Goal: Task Accomplishment & Management: Complete application form

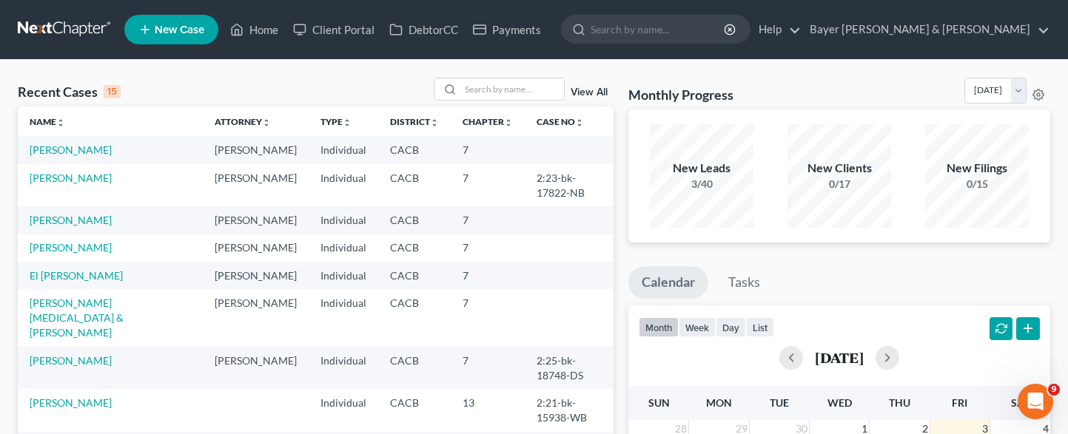
click at [164, 38] on link "New Case" at bounding box center [171, 30] width 94 height 30
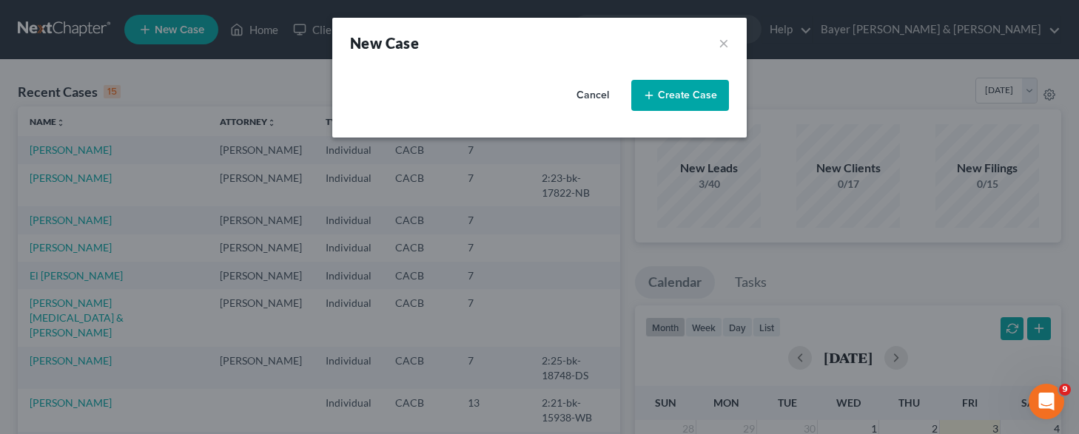
select select "7"
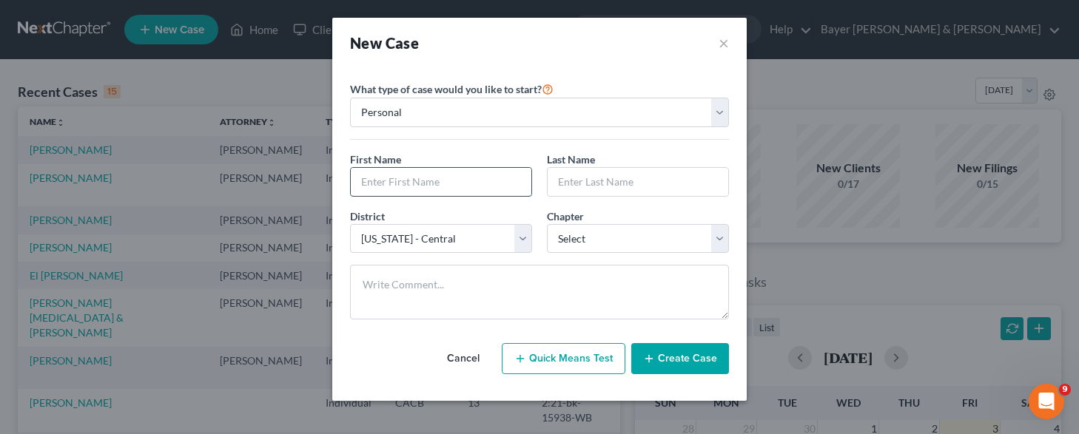
click at [451, 178] on input "text" at bounding box center [441, 182] width 181 height 28
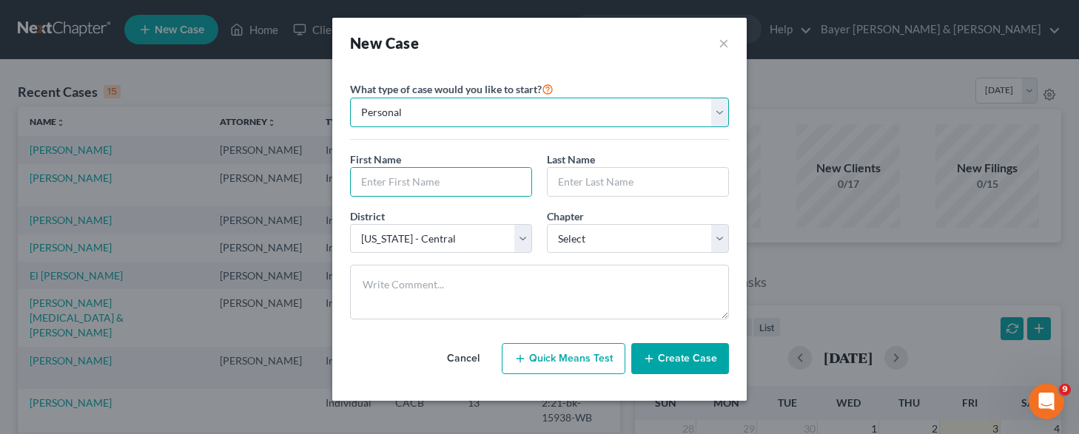
click at [460, 98] on select "Personal Business" at bounding box center [539, 113] width 379 height 30
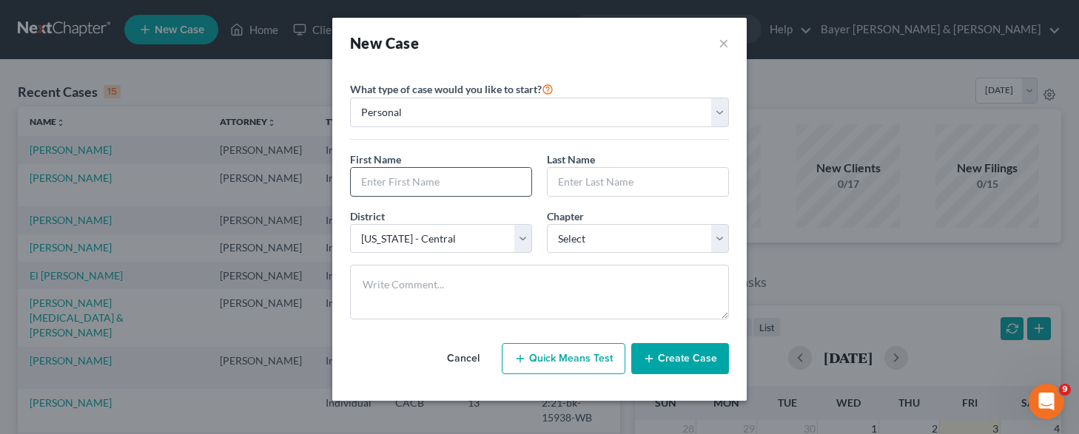
click at [421, 181] on input "text" at bounding box center [441, 182] width 181 height 28
type input "Warner"
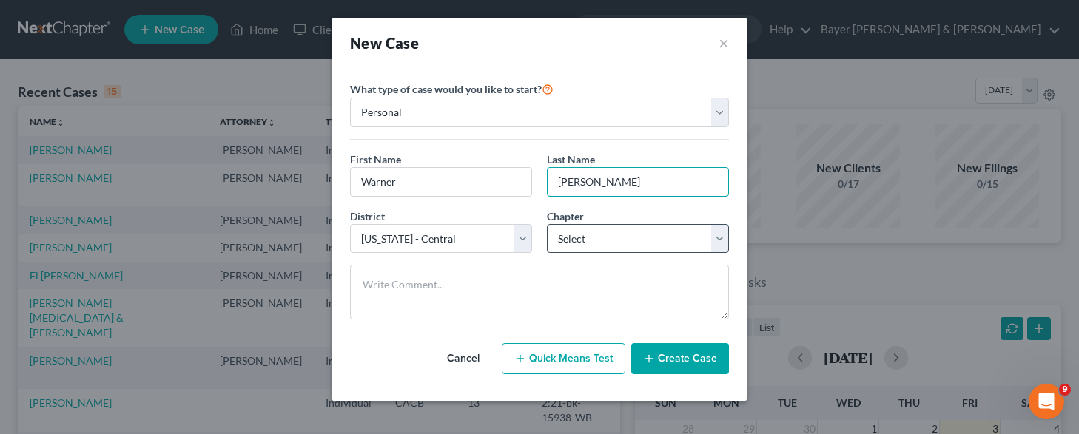
type input "[PERSON_NAME]"
click at [577, 231] on select "Select 7 11 12 13" at bounding box center [638, 239] width 182 height 30
select select "0"
click at [547, 224] on select "Select 7 11 12 13" at bounding box center [638, 239] width 182 height 30
click at [674, 366] on button "Create Case" at bounding box center [680, 358] width 98 height 31
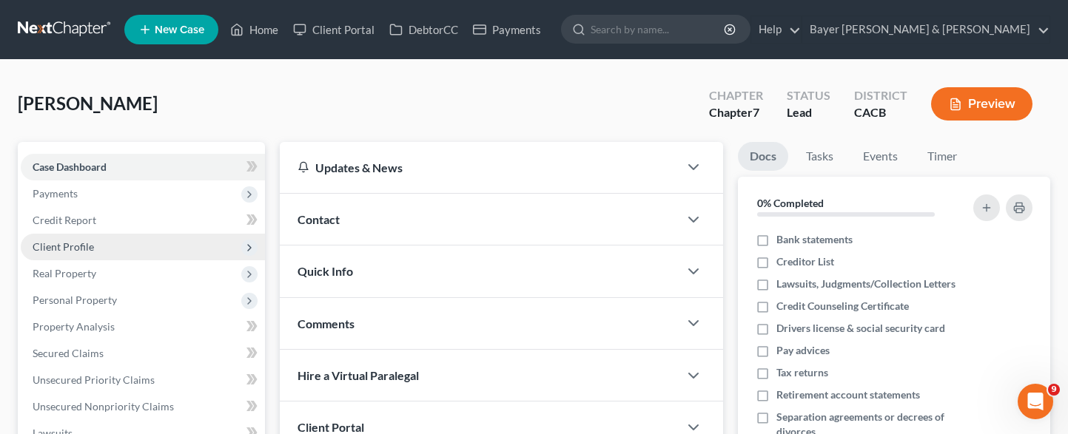
click at [119, 236] on span "Client Profile" at bounding box center [143, 247] width 244 height 27
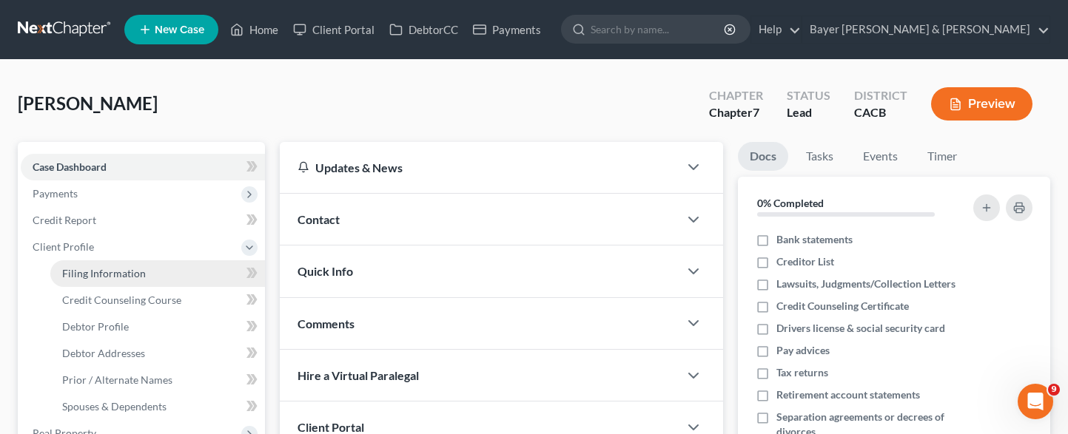
click at [134, 267] on span "Filing Information" at bounding box center [104, 273] width 84 height 13
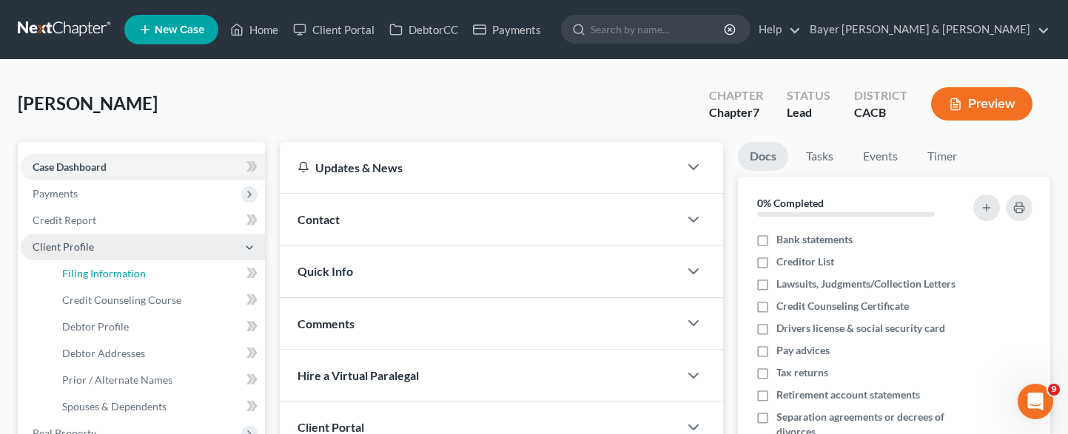
select select "1"
select select "0"
select select "7"
select select "4"
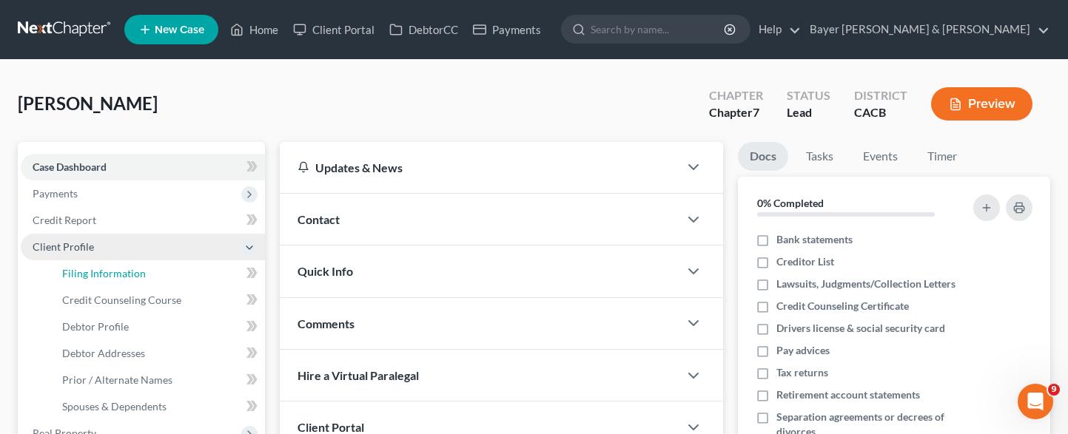
select select "0"
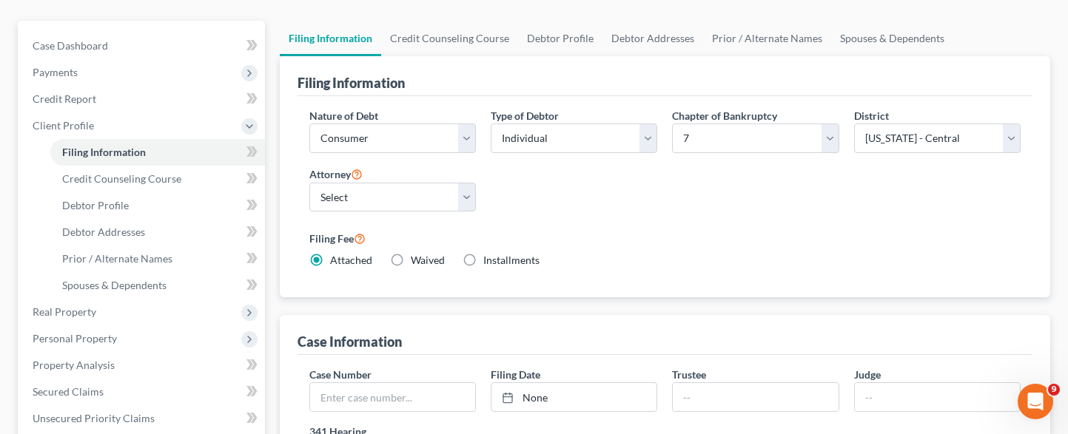
scroll to position [148, 0]
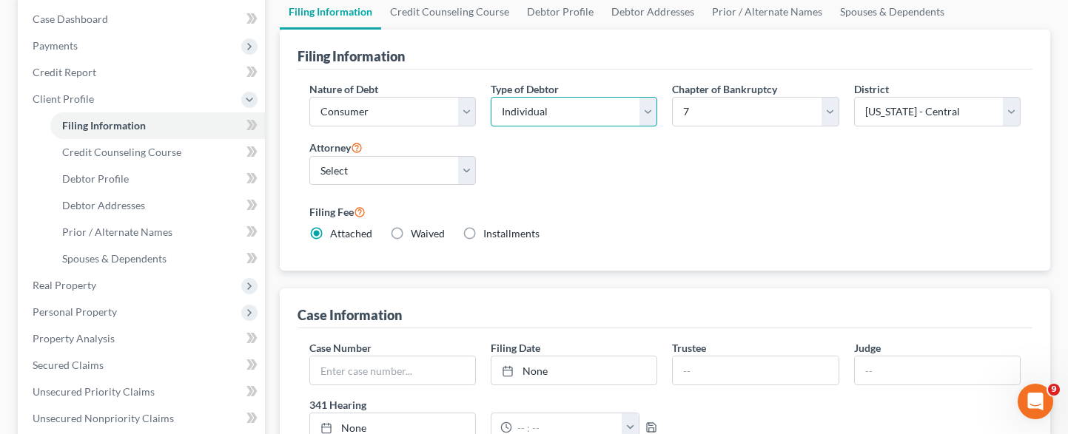
click at [597, 113] on select "Select Individual Joint" at bounding box center [574, 112] width 167 height 30
select select "1"
click at [491, 127] on select "Select Individual Joint" at bounding box center [574, 112] width 167 height 30
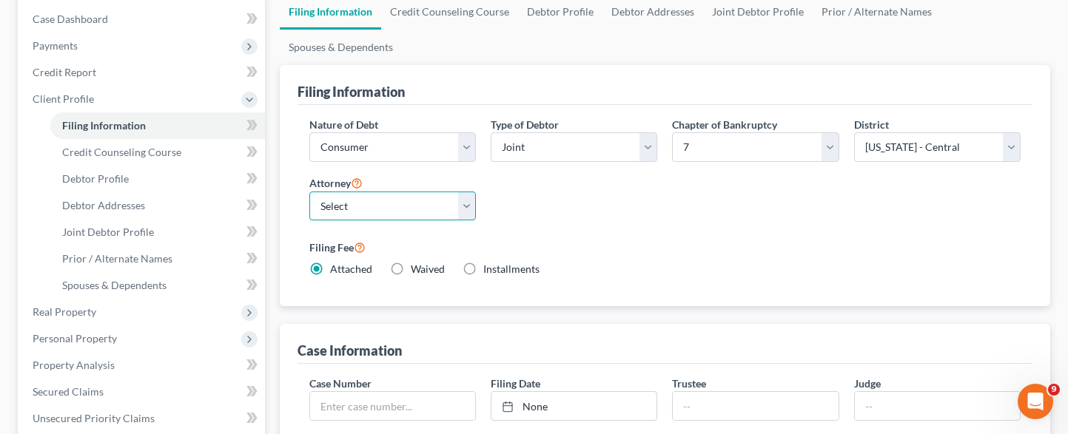
click at [469, 208] on select "Select [PERSON_NAME] - CACB [PERSON_NAME] - CACB [PERSON_NAME] - CACB" at bounding box center [392, 207] width 167 height 30
select select "2"
click at [309, 192] on select "Select [PERSON_NAME] - CACB [PERSON_NAME] - CACB [PERSON_NAME] - CACB" at bounding box center [392, 207] width 167 height 30
click at [683, 226] on div "Nature of Debt Select Business Consumer Other Nature of Business Select Clearin…" at bounding box center [665, 203] width 726 height 172
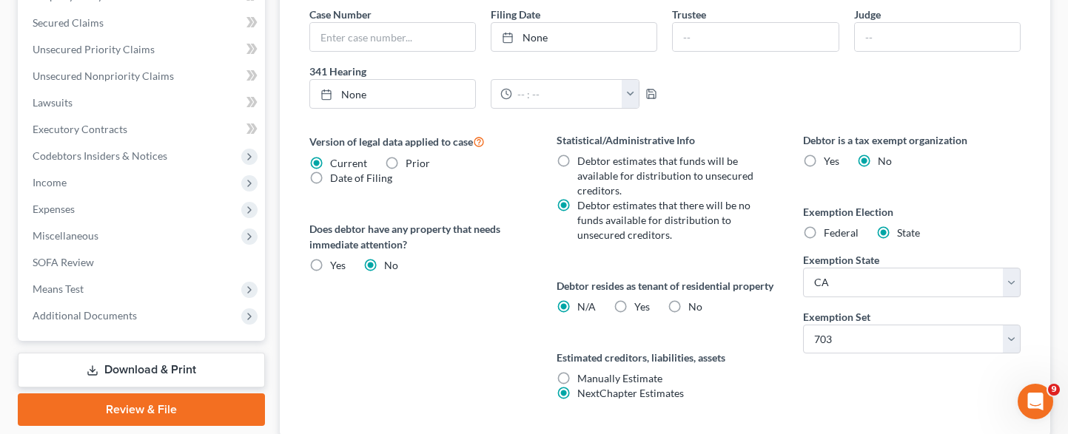
scroll to position [518, 0]
click at [688, 314] on label "No" at bounding box center [695, 306] width 14 height 15
click at [694, 309] on input "No" at bounding box center [699, 304] width 10 height 10
radio input "true"
radio input "false"
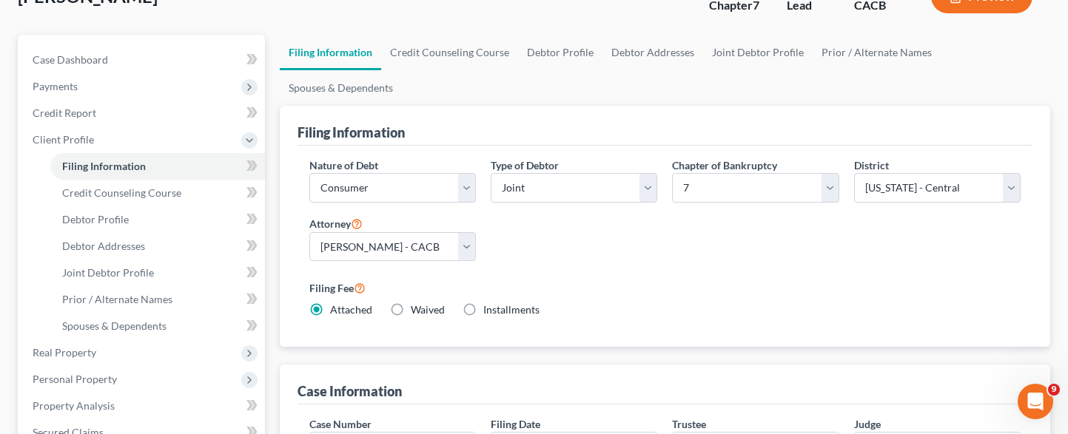
scroll to position [74, 0]
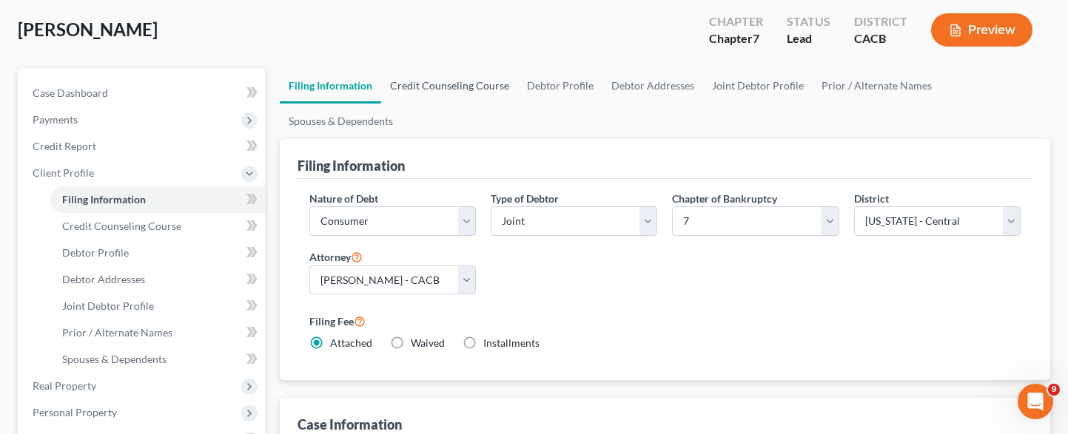
click at [448, 93] on link "Credit Counseling Course" at bounding box center [449, 86] width 137 height 36
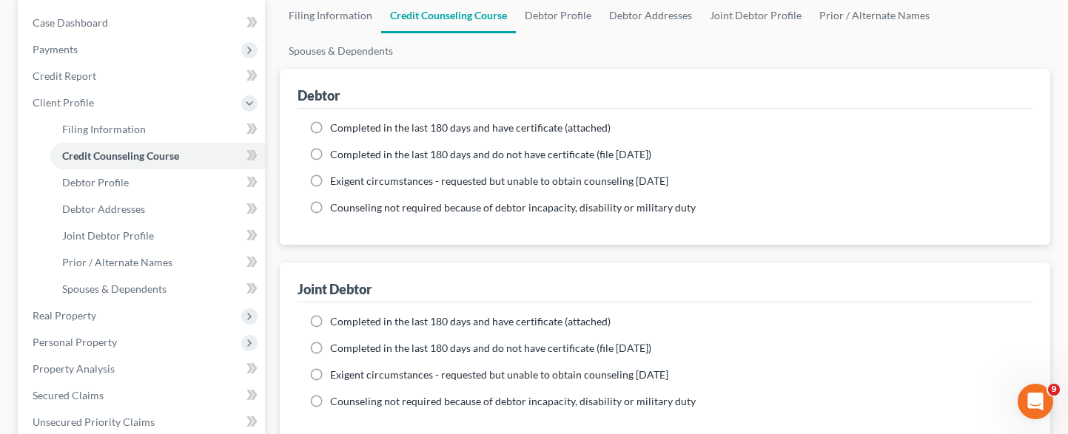
scroll to position [148, 0]
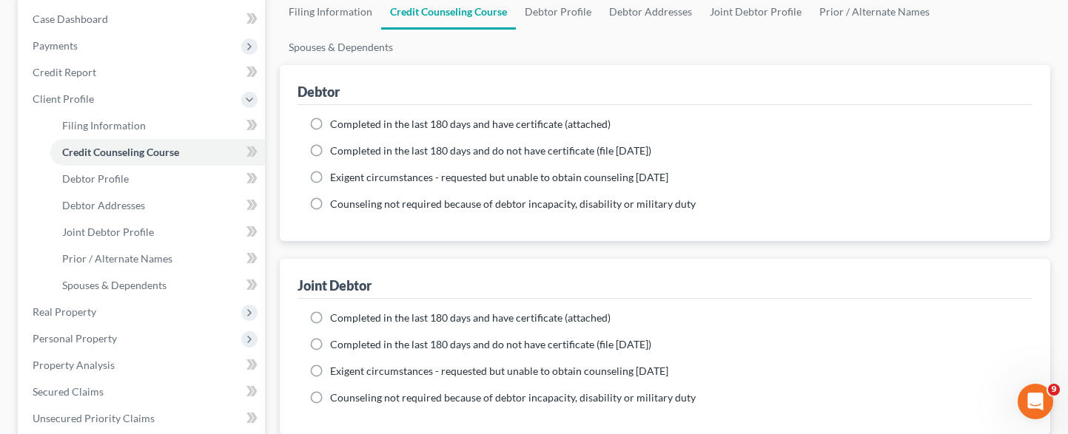
click at [330, 123] on label "Completed in the last 180 days and have certificate (attached)" at bounding box center [470, 124] width 281 height 15
click at [336, 123] on input "Completed in the last 180 days and have certificate (attached)" at bounding box center [341, 122] width 10 height 10
radio input "true"
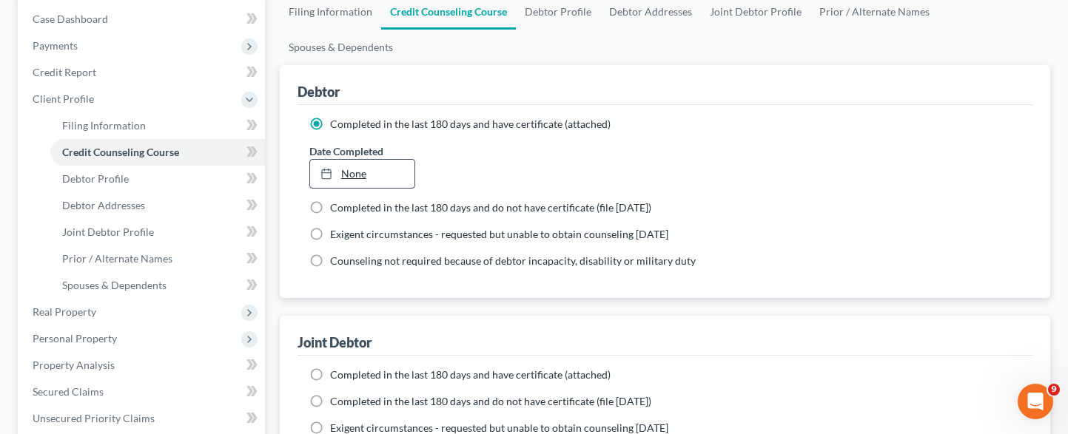
type input "[DATE]"
click at [376, 167] on link "None" at bounding box center [362, 174] width 105 height 28
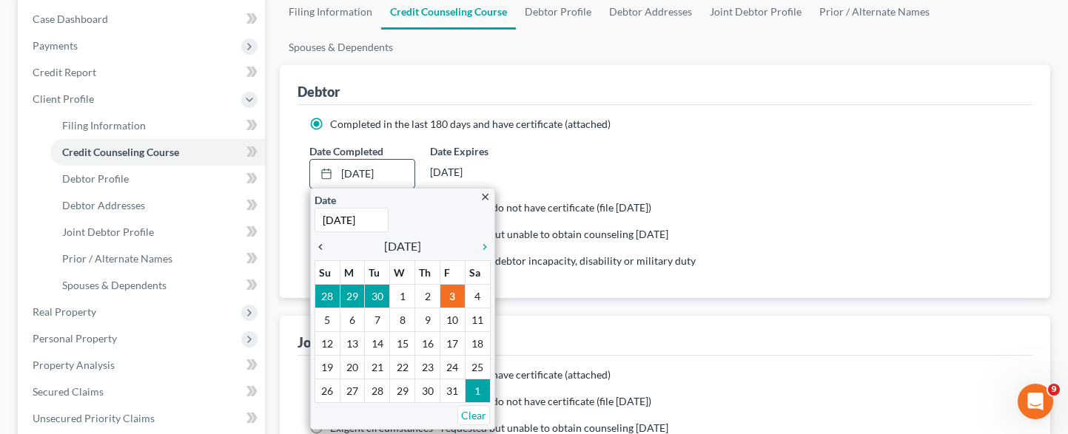
click at [318, 248] on icon "chevron_left" at bounding box center [324, 247] width 19 height 12
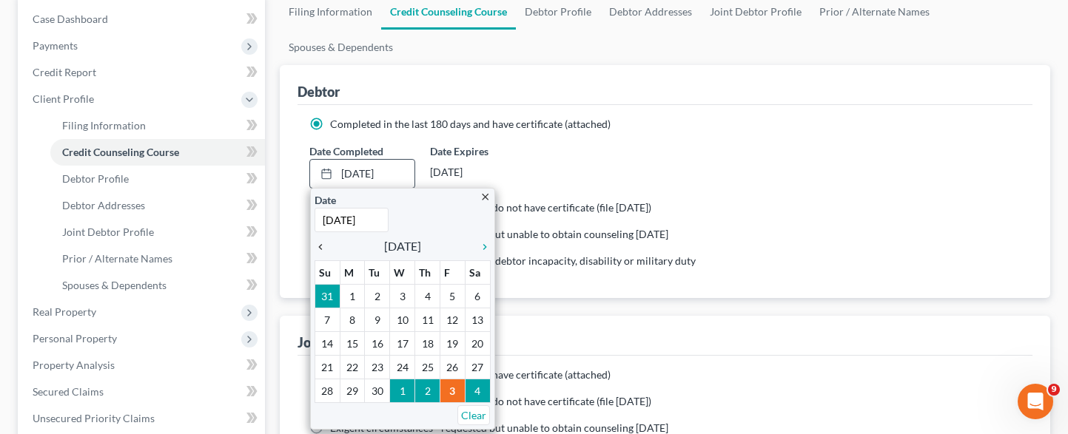
click at [318, 248] on icon "chevron_left" at bounding box center [324, 247] width 19 height 12
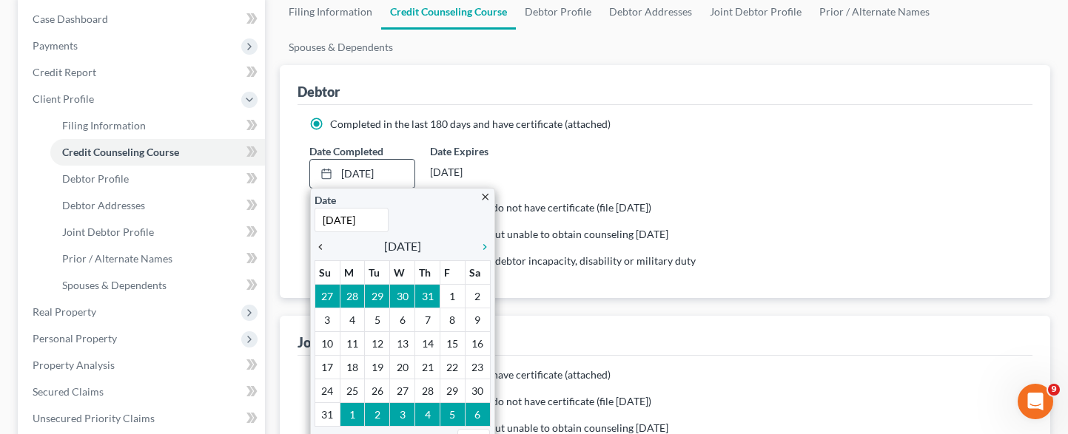
click at [318, 248] on icon "chevron_left" at bounding box center [324, 247] width 19 height 12
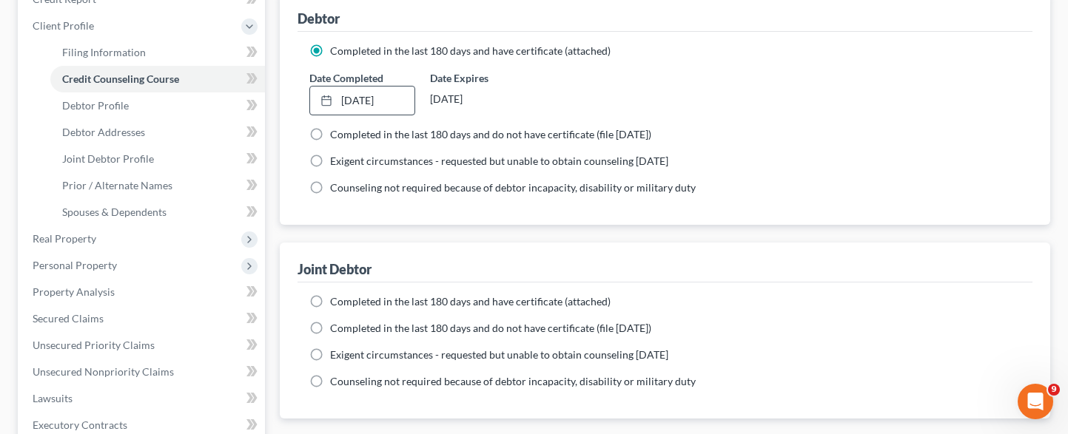
scroll to position [222, 0]
click at [330, 304] on label "Completed in the last 180 days and have certificate (attached)" at bounding box center [470, 301] width 281 height 15
click at [336, 303] on input "Completed in the last 180 days and have certificate (attached)" at bounding box center [341, 299] width 10 height 10
radio input "true"
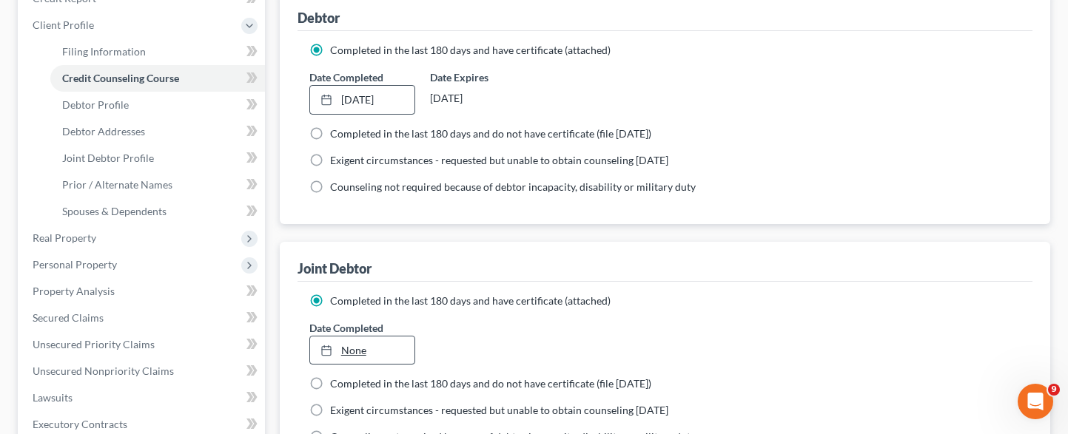
click at [352, 350] on link "None" at bounding box center [362, 351] width 105 height 28
type input "[DATE]"
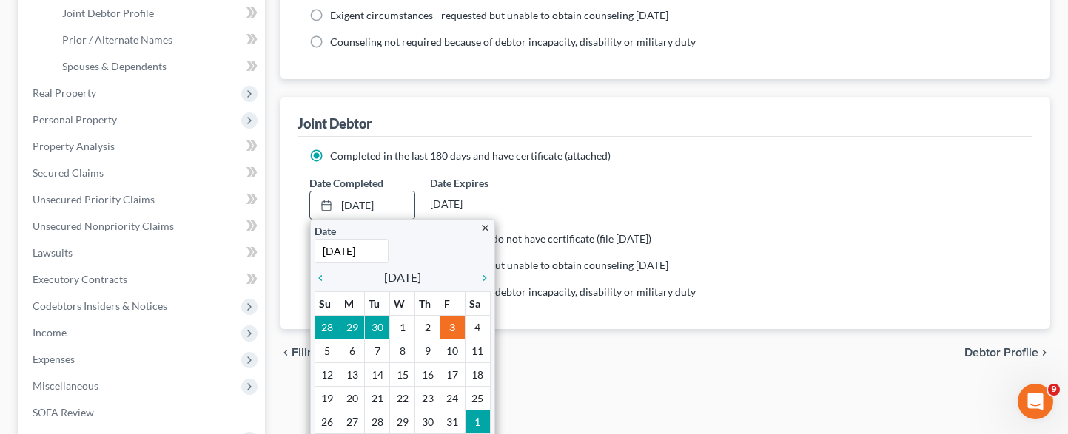
scroll to position [370, 0]
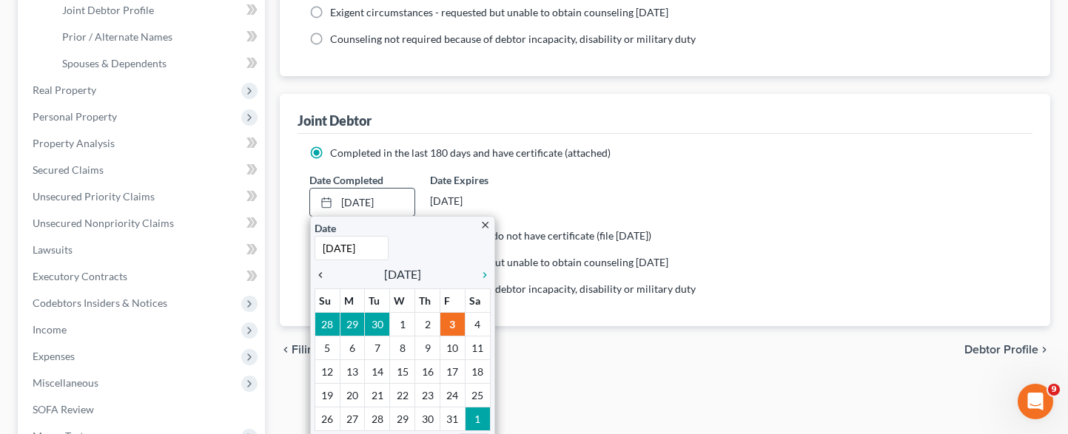
click at [323, 276] on icon "chevron_left" at bounding box center [324, 275] width 19 height 12
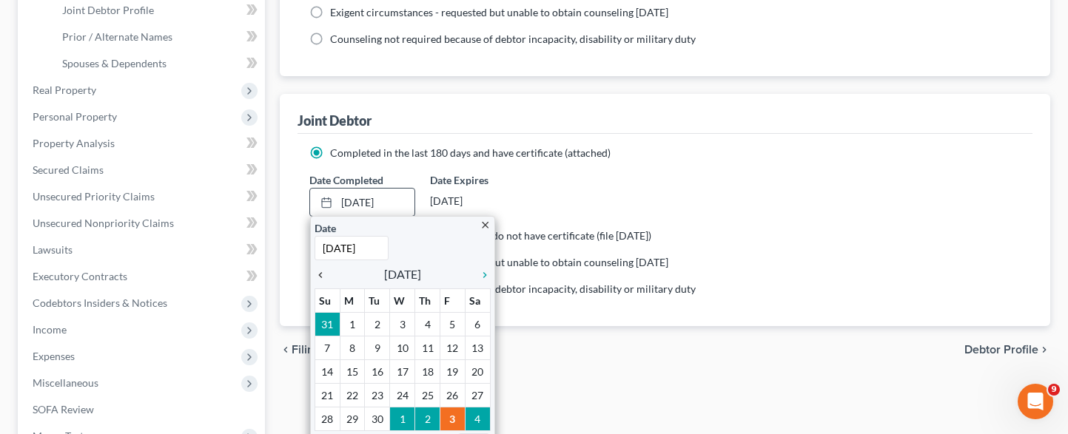
click at [323, 276] on icon "chevron_left" at bounding box center [324, 275] width 19 height 12
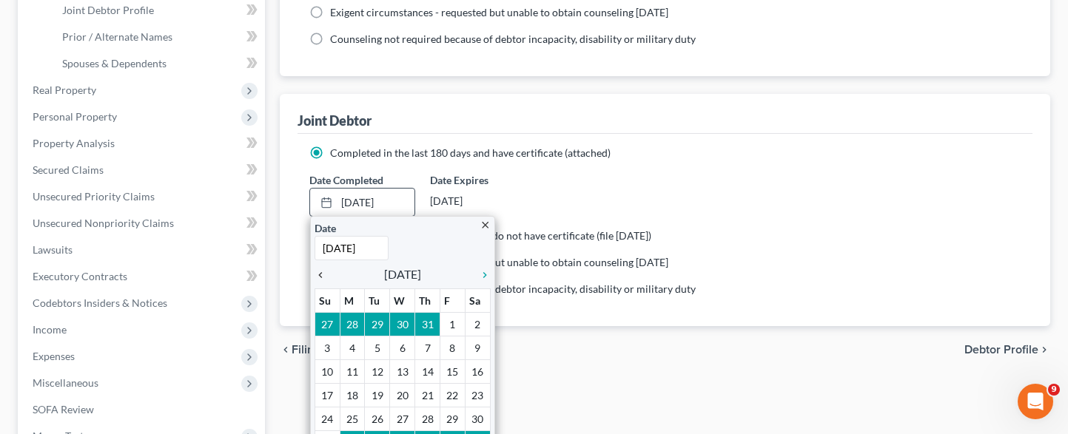
click at [323, 276] on icon "chevron_left" at bounding box center [324, 275] width 19 height 12
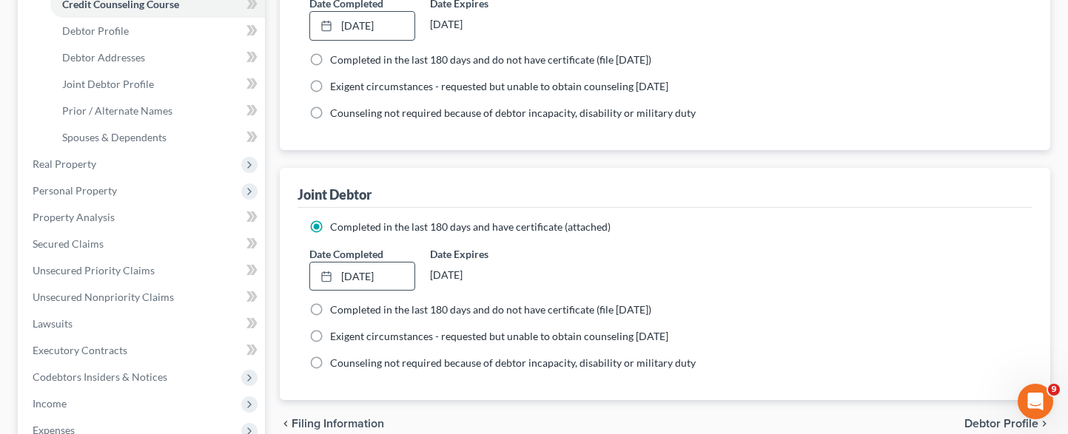
scroll to position [74, 0]
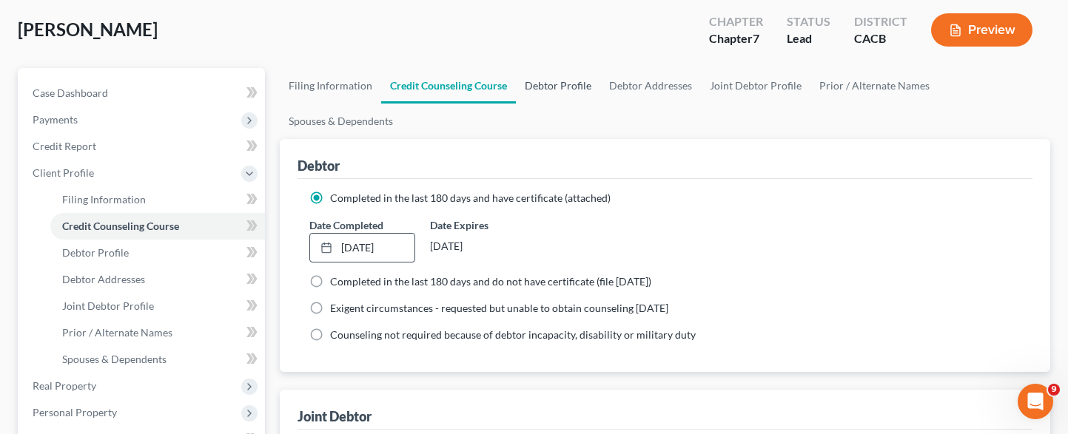
click at [560, 89] on link "Debtor Profile" at bounding box center [558, 86] width 84 height 36
select select "1"
select select "0"
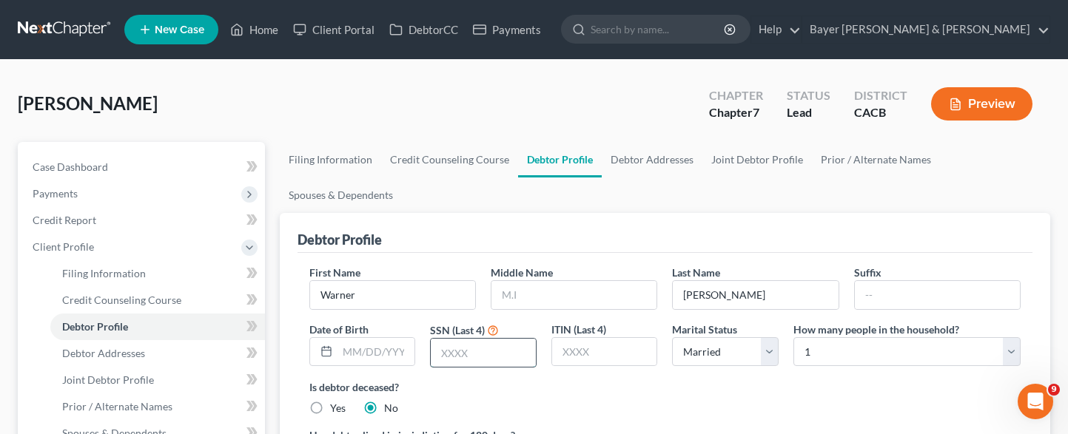
click at [488, 352] on input "text" at bounding box center [483, 353] width 105 height 28
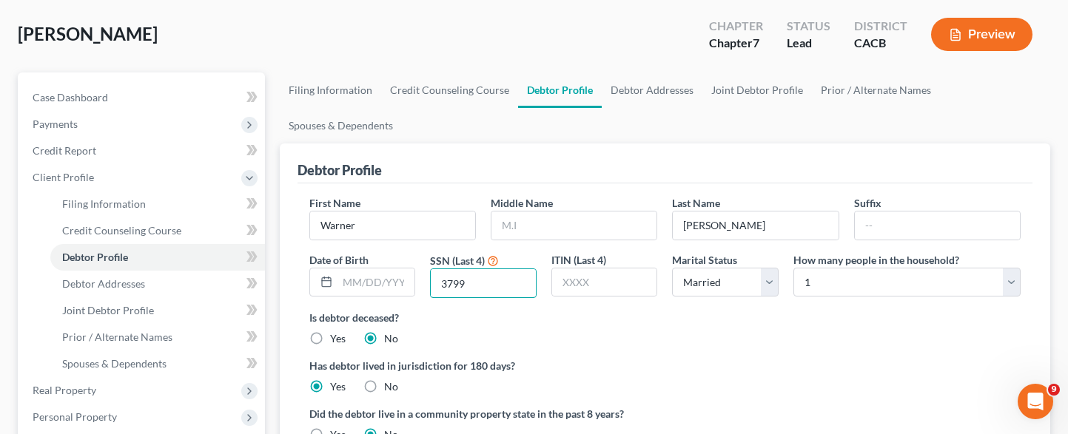
scroll to position [148, 0]
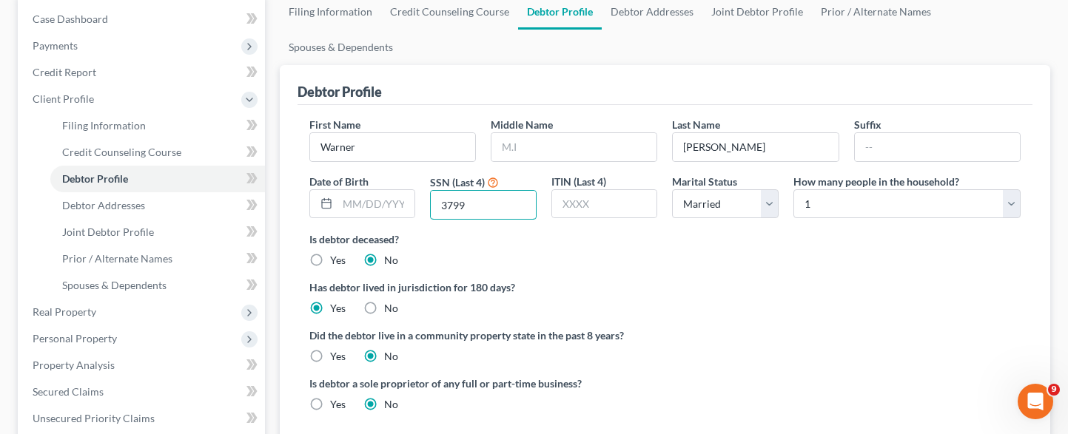
type input "3799"
click at [330, 359] on label "Yes" at bounding box center [338, 356] width 16 height 15
click at [336, 359] on input "Yes" at bounding box center [341, 354] width 10 height 10
radio input "true"
radio input "false"
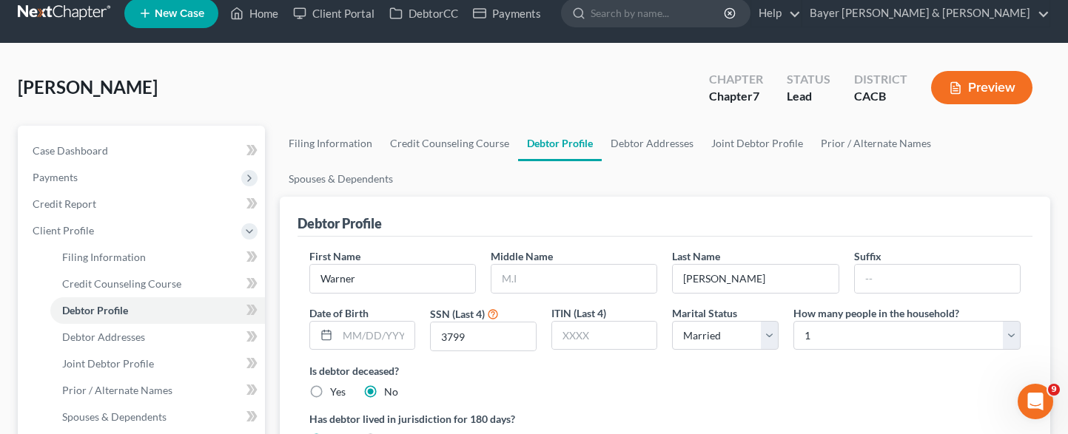
scroll to position [0, 0]
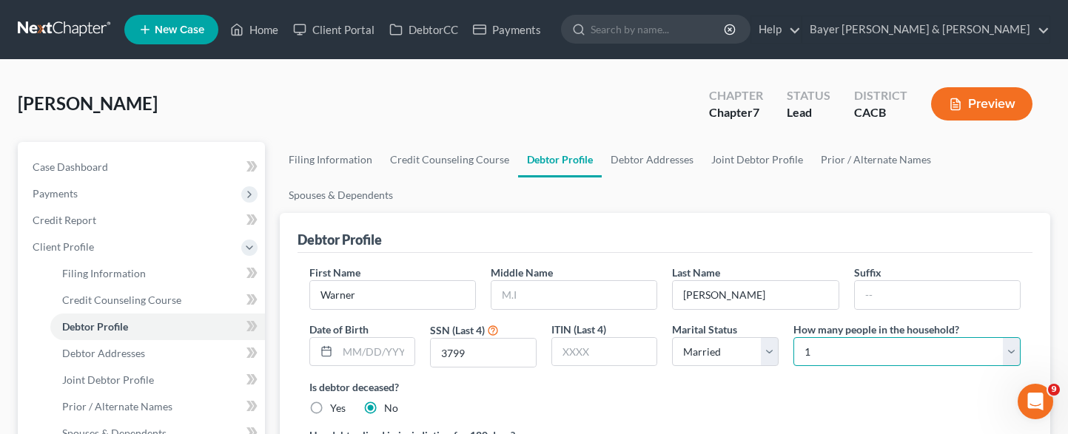
click at [973, 355] on select "Select 1 2 3 4 5 6 7 8 9 10 11 12 13 14 15 16 17 18 19 20" at bounding box center [906, 353] width 227 height 30
select select "1"
click at [793, 338] on select "Select 1 2 3 4 5 6 7 8 9 10 11 12 13 14 15 16 17 18 19 20" at bounding box center [906, 353] width 227 height 30
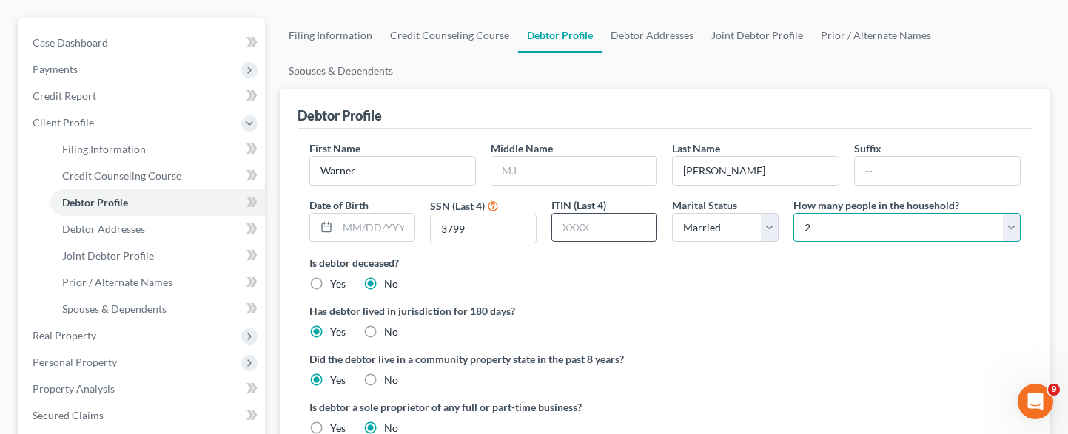
scroll to position [148, 0]
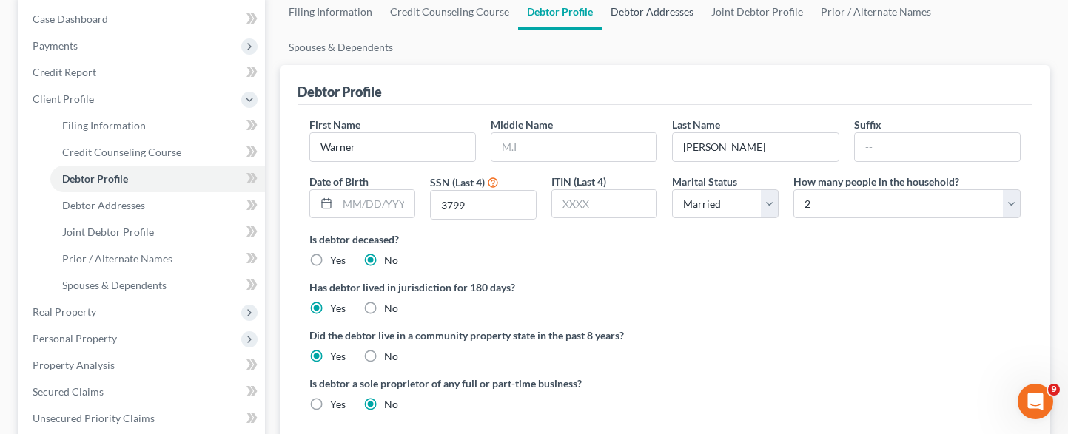
click at [645, 12] on link "Debtor Addresses" at bounding box center [652, 12] width 101 height 36
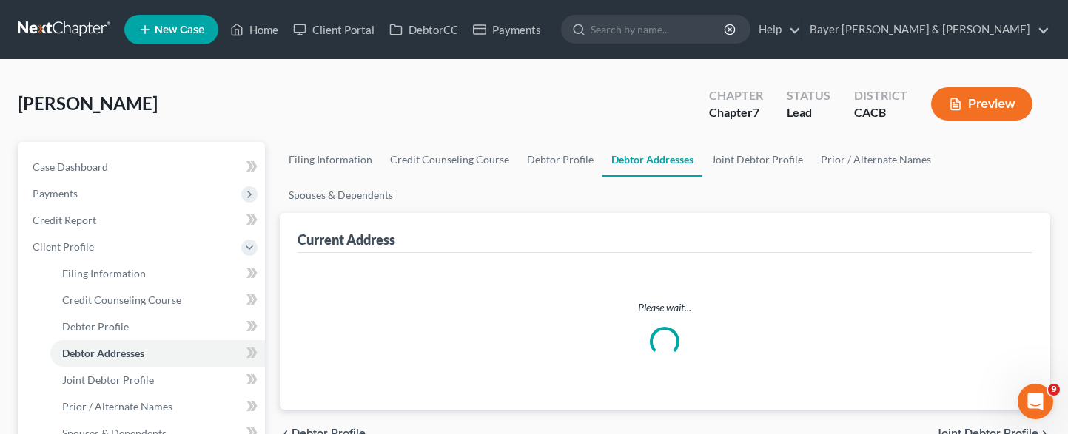
select select "0"
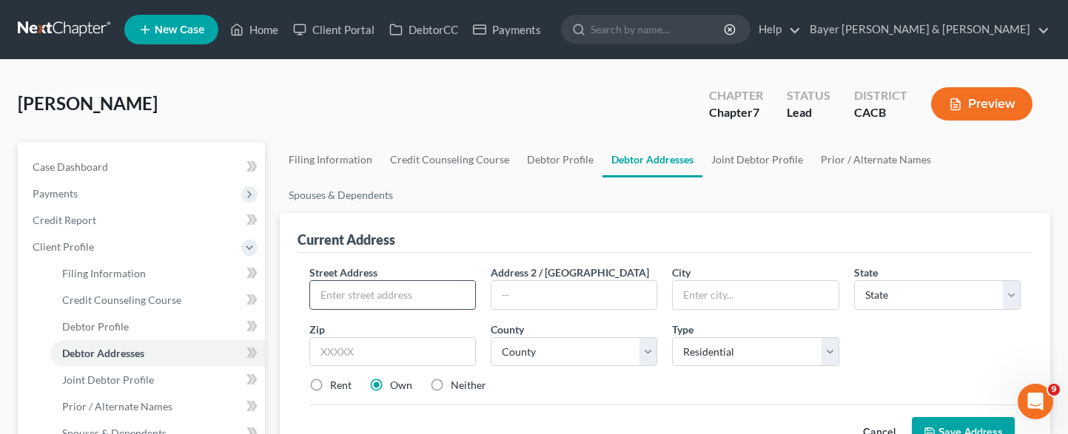
click at [403, 299] on input "text" at bounding box center [392, 295] width 165 height 28
click at [402, 298] on input "text" at bounding box center [392, 295] width 165 height 28
type input "[STREET_ADDRESS]"
type input "[GEOGRAPHIC_DATA]"
select select "4"
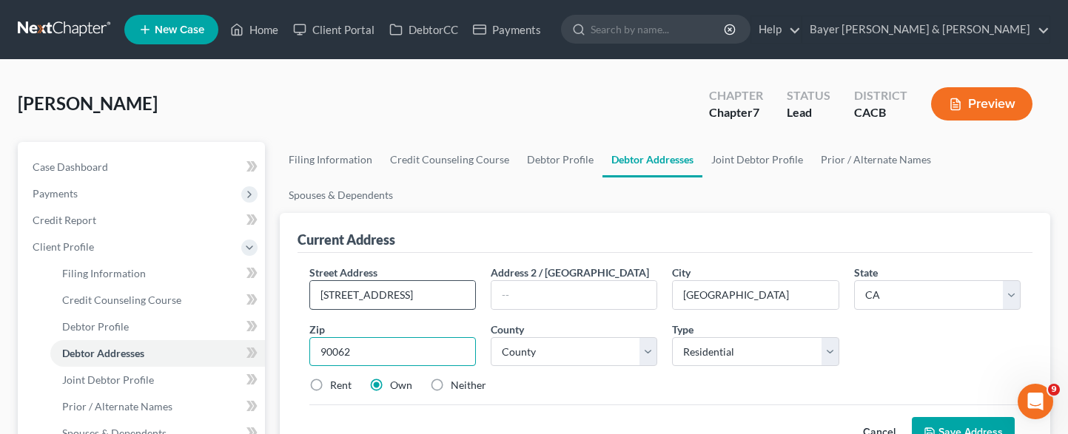
type input "90062"
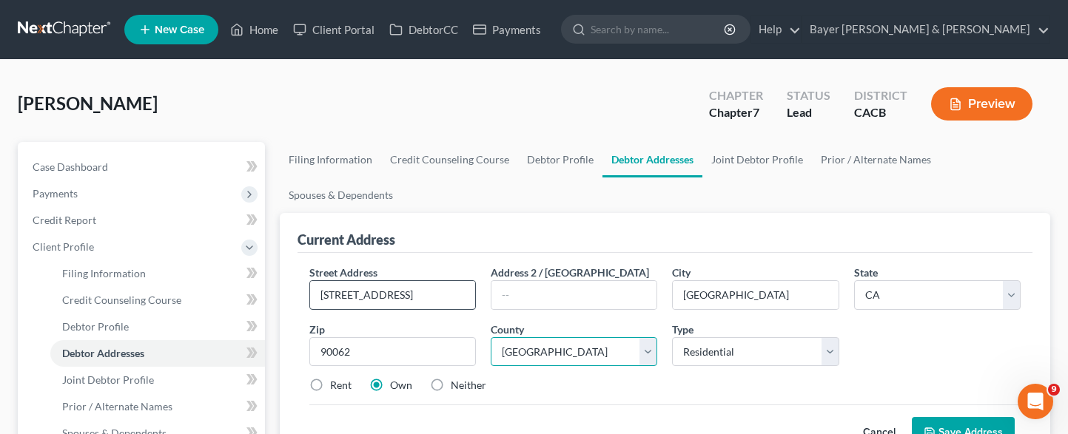
select select "18"
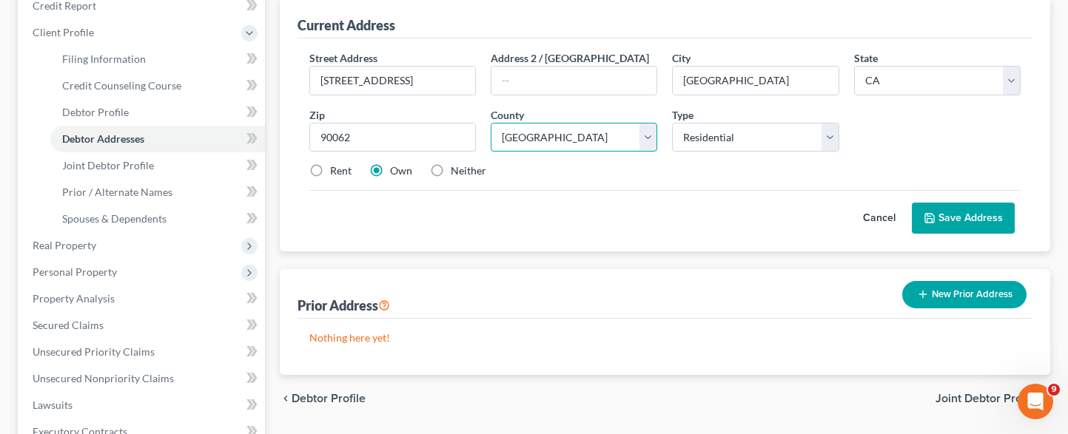
scroll to position [222, 0]
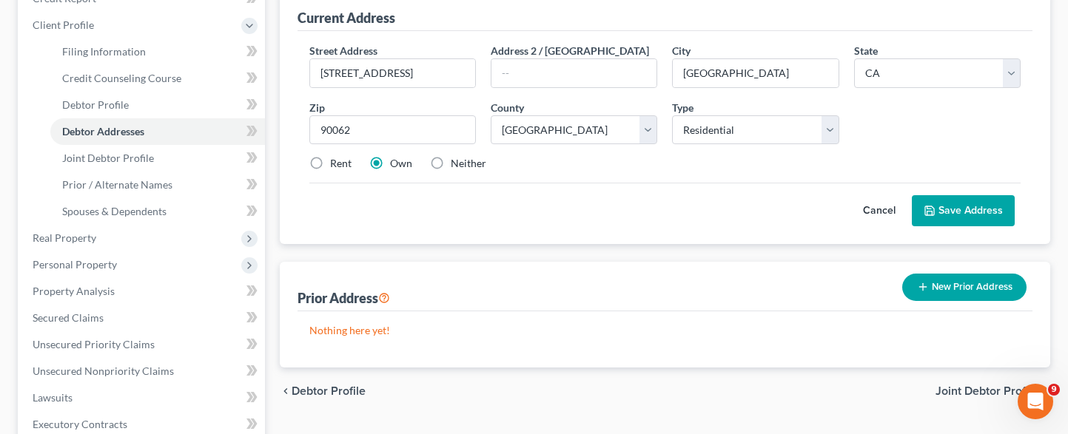
click at [947, 209] on button "Save Address" at bounding box center [963, 210] width 103 height 31
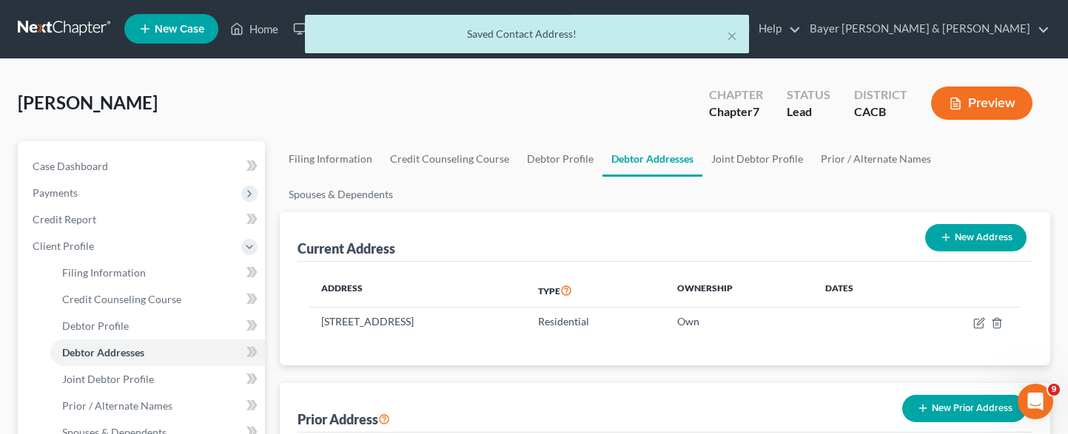
scroll to position [0, 0]
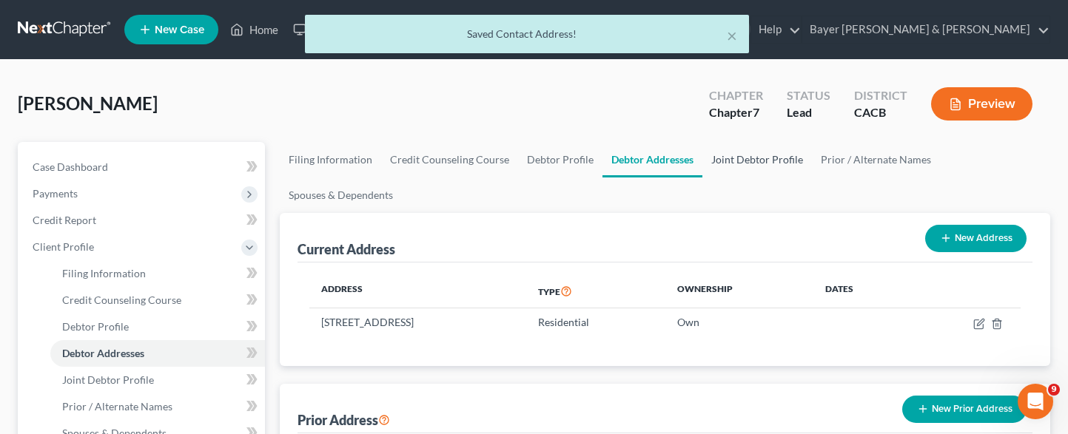
click at [736, 158] on link "Joint Debtor Profile" at bounding box center [757, 160] width 110 height 36
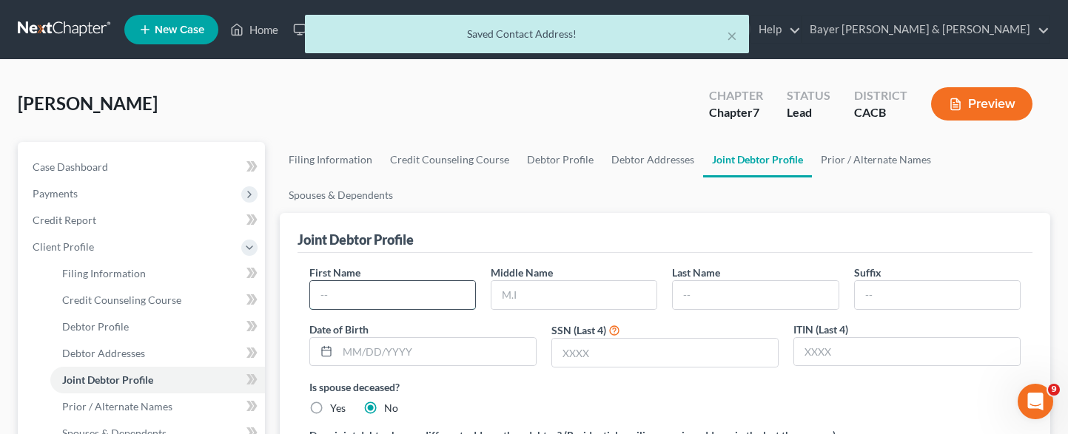
click at [420, 304] on input "text" at bounding box center [392, 295] width 165 height 28
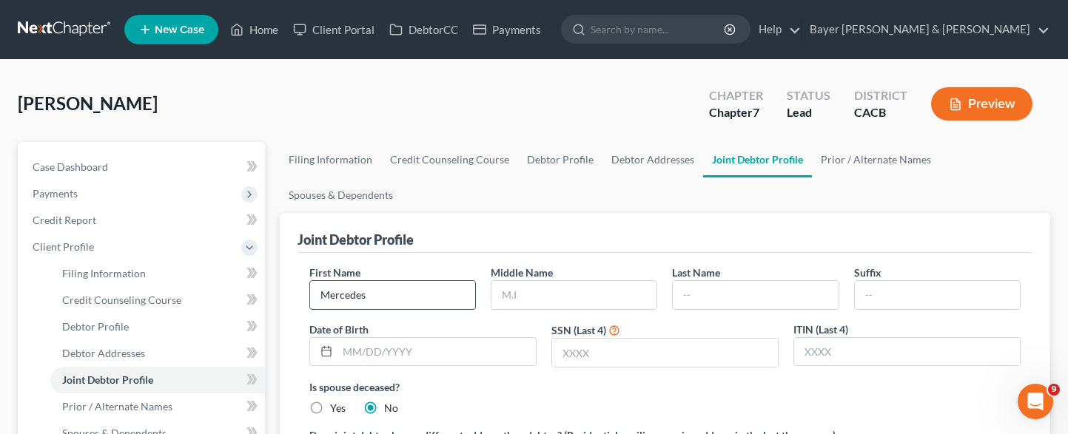
type input "Mercedes"
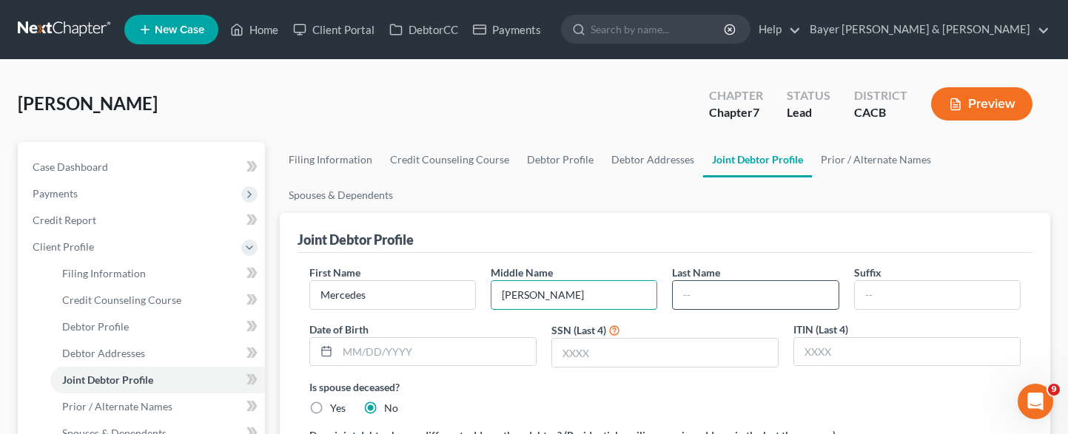
type input "[PERSON_NAME]"
click at [713, 293] on input "text" at bounding box center [755, 295] width 165 height 28
type input "[PERSON_NAME]"
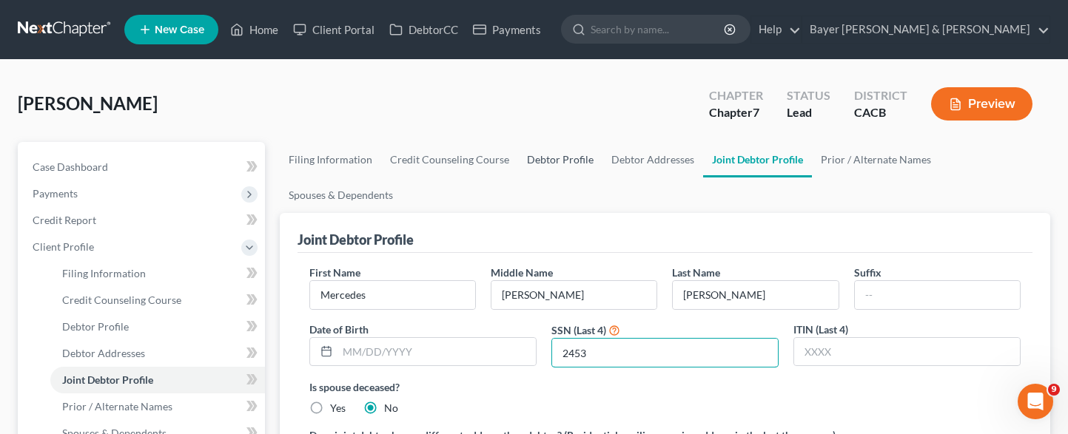
type input "2453"
click at [563, 163] on link "Debtor Profile" at bounding box center [560, 160] width 84 height 36
select select "1"
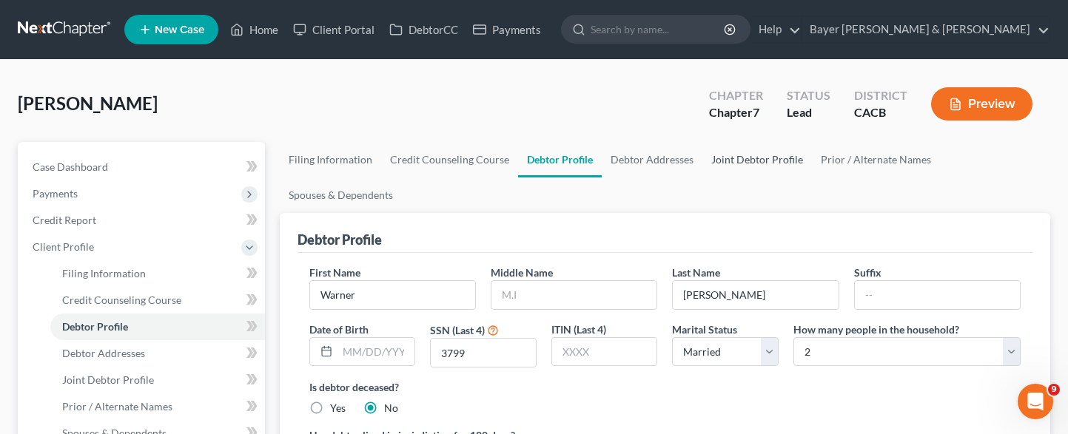
click at [745, 169] on link "Joint Debtor Profile" at bounding box center [757, 160] width 110 height 36
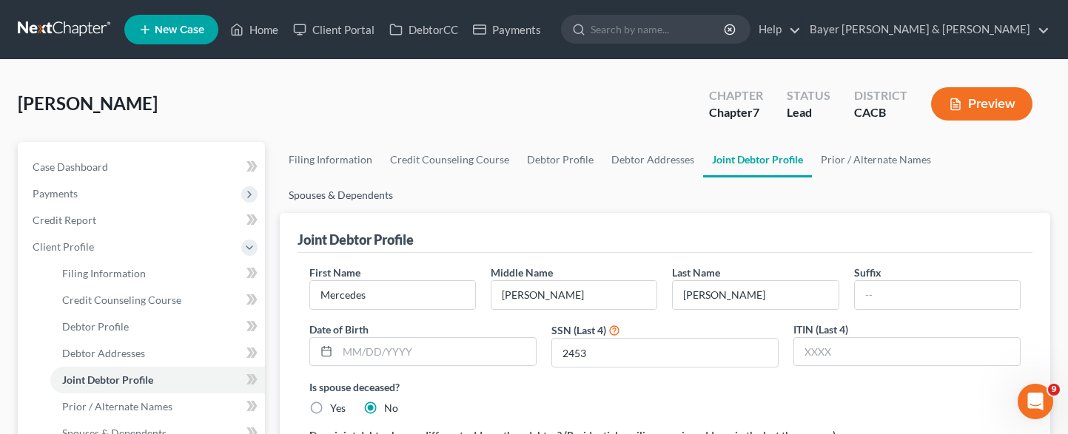
click at [340, 198] on link "Spouses & Dependents" at bounding box center [341, 196] width 122 height 36
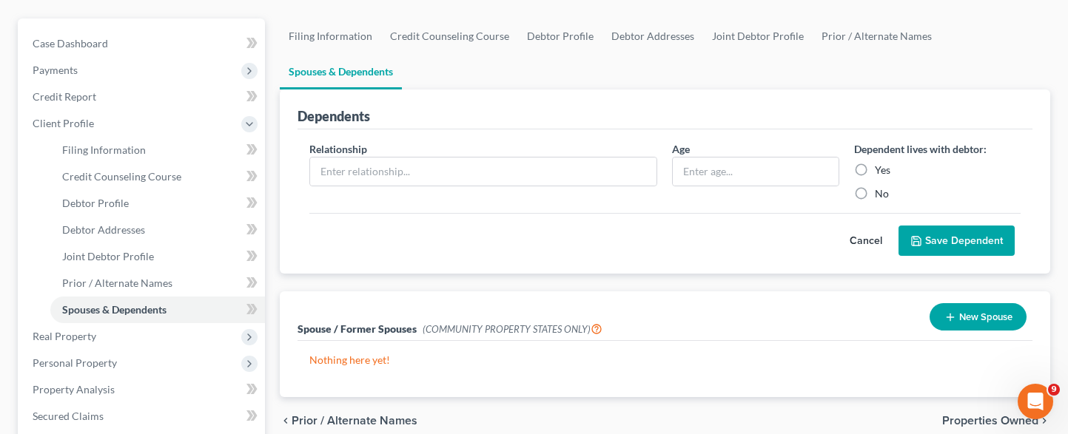
scroll to position [222, 0]
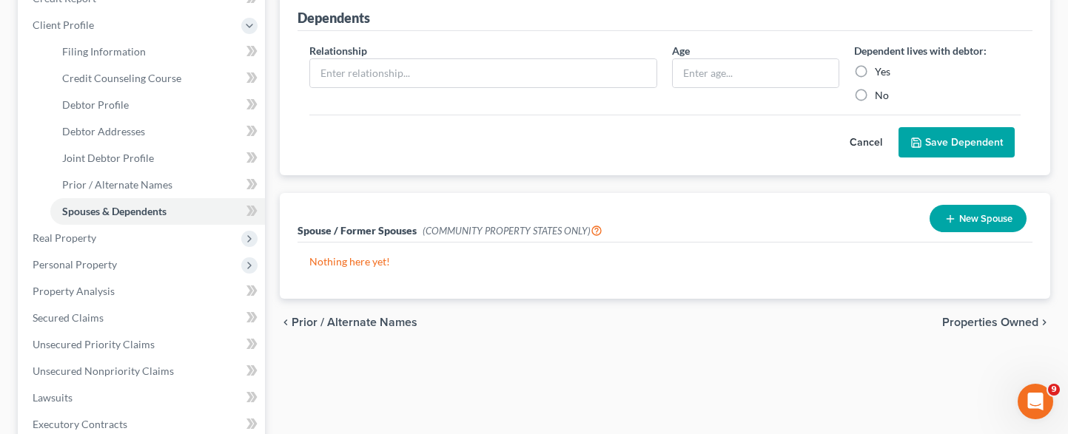
click at [968, 230] on button "New Spouse" at bounding box center [978, 218] width 97 height 27
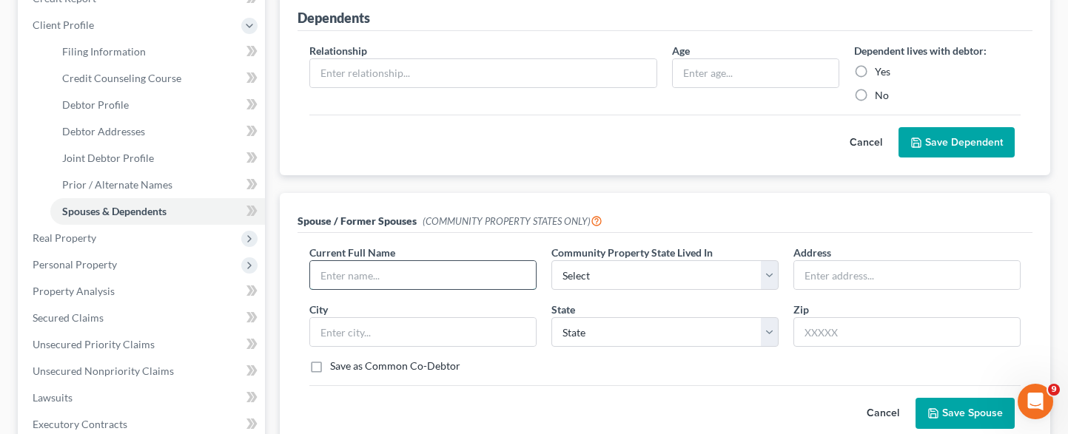
click at [426, 273] on input "text" at bounding box center [423, 275] width 226 height 28
type input "[PERSON_NAME]"
select select "1"
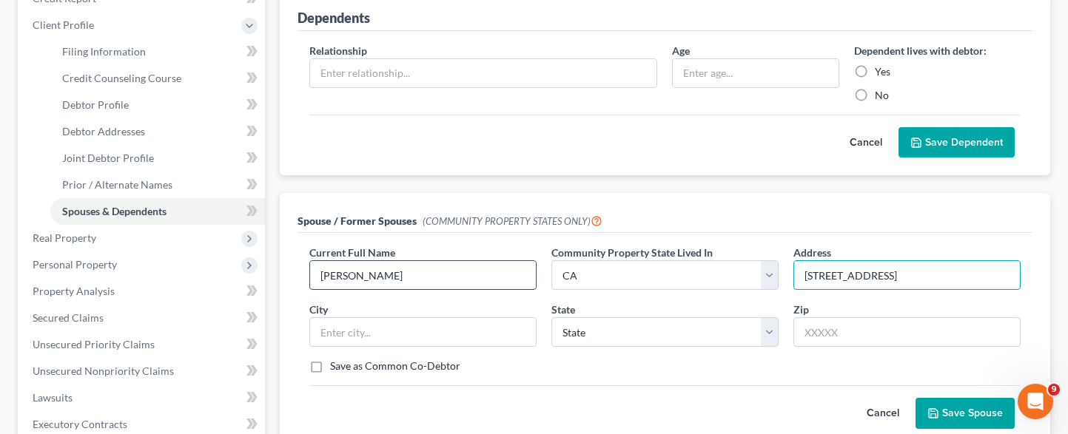
type input "[STREET_ADDRESS]"
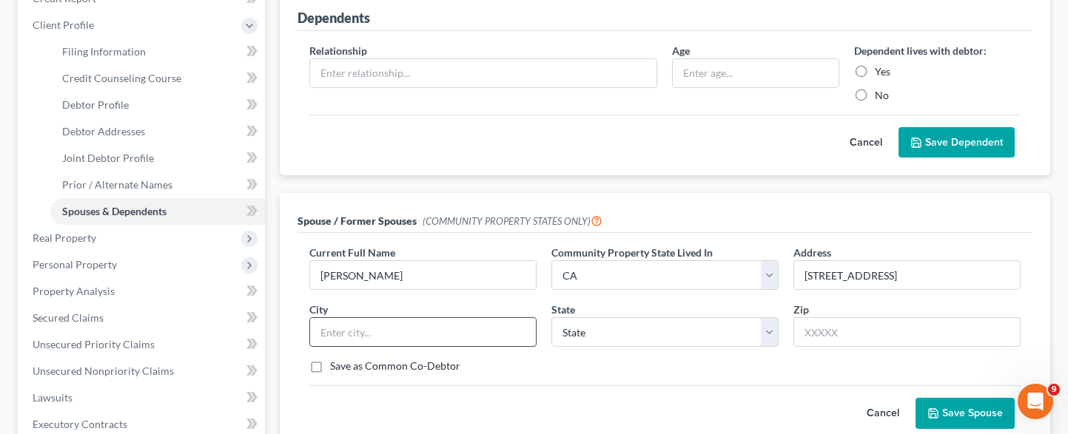
click at [377, 328] on input "text" at bounding box center [423, 332] width 226 height 28
type input "[GEOGRAPHIC_DATA]"
select select "4"
type input "90062"
click at [944, 413] on button "Save Spouse" at bounding box center [965, 413] width 99 height 31
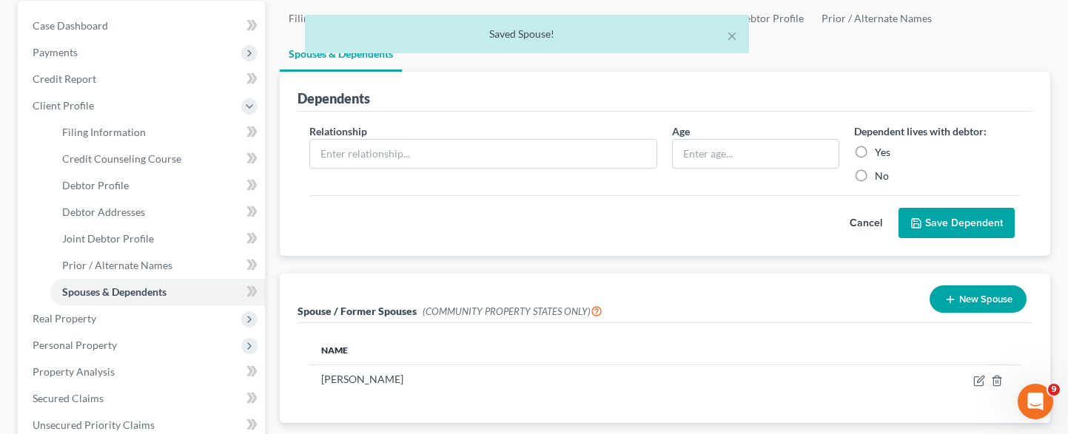
scroll to position [0, 0]
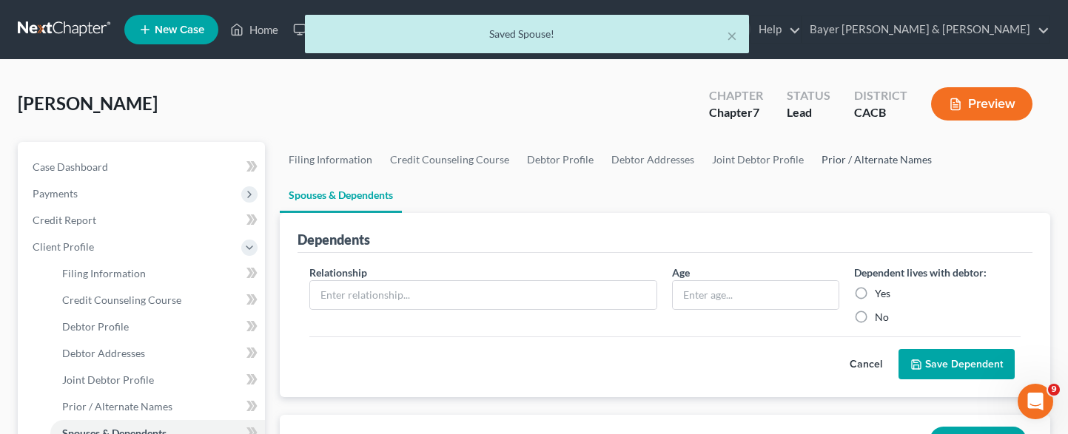
click at [874, 163] on link "Prior / Alternate Names" at bounding box center [877, 160] width 128 height 36
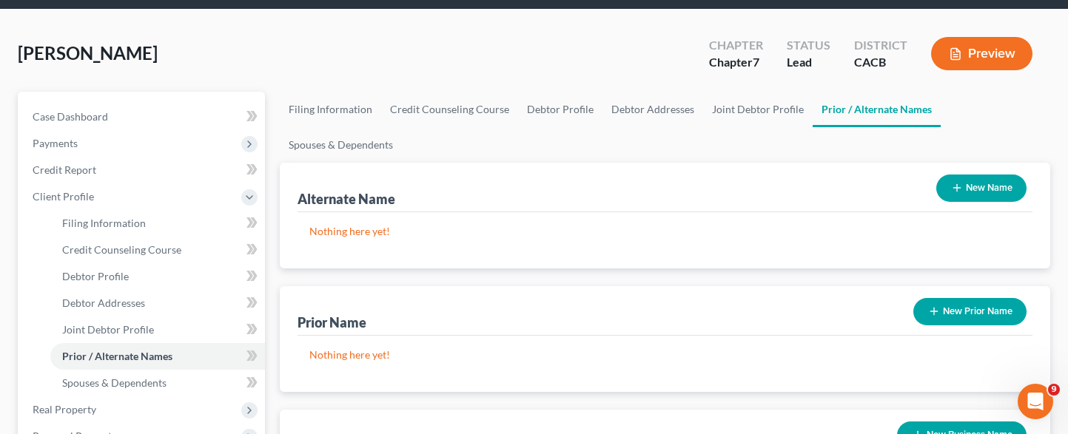
scroll to position [74, 0]
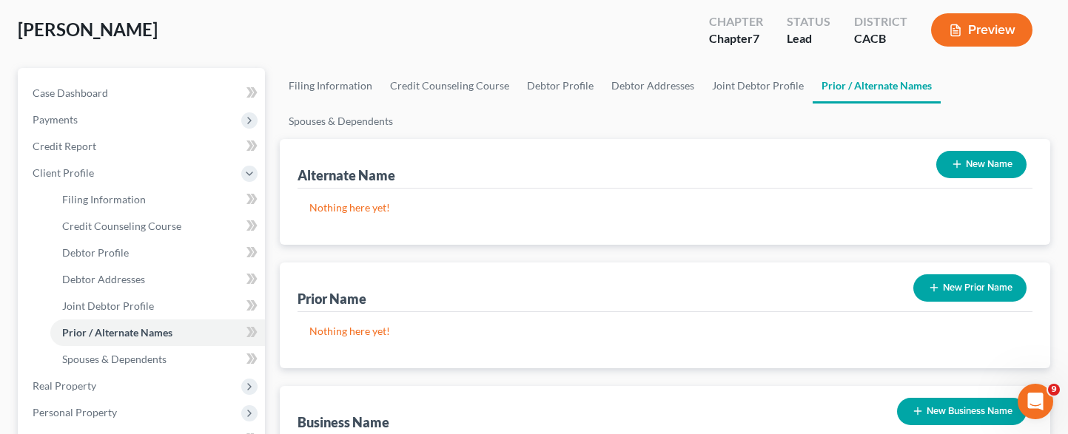
click at [970, 167] on button "New Name" at bounding box center [981, 164] width 90 height 27
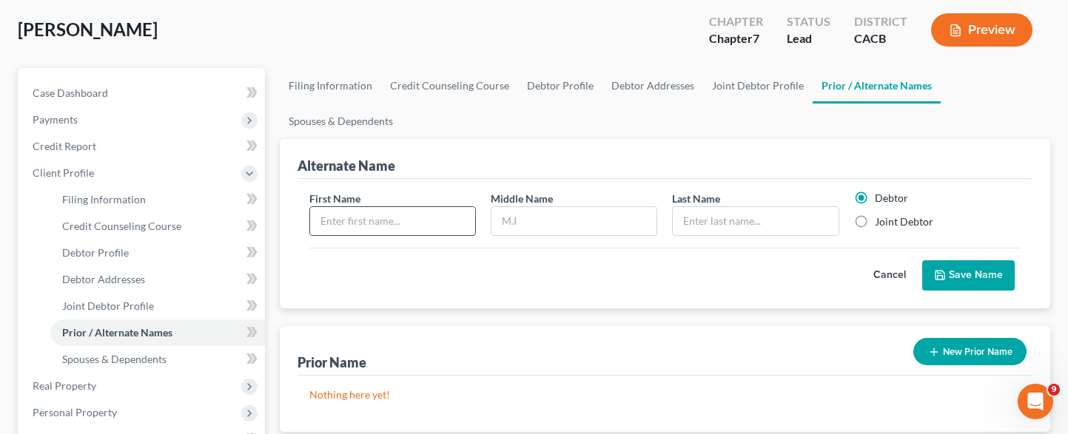
click at [407, 219] on input "text" at bounding box center [392, 221] width 165 height 28
type input "Mercedes"
type input "I"
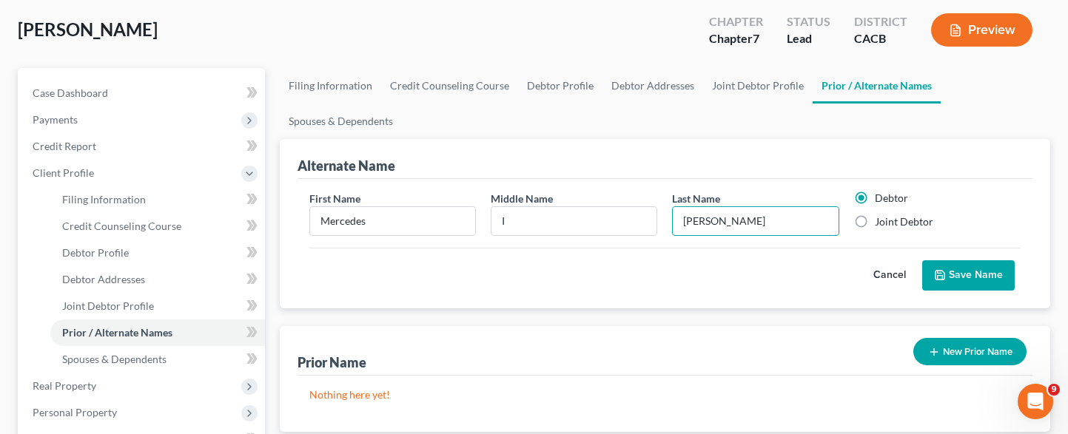
type input "[PERSON_NAME]"
click at [875, 215] on label "Joint Debtor" at bounding box center [904, 222] width 58 height 15
click at [881, 215] on input "Joint Debtor" at bounding box center [886, 220] width 10 height 10
radio input "true"
radio input "false"
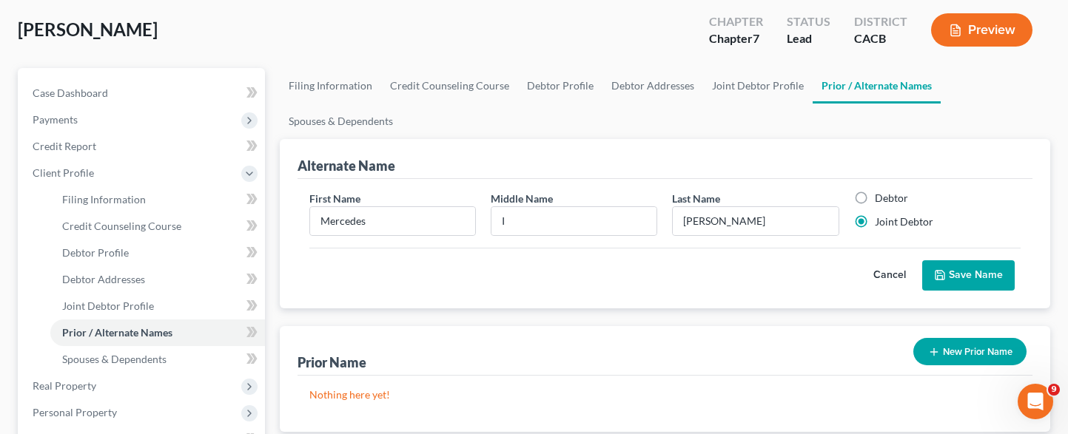
click at [960, 270] on button "Save Name" at bounding box center [968, 276] width 93 height 31
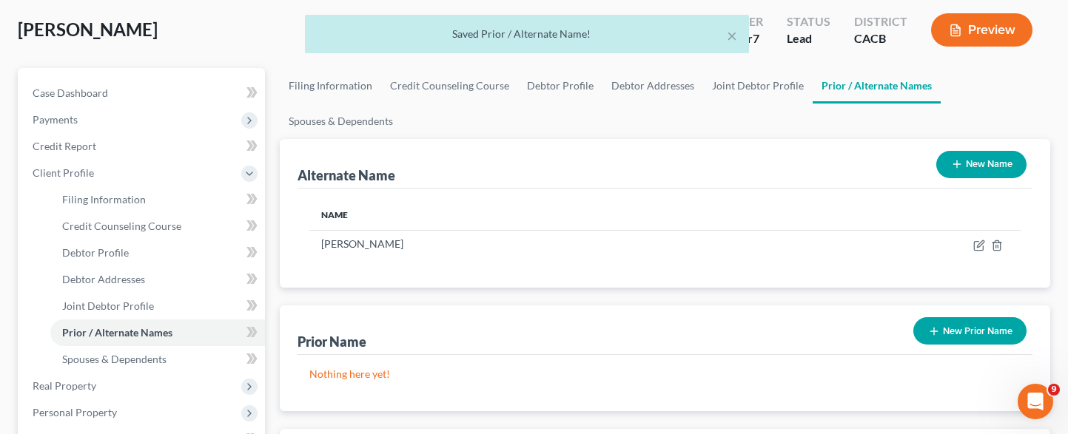
click at [966, 159] on button "New Name" at bounding box center [981, 164] width 90 height 27
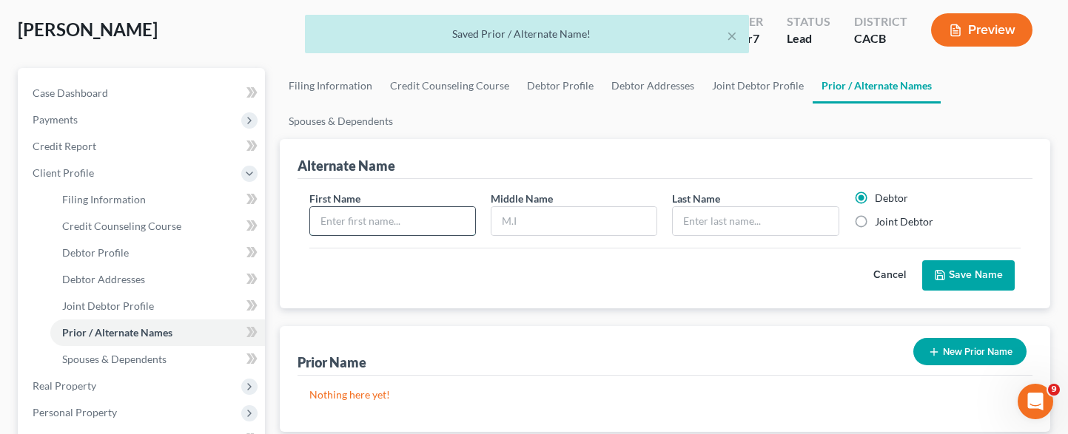
click at [380, 224] on input "text" at bounding box center [392, 221] width 165 height 28
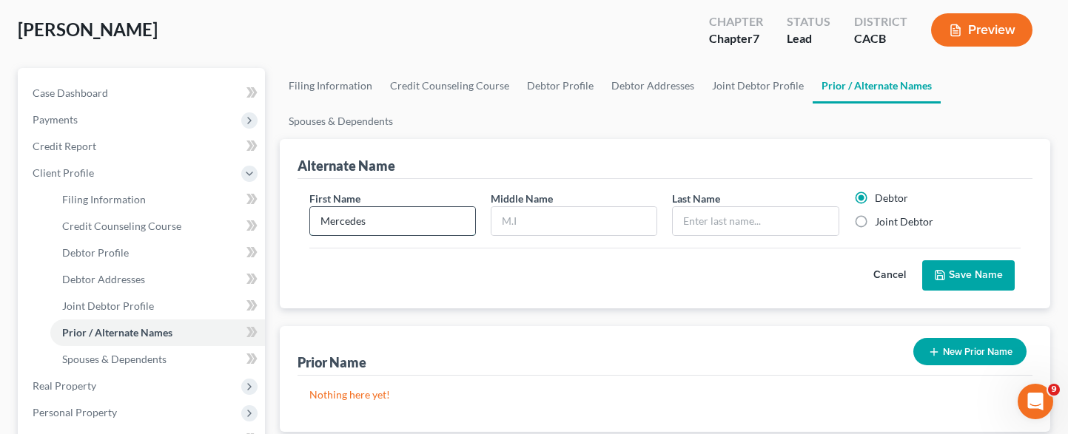
type input "Mercedes"
type input "[PERSON_NAME]"
click at [905, 224] on label "Joint Debtor" at bounding box center [904, 222] width 58 height 15
click at [890, 224] on input "Joint Debtor" at bounding box center [886, 220] width 10 height 10
radio input "true"
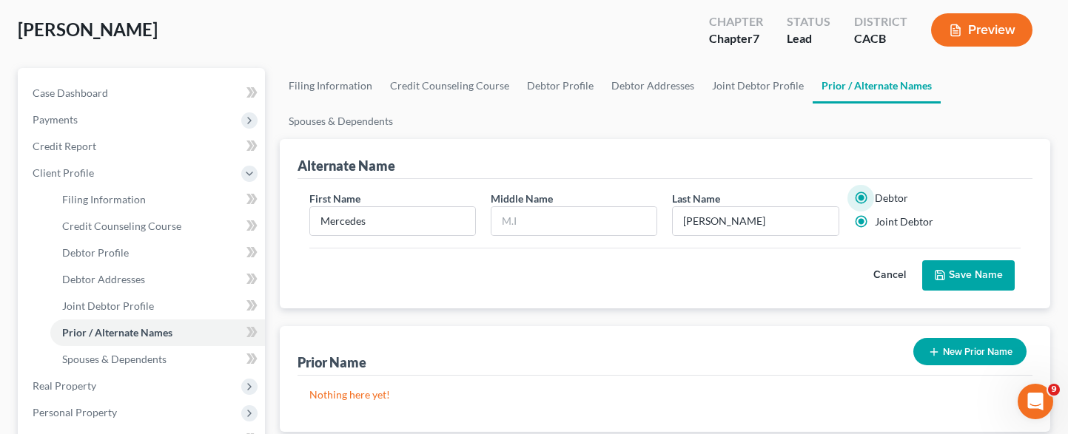
radio input "false"
click at [993, 265] on button "Save Name" at bounding box center [968, 276] width 93 height 31
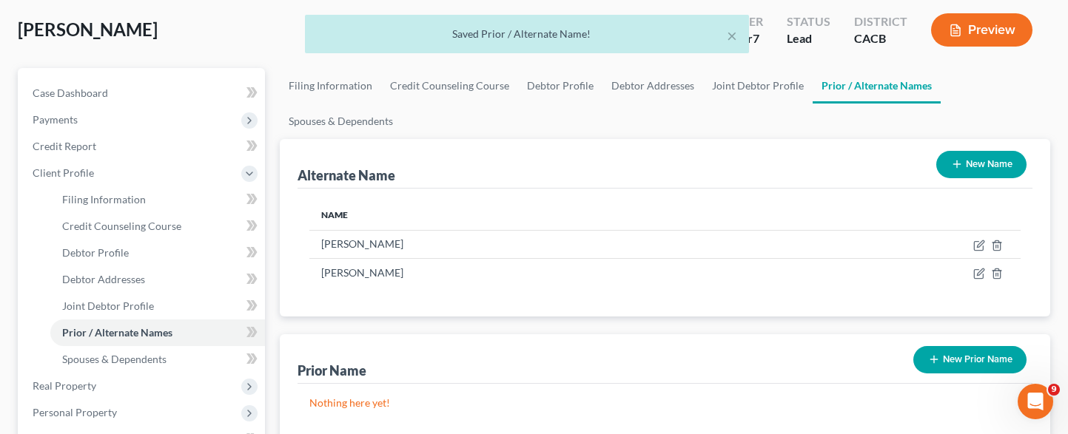
click at [977, 162] on button "New Name" at bounding box center [981, 164] width 90 height 27
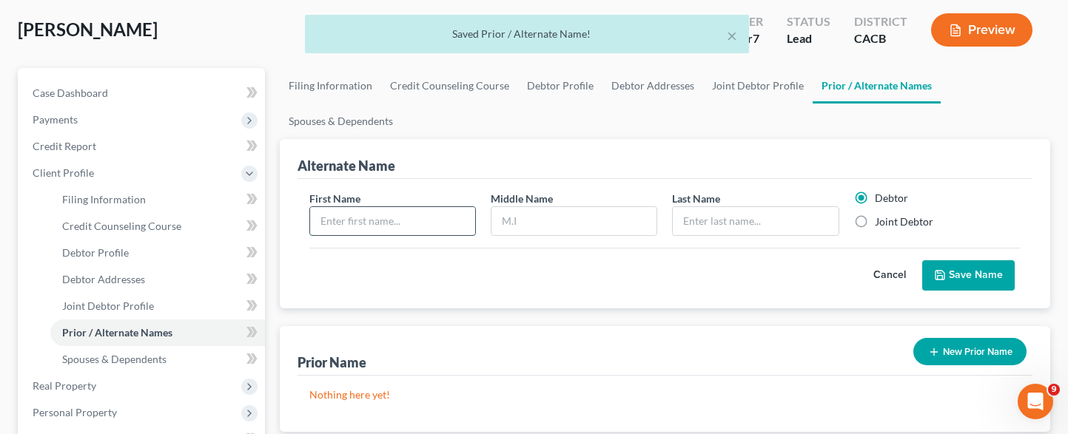
click at [449, 212] on input "text" at bounding box center [392, 221] width 165 height 28
type input "Mercedes"
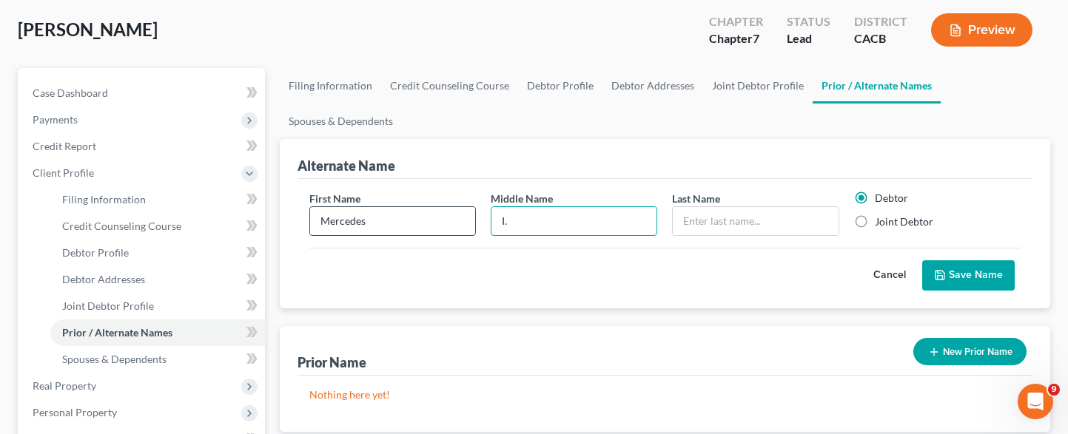
type input "I."
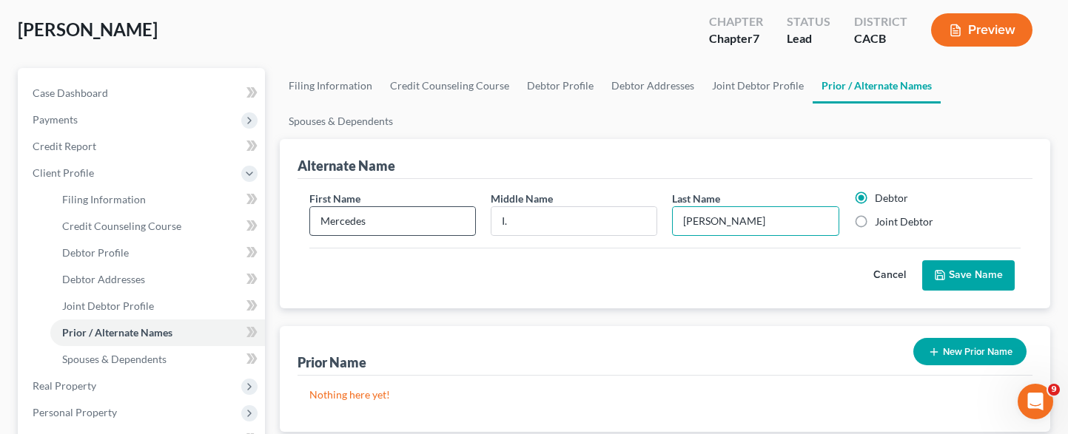
type input "[PERSON_NAME]"
drag, startPoint x: 890, startPoint y: 221, endPoint x: 899, endPoint y: 239, distance: 20.5
click at [890, 215] on label "Joint Debtor" at bounding box center [904, 222] width 58 height 15
click at [875, 221] on label "Joint Debtor" at bounding box center [904, 222] width 58 height 15
click at [881, 221] on input "Joint Debtor" at bounding box center [886, 220] width 10 height 10
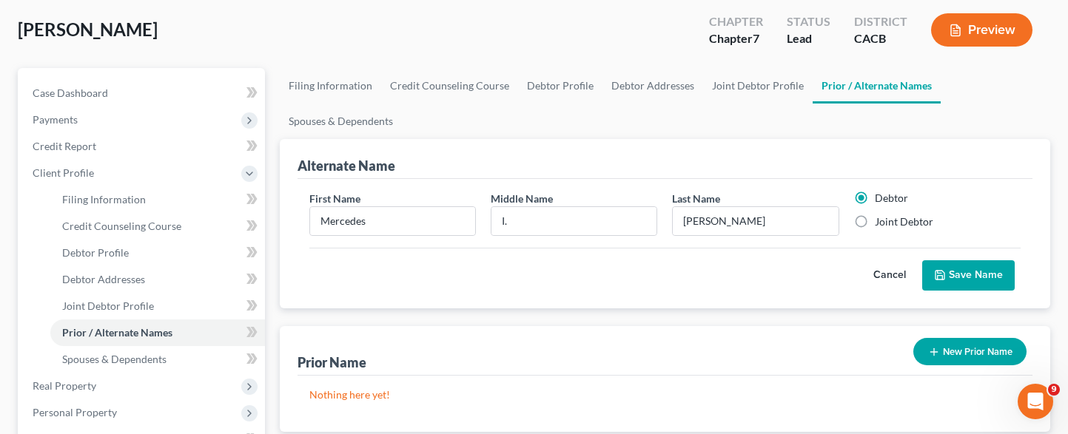
radio input "true"
radio input "false"
click at [946, 269] on icon "submit" at bounding box center [940, 275] width 12 height 12
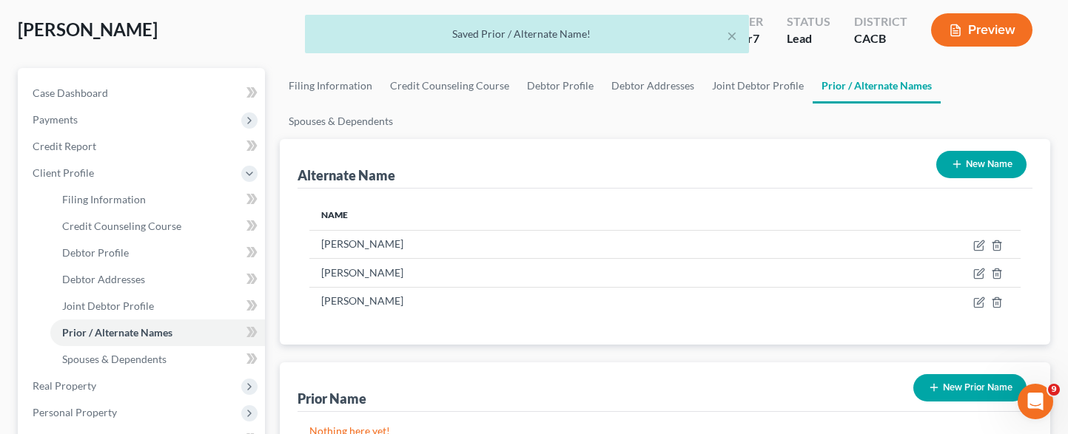
click at [972, 166] on button "New Name" at bounding box center [981, 164] width 90 height 27
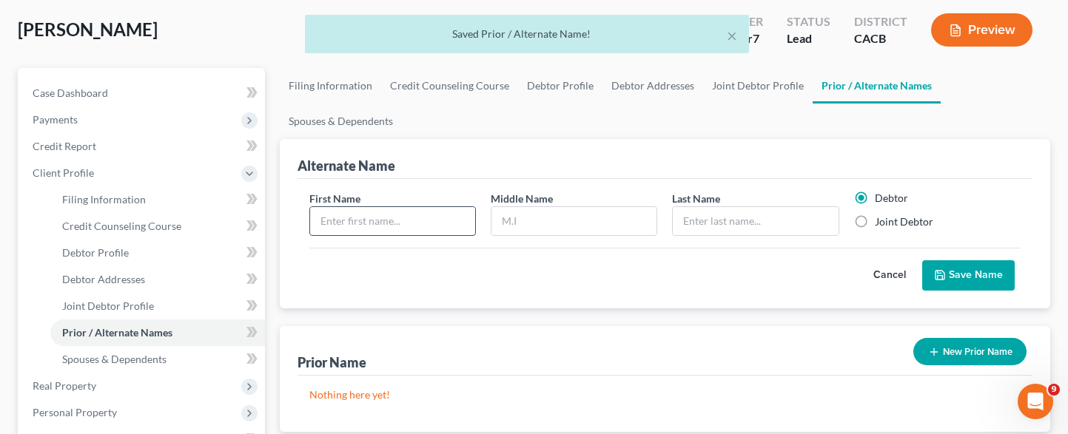
click at [457, 218] on input "text" at bounding box center [392, 221] width 165 height 28
type input "Mercedes"
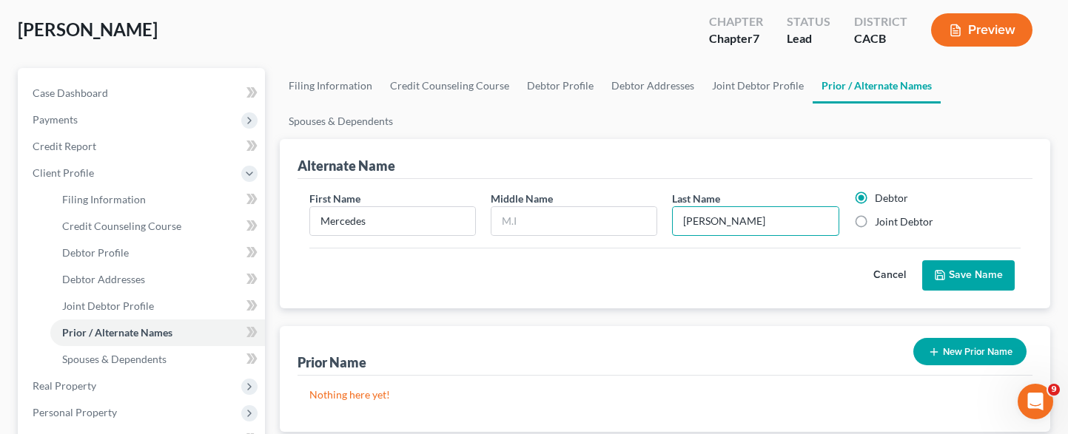
type input "[PERSON_NAME]"
click at [875, 225] on label "Joint Debtor" at bounding box center [904, 222] width 58 height 15
click at [881, 224] on input "Joint Debtor" at bounding box center [886, 220] width 10 height 10
radio input "true"
radio input "false"
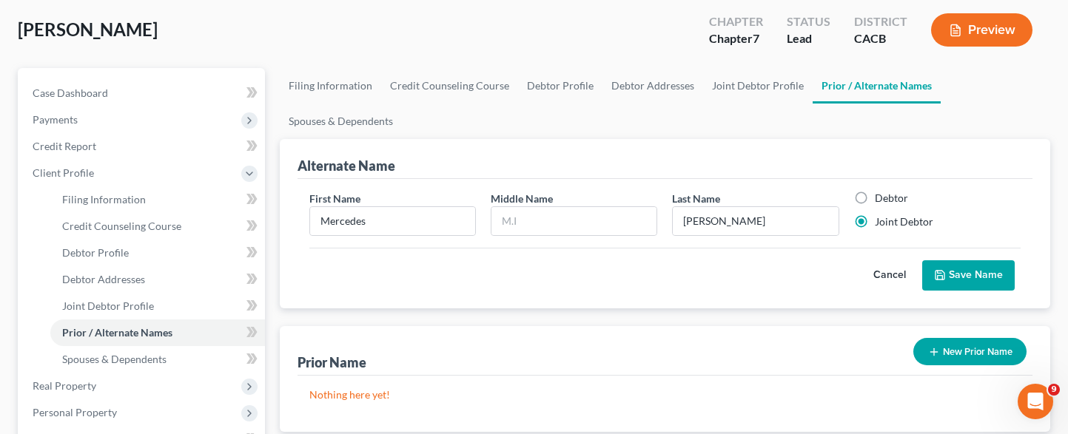
click at [987, 280] on button "Save Name" at bounding box center [968, 276] width 93 height 31
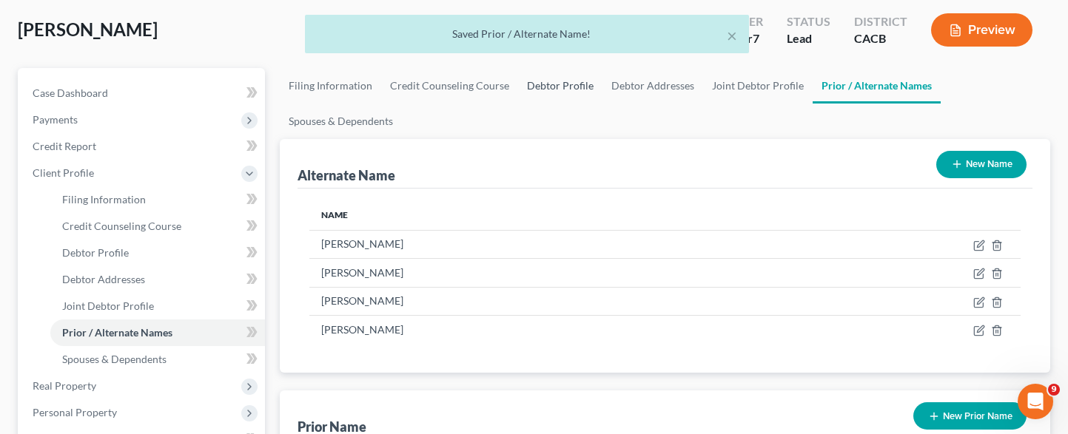
click at [560, 90] on link "Debtor Profile" at bounding box center [560, 86] width 84 height 36
select select "1"
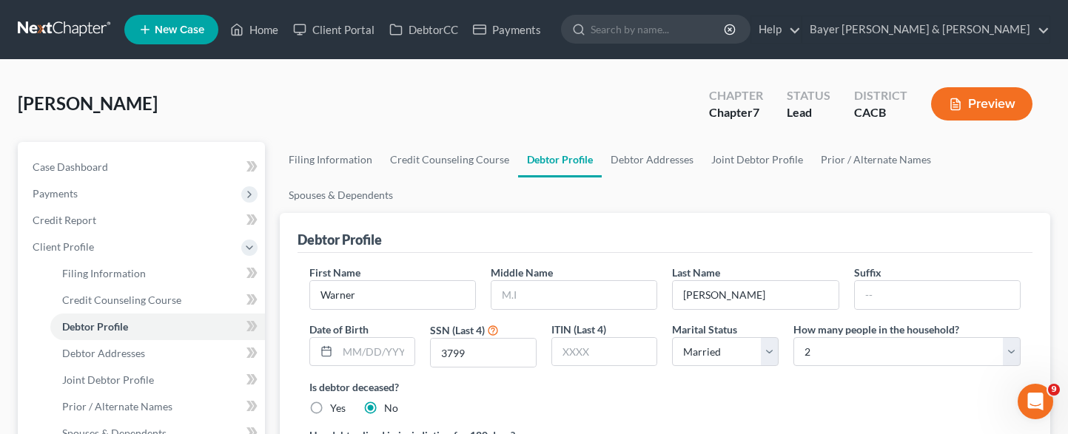
scroll to position [74, 0]
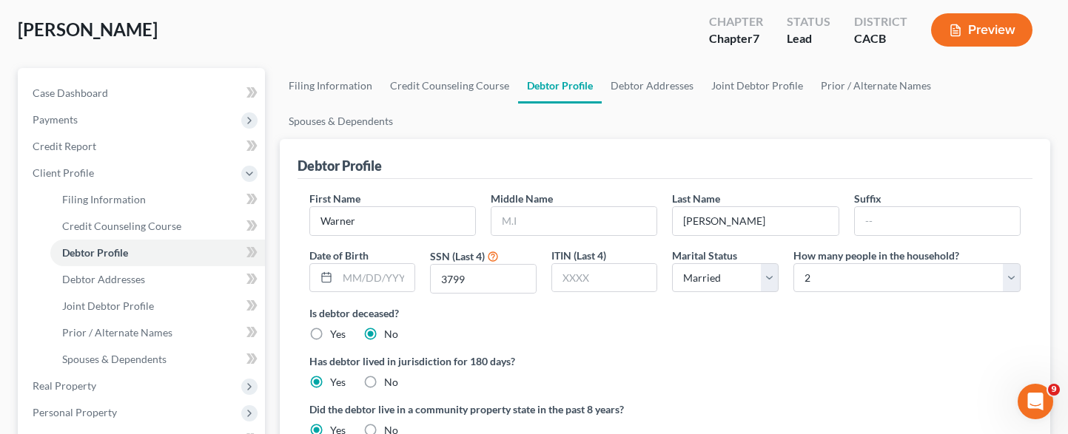
click at [394, 15] on div "[PERSON_NAME] Upgraded Chapter Chapter 7 Status Lead District CACB Preview" at bounding box center [534, 36] width 1032 height 64
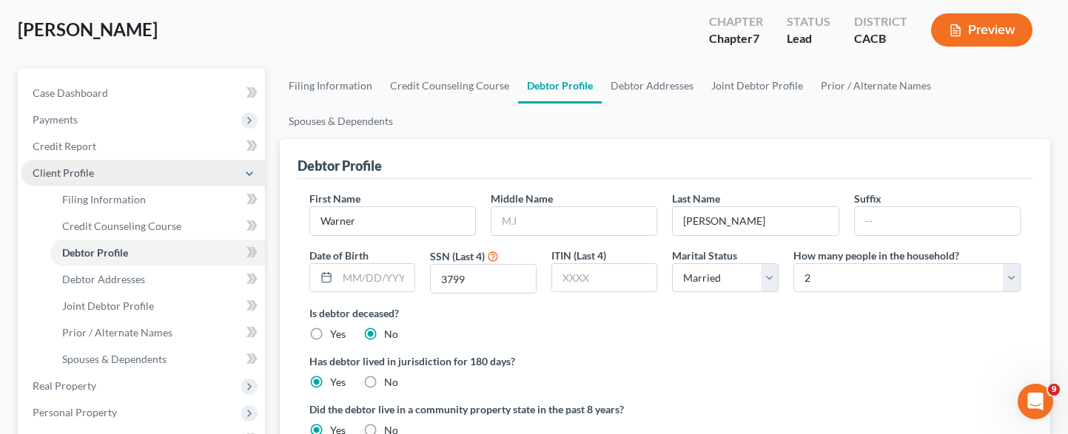
click at [105, 169] on span "Client Profile" at bounding box center [143, 173] width 244 height 27
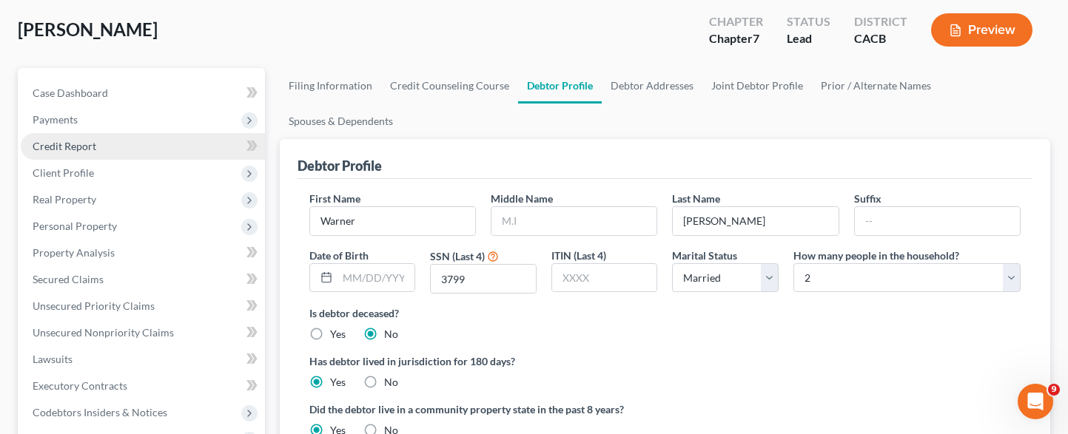
click at [106, 155] on link "Credit Report" at bounding box center [143, 146] width 244 height 27
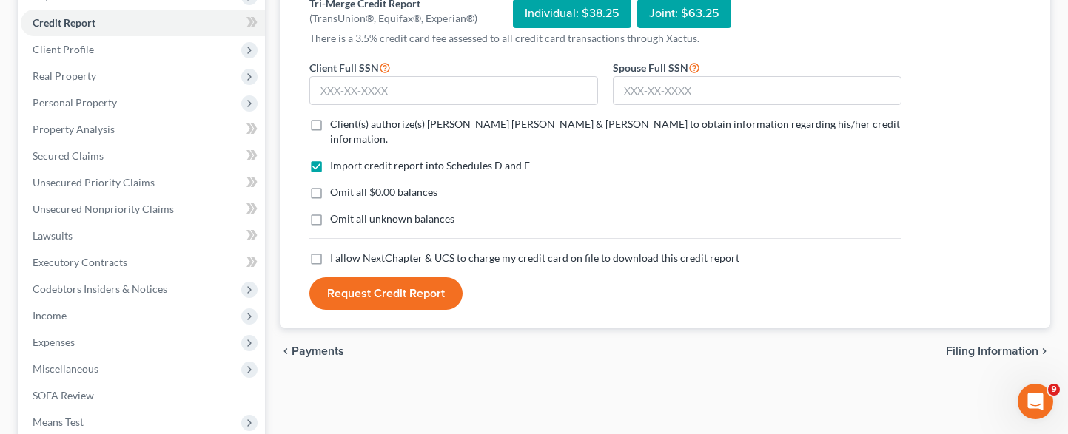
scroll to position [222, 0]
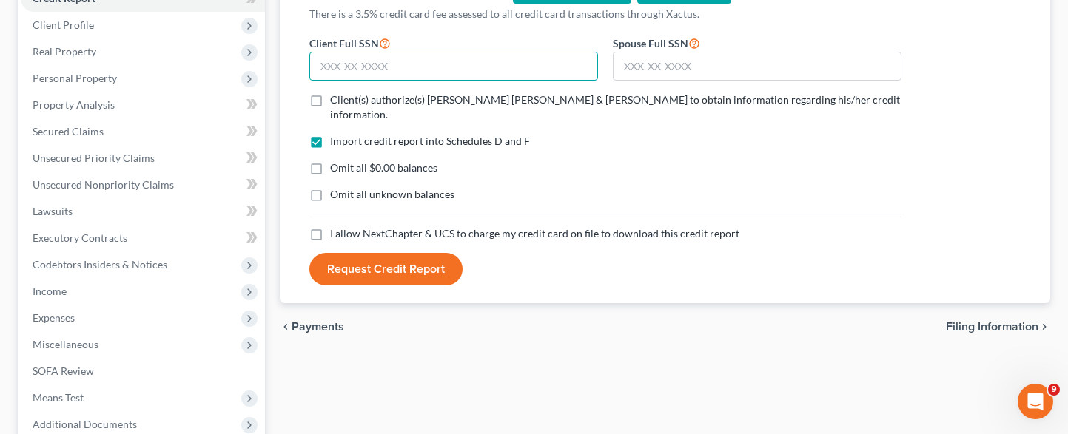
click at [437, 58] on input "text" at bounding box center [453, 67] width 289 height 30
type input "546-53-3799"
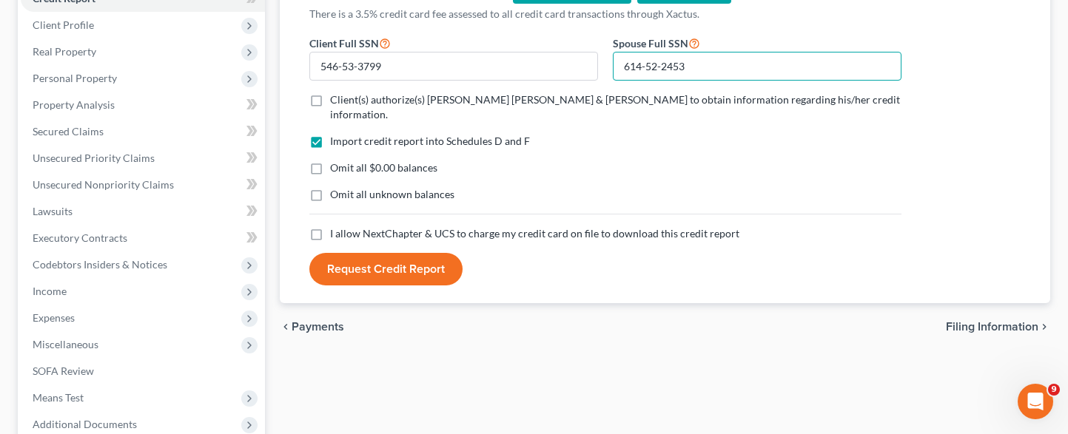
type input "614-52-2453"
click at [330, 104] on label "Client(s) authorize(s) [PERSON_NAME] [PERSON_NAME] & [PERSON_NAME] to obtain in…" at bounding box center [615, 108] width 571 height 30
click at [336, 102] on input "Client(s) authorize(s) [PERSON_NAME] [PERSON_NAME] & [PERSON_NAME] to obtain in…" at bounding box center [341, 98] width 10 height 10
checkbox input "true"
click at [429, 326] on div "chevron_left Payments Filing Information chevron_right" at bounding box center [665, 326] width 770 height 47
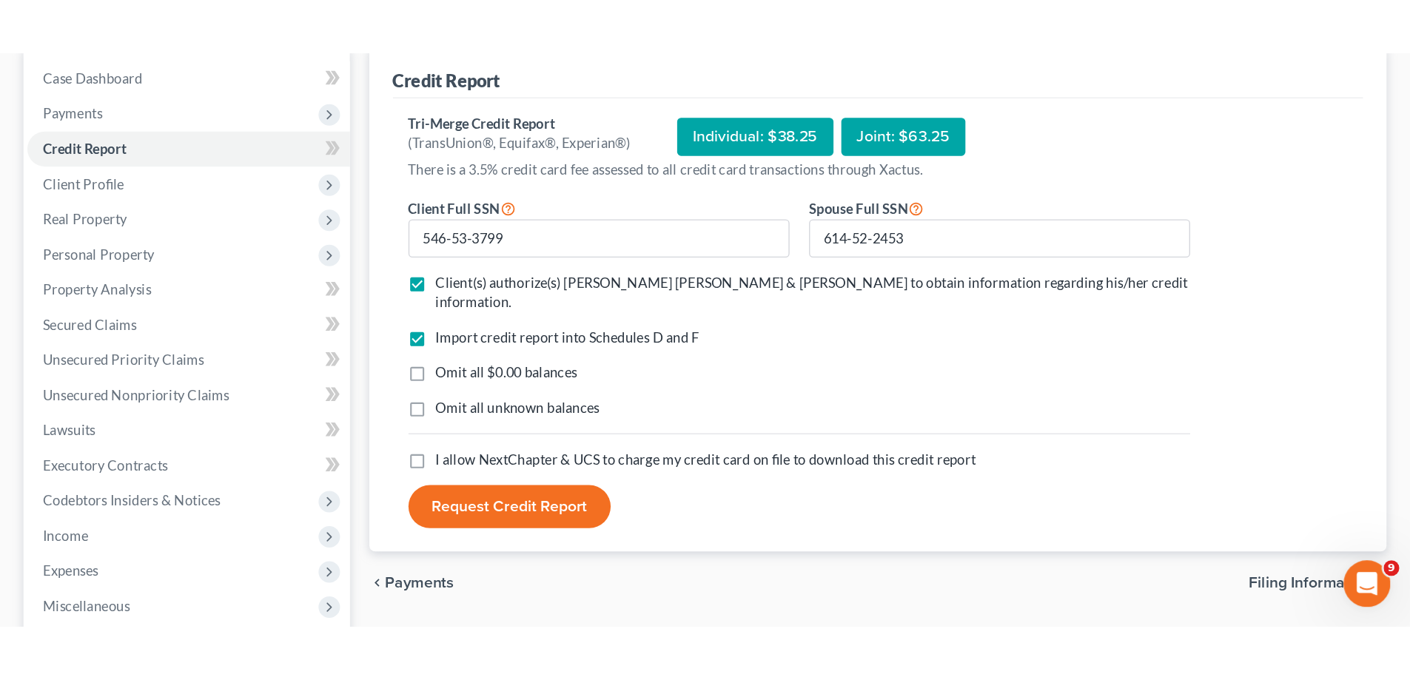
scroll to position [133, 0]
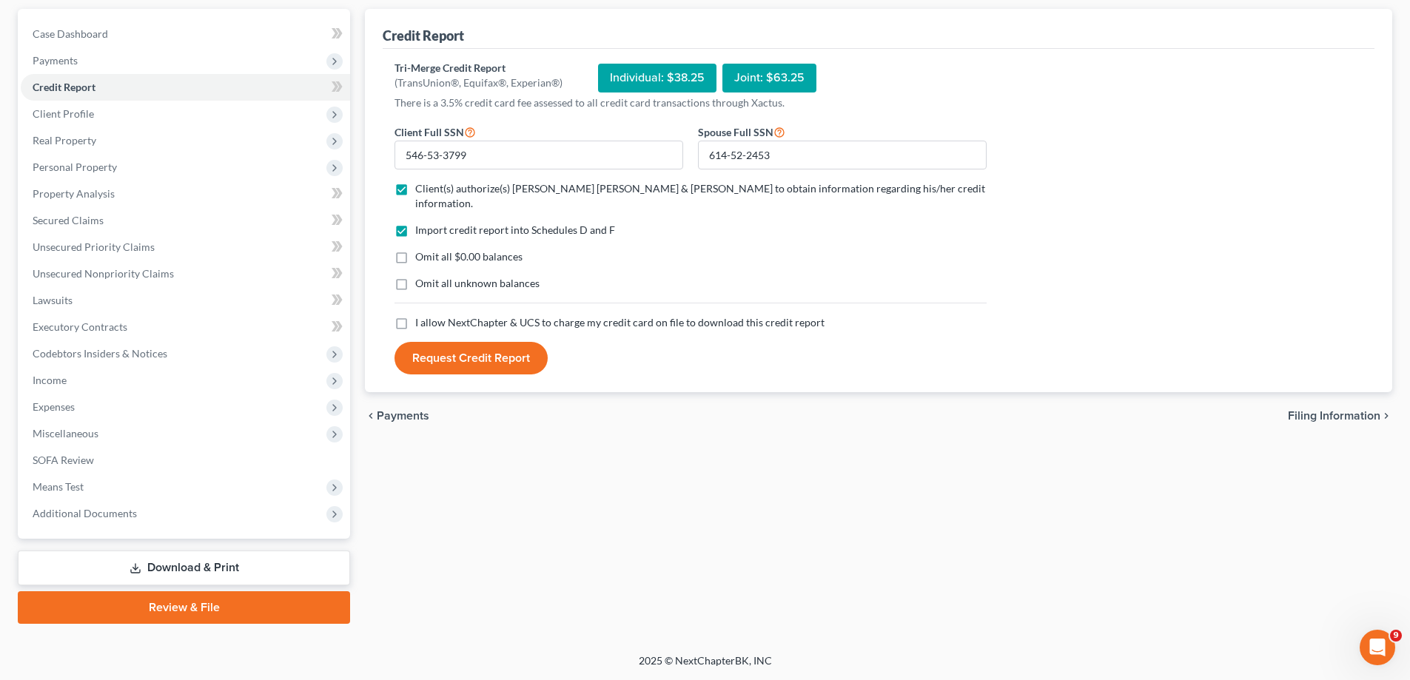
click at [415, 315] on label "I allow NextChapter & UCS to charge my credit card on file to download this cre…" at bounding box center [619, 322] width 409 height 15
click at [421, 315] on input "I allow NextChapter & UCS to charge my credit card on file to download this cre…" at bounding box center [426, 320] width 10 height 10
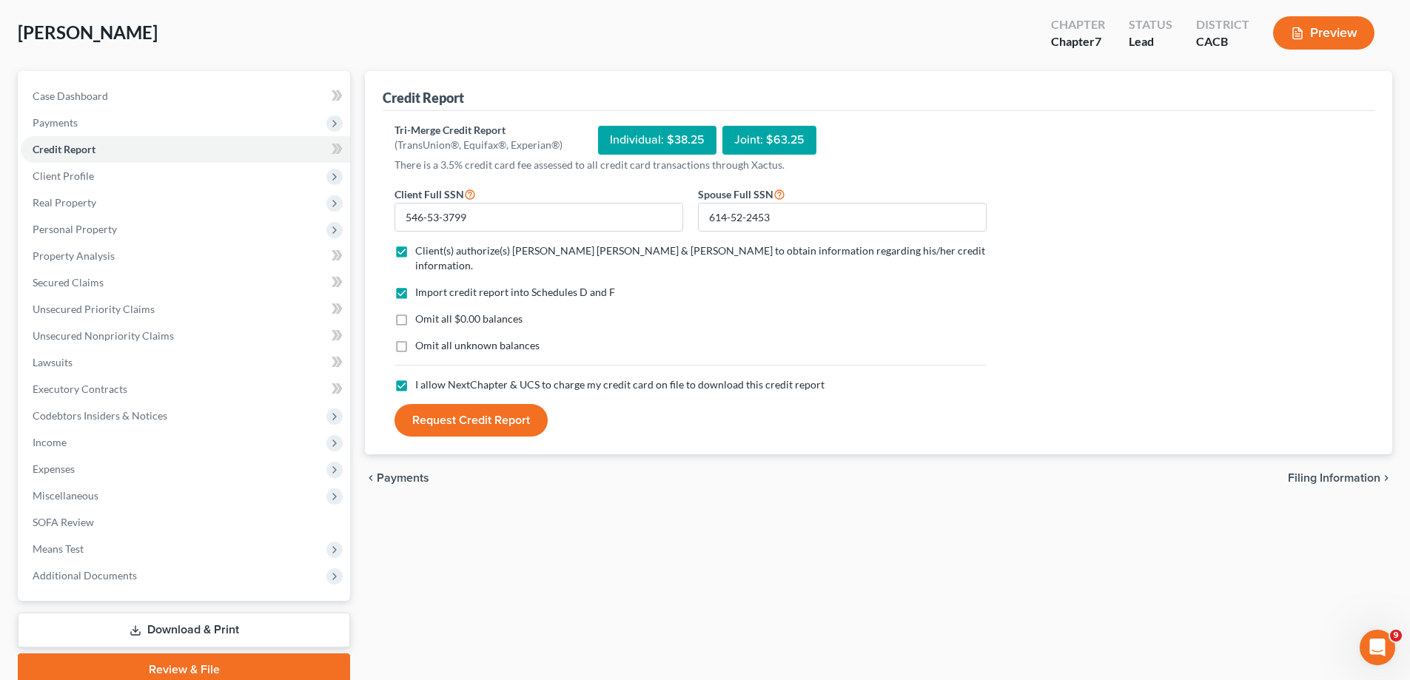
scroll to position [0, 0]
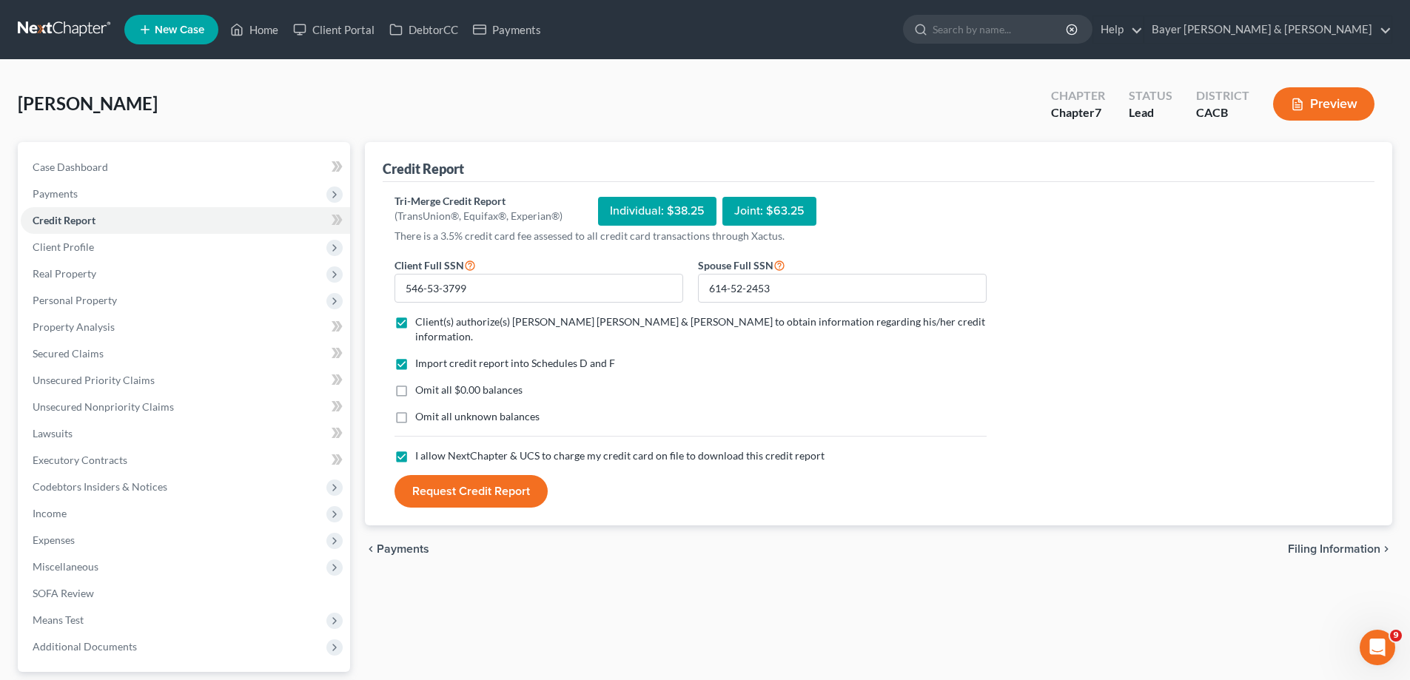
click at [415, 431] on label "I allow NextChapter & UCS to charge my credit card on file to download this cre…" at bounding box center [619, 456] width 409 height 15
click at [421, 431] on input "I allow NextChapter & UCS to charge my credit card on file to download this cre…" at bounding box center [426, 454] width 10 height 10
checkbox input "false"
drag, startPoint x: 452, startPoint y: 281, endPoint x: 328, endPoint y: 267, distance: 125.1
click at [328, 267] on div "Petition Navigation Case Dashboard Payments Invoices Payments Payments Credit R…" at bounding box center [704, 449] width 1389 height 615
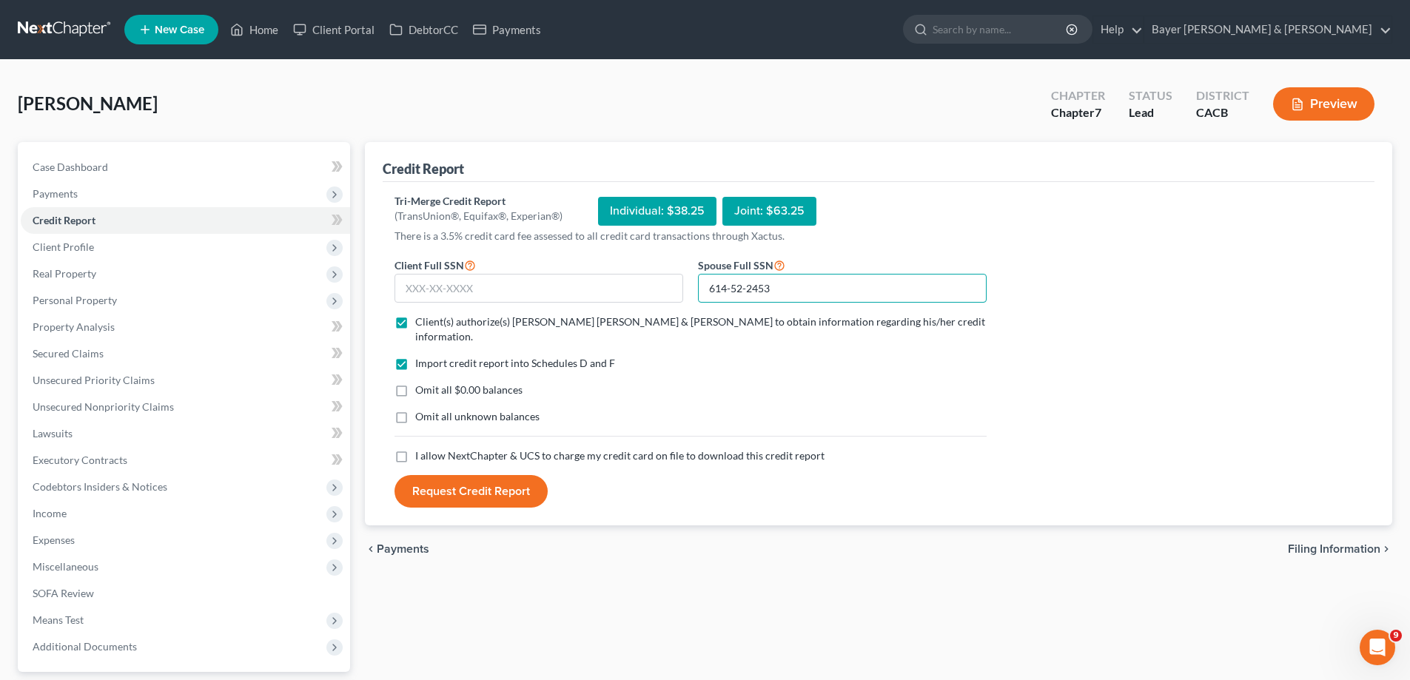
drag, startPoint x: 785, startPoint y: 289, endPoint x: 552, endPoint y: 264, distance: 234.4
click at [552, 264] on form "Client Full SSN * Spouse Full SSN * 614-52-2453 Client(s) authorize(s) [PERSON_…" at bounding box center [690, 382] width 607 height 252
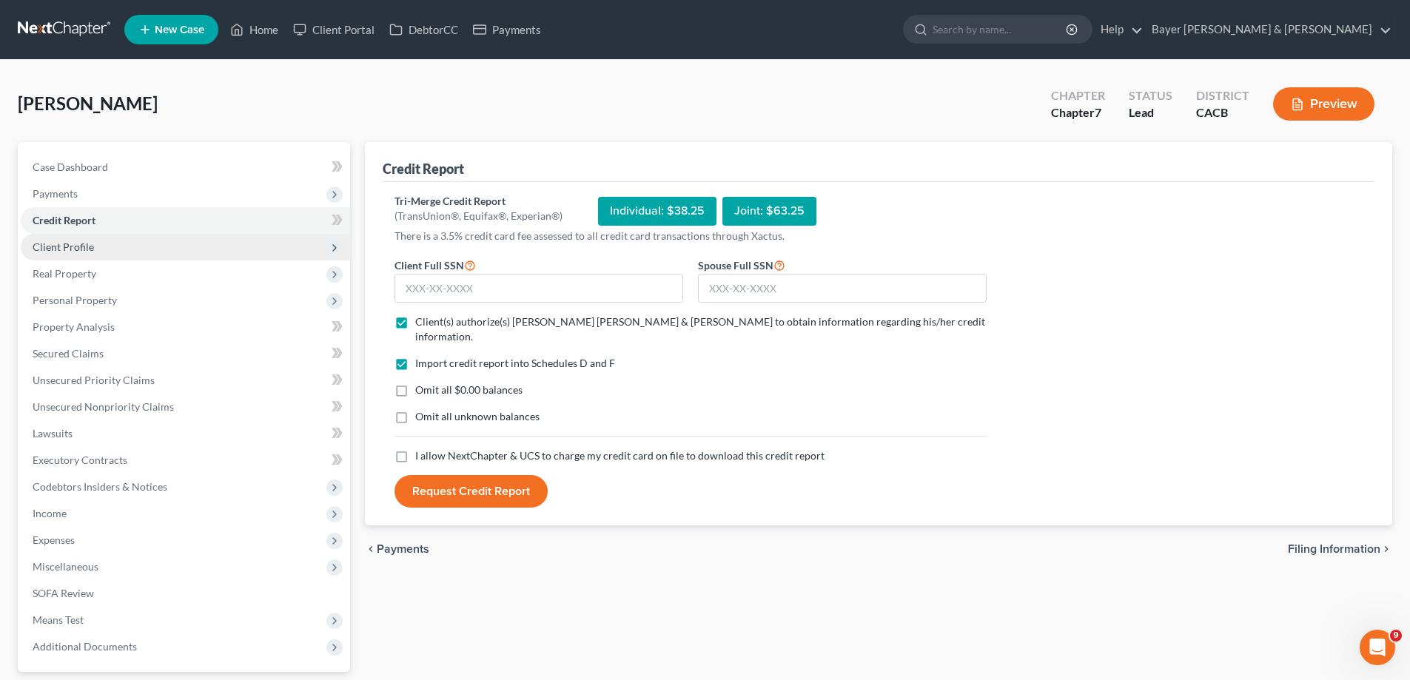
click at [131, 252] on span "Client Profile" at bounding box center [185, 247] width 329 height 27
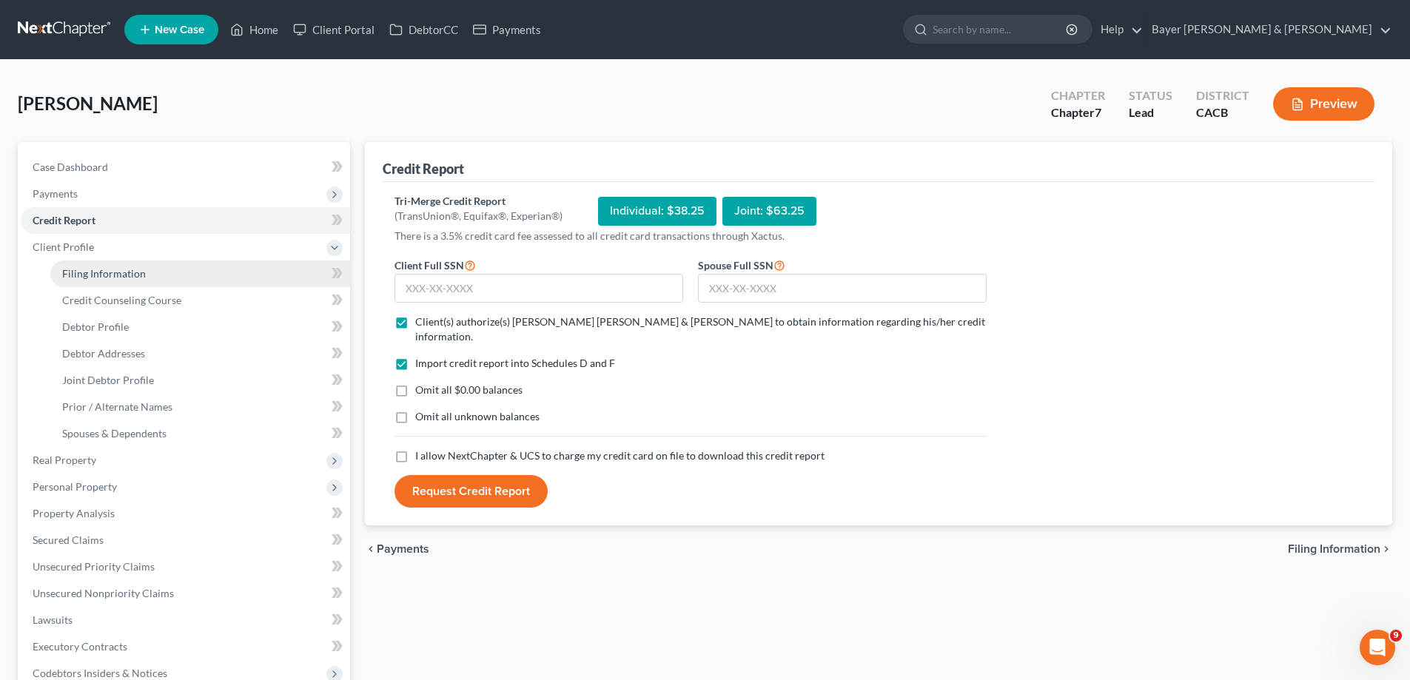
click at [131, 272] on span "Filing Information" at bounding box center [104, 273] width 84 height 13
select select "1"
select select "0"
select select "7"
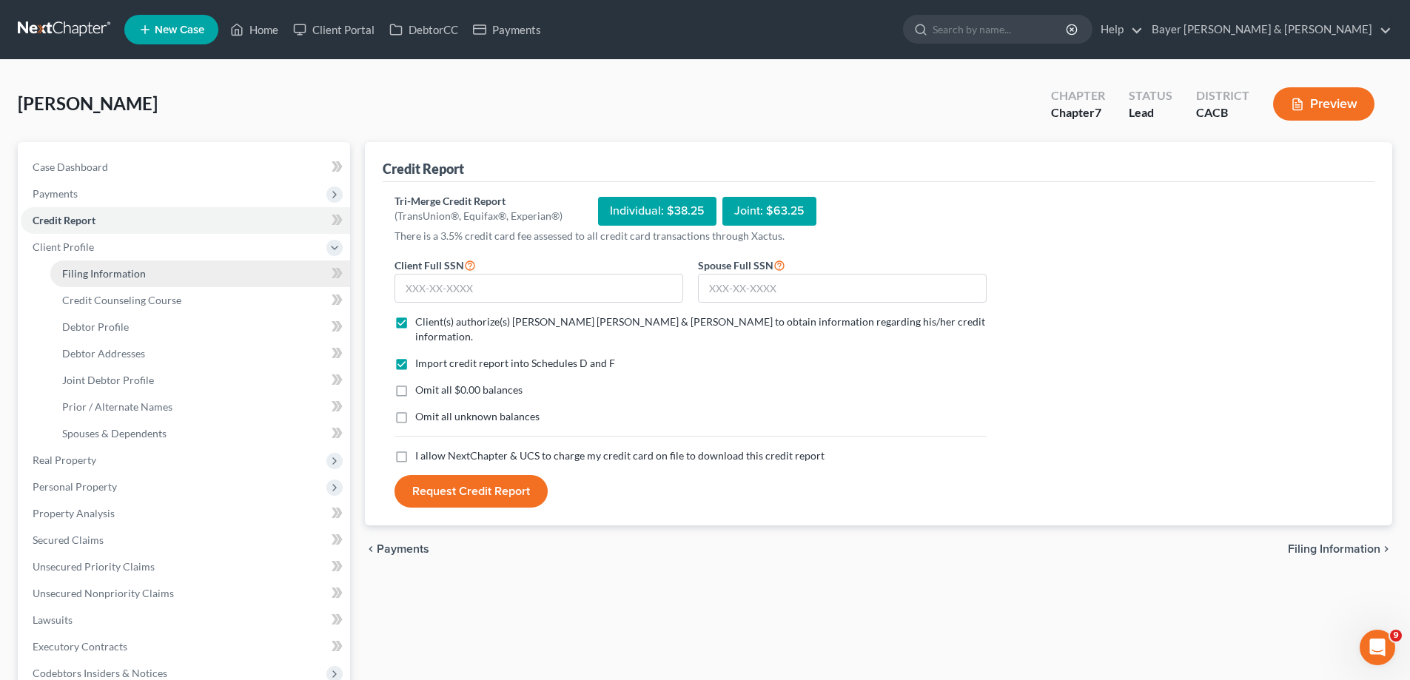
select select "2"
select select "4"
select select "0"
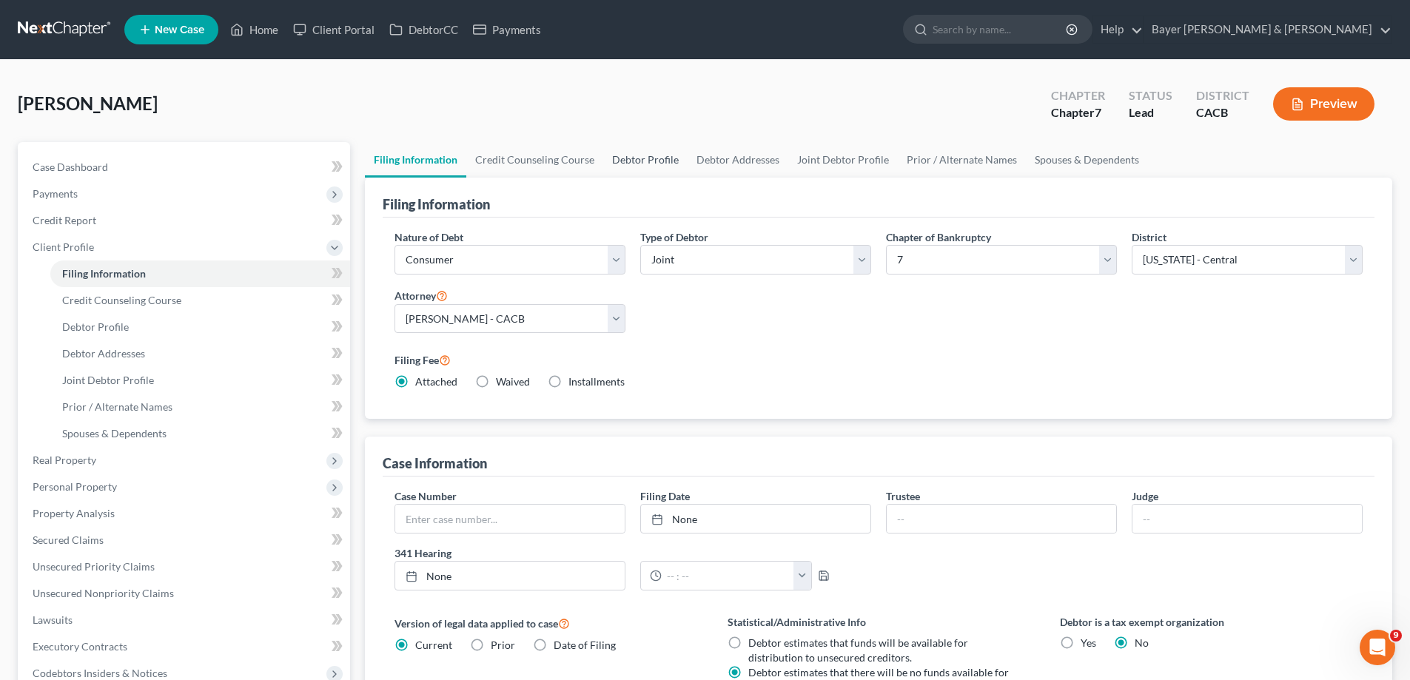
click at [631, 161] on link "Debtor Profile" at bounding box center [645, 160] width 84 height 36
select select "1"
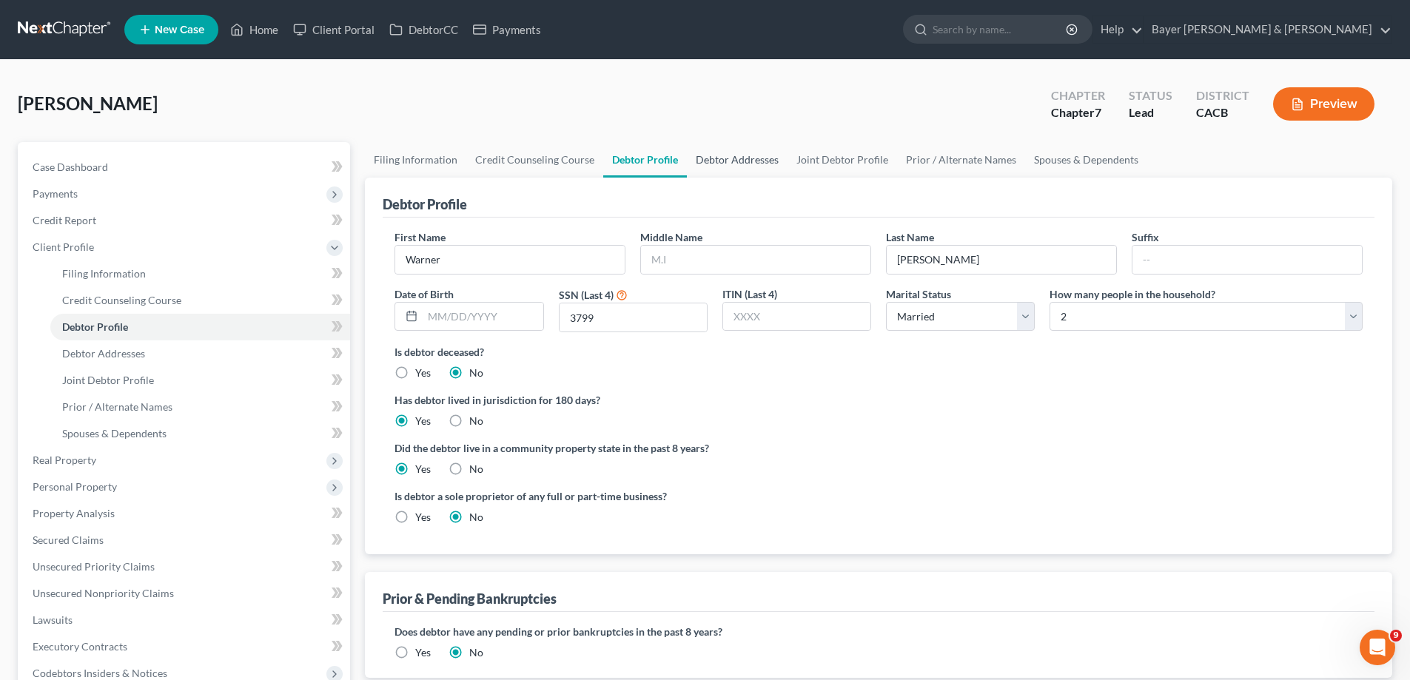
click at [713, 152] on link "Debtor Addresses" at bounding box center [737, 160] width 101 height 36
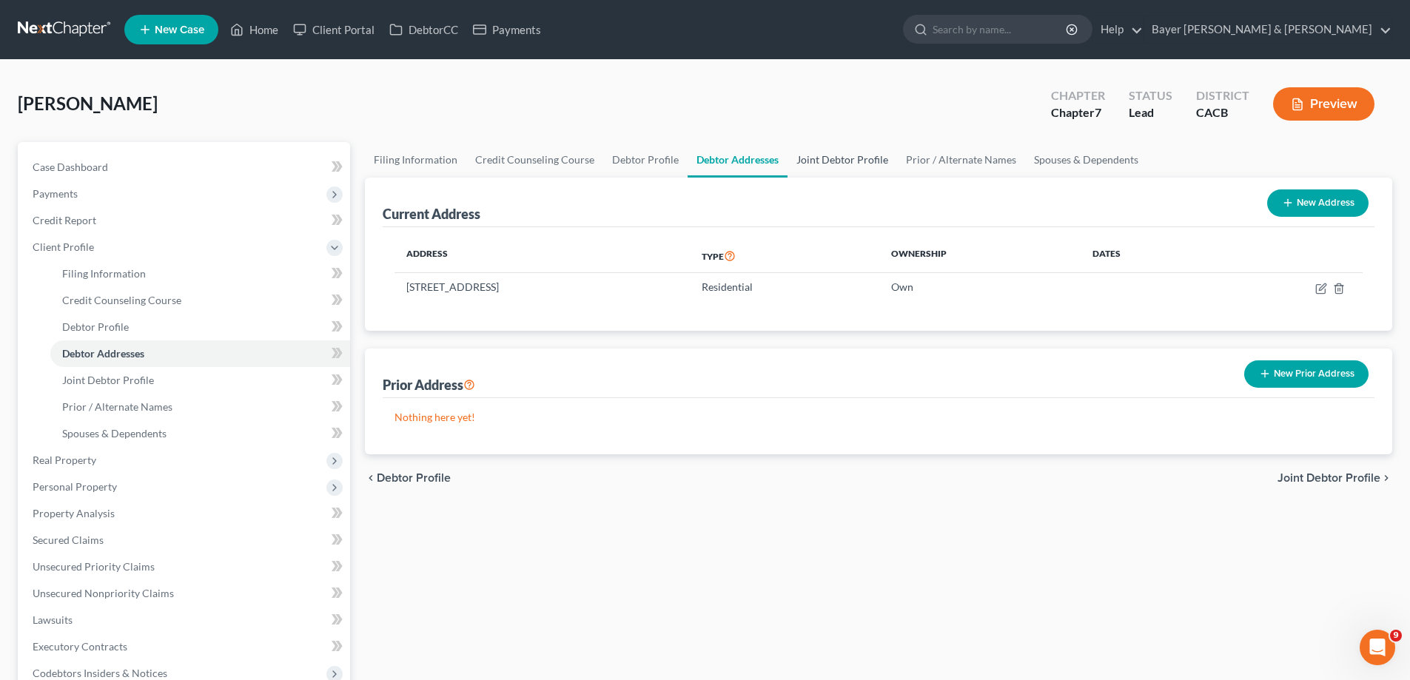
click at [839, 164] on link "Joint Debtor Profile" at bounding box center [843, 160] width 110 height 36
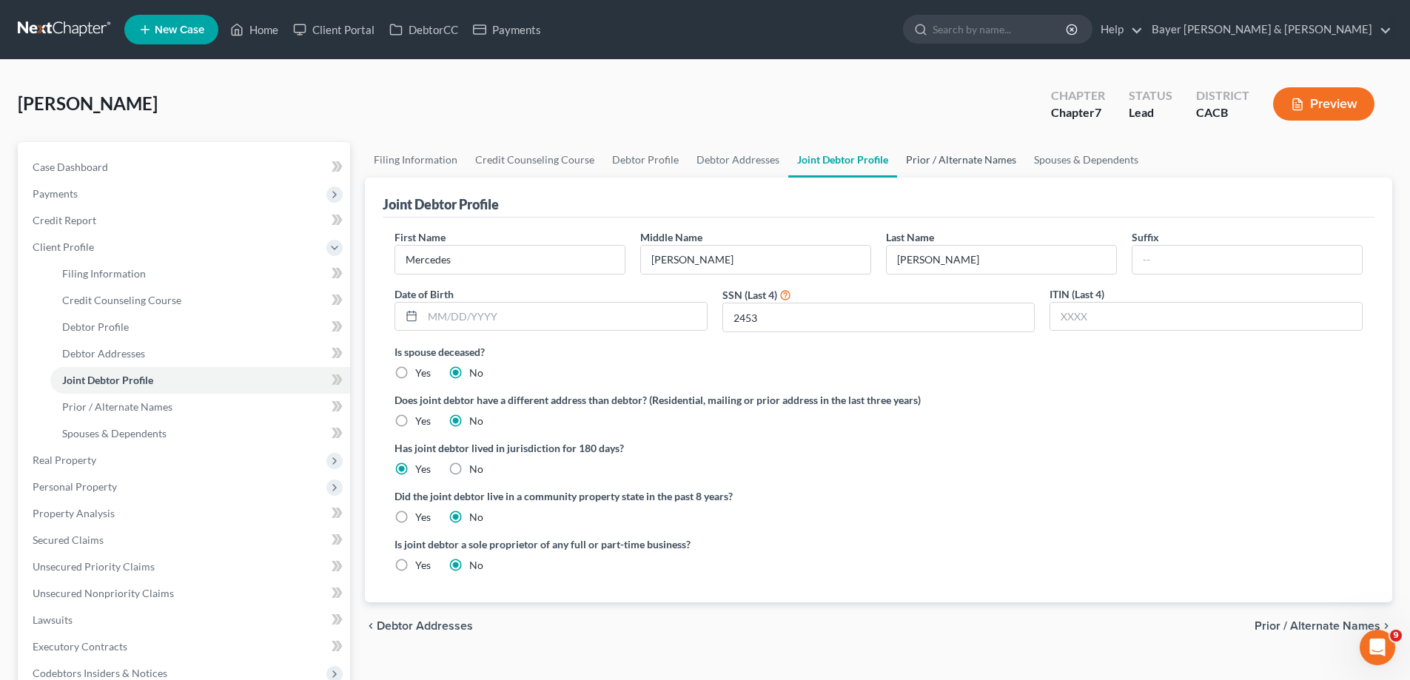
click at [970, 162] on link "Prior / Alternate Names" at bounding box center [961, 160] width 128 height 36
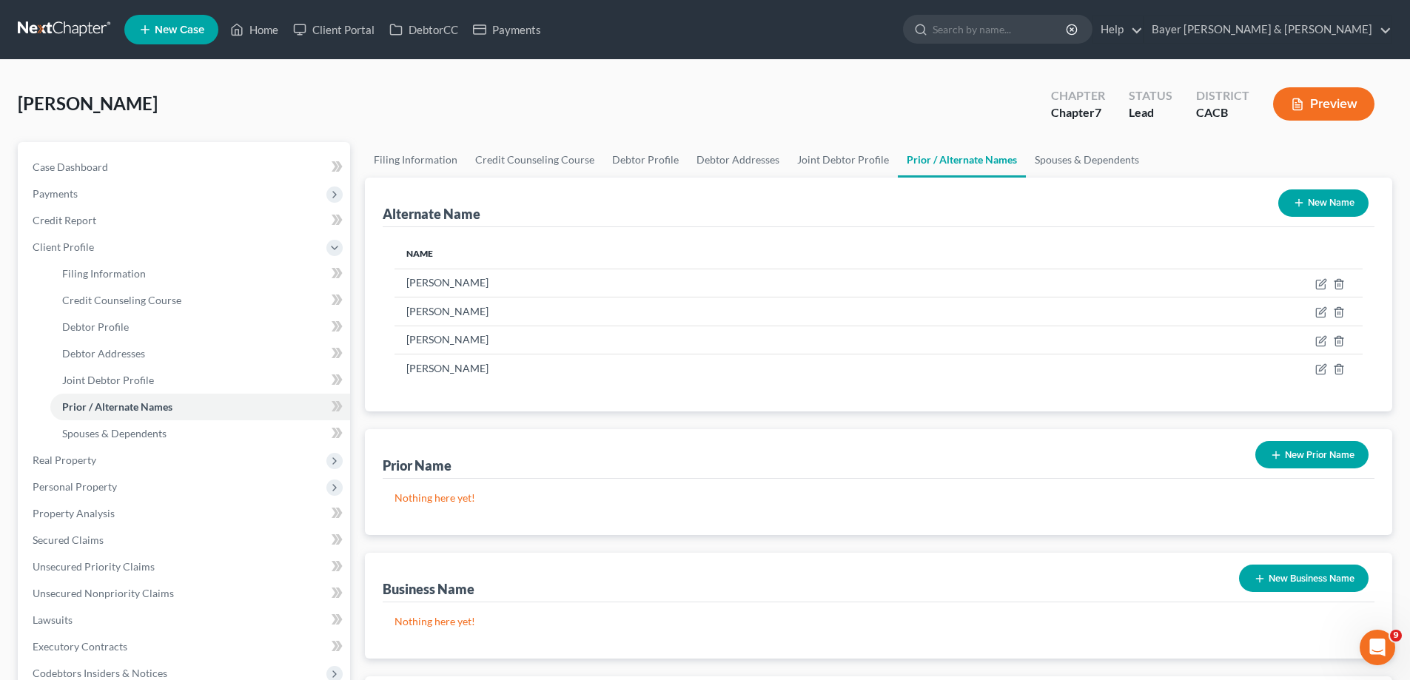
click at [1067, 98] on button "Preview" at bounding box center [1323, 103] width 101 height 33
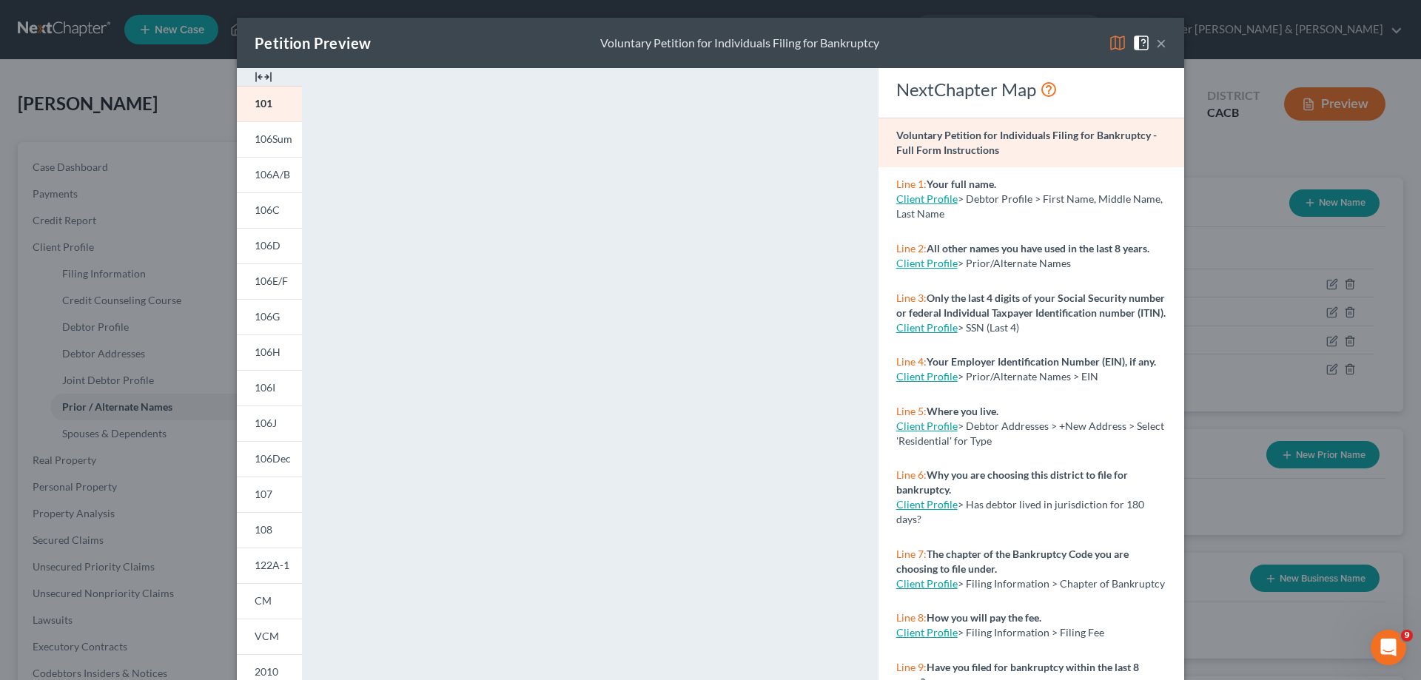
click at [1067, 41] on button "×" at bounding box center [1161, 43] width 10 height 18
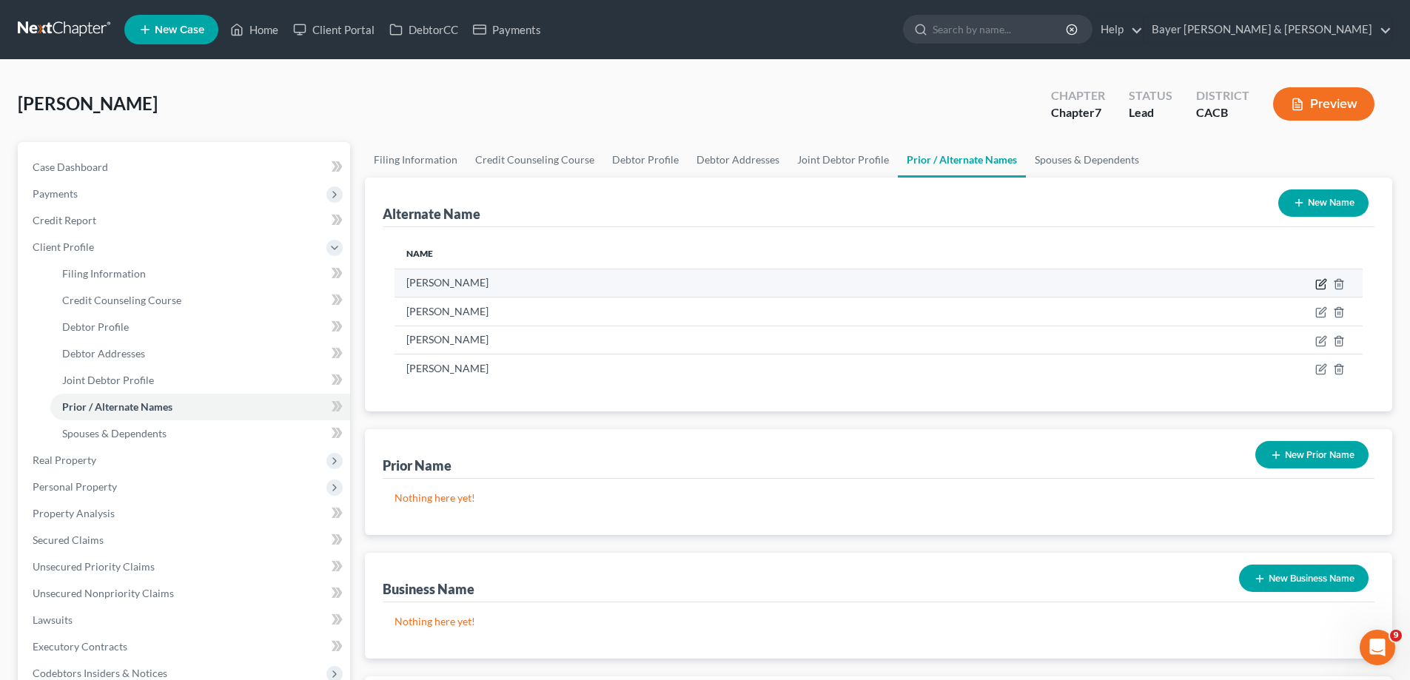
click at [1067, 286] on icon at bounding box center [1321, 284] width 12 height 12
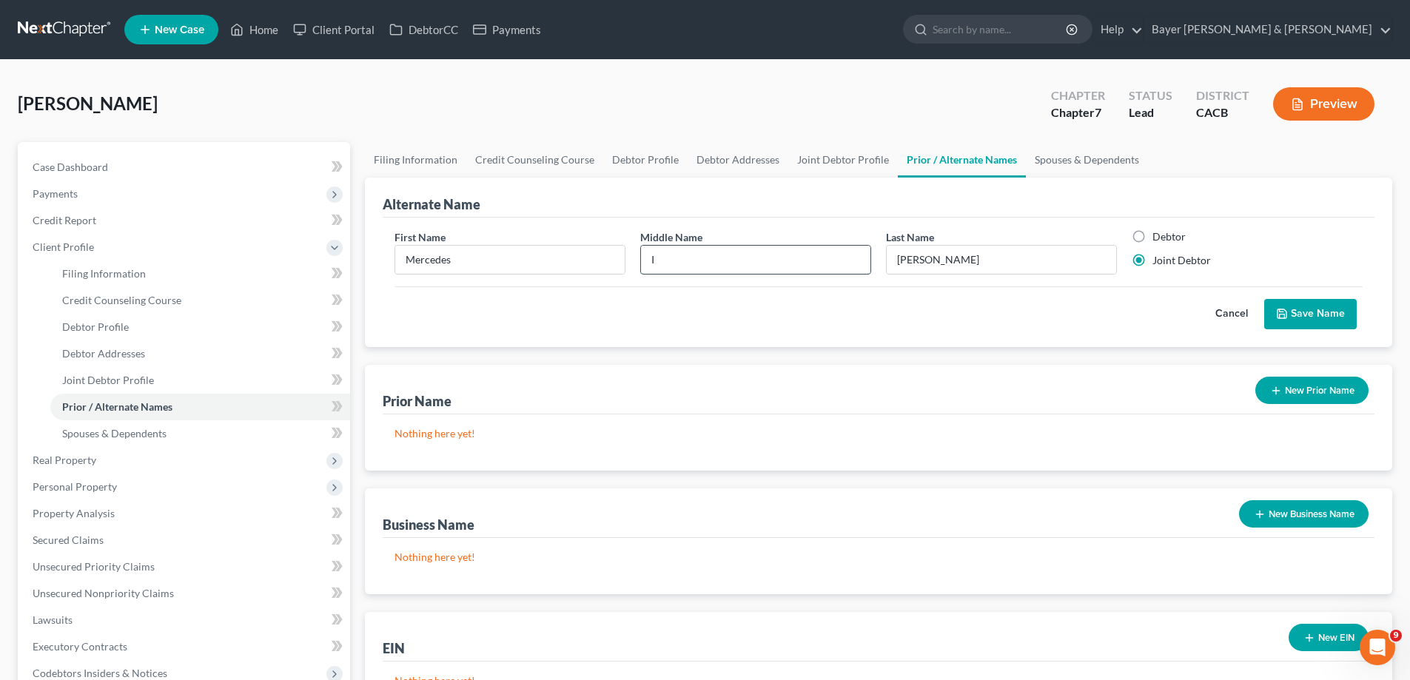
drag, startPoint x: 730, startPoint y: 246, endPoint x: 716, endPoint y: 260, distance: 19.4
click at [729, 246] on input "I" at bounding box center [755, 260] width 229 height 28
type input "I."
drag, startPoint x: 1300, startPoint y: 318, endPoint x: 1199, endPoint y: 315, distance: 101.4
click at [1067, 315] on button "Save Name" at bounding box center [1310, 314] width 93 height 31
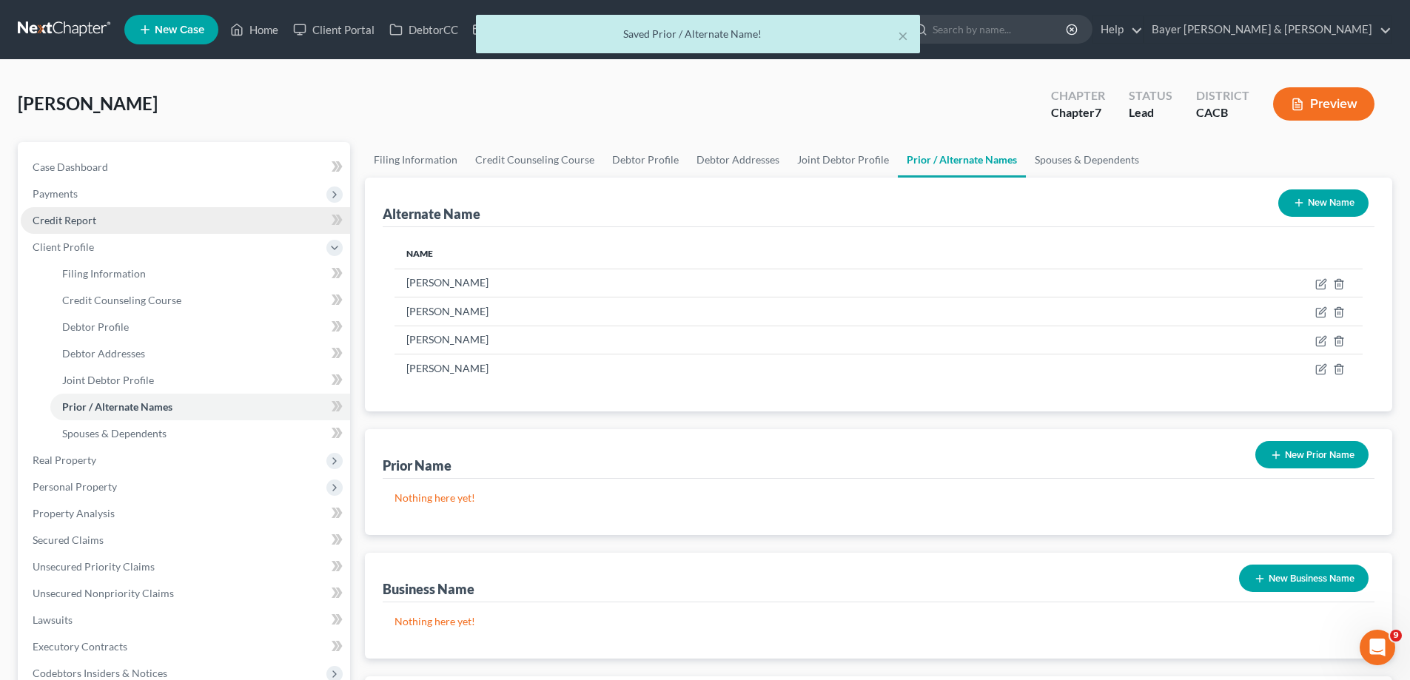
click at [127, 221] on link "Credit Report" at bounding box center [185, 220] width 329 height 27
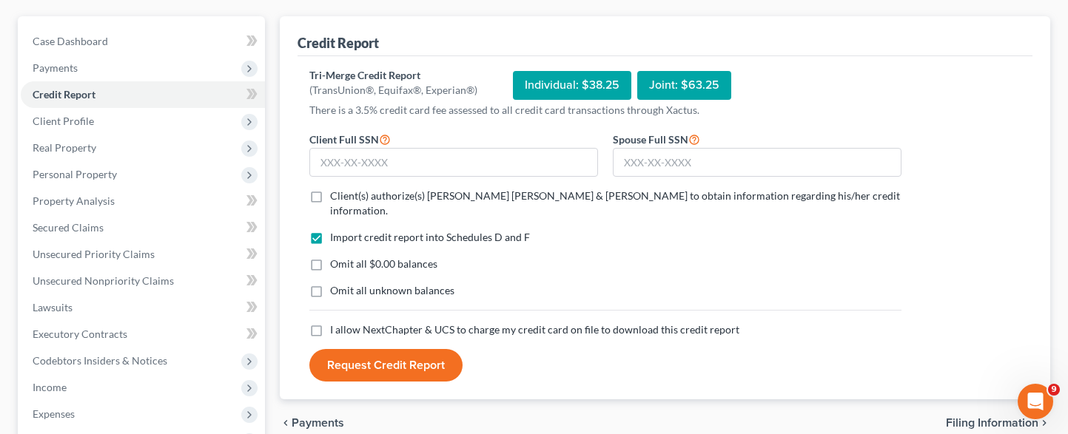
scroll to position [148, 0]
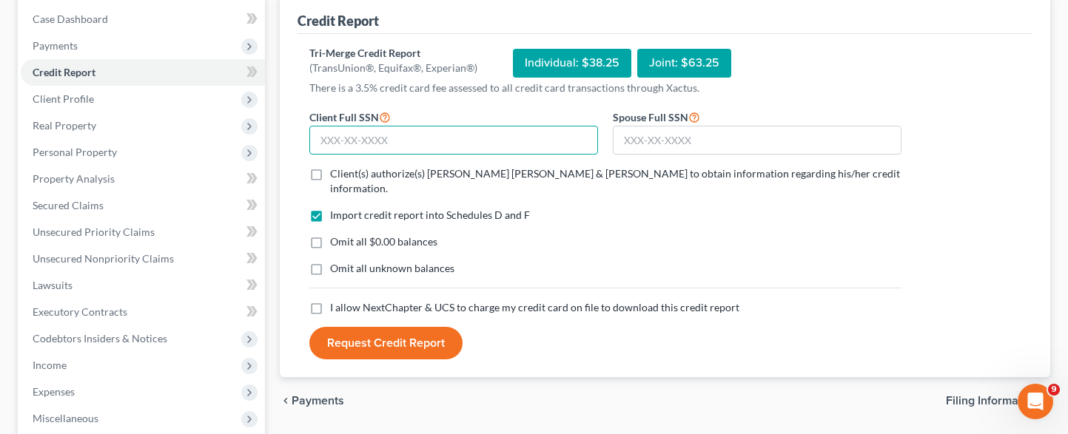
click at [390, 140] on input "text" at bounding box center [453, 141] width 289 height 30
type input "546-53-3799"
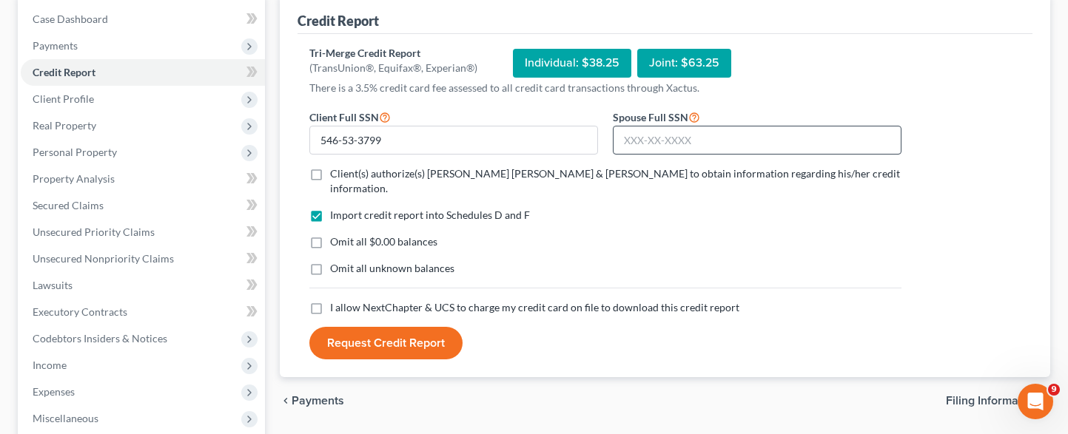
drag, startPoint x: 685, startPoint y: 115, endPoint x: 678, endPoint y: 131, distance: 17.2
click at [680, 122] on span "Spouse Full SSN" at bounding box center [650, 117] width 75 height 13
click at [677, 135] on input "text" at bounding box center [757, 141] width 289 height 30
click at [679, 143] on input "text" at bounding box center [757, 141] width 289 height 30
type input "614-52-2453"
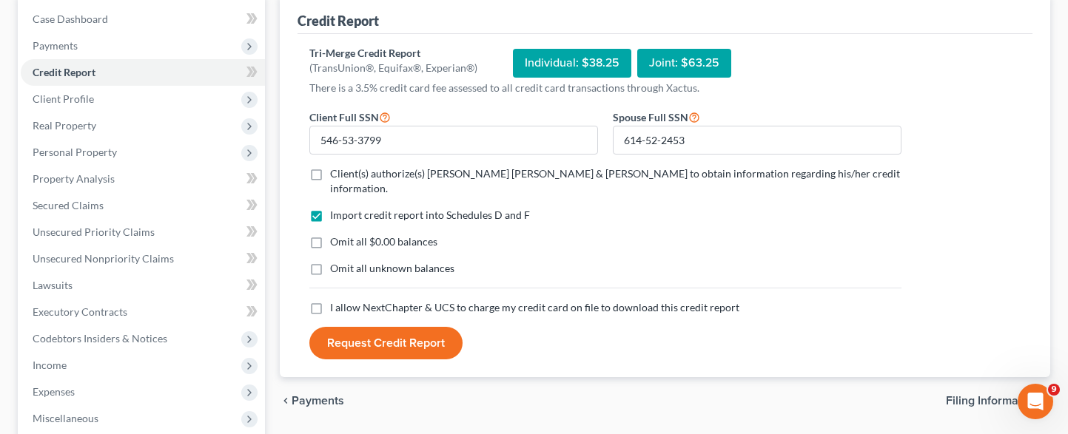
drag, startPoint x: 317, startPoint y: 175, endPoint x: 446, endPoint y: 209, distance: 133.4
click at [330, 174] on label "Client(s) authorize(s) [PERSON_NAME] [PERSON_NAME] & [PERSON_NAME] to obtain in…" at bounding box center [615, 182] width 571 height 30
click at [336, 174] on input "Client(s) authorize(s) [PERSON_NAME] [PERSON_NAME] & [PERSON_NAME] to obtain in…" at bounding box center [341, 172] width 10 height 10
checkbox input "true"
click at [330, 300] on label "I allow NextChapter & UCS to charge my credit card on file to download this cre…" at bounding box center [534, 307] width 409 height 15
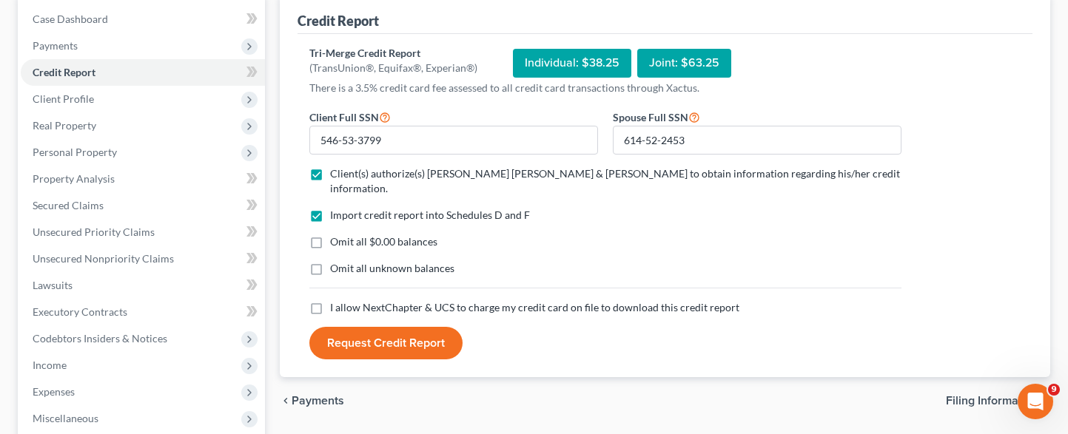
click at [336, 300] on input "I allow NextChapter & UCS to charge my credit card on file to download this cre…" at bounding box center [341, 305] width 10 height 10
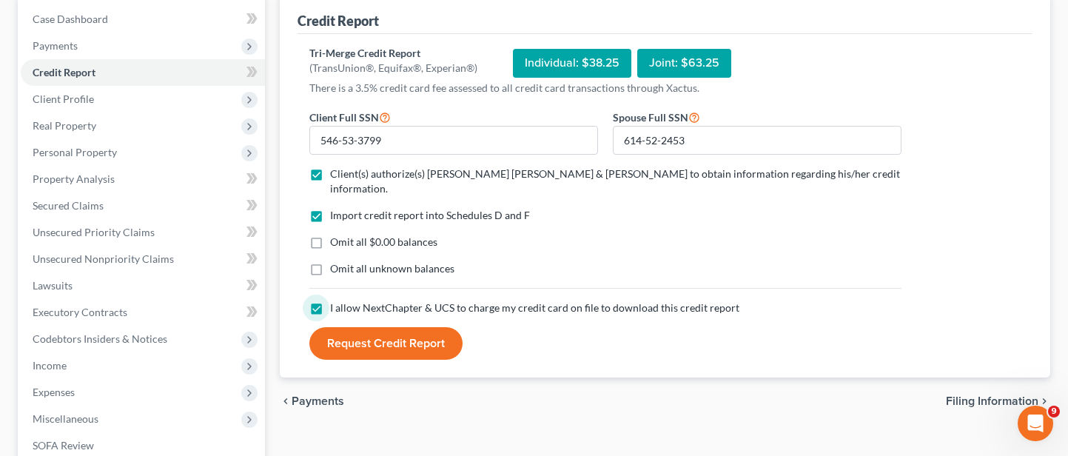
click at [482, 414] on div "Credit Report Tri-Merge Credit Report (TransUnion®, Equifax®, Experian®) Indivi…" at bounding box center [664, 301] width 785 height 615
click at [330, 300] on label "I allow NextChapter & UCS to charge my credit card on file to download this cre…" at bounding box center [534, 307] width 409 height 15
click at [336, 300] on input "I allow NextChapter & UCS to charge my credit card on file to download this cre…" at bounding box center [341, 305] width 10 height 10
checkbox input "false"
click at [330, 208] on label "Import credit report into Schedules D and F" at bounding box center [430, 215] width 200 height 15
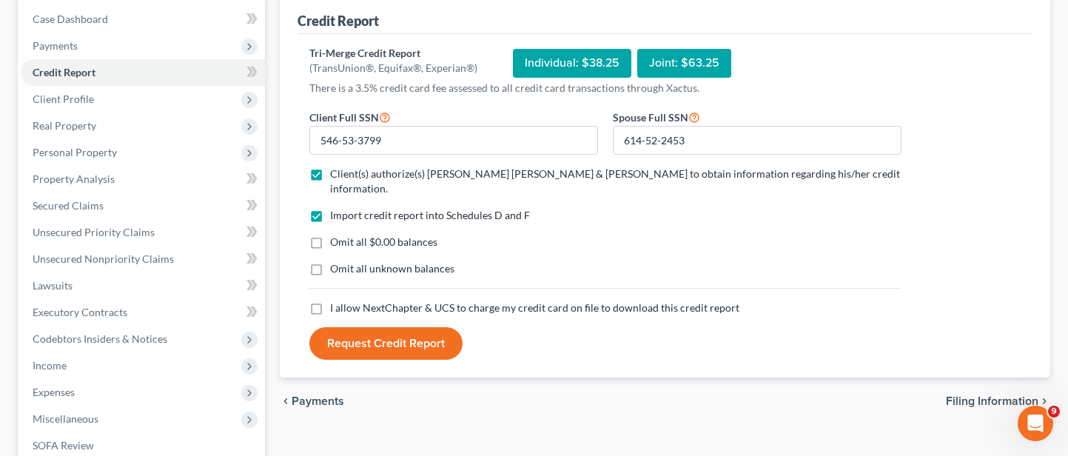
click at [336, 208] on input "Import credit report into Schedules D and F" at bounding box center [341, 213] width 10 height 10
checkbox input "false"
click at [330, 172] on label "Client(s) authorize(s) [PERSON_NAME] [PERSON_NAME] & [PERSON_NAME] to obtain in…" at bounding box center [615, 182] width 571 height 30
click at [336, 172] on input "Client(s) authorize(s) [PERSON_NAME] [PERSON_NAME] & [PERSON_NAME] to obtain in…" at bounding box center [341, 172] width 10 height 10
checkbox input "false"
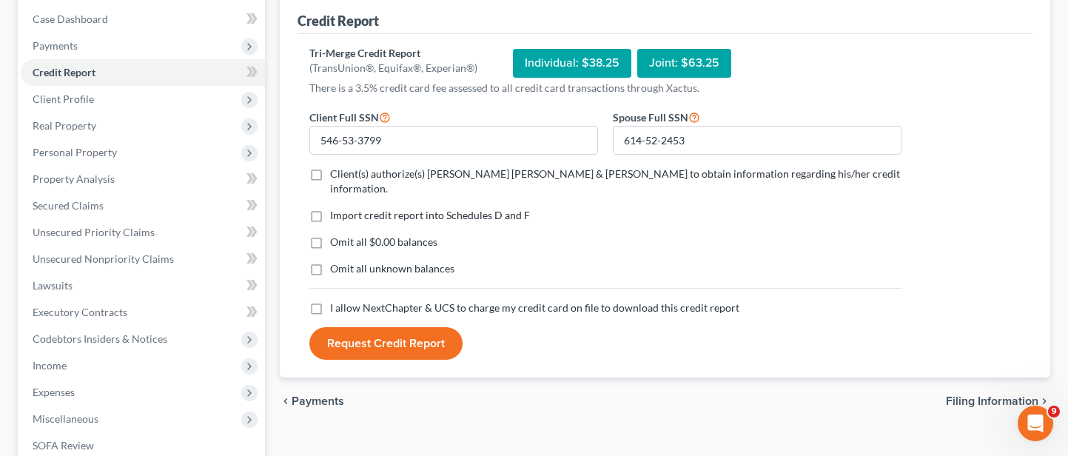
click at [330, 208] on label "Import credit report into Schedules D and F" at bounding box center [430, 215] width 200 height 15
click at [336, 208] on input "Import credit report into Schedules D and F" at bounding box center [341, 213] width 10 height 10
checkbox input "true"
drag, startPoint x: 612, startPoint y: 131, endPoint x: 654, endPoint y: 133, distance: 41.5
click at [614, 130] on input "614-52-2453" at bounding box center [757, 141] width 289 height 30
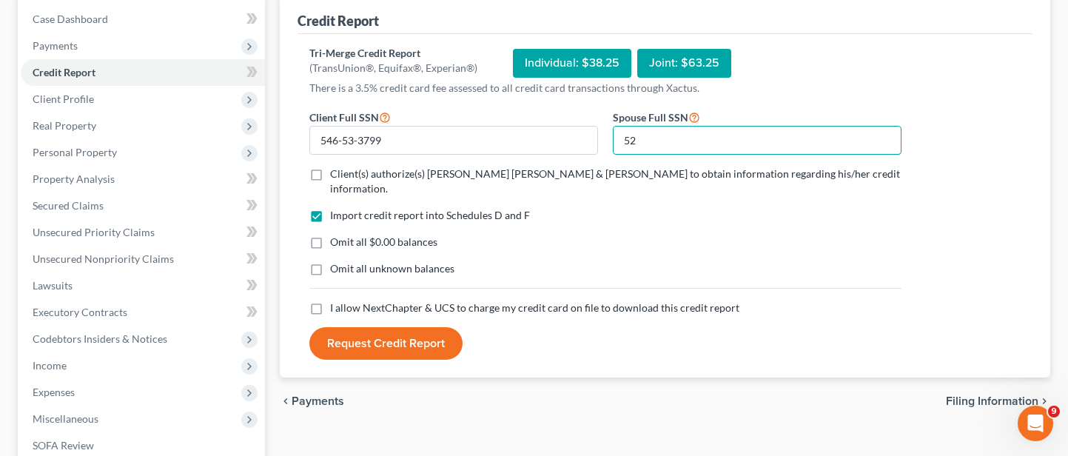
type input "5"
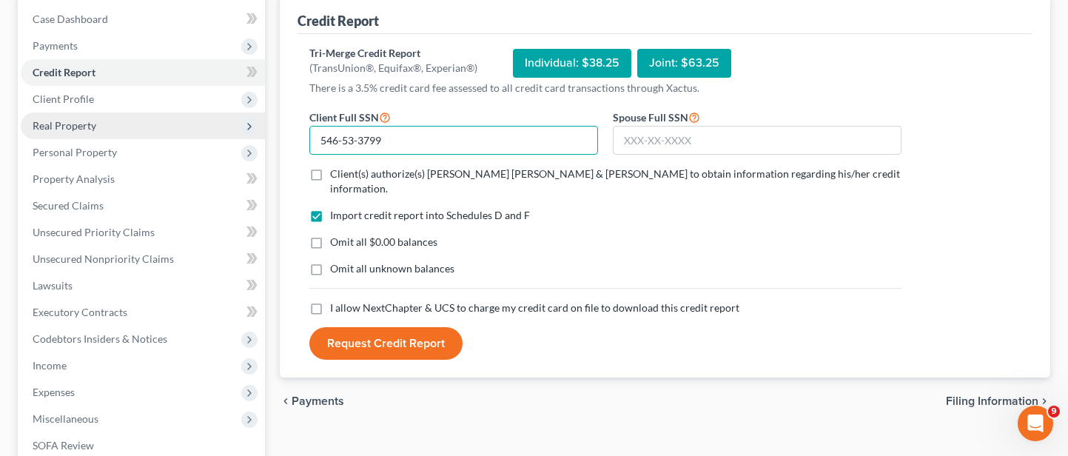
drag, startPoint x: 414, startPoint y: 137, endPoint x: 256, endPoint y: 127, distance: 157.9
click at [256, 127] on div "Petition Navigation Case Dashboard Payments Invoices Payments Payments Credit R…" at bounding box center [533, 301] width 1047 height 615
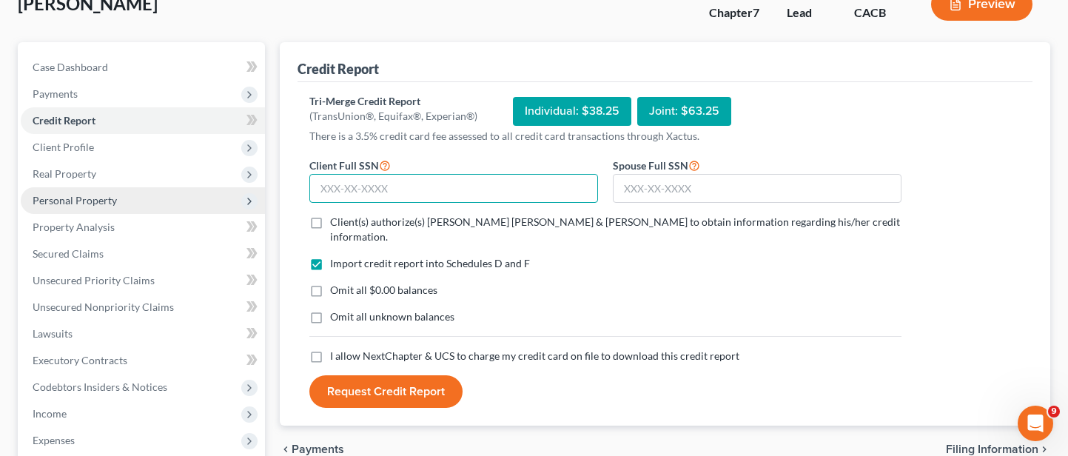
scroll to position [74, 0]
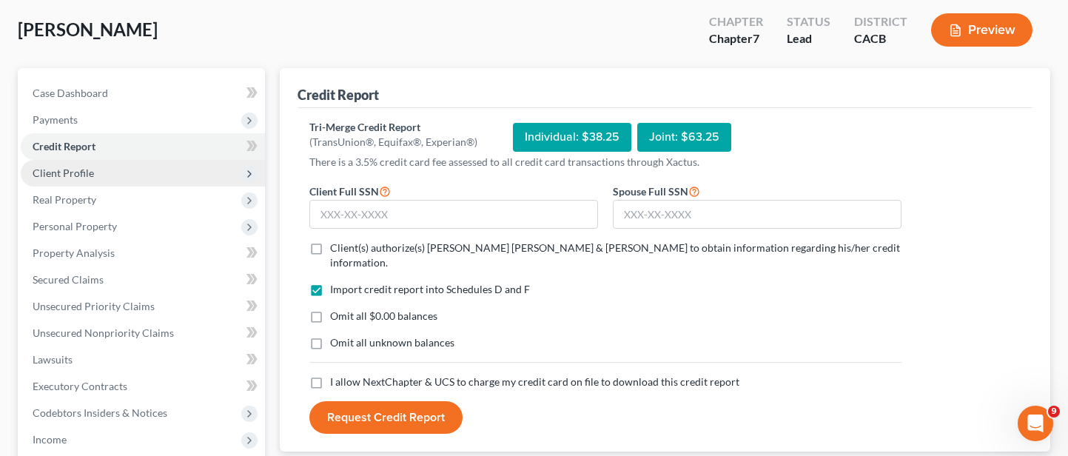
click at [140, 175] on span "Client Profile" at bounding box center [143, 173] width 244 height 27
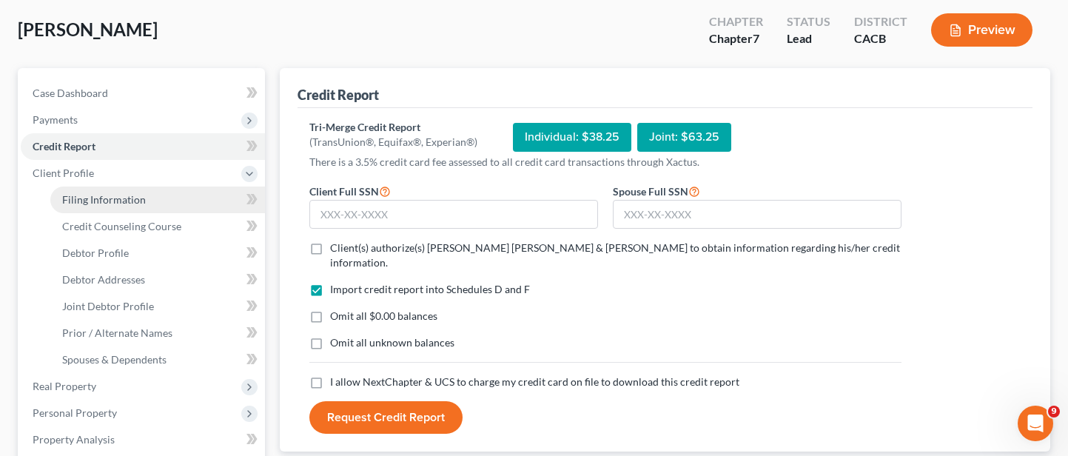
click at [116, 204] on span "Filing Information" at bounding box center [104, 199] width 84 height 13
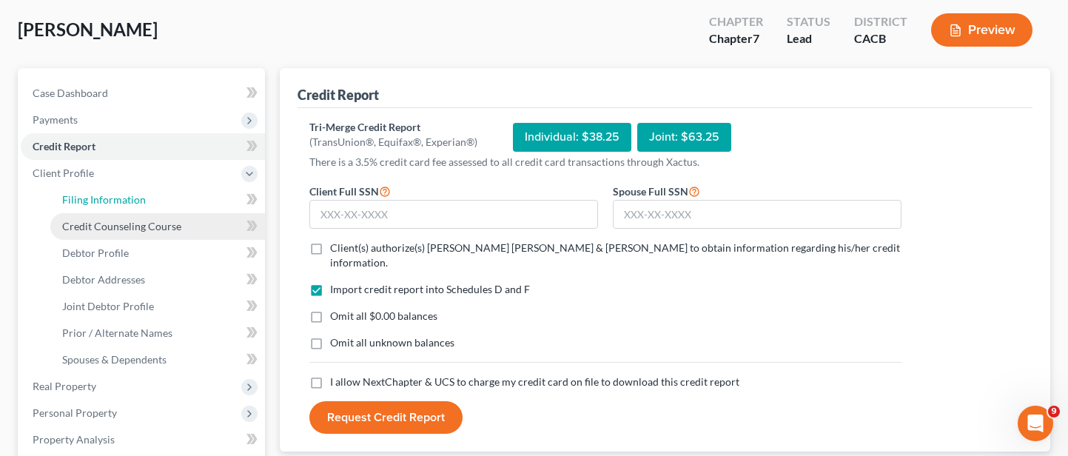
select select "1"
select select "0"
select select "7"
select select "2"
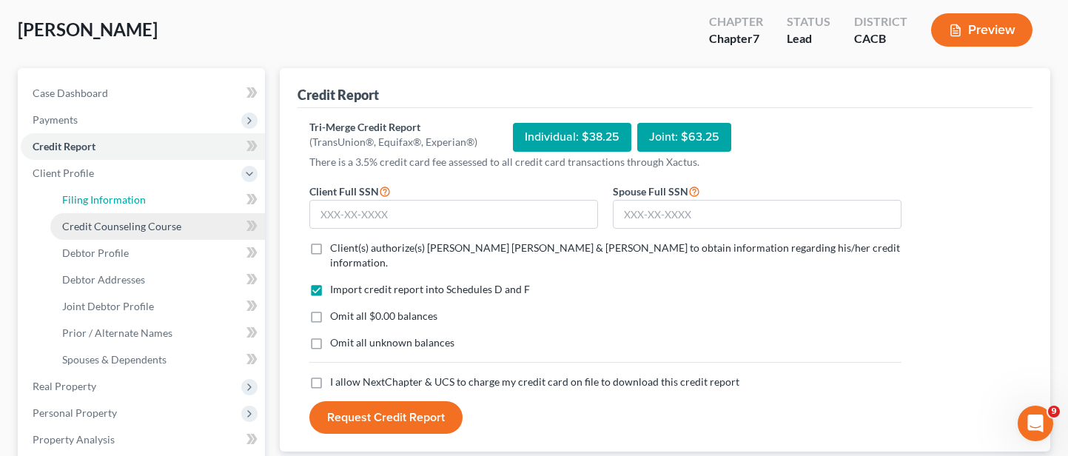
select select "4"
select select "0"
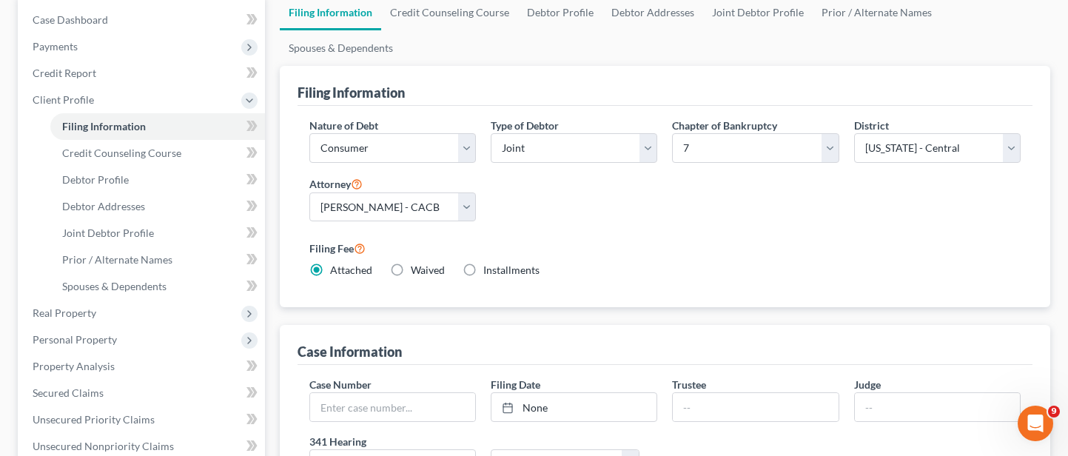
scroll to position [148, 0]
click at [553, 17] on link "Debtor Profile" at bounding box center [560, 12] width 84 height 36
select select "1"
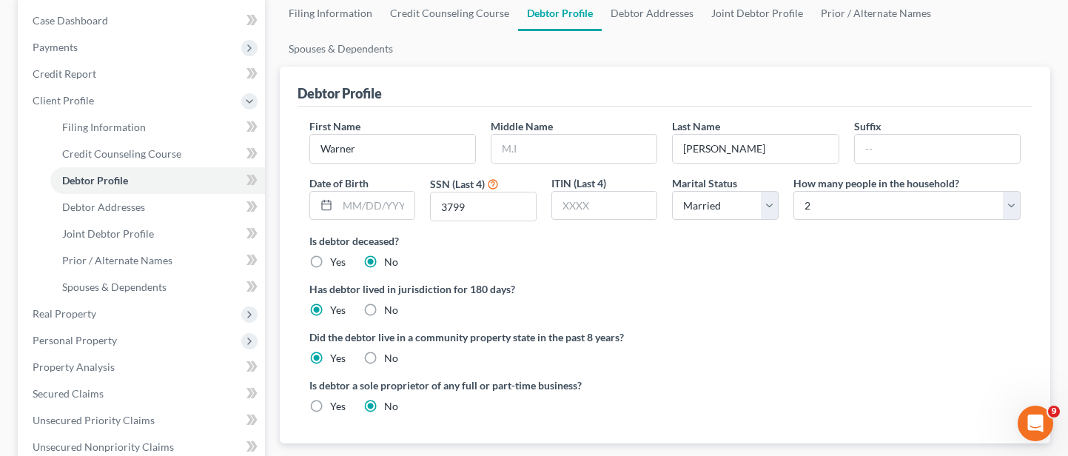
scroll to position [148, 0]
click at [750, 18] on link "Joint Debtor Profile" at bounding box center [757, 12] width 110 height 36
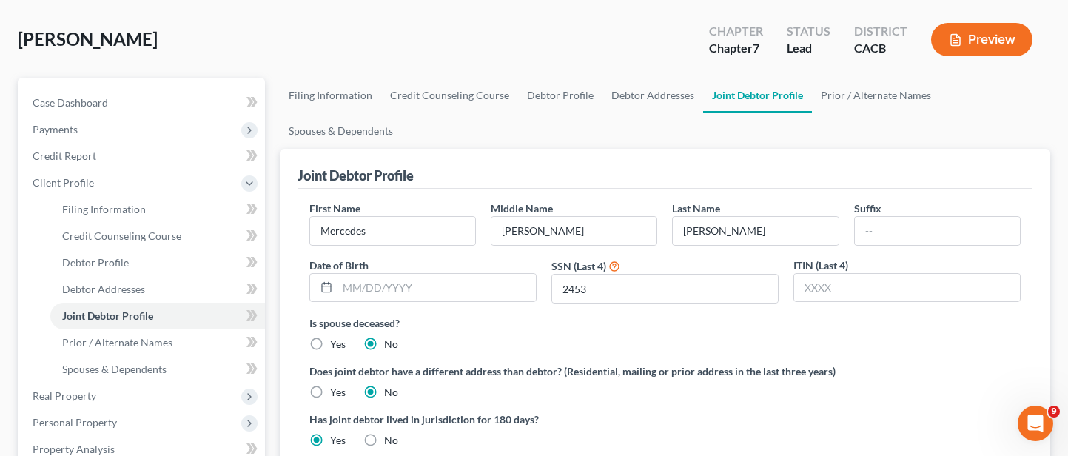
scroll to position [148, 0]
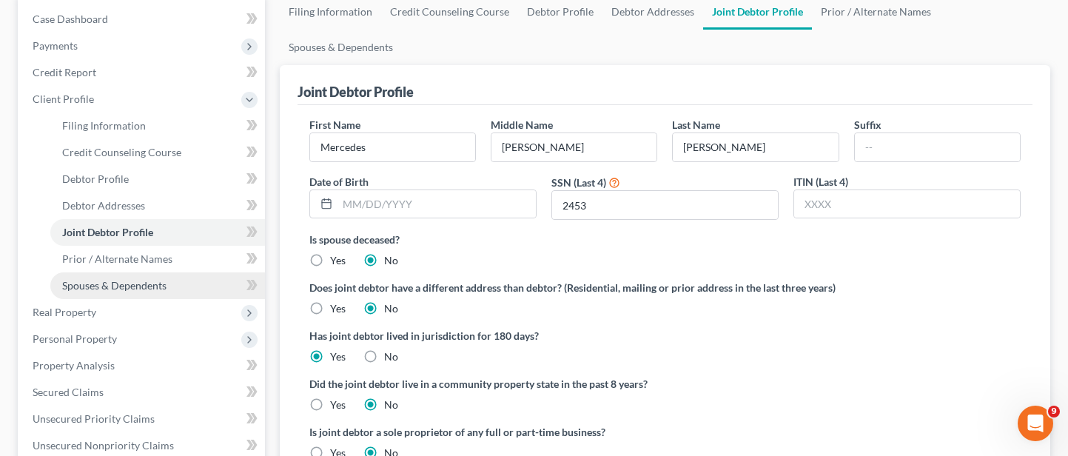
click at [121, 285] on span "Spouses & Dependents" at bounding box center [114, 285] width 104 height 13
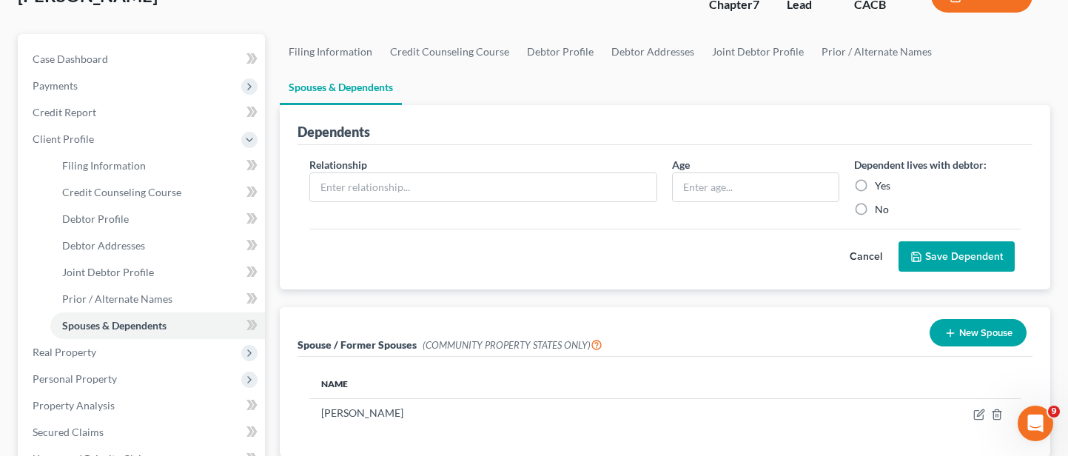
scroll to position [74, 0]
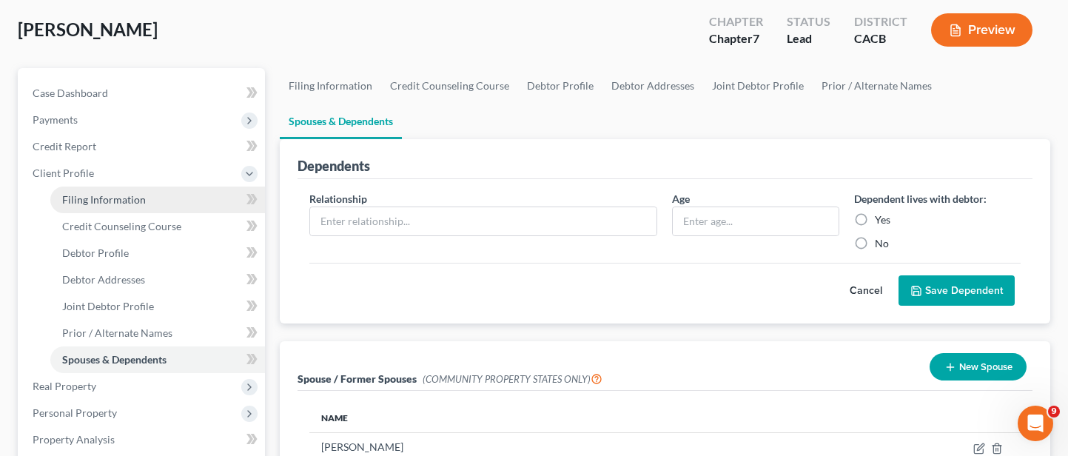
click at [98, 193] on span "Filing Information" at bounding box center [104, 199] width 84 height 13
select select "1"
select select "0"
select select "7"
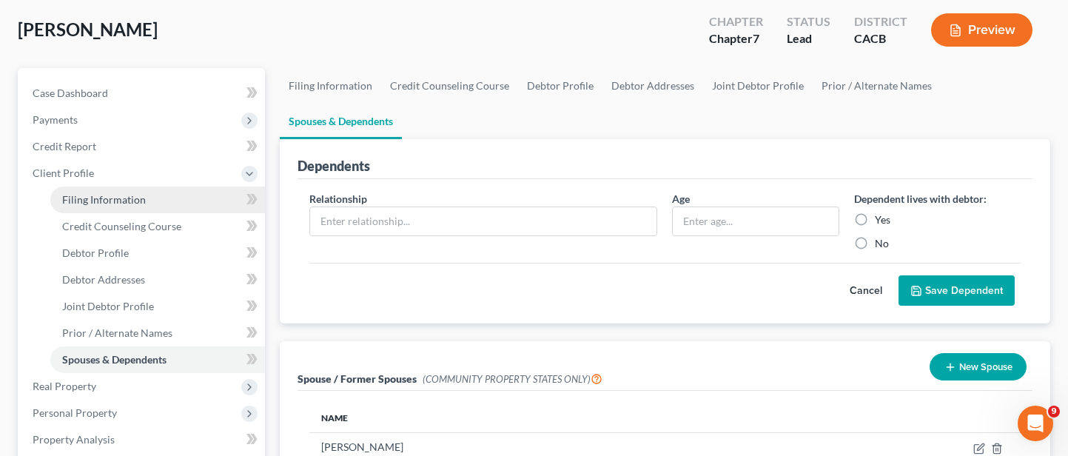
select select "2"
select select "4"
select select "0"
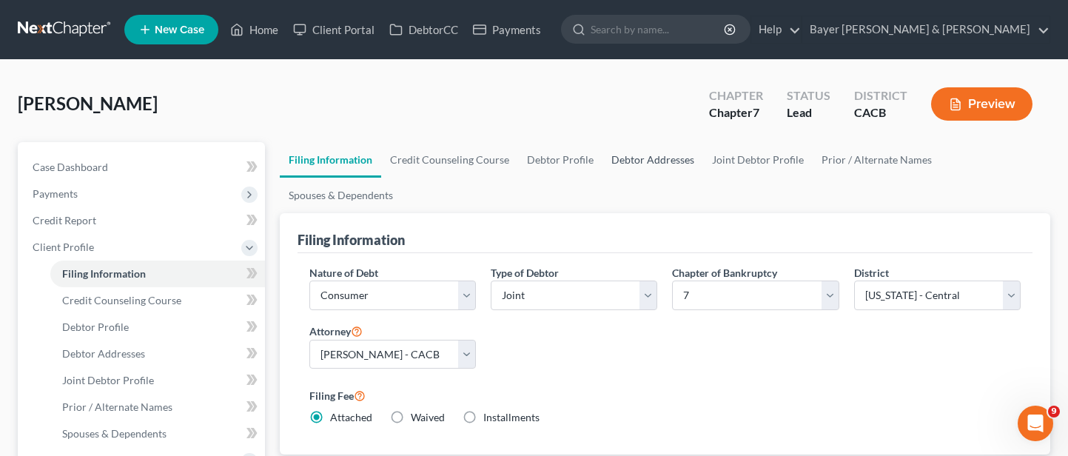
click at [634, 161] on link "Debtor Addresses" at bounding box center [652, 160] width 101 height 36
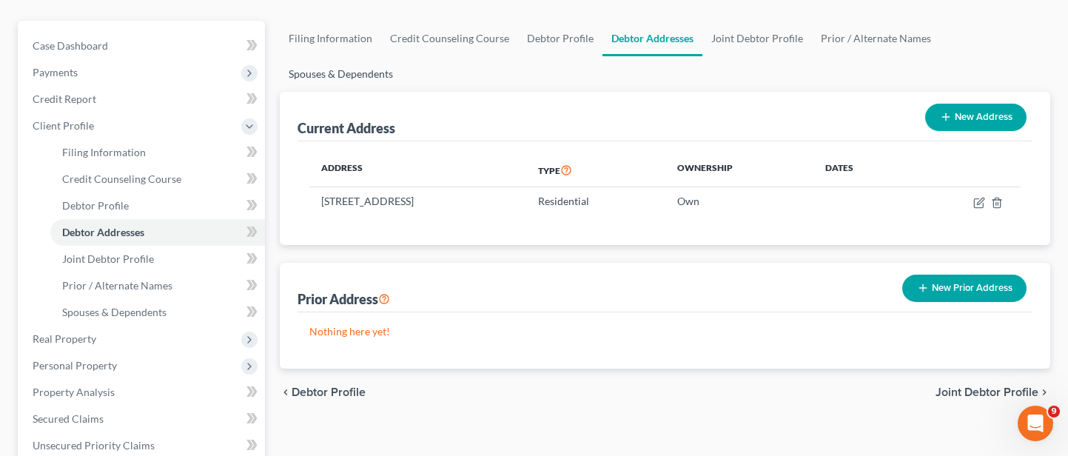
scroll to position [148, 0]
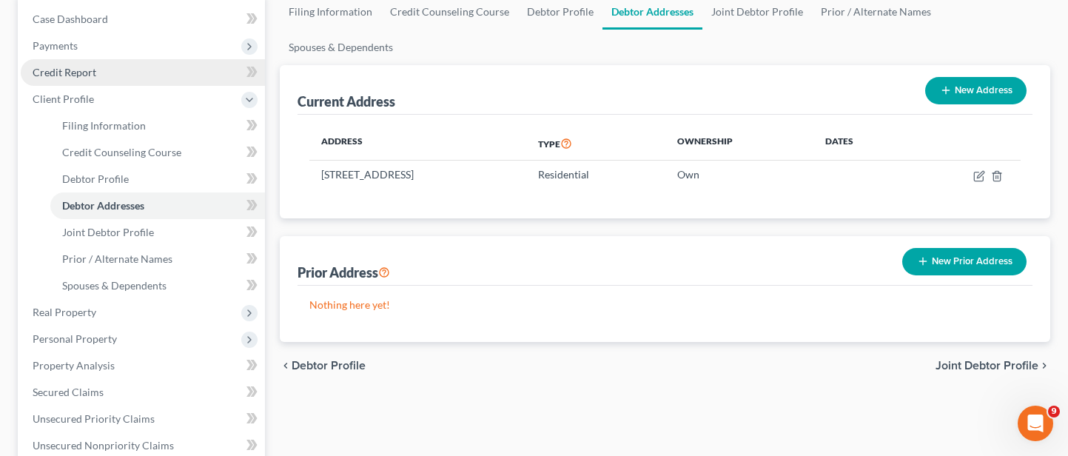
click at [105, 75] on link "Credit Report" at bounding box center [143, 72] width 244 height 27
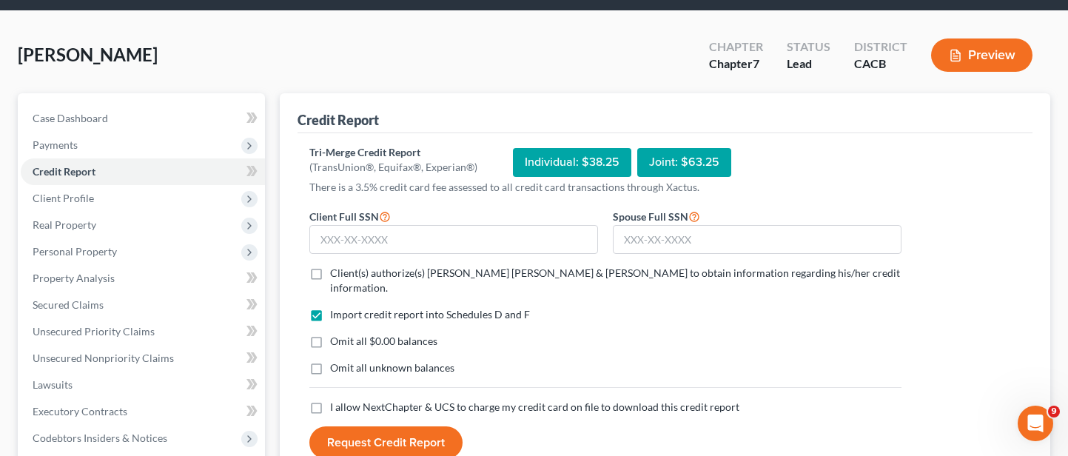
scroll to position [74, 0]
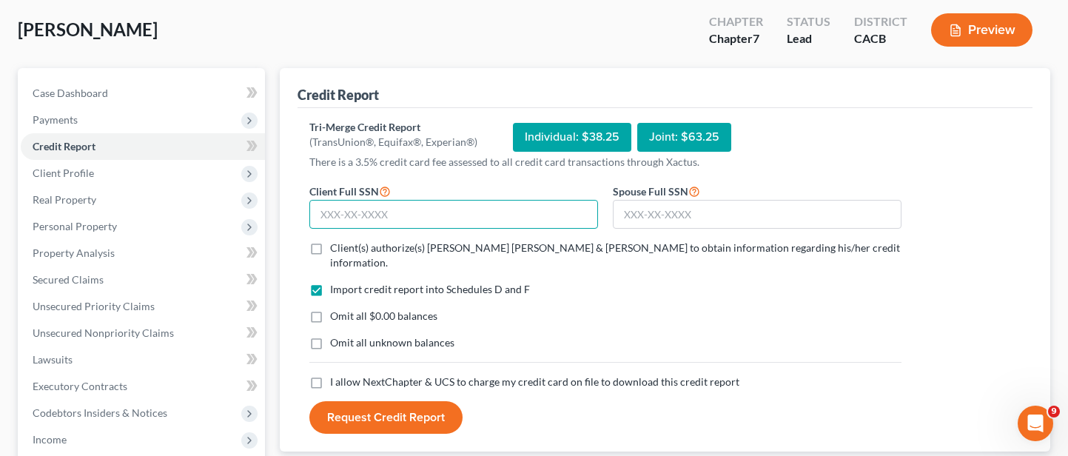
click at [430, 214] on input "text" at bounding box center [453, 215] width 289 height 30
type input "546-53-3799"
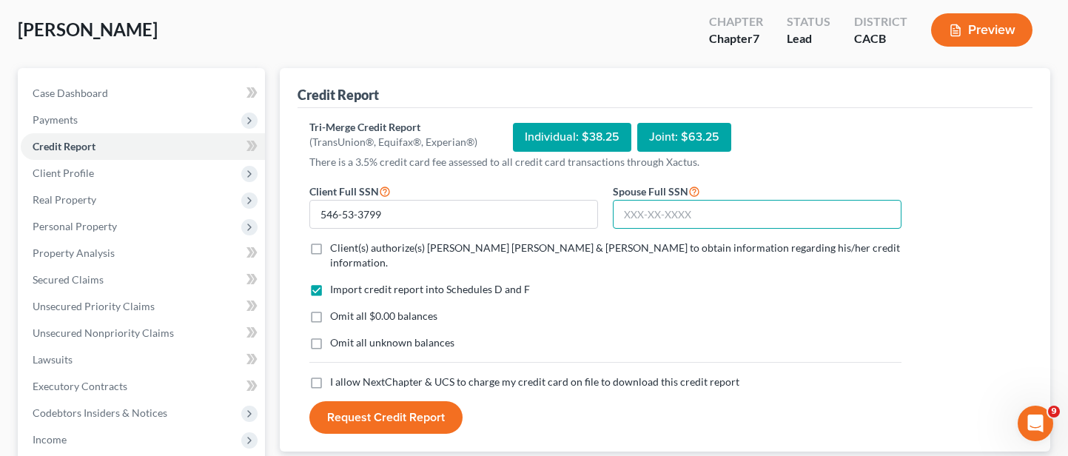
click at [646, 216] on input "text" at bounding box center [757, 215] width 289 height 30
type input "614-52-2453"
click at [738, 335] on div "Omit all unknown balances" at bounding box center [605, 342] width 592 height 15
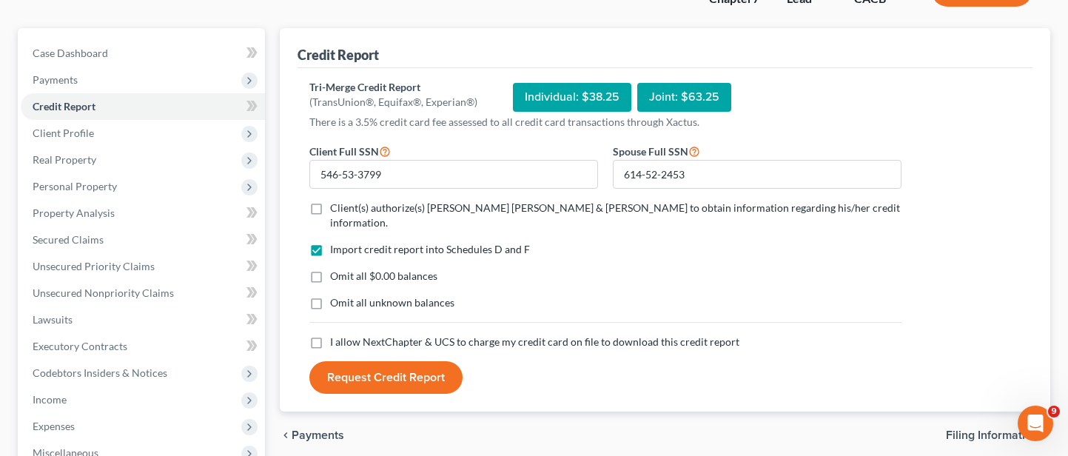
scroll to position [148, 0]
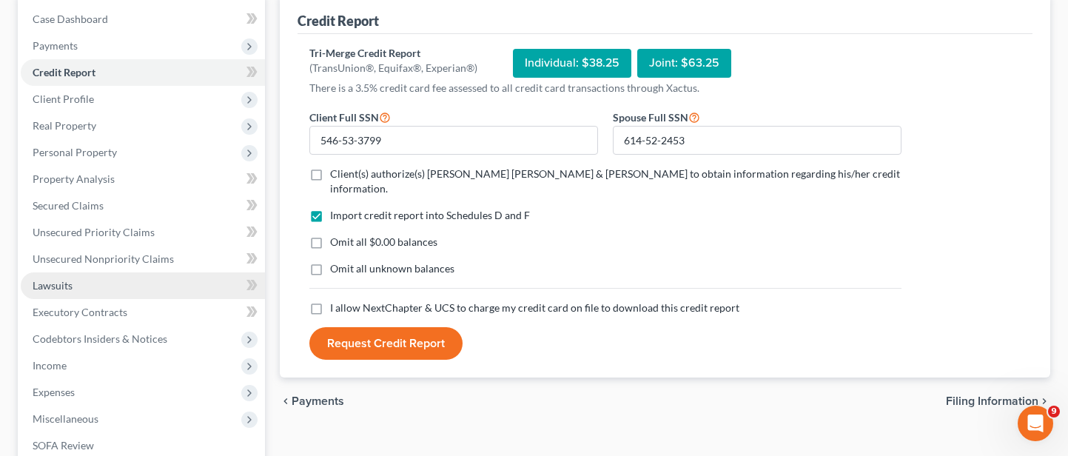
drag, startPoint x: 312, startPoint y: 170, endPoint x: 239, endPoint y: 272, distance: 125.1
click at [330, 169] on label "Client(s) authorize(s) [PERSON_NAME] [PERSON_NAME] & [PERSON_NAME] to obtain in…" at bounding box center [615, 182] width 571 height 30
click at [336, 169] on input "Client(s) authorize(s) [PERSON_NAME] [PERSON_NAME] & [PERSON_NAME] to obtain in…" at bounding box center [341, 172] width 10 height 10
checkbox input "true"
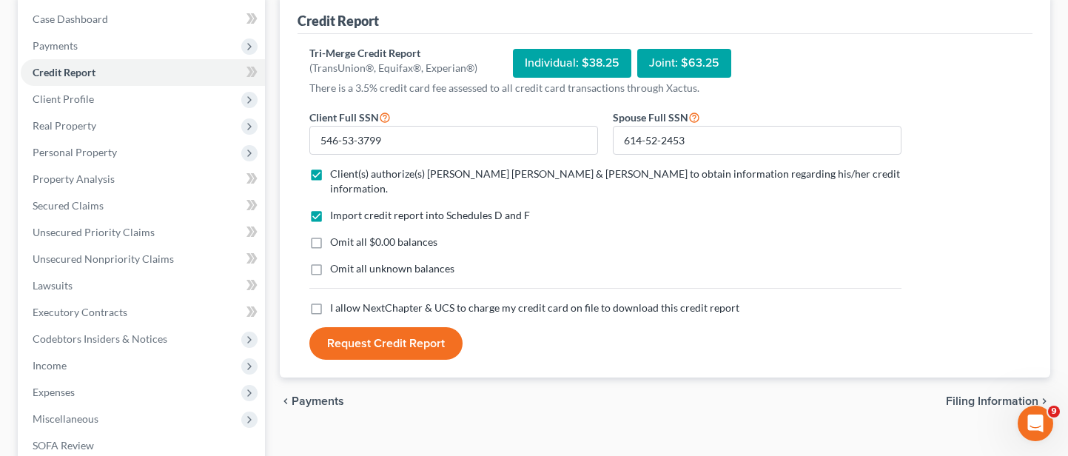
click at [330, 300] on label "I allow NextChapter & UCS to charge my credit card on file to download this cre…" at bounding box center [534, 307] width 409 height 15
click at [336, 300] on input "I allow NextChapter & UCS to charge my credit card on file to download this cre…" at bounding box center [341, 305] width 10 height 10
checkbox input "true"
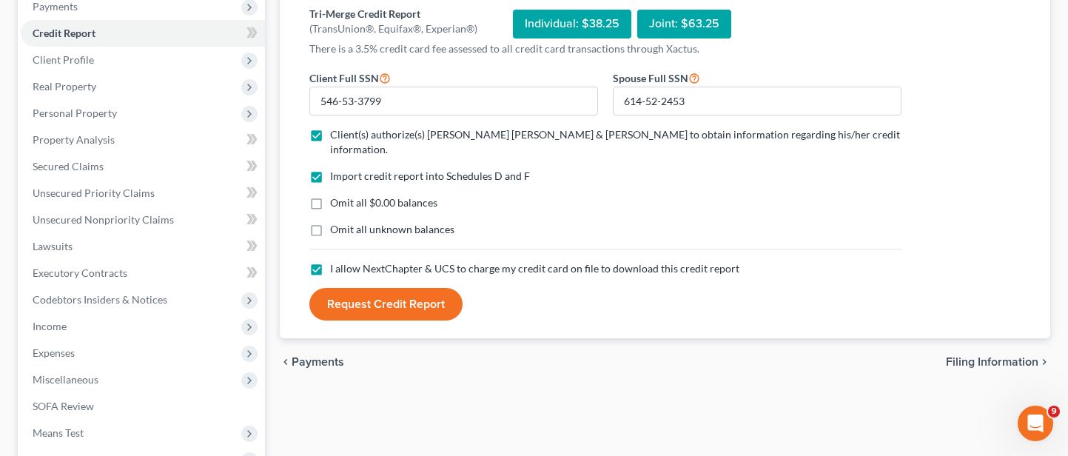
scroll to position [222, 0]
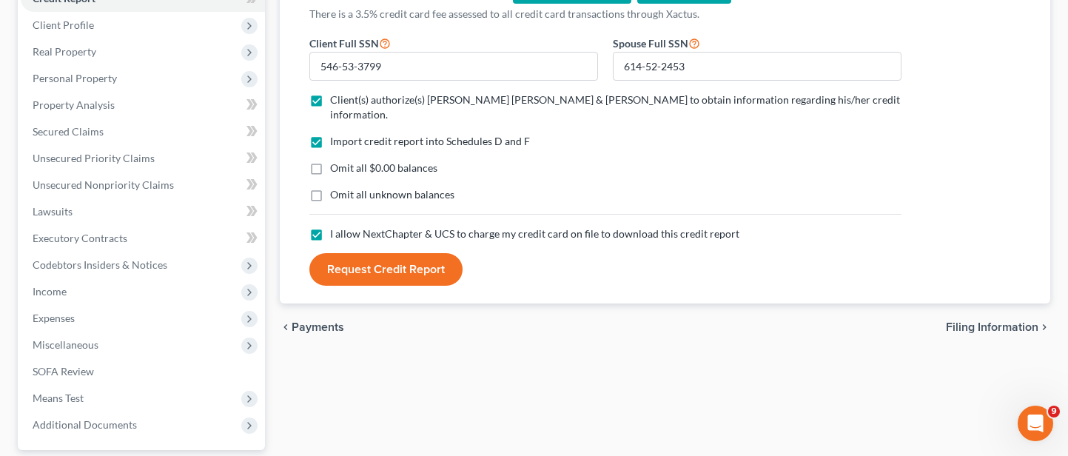
click at [383, 263] on button "Request Credit Report" at bounding box center [385, 269] width 153 height 33
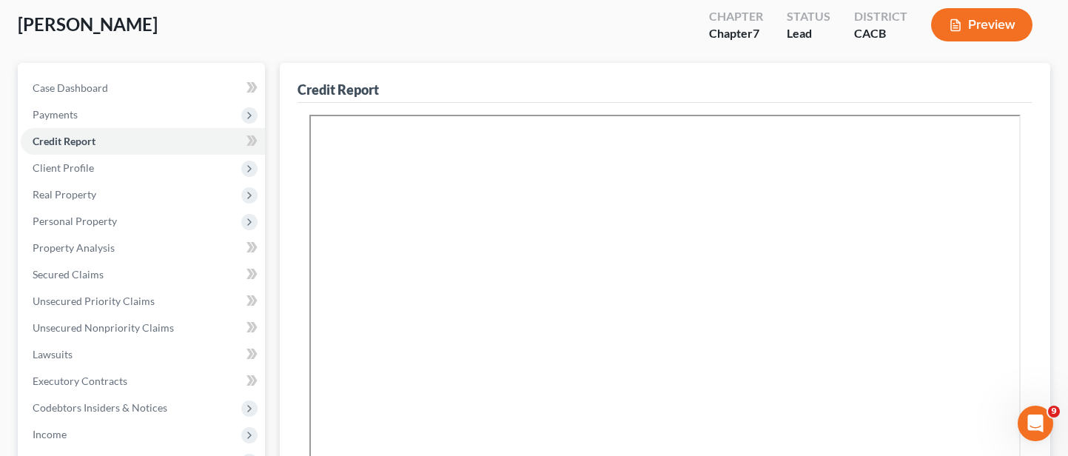
scroll to position [74, 0]
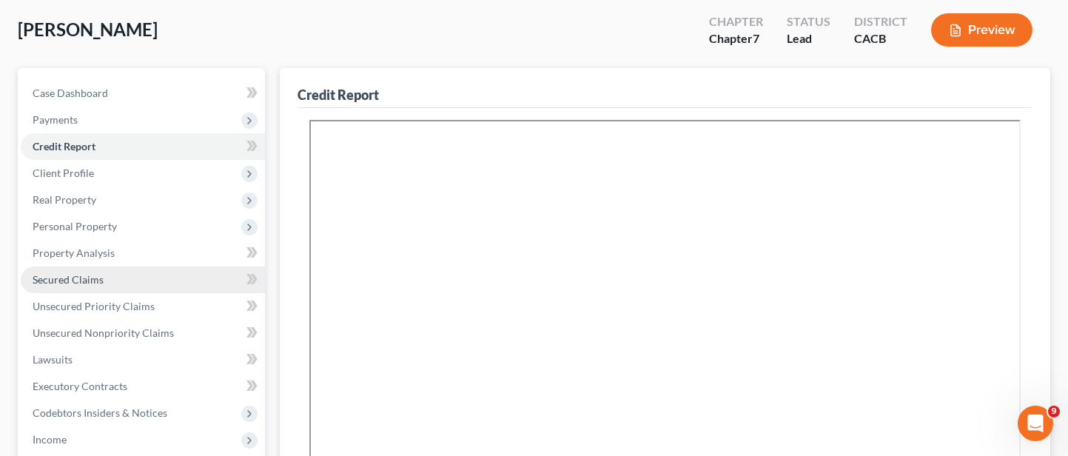
click at [131, 276] on link "Secured Claims" at bounding box center [143, 279] width 244 height 27
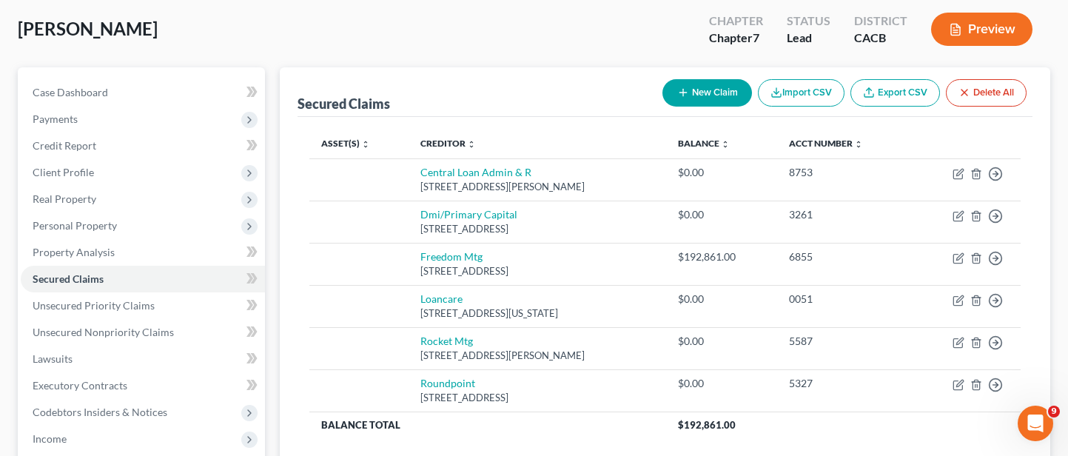
scroll to position [74, 0]
click at [958, 41] on button "Preview" at bounding box center [981, 29] width 101 height 33
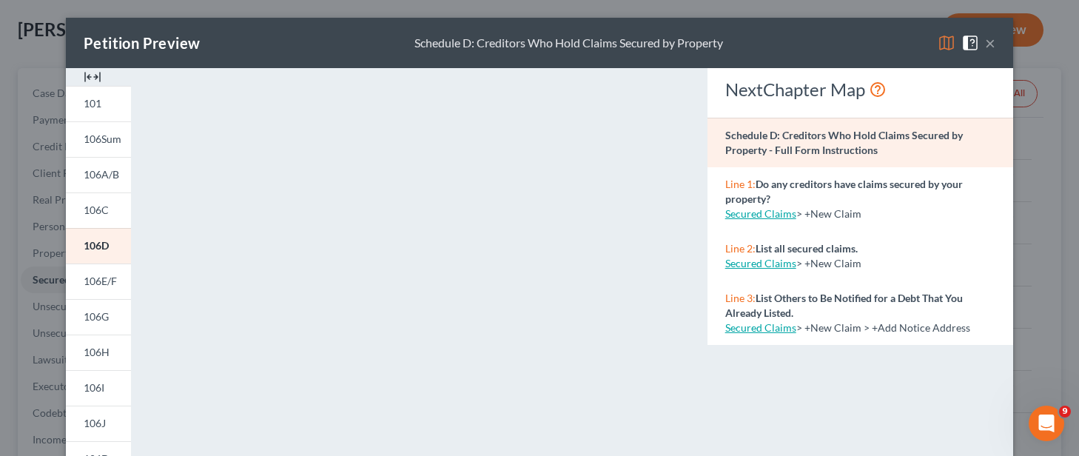
click at [985, 40] on button "×" at bounding box center [990, 43] width 10 height 18
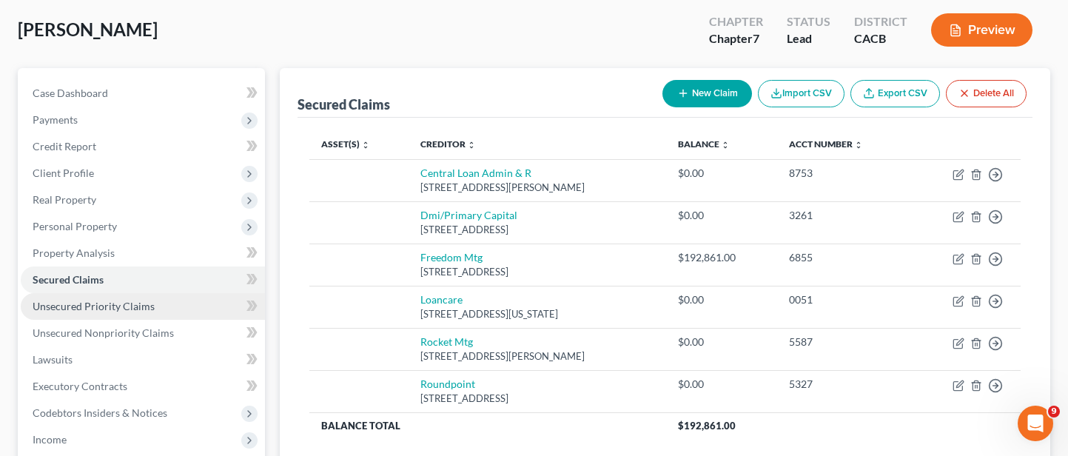
click at [124, 305] on span "Unsecured Priority Claims" at bounding box center [94, 306] width 122 height 13
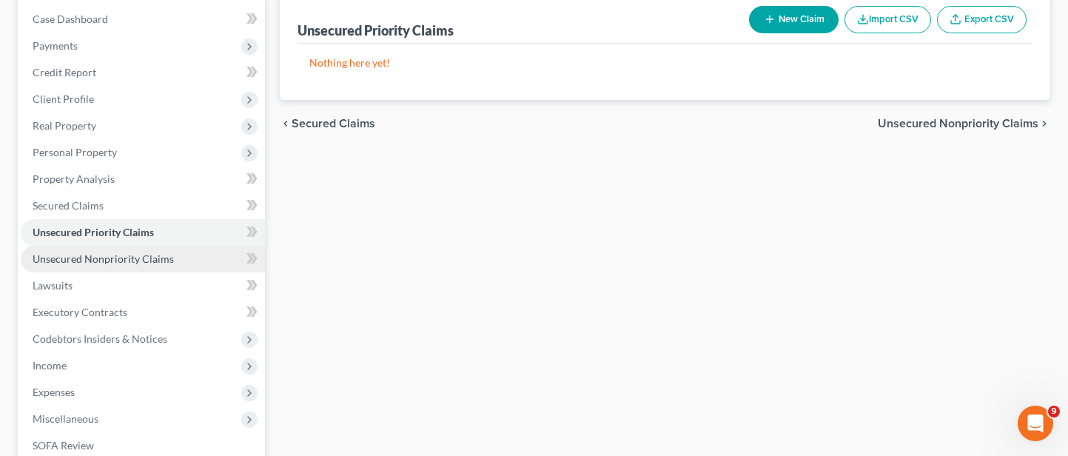
click at [159, 265] on link "Unsecured Nonpriority Claims" at bounding box center [143, 259] width 244 height 27
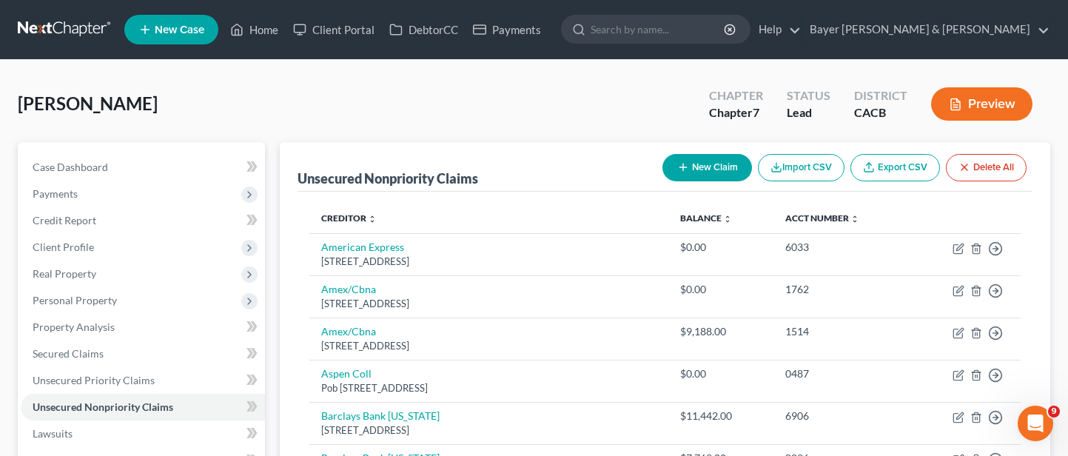
click at [990, 113] on button "Preview" at bounding box center [981, 103] width 101 height 33
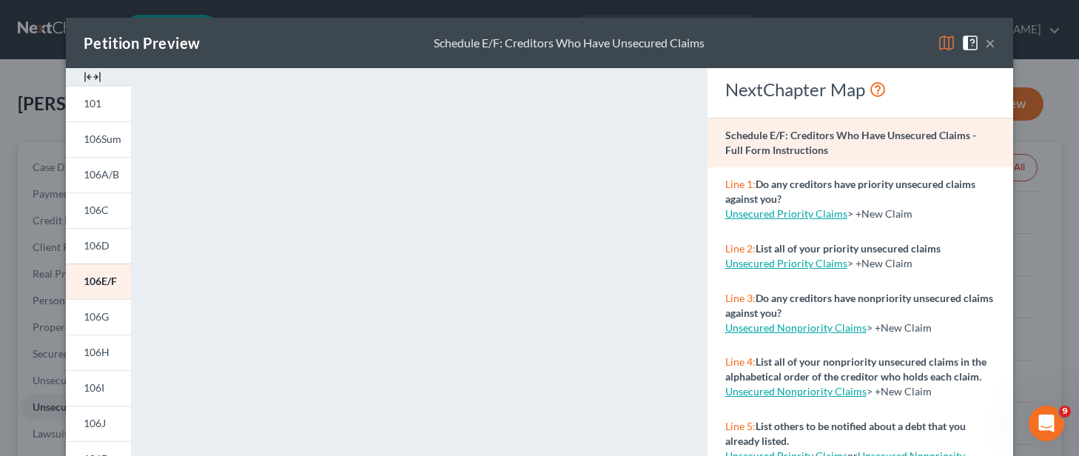
drag, startPoint x: 990, startPoint y: 43, endPoint x: 964, endPoint y: 122, distance: 83.1
click at [990, 43] on button "×" at bounding box center [990, 43] width 10 height 18
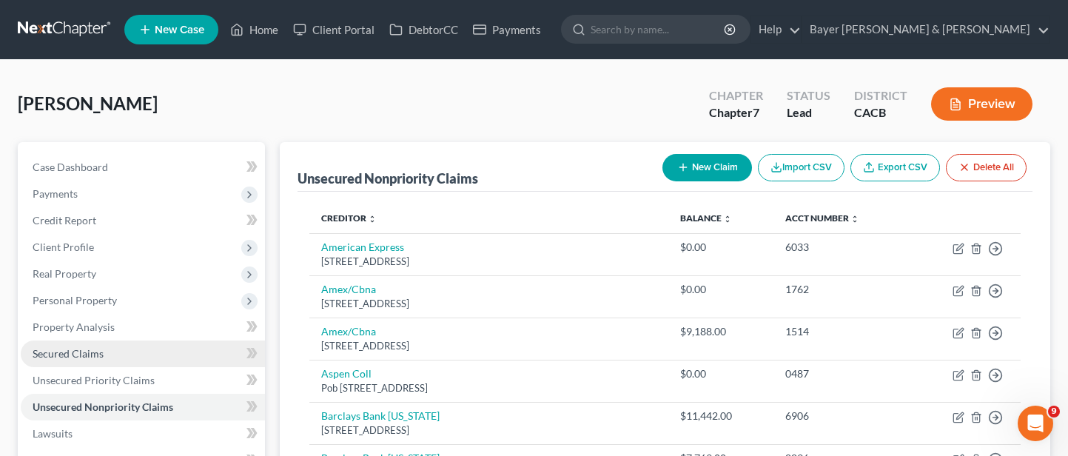
click at [167, 355] on link "Secured Claims" at bounding box center [143, 353] width 244 height 27
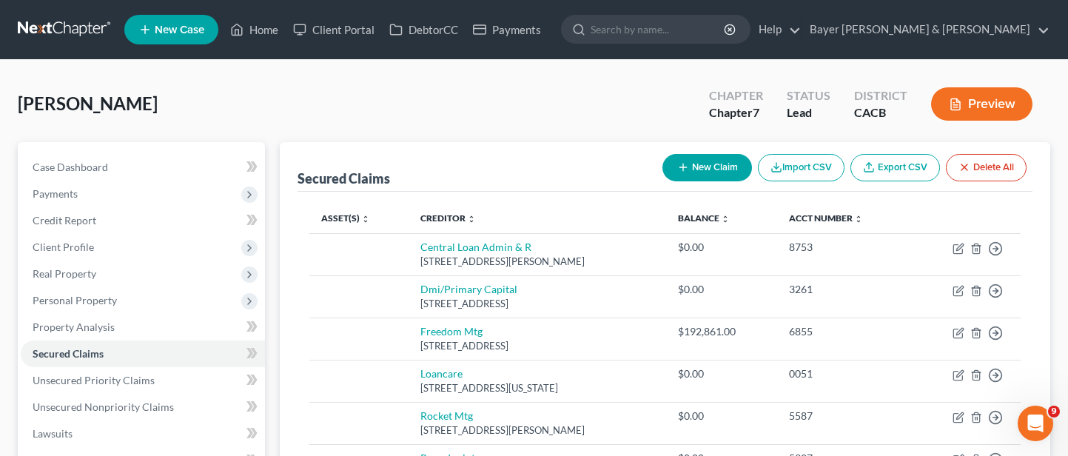
click at [956, 103] on icon "button" at bounding box center [955, 104] width 13 height 13
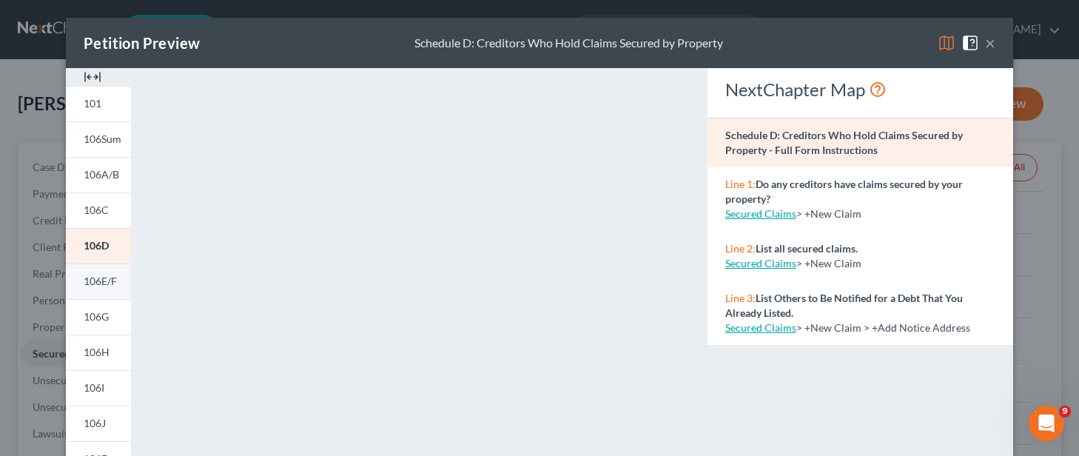
click at [104, 286] on span "106E/F" at bounding box center [100, 281] width 33 height 13
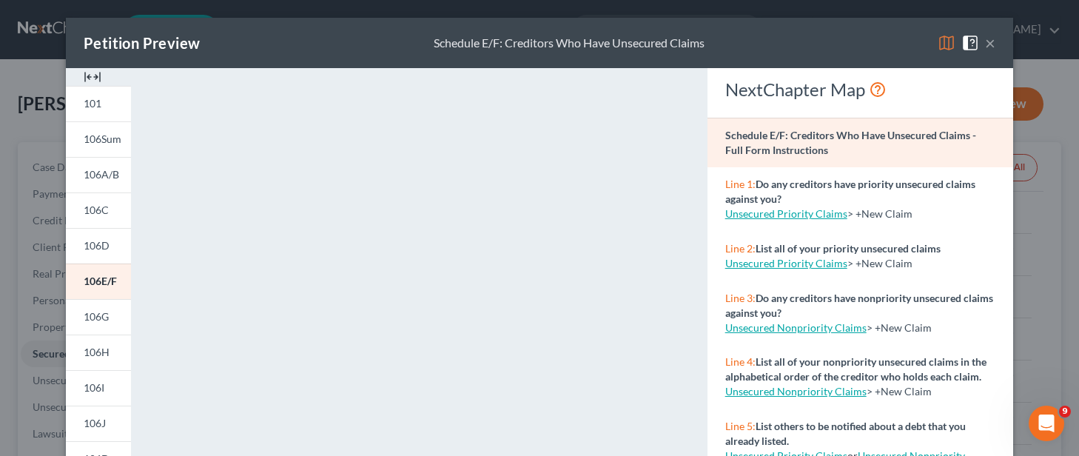
click at [985, 41] on button "×" at bounding box center [990, 43] width 10 height 18
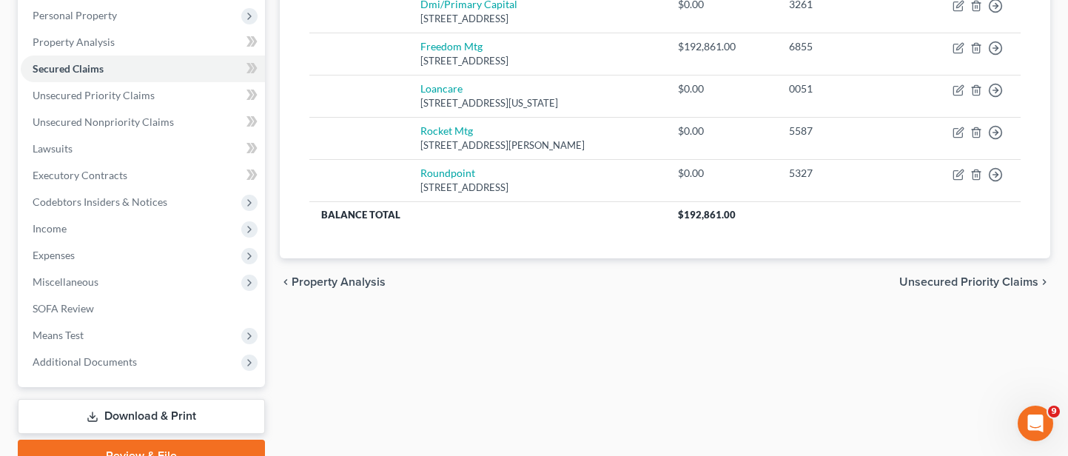
scroll to position [357, 0]
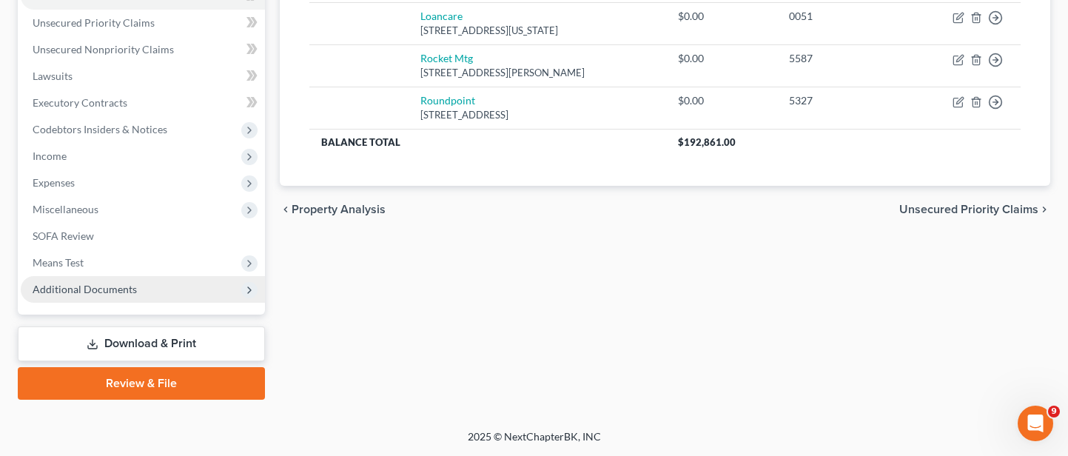
click at [150, 298] on span "Additional Documents" at bounding box center [143, 289] width 244 height 27
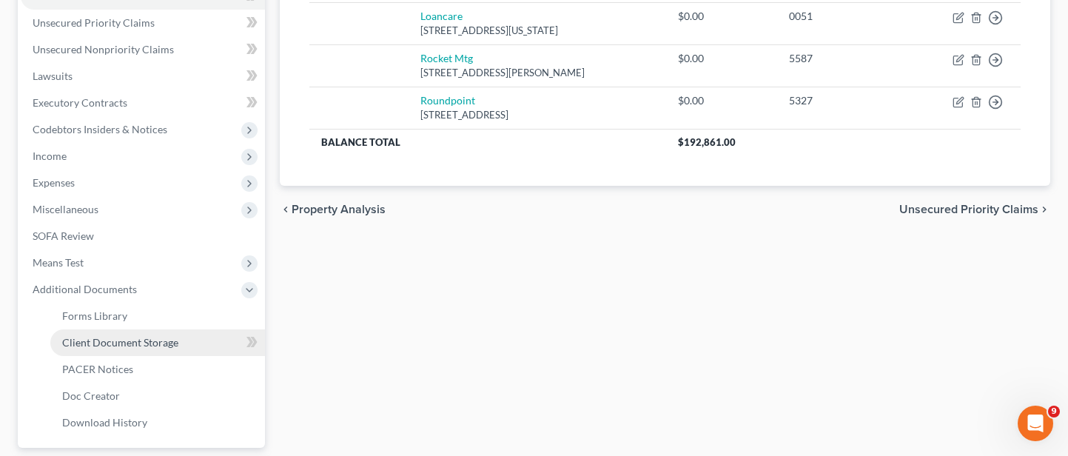
click at [161, 351] on link "Client Document Storage" at bounding box center [157, 342] width 215 height 27
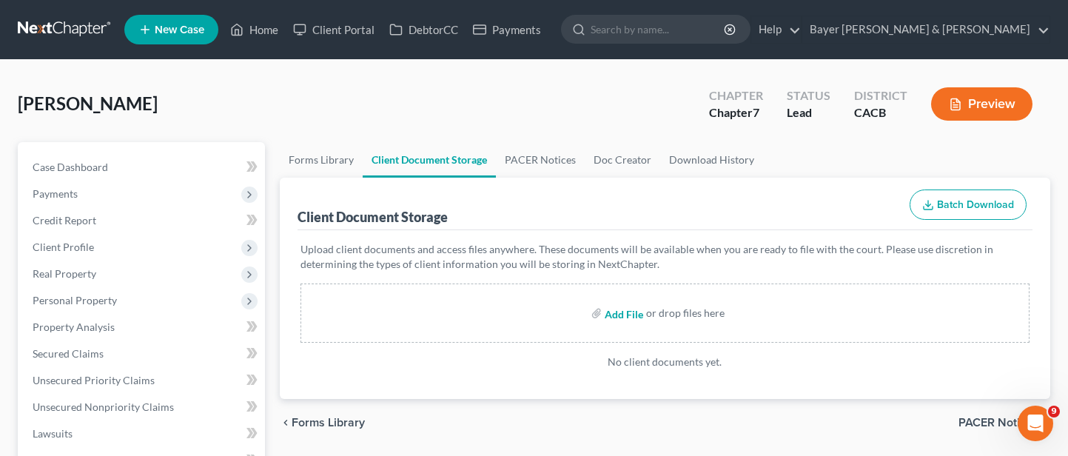
click at [634, 312] on input "file" at bounding box center [623, 313] width 36 height 27
type input "C:\fakepath\[PERSON_NAME] Schedule F (Credit Report Run).pdf"
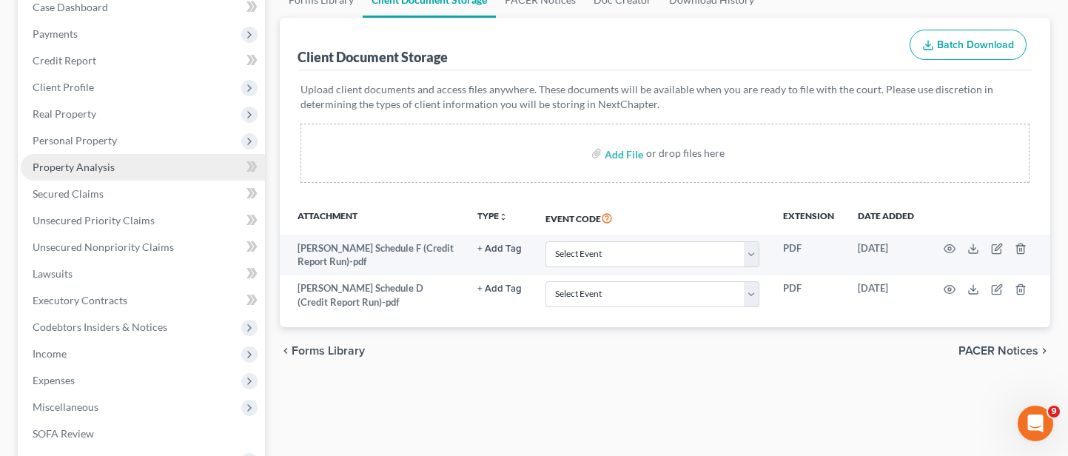
scroll to position [74, 0]
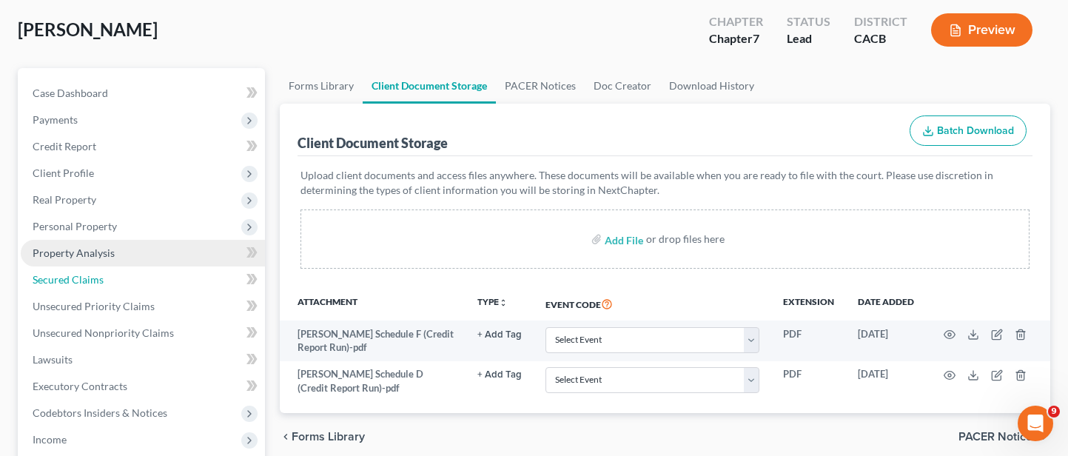
drag, startPoint x: 101, startPoint y: 268, endPoint x: 106, endPoint y: 257, distance: 12.0
click at [101, 268] on link "Secured Claims" at bounding box center [143, 279] width 244 height 27
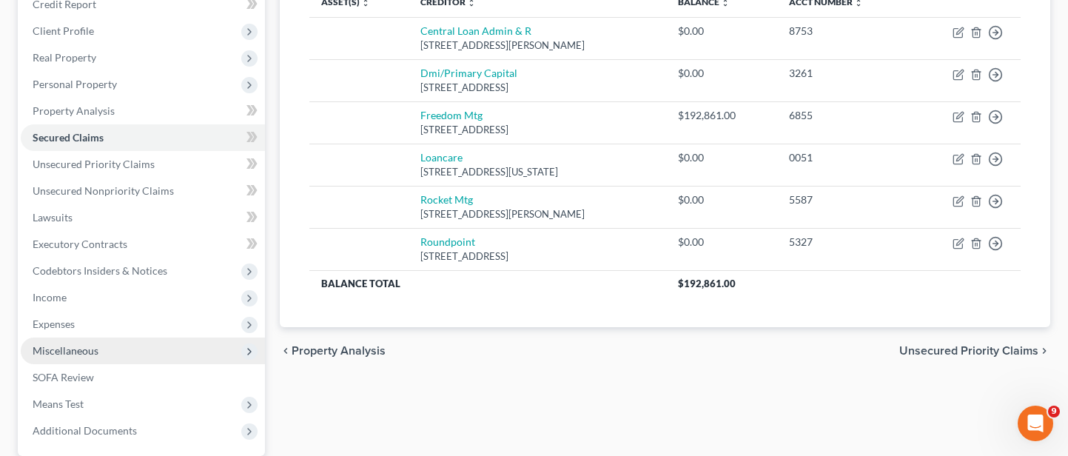
scroll to position [296, 0]
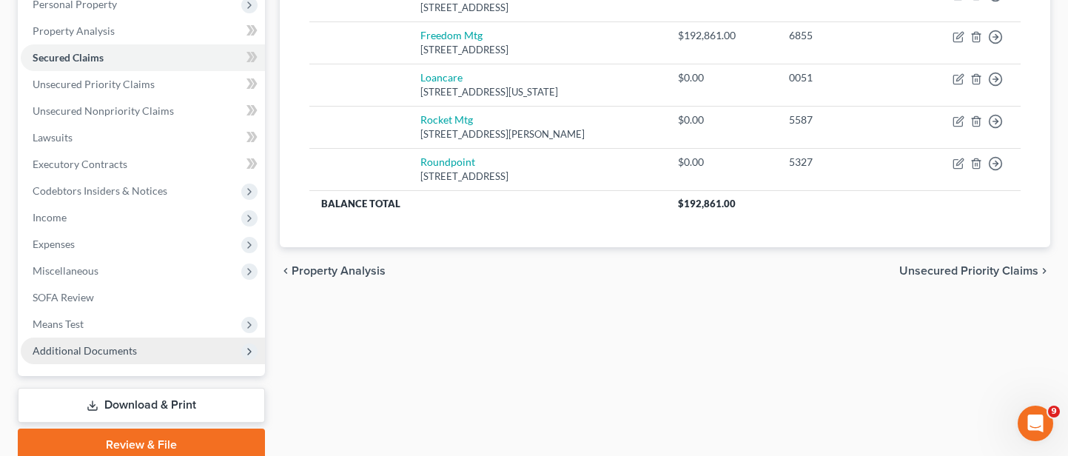
click at [164, 343] on span "Additional Documents" at bounding box center [143, 351] width 244 height 27
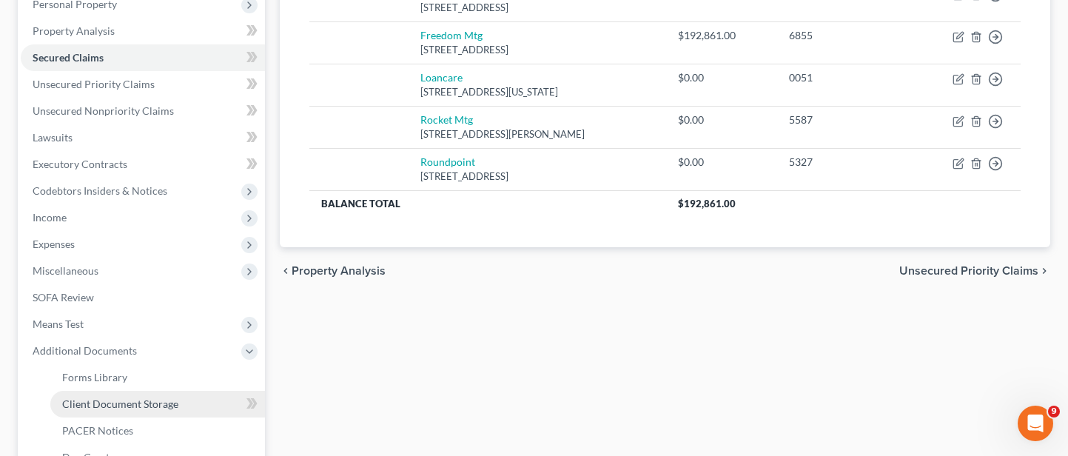
click at [172, 399] on span "Client Document Storage" at bounding box center [120, 403] width 116 height 13
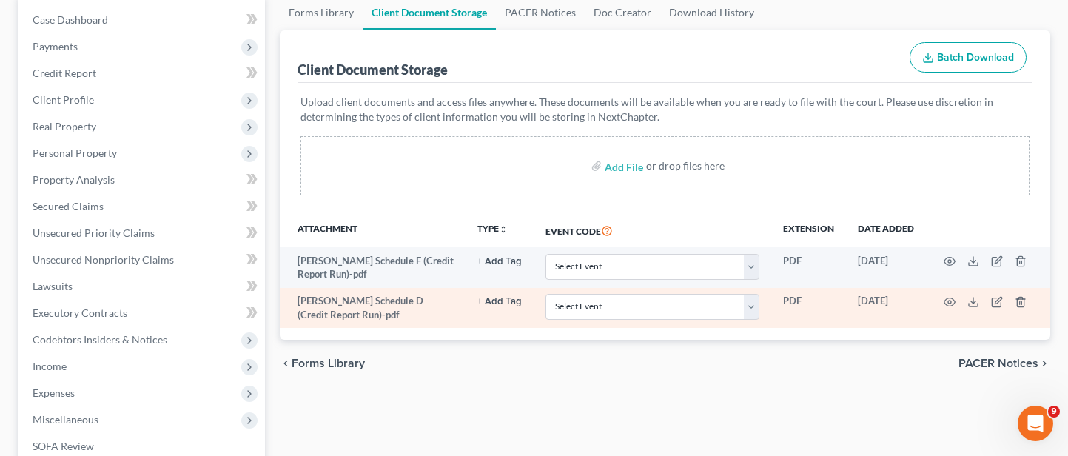
scroll to position [148, 0]
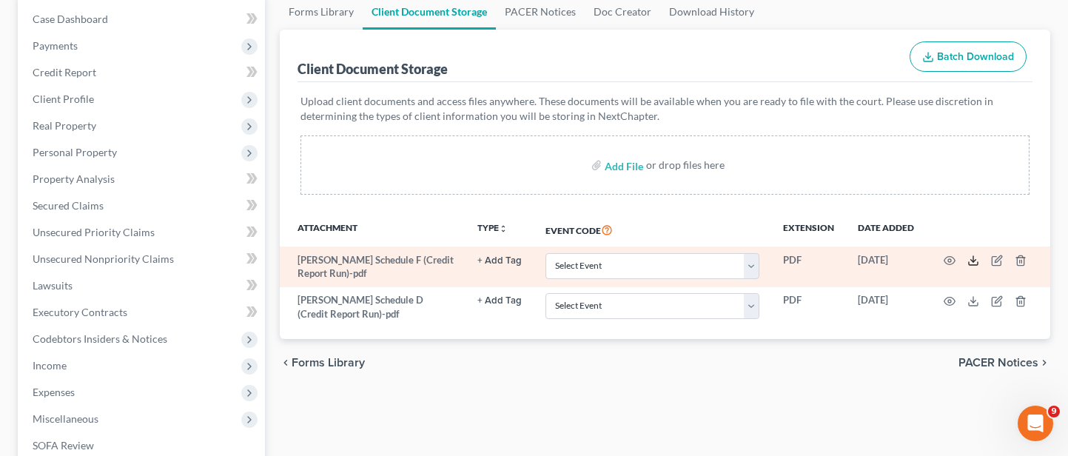
click at [974, 263] on icon at bounding box center [973, 261] width 12 height 12
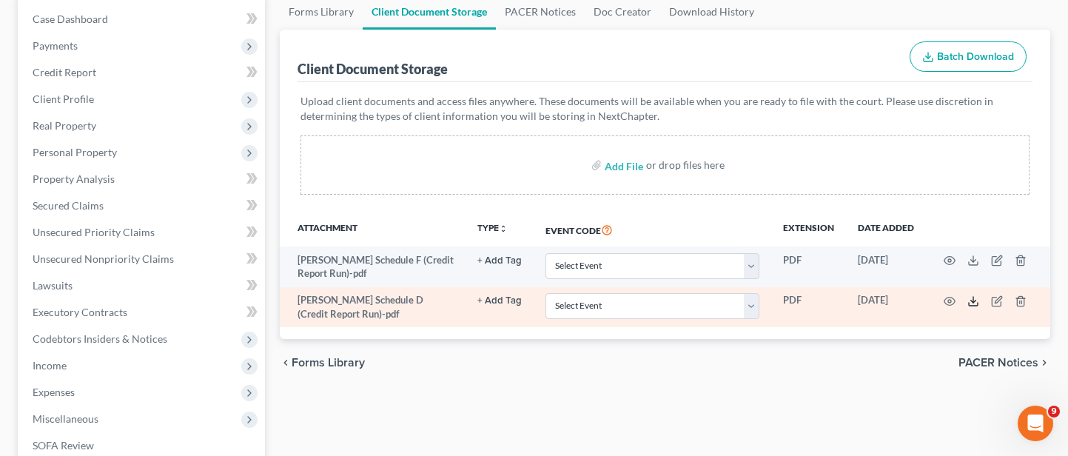
click at [974, 303] on icon at bounding box center [973, 301] width 12 height 12
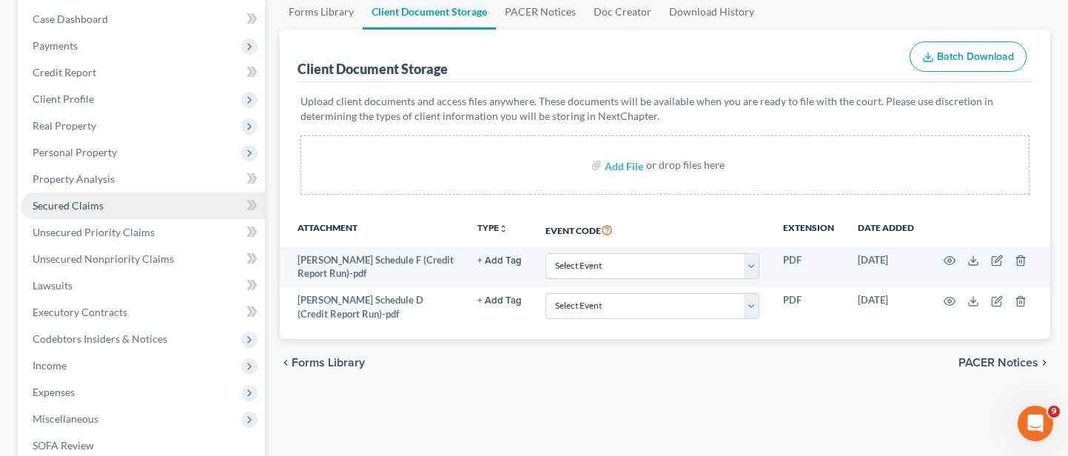
click at [108, 203] on link "Secured Claims" at bounding box center [143, 205] width 244 height 27
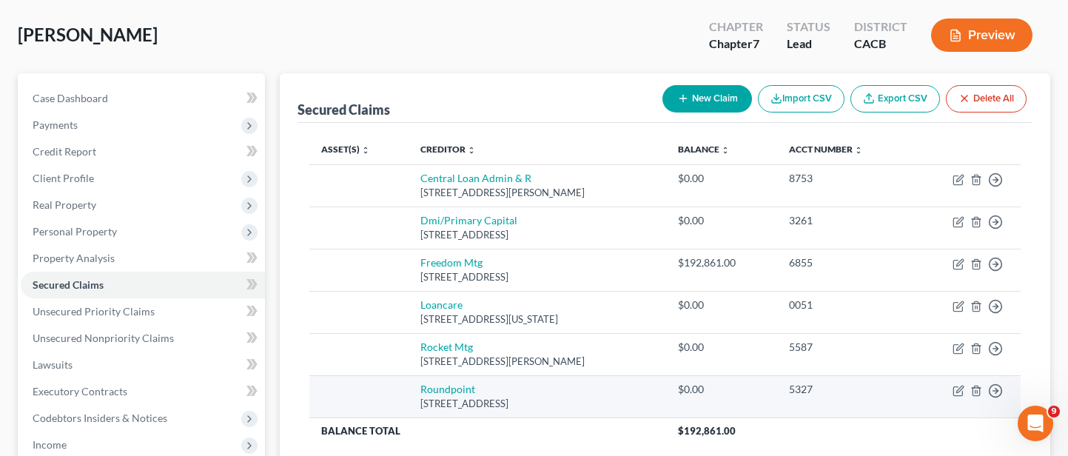
scroll to position [148, 0]
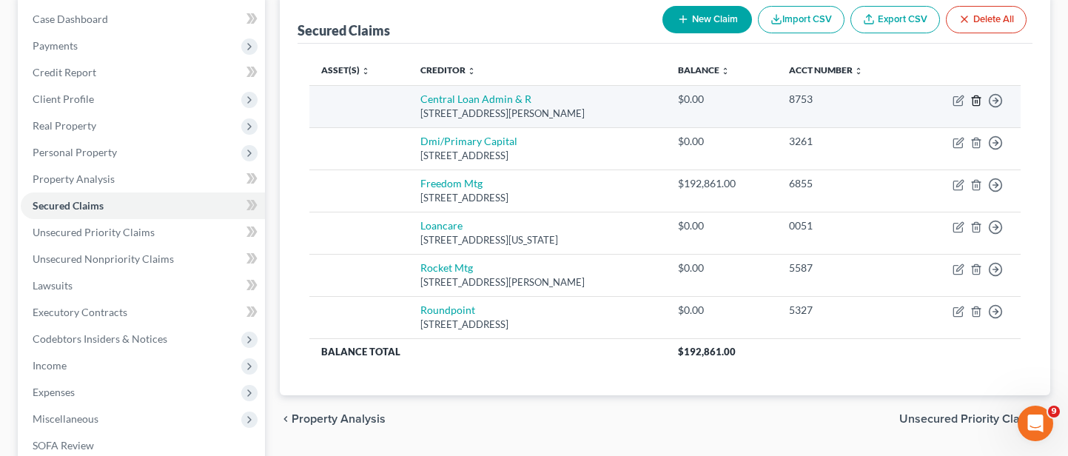
click at [978, 100] on icon "button" at bounding box center [976, 101] width 12 height 12
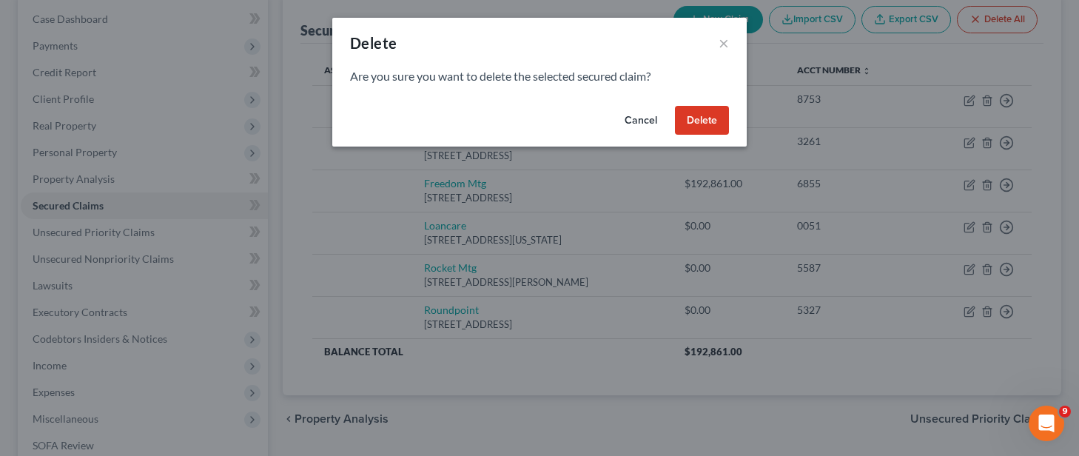
drag, startPoint x: 708, startPoint y: 120, endPoint x: 716, endPoint y: 147, distance: 27.9
click at [707, 120] on button "Delete" at bounding box center [702, 121] width 54 height 30
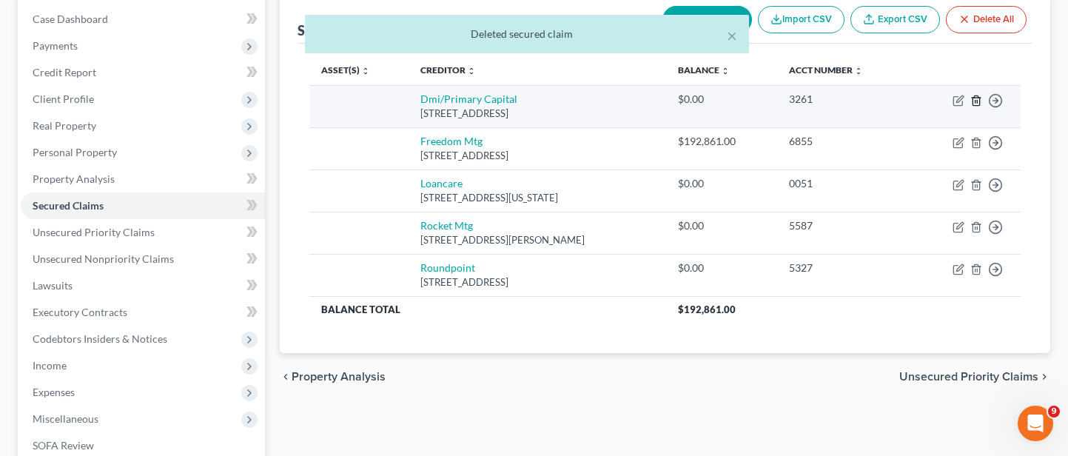
click at [976, 99] on icon "button" at bounding box center [976, 101] width 12 height 12
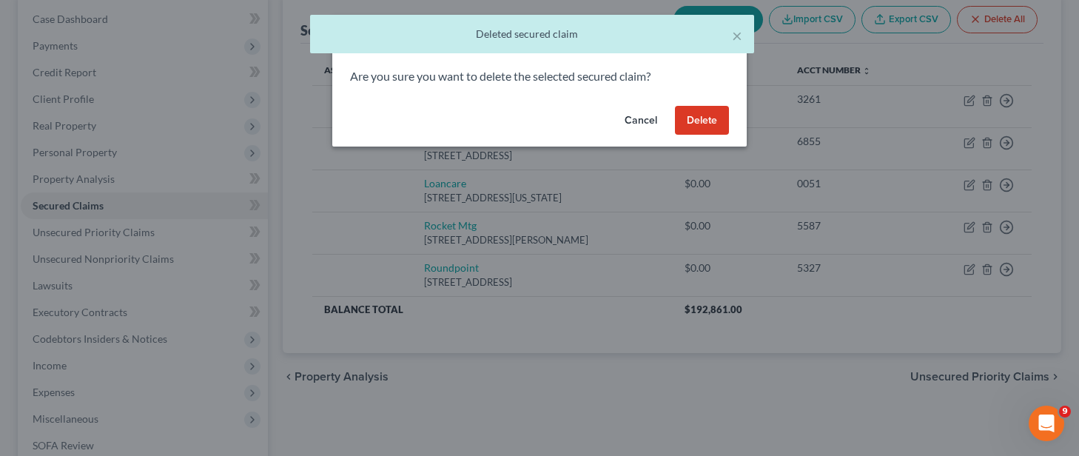
click at [708, 115] on button "Delete" at bounding box center [702, 121] width 54 height 30
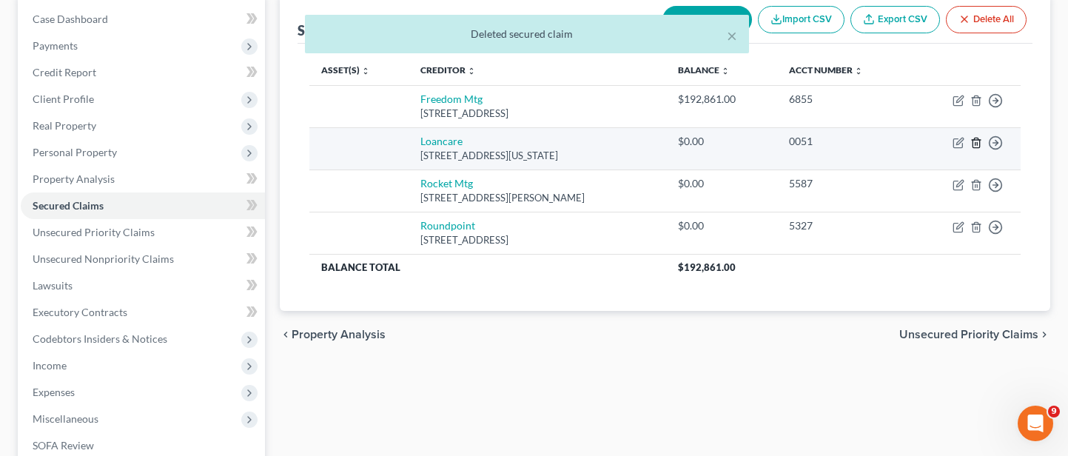
click at [978, 147] on icon "button" at bounding box center [976, 143] width 7 height 10
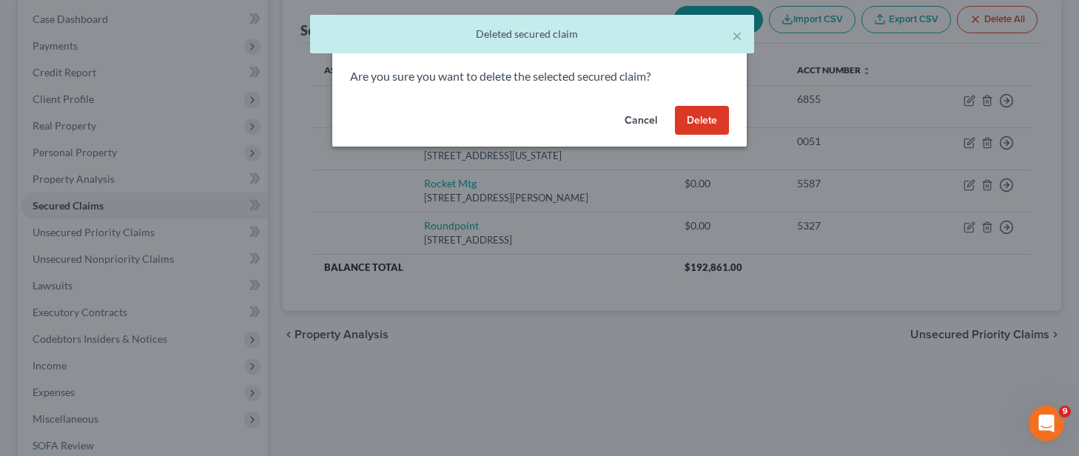
click at [684, 120] on button "Delete" at bounding box center [702, 121] width 54 height 30
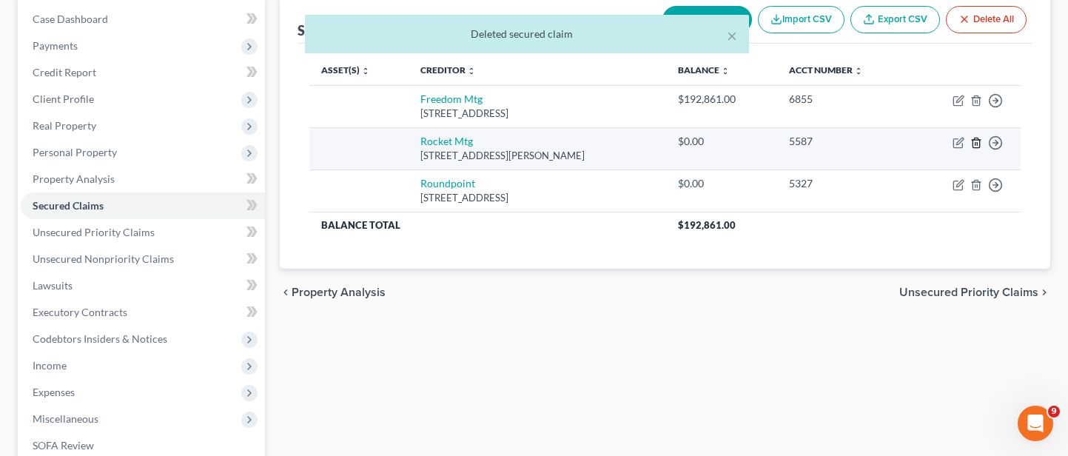
click at [981, 141] on icon "button" at bounding box center [976, 143] width 12 height 12
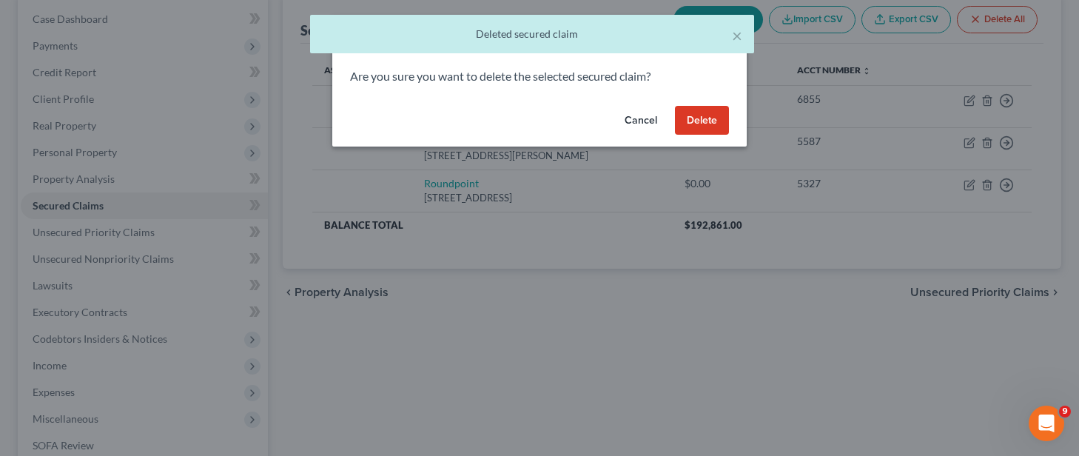
click at [716, 121] on button "Delete" at bounding box center [702, 121] width 54 height 30
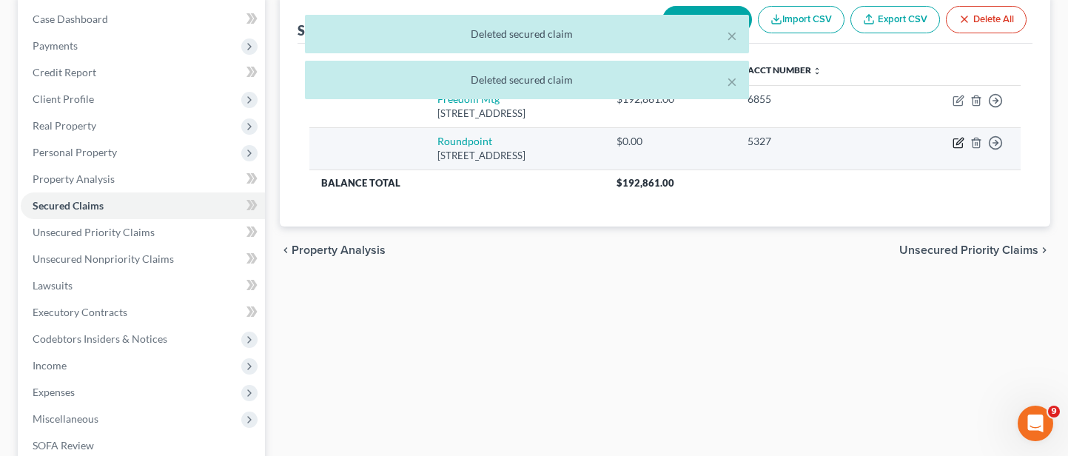
click at [957, 143] on icon "button" at bounding box center [959, 141] width 7 height 7
select select "42"
select select "0"
select select "2"
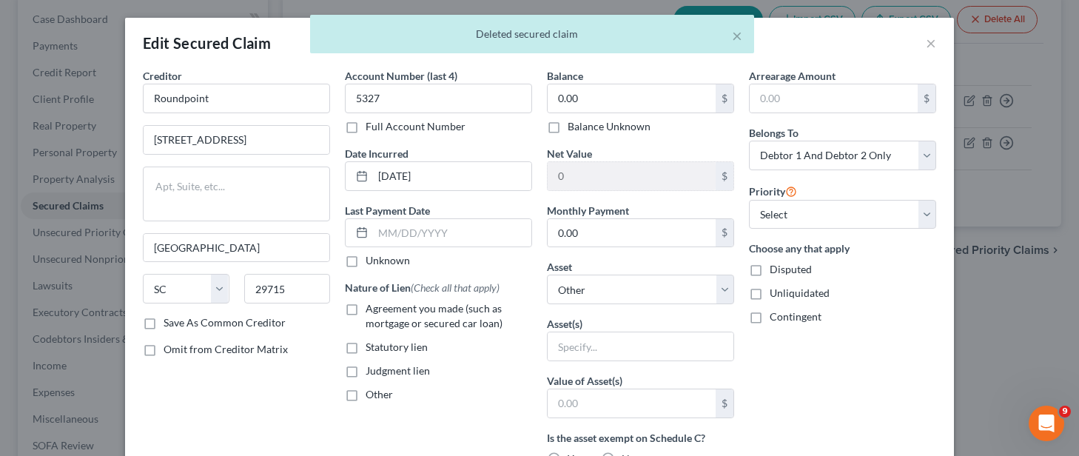
click at [928, 44] on div "× Deleted secured claim" at bounding box center [532, 38] width 1079 height 46
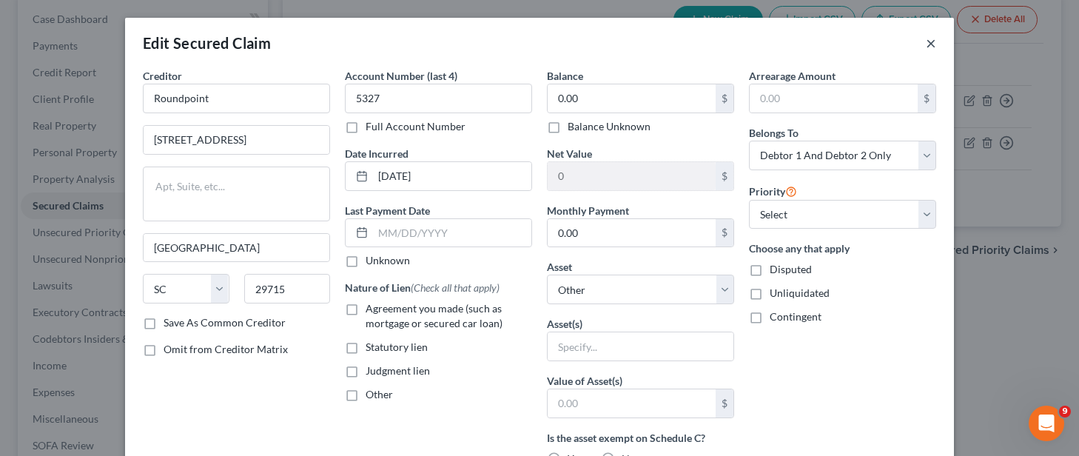
click at [927, 42] on button "×" at bounding box center [931, 43] width 10 height 18
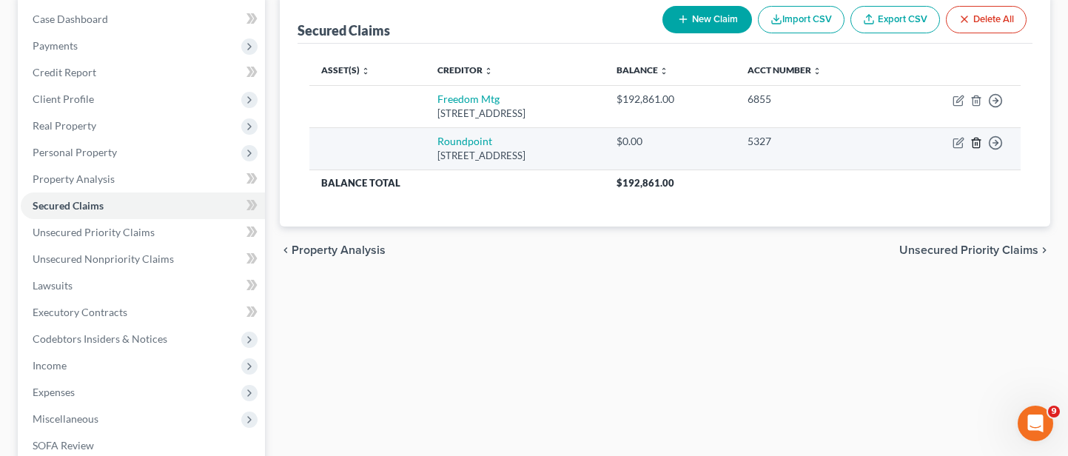
click at [978, 141] on icon "button" at bounding box center [976, 143] width 12 height 12
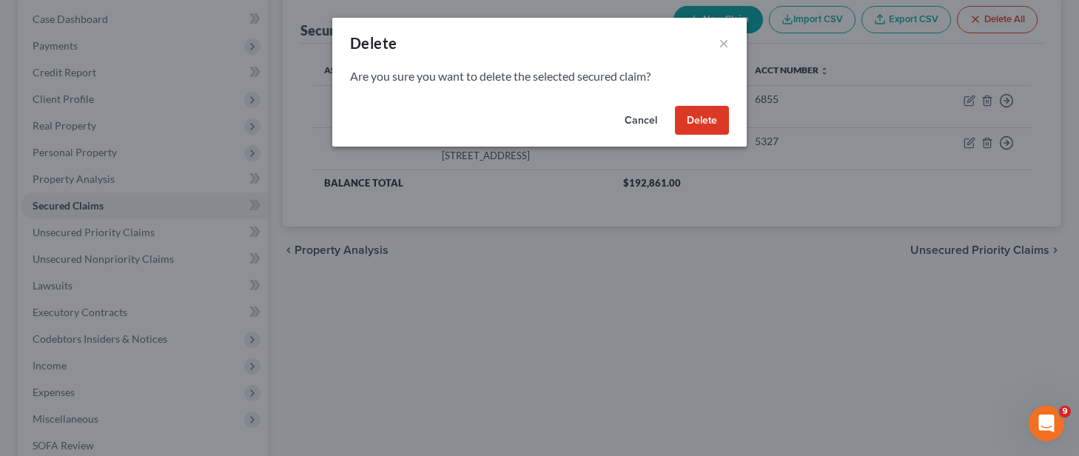
click at [710, 120] on button "Delete" at bounding box center [702, 121] width 54 height 30
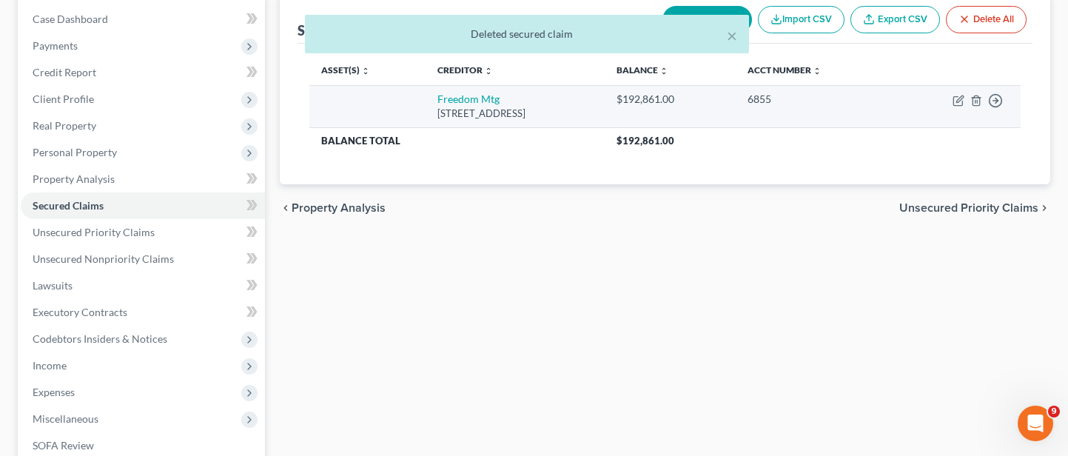
click at [538, 113] on div "[STREET_ADDRESS]" at bounding box center [514, 114] width 155 height 14
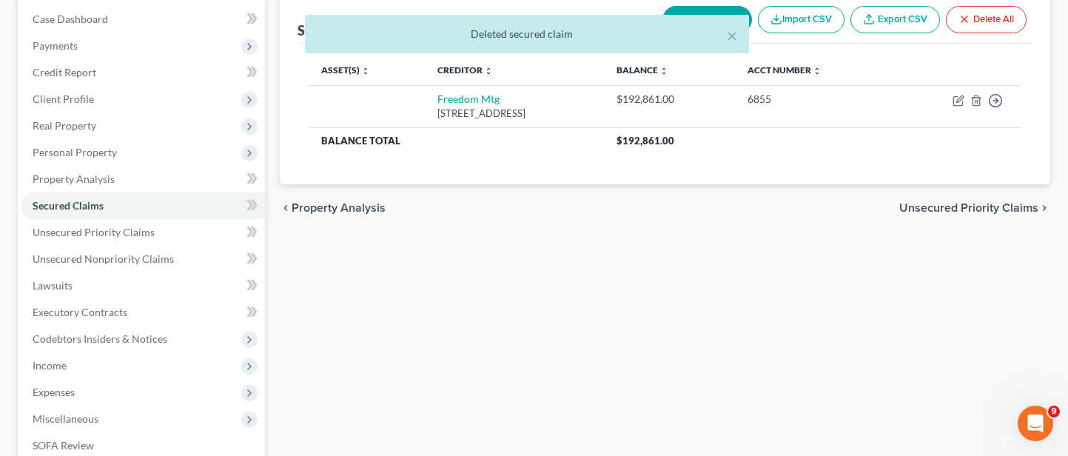
click at [634, 296] on div "Secured Claims New Claim Import CSV Export CSV Delete All Asset(s) expand_more …" at bounding box center [664, 301] width 785 height 615
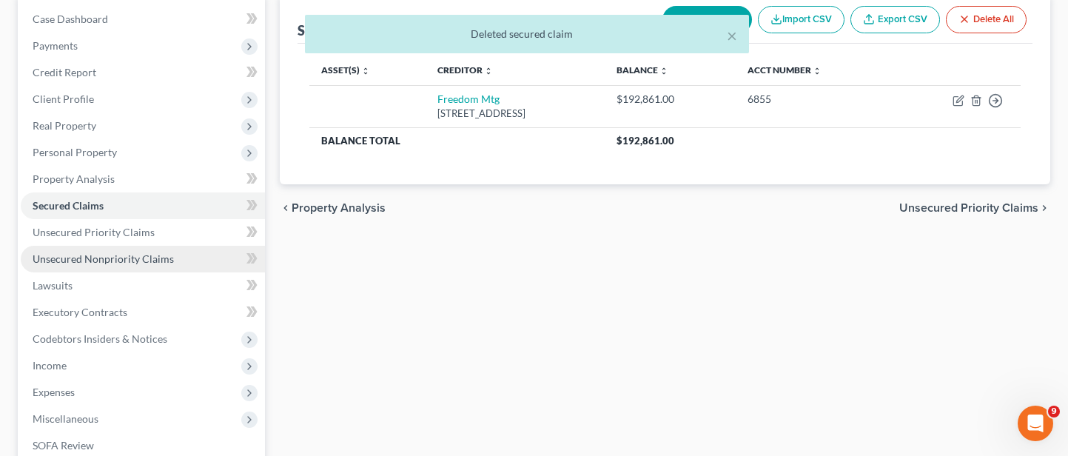
click at [158, 257] on span "Unsecured Nonpriority Claims" at bounding box center [103, 258] width 141 height 13
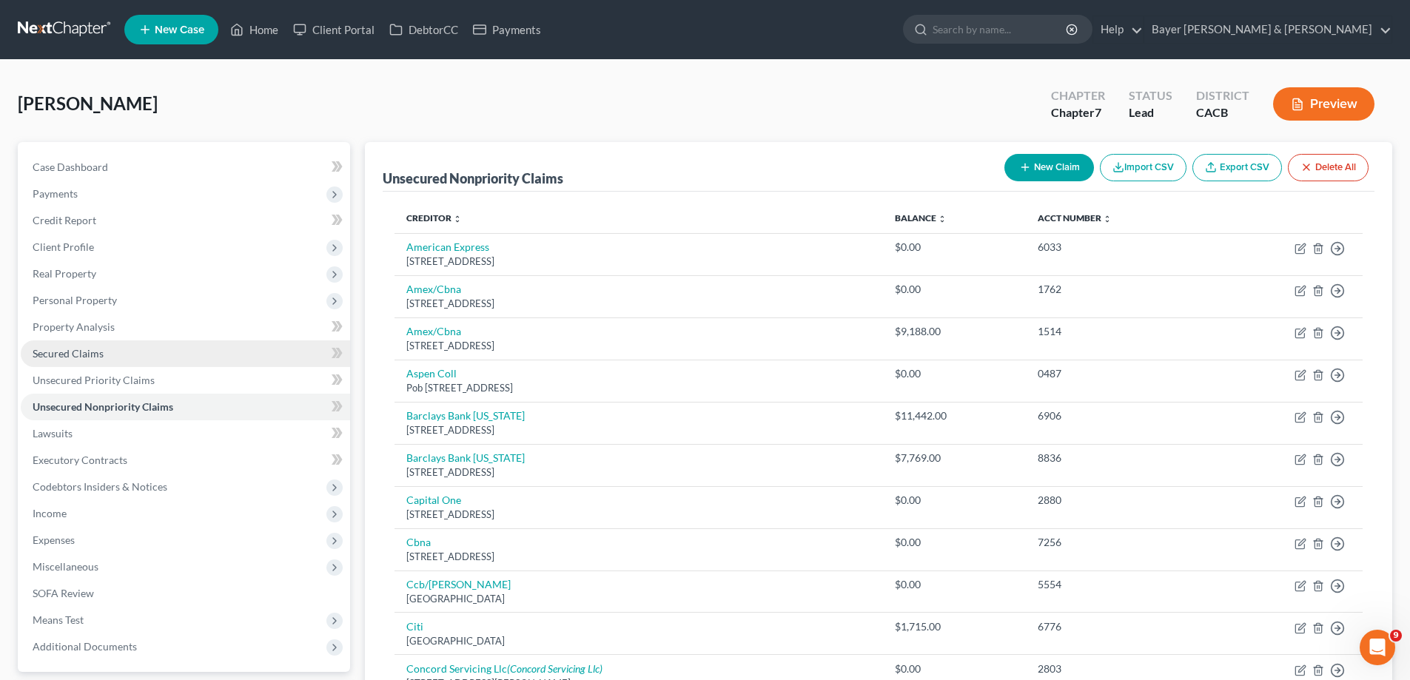
click at [272, 358] on link "Secured Claims" at bounding box center [185, 353] width 329 height 27
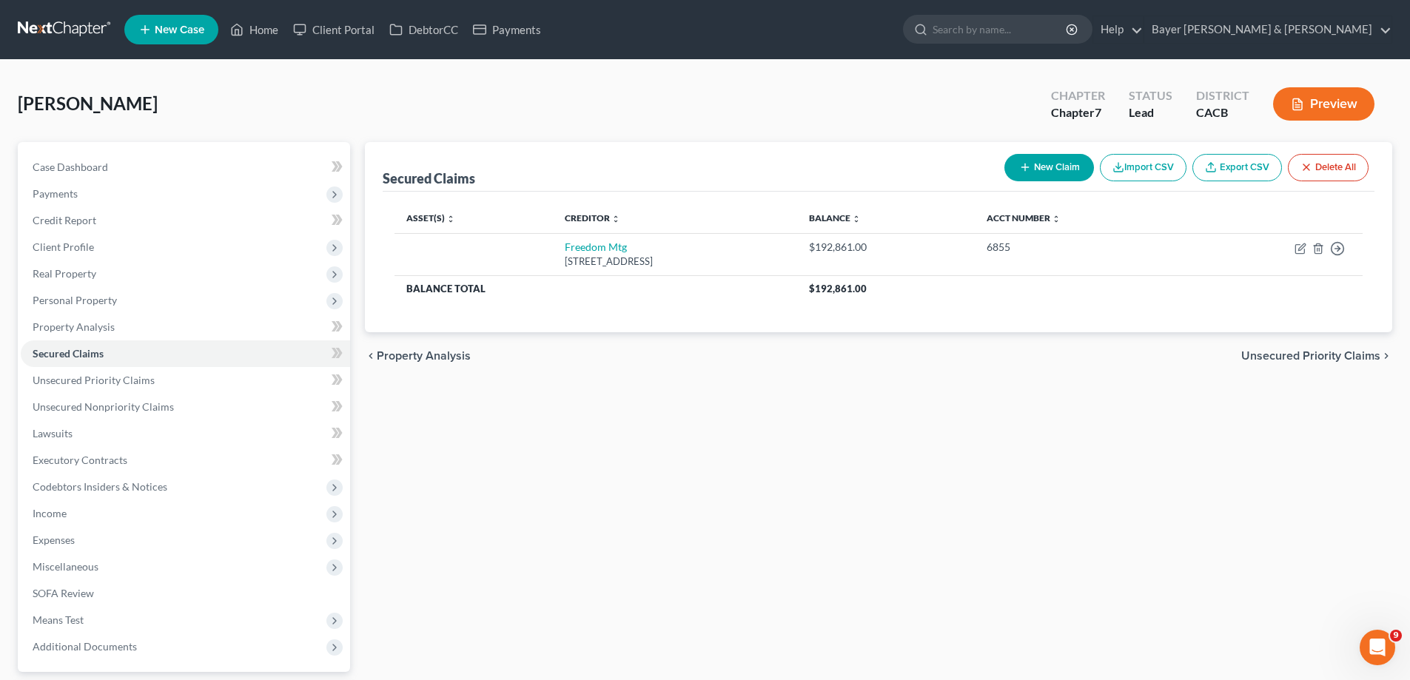
click at [1052, 158] on button "New Claim" at bounding box center [1049, 167] width 90 height 27
select select "0"
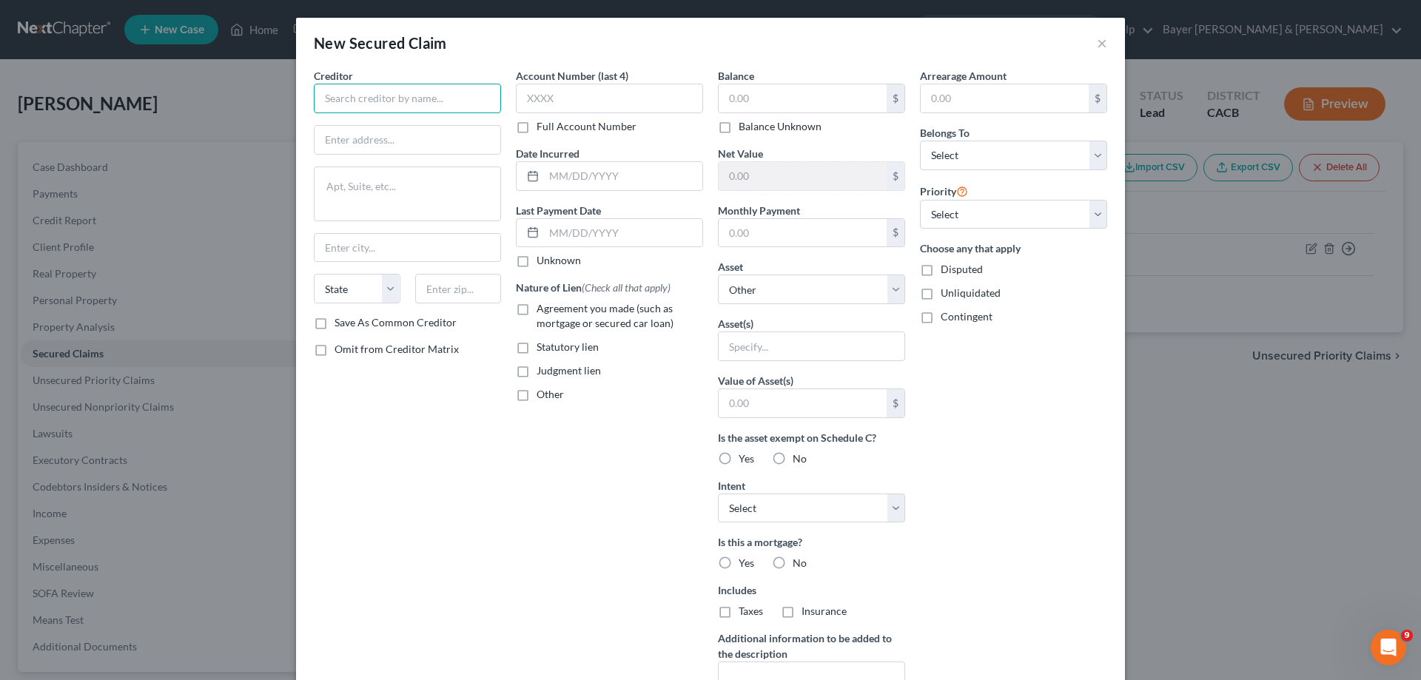
click at [456, 102] on input "text" at bounding box center [407, 99] width 187 height 30
type input "v"
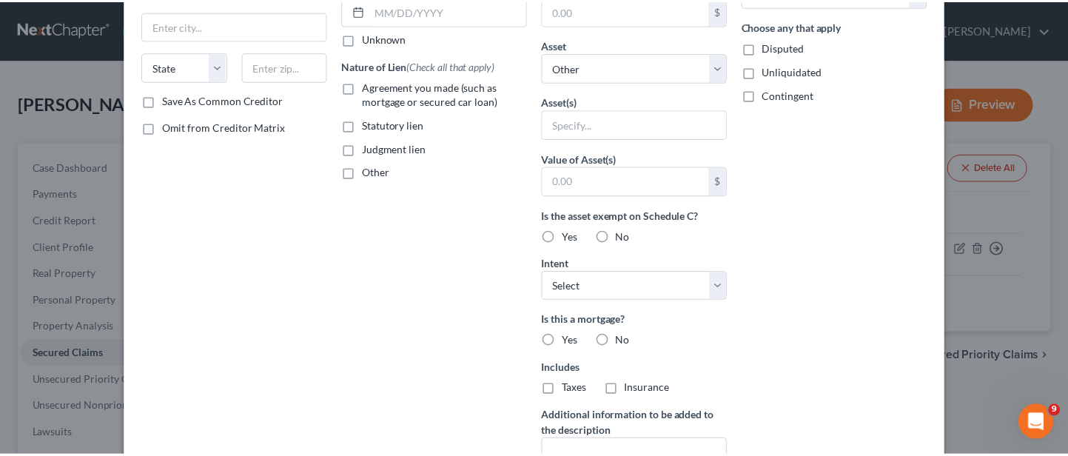
scroll to position [366, 0]
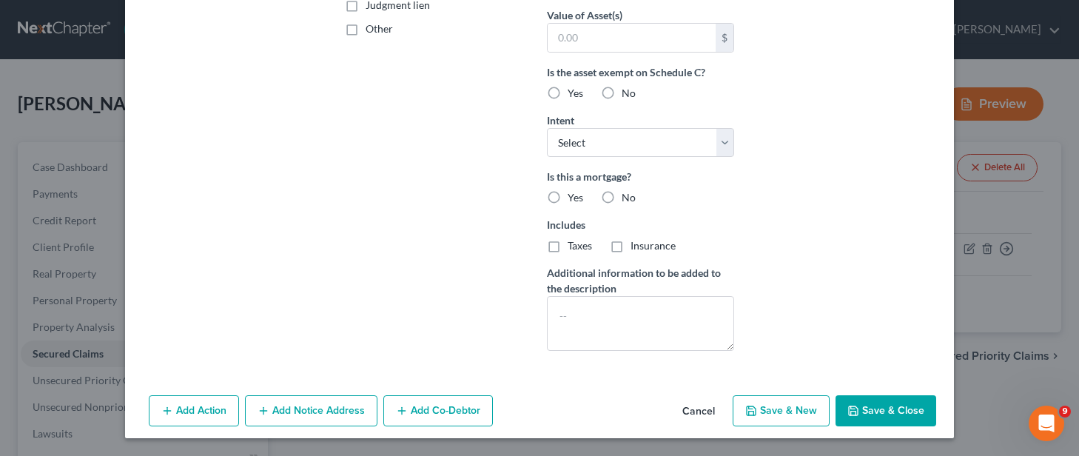
click at [694, 403] on button "Cancel" at bounding box center [699, 412] width 56 height 30
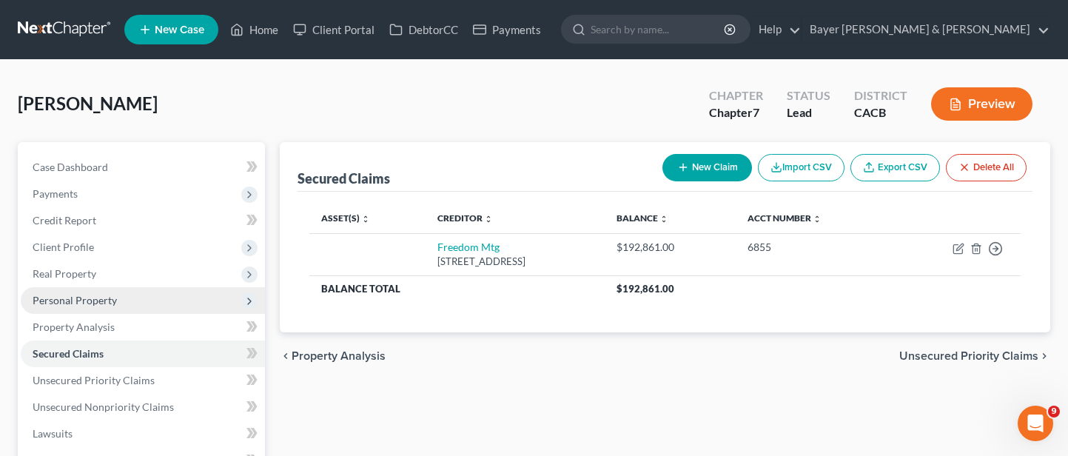
scroll to position [74, 0]
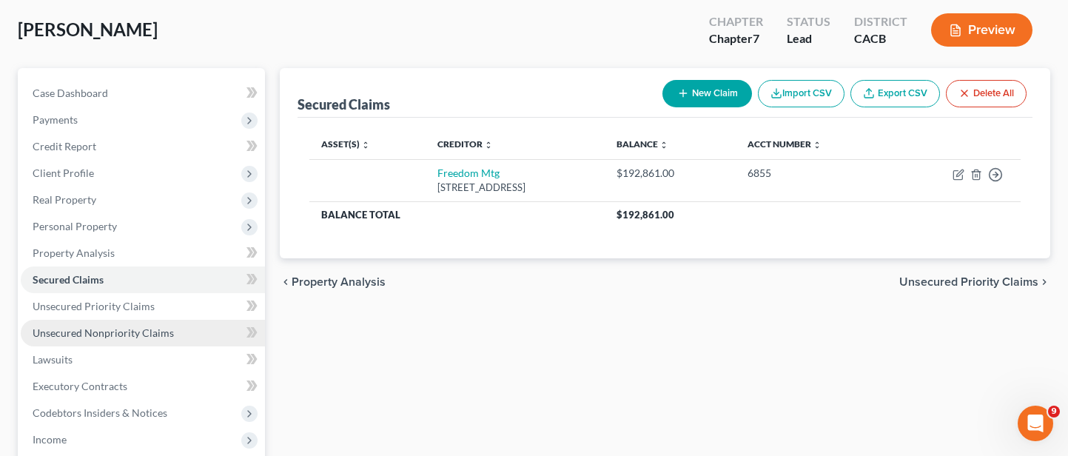
click at [151, 332] on span "Unsecured Nonpriority Claims" at bounding box center [103, 332] width 141 height 13
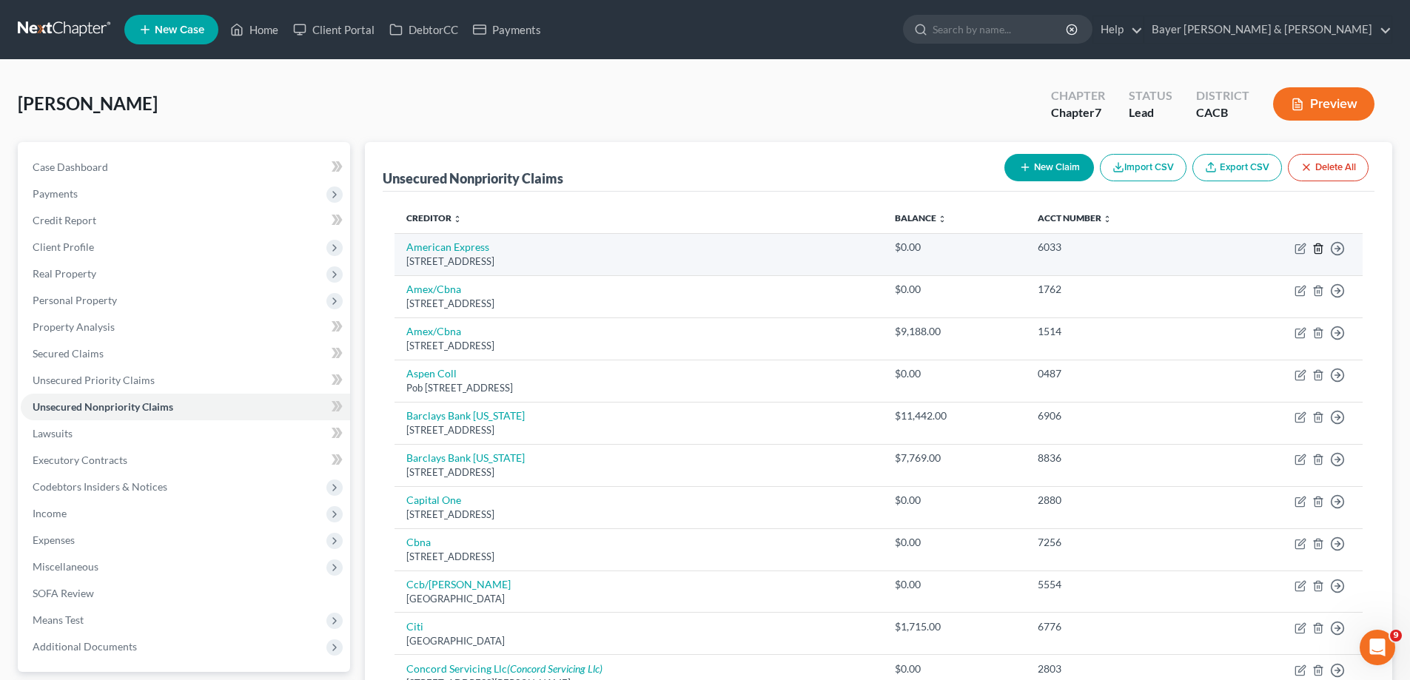
click at [1067, 247] on icon "button" at bounding box center [1318, 249] width 12 height 12
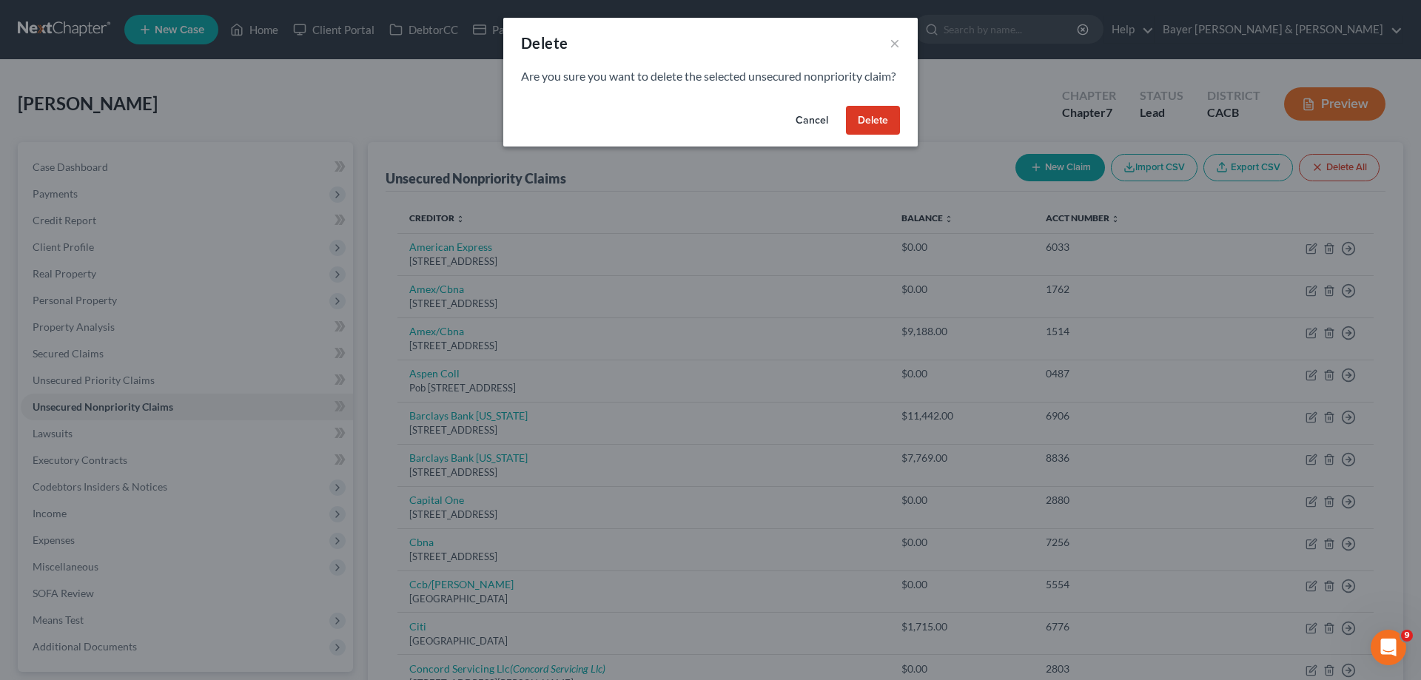
click at [874, 131] on button "Delete" at bounding box center [873, 121] width 54 height 30
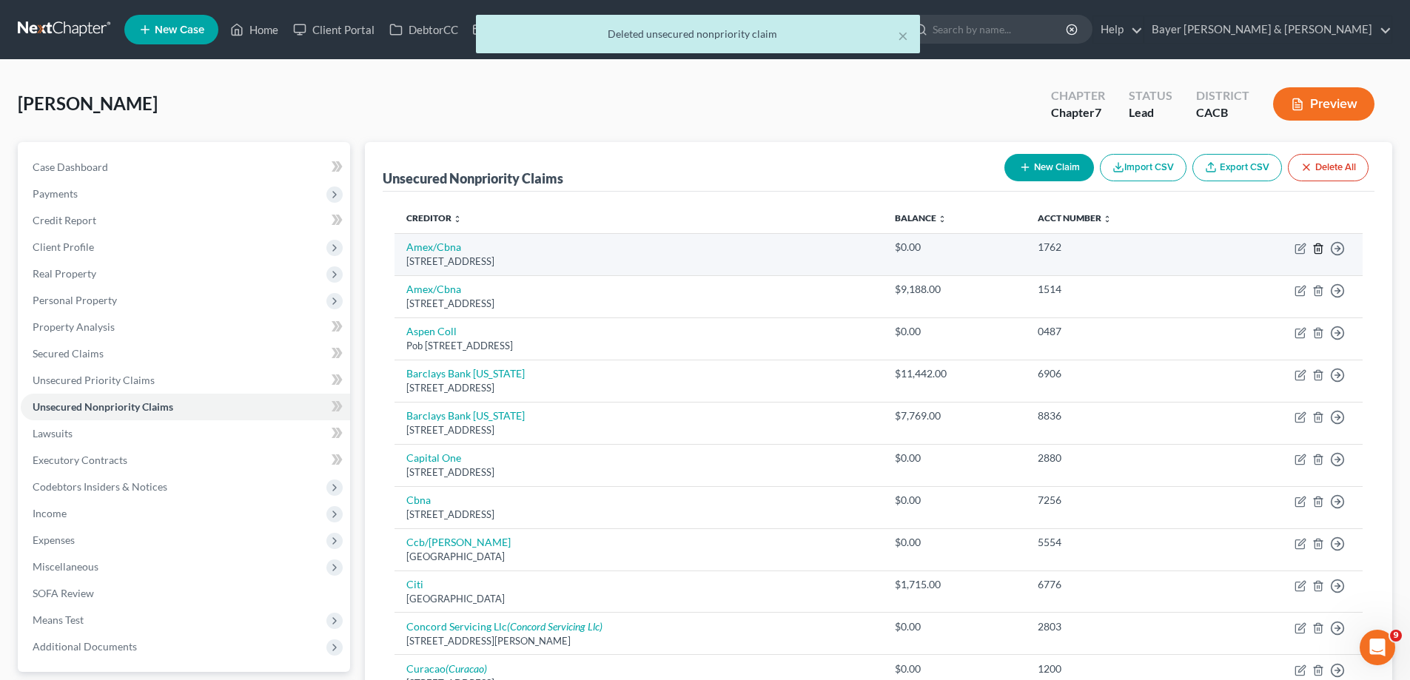
click at [1067, 252] on icon "button" at bounding box center [1318, 249] width 12 height 12
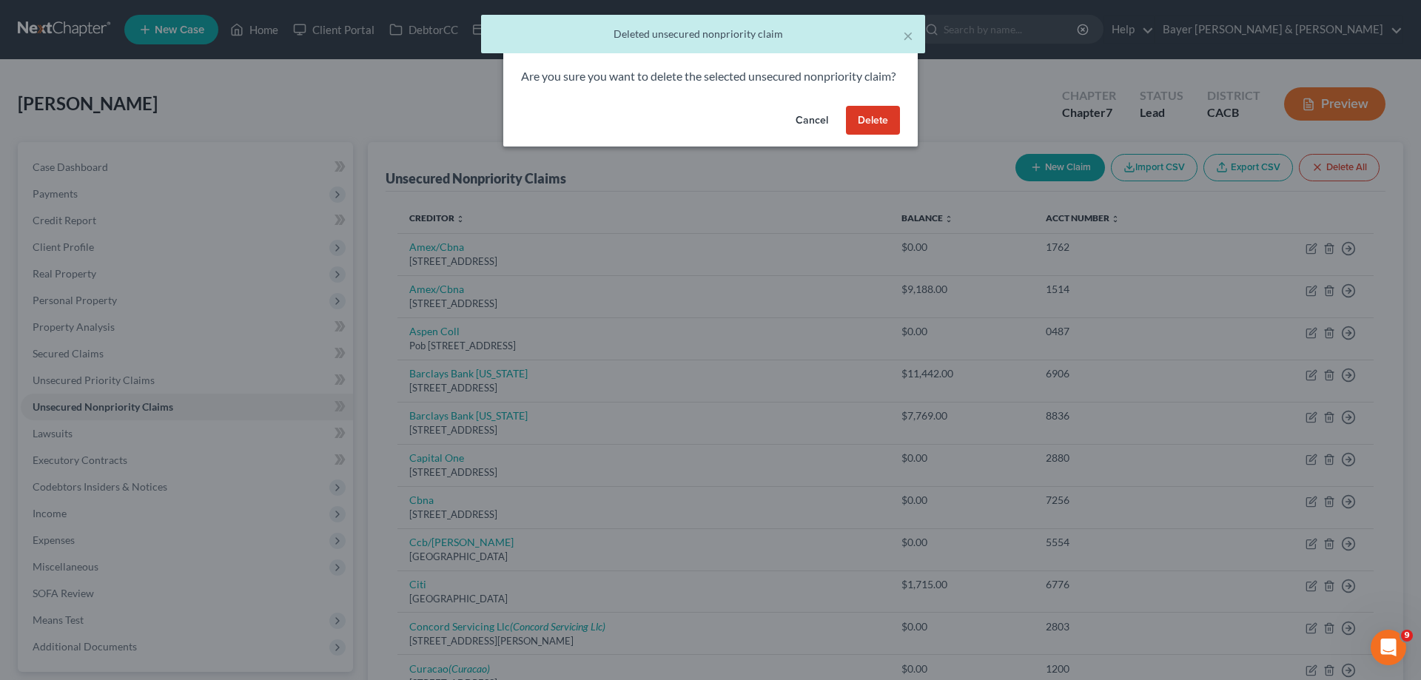
click at [876, 135] on button "Delete" at bounding box center [873, 121] width 54 height 30
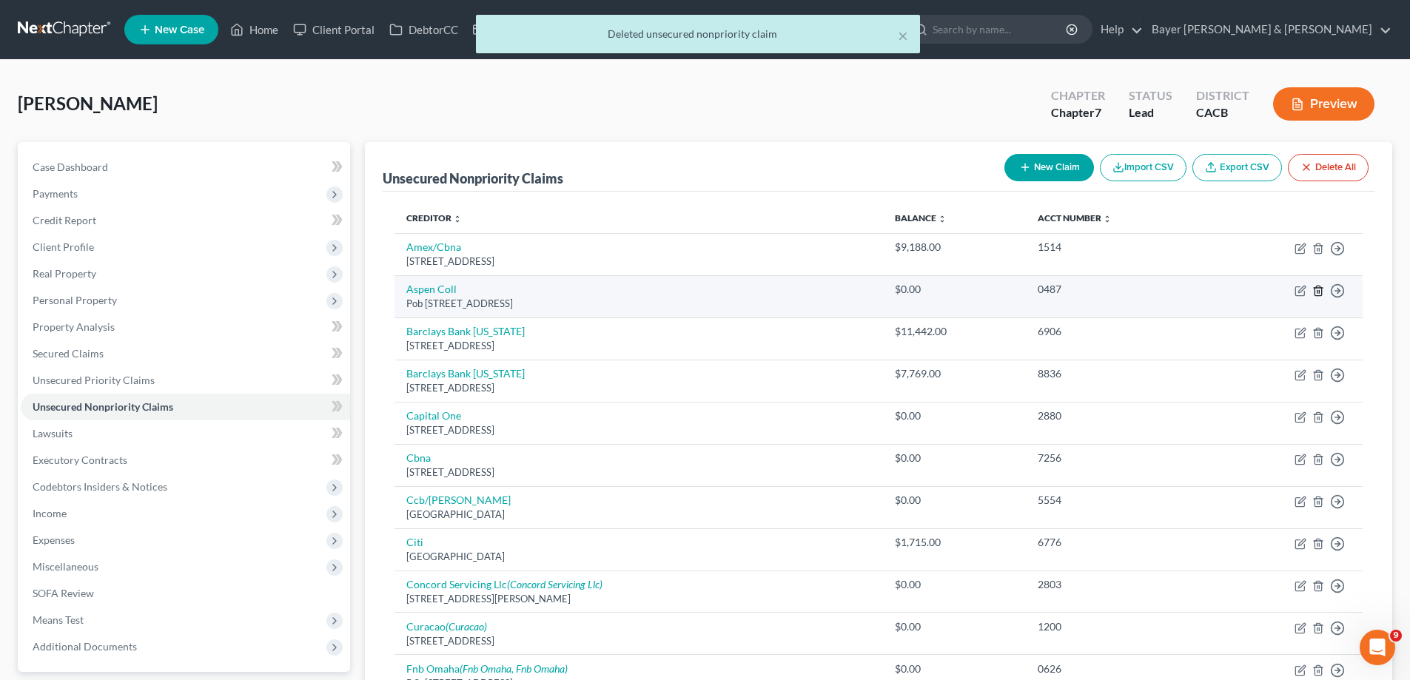
click at [1067, 292] on line "button" at bounding box center [1319, 291] width 0 height 3
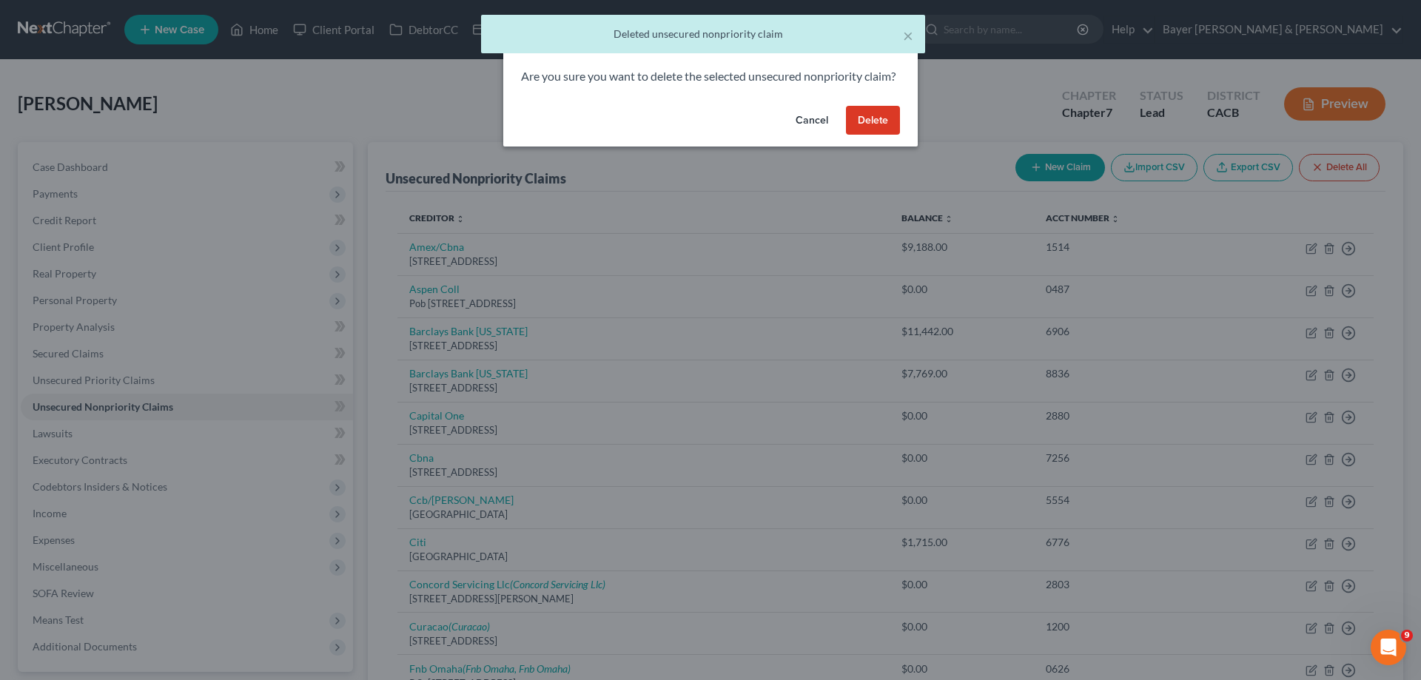
click at [879, 134] on button "Delete" at bounding box center [873, 121] width 54 height 30
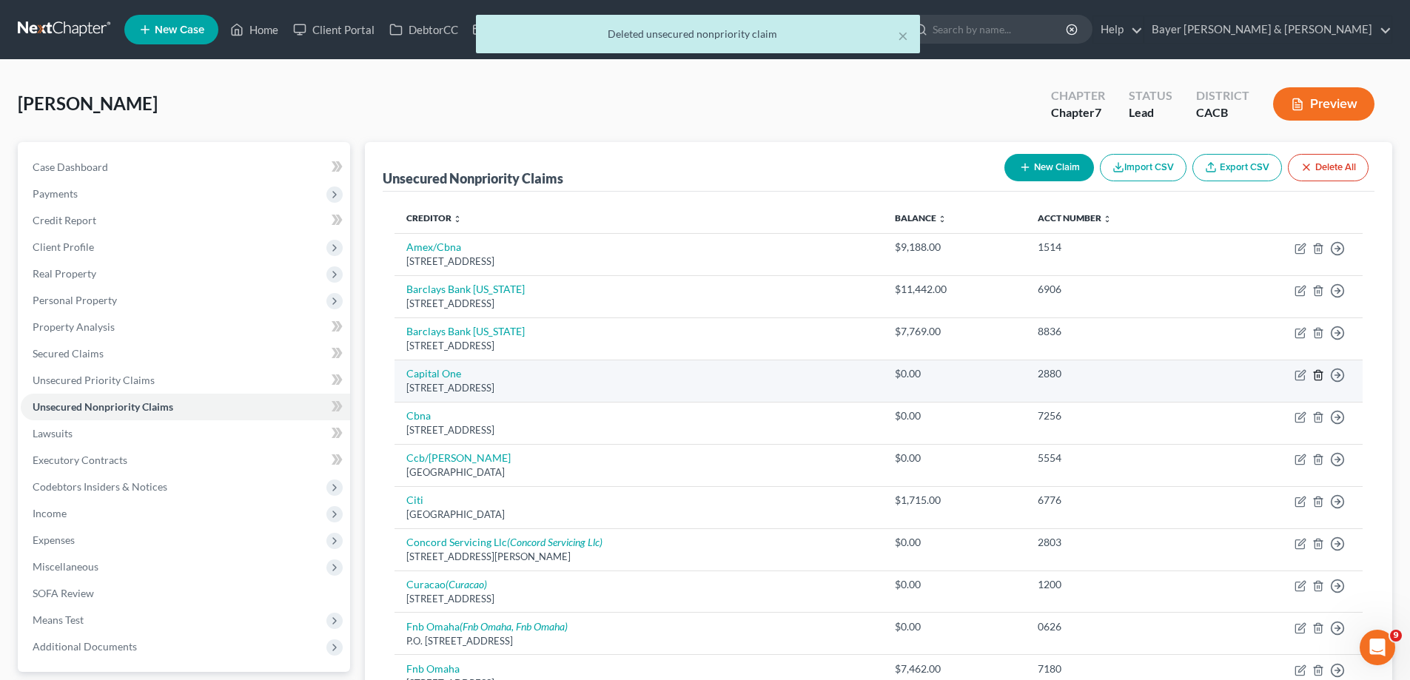
click at [1067, 375] on icon "button" at bounding box center [1318, 375] width 12 height 12
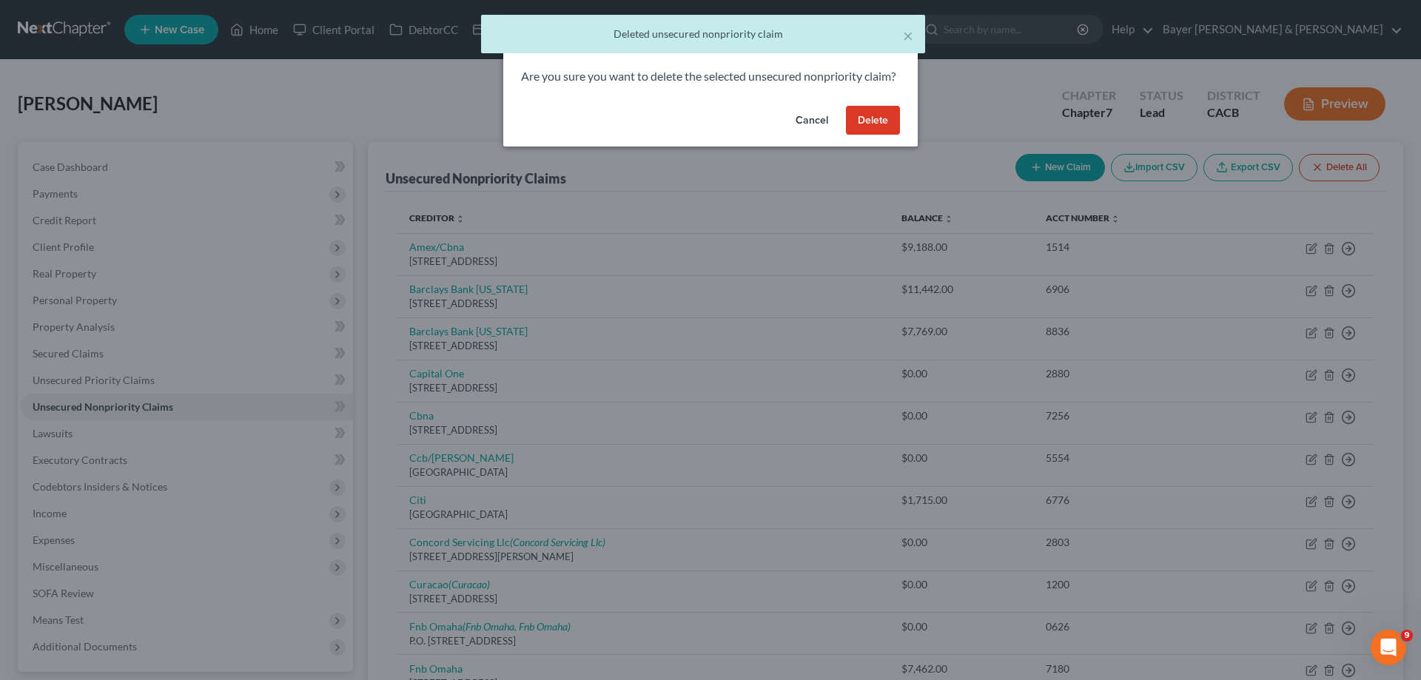
click at [865, 135] on button "Delete" at bounding box center [873, 121] width 54 height 30
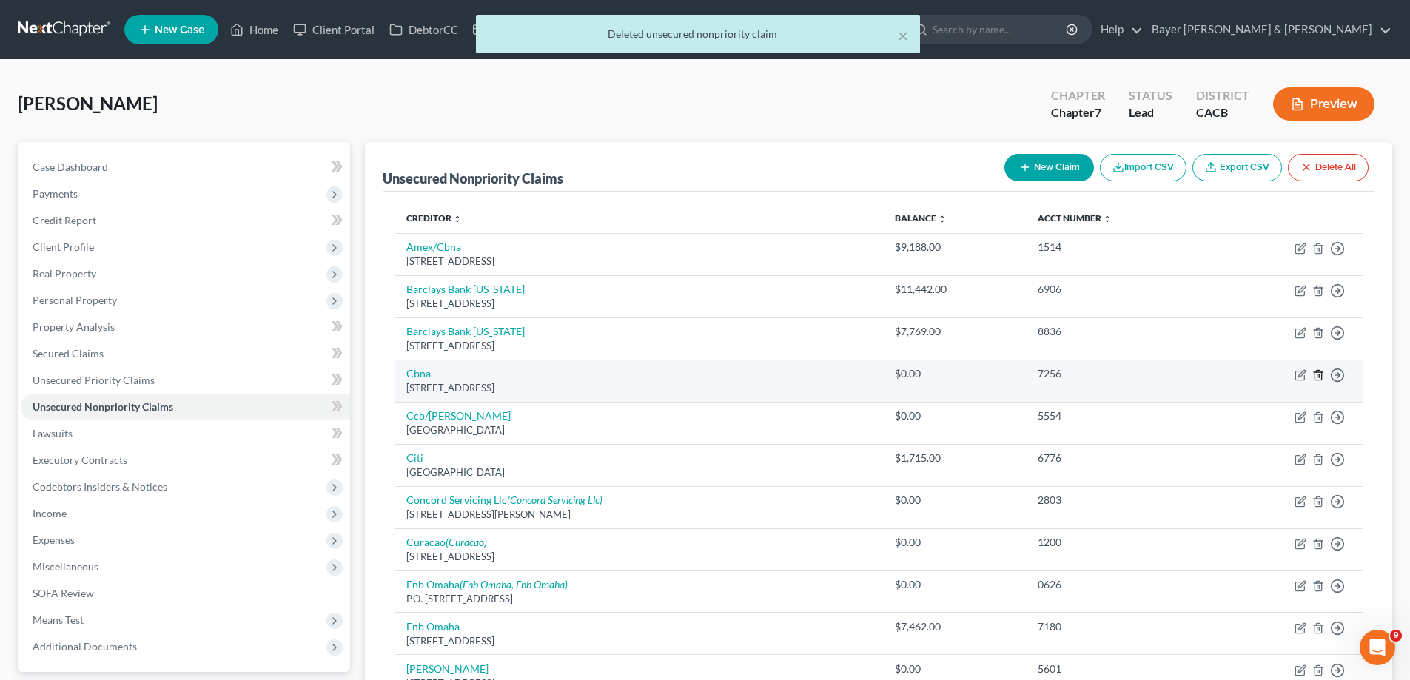
click at [1067, 377] on line "button" at bounding box center [1319, 376] width 0 height 3
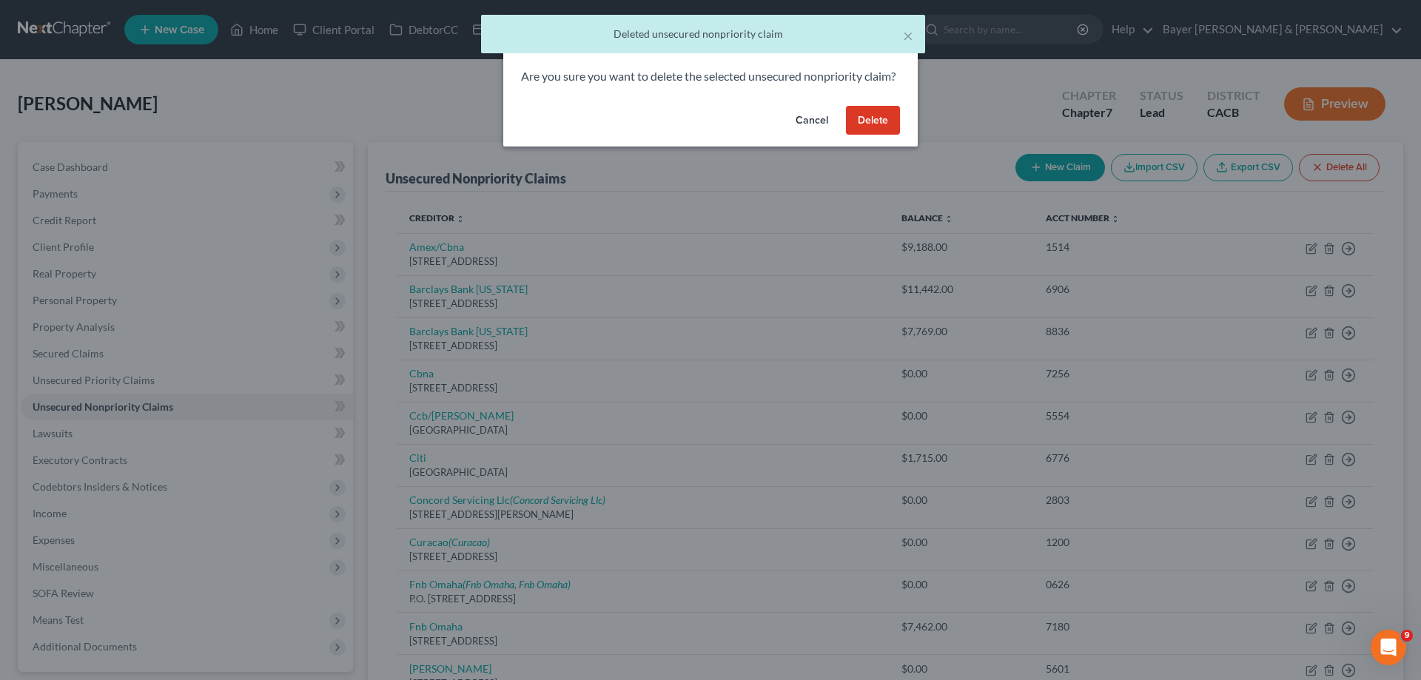
click at [867, 135] on button "Delete" at bounding box center [873, 121] width 54 height 30
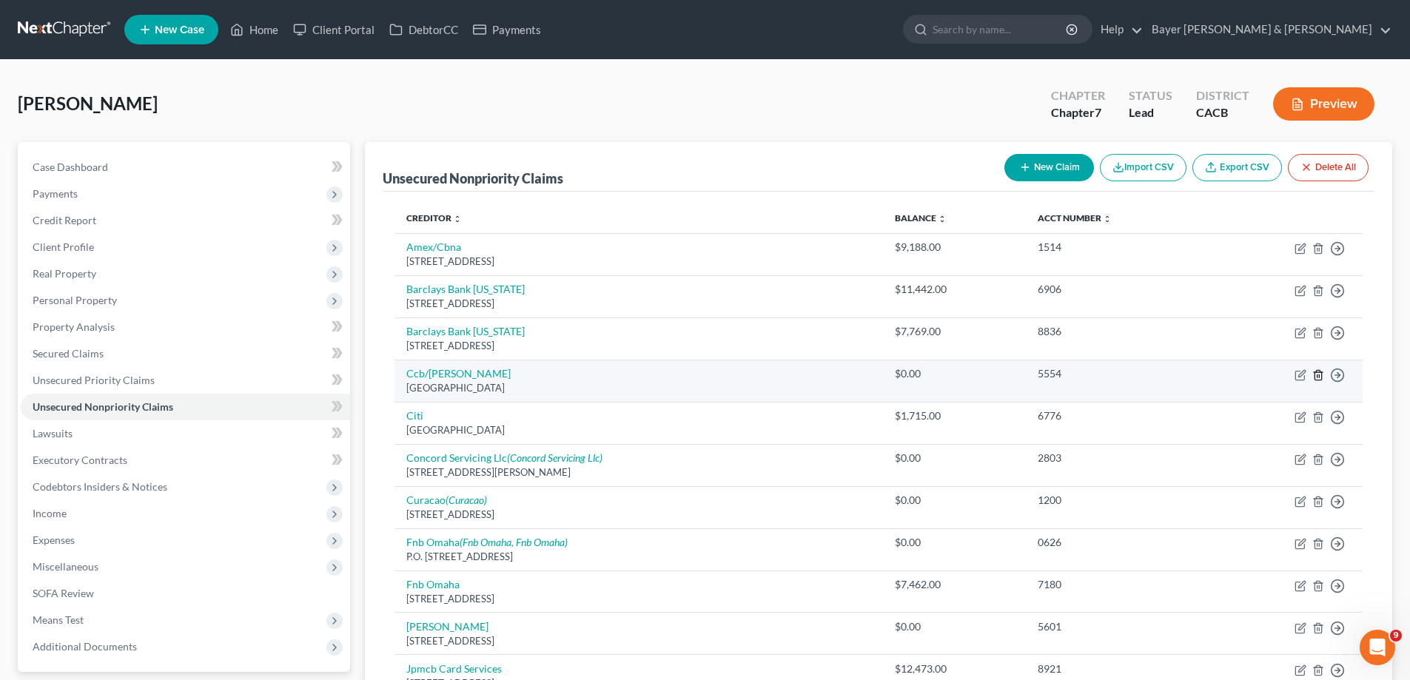
click at [1067, 377] on line "button" at bounding box center [1317, 376] width 0 height 3
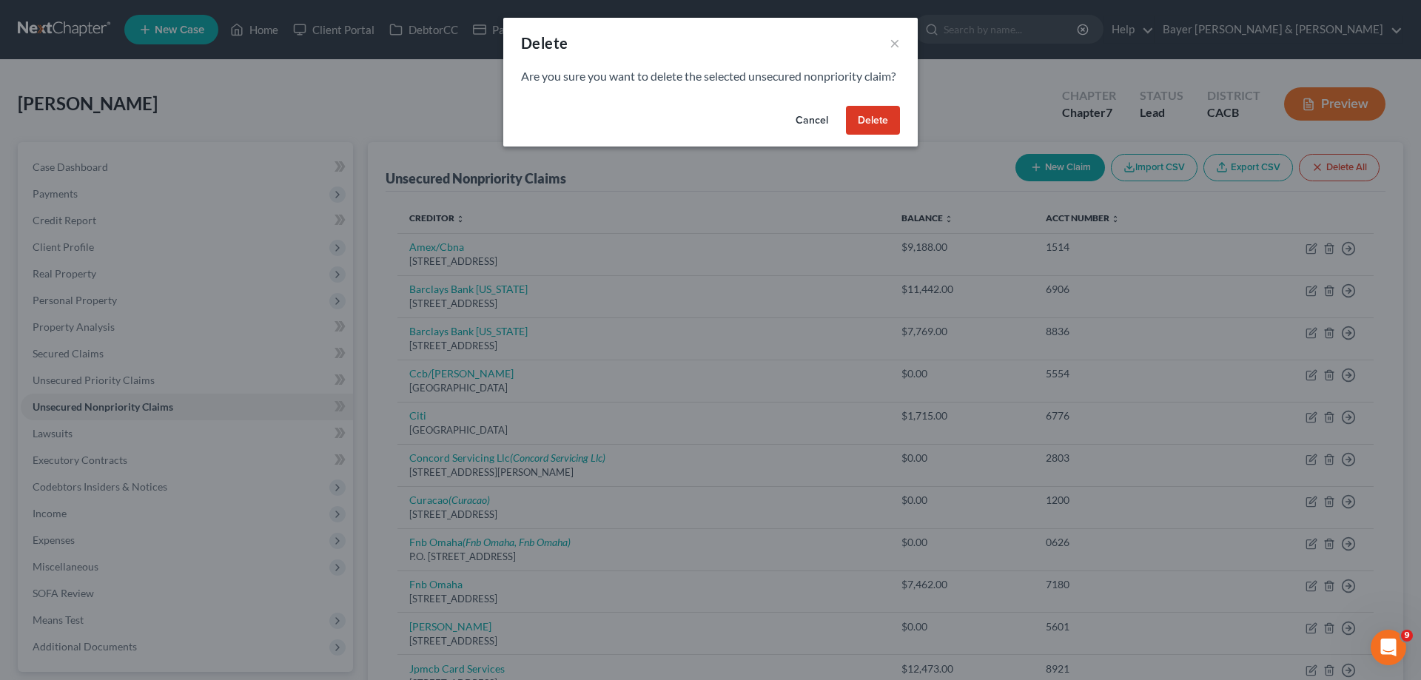
click at [893, 135] on button "Delete" at bounding box center [873, 121] width 54 height 30
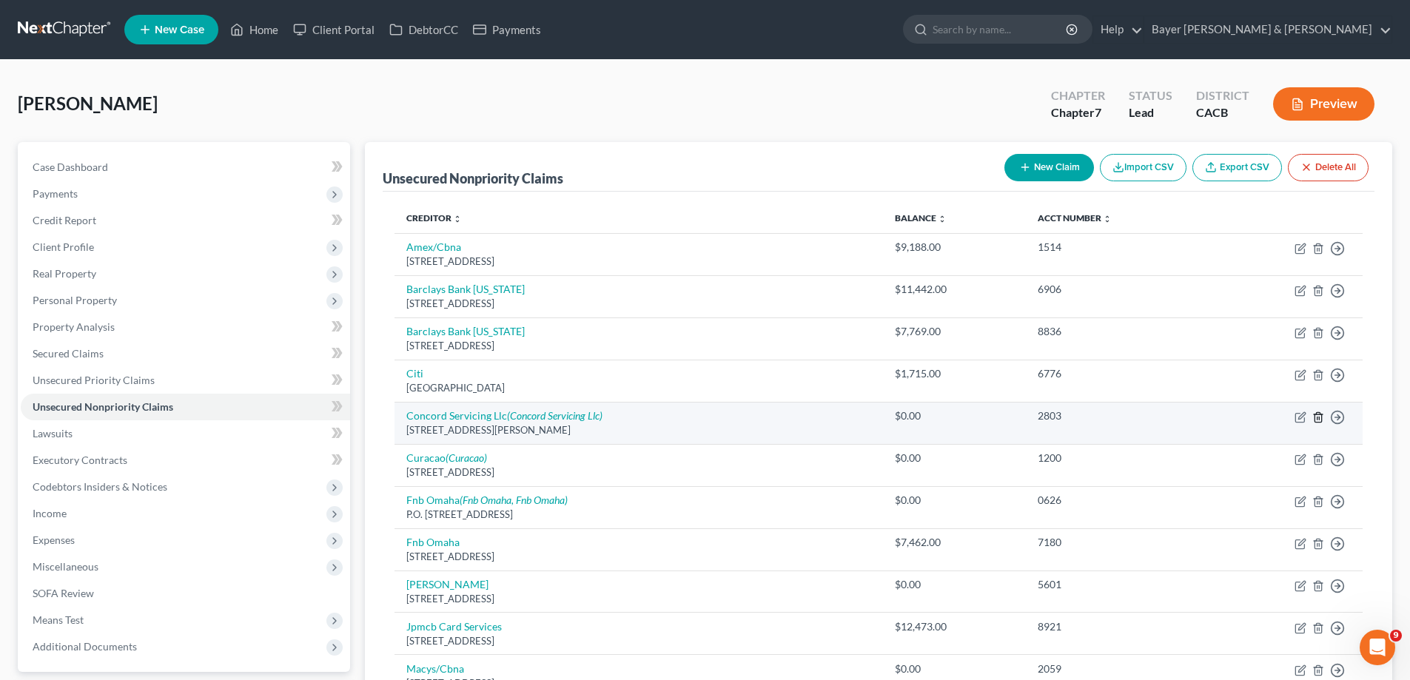
click at [1067, 417] on line "button" at bounding box center [1317, 418] width 0 height 3
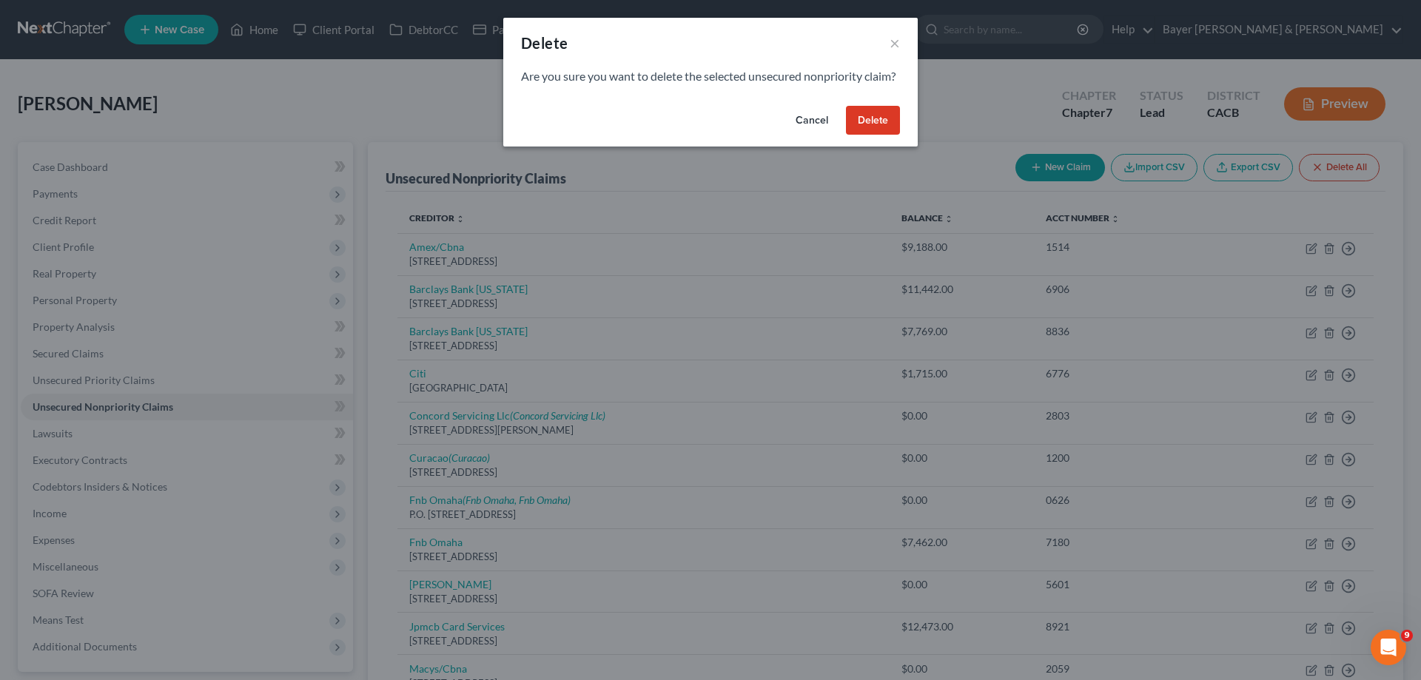
click at [885, 135] on button "Delete" at bounding box center [873, 121] width 54 height 30
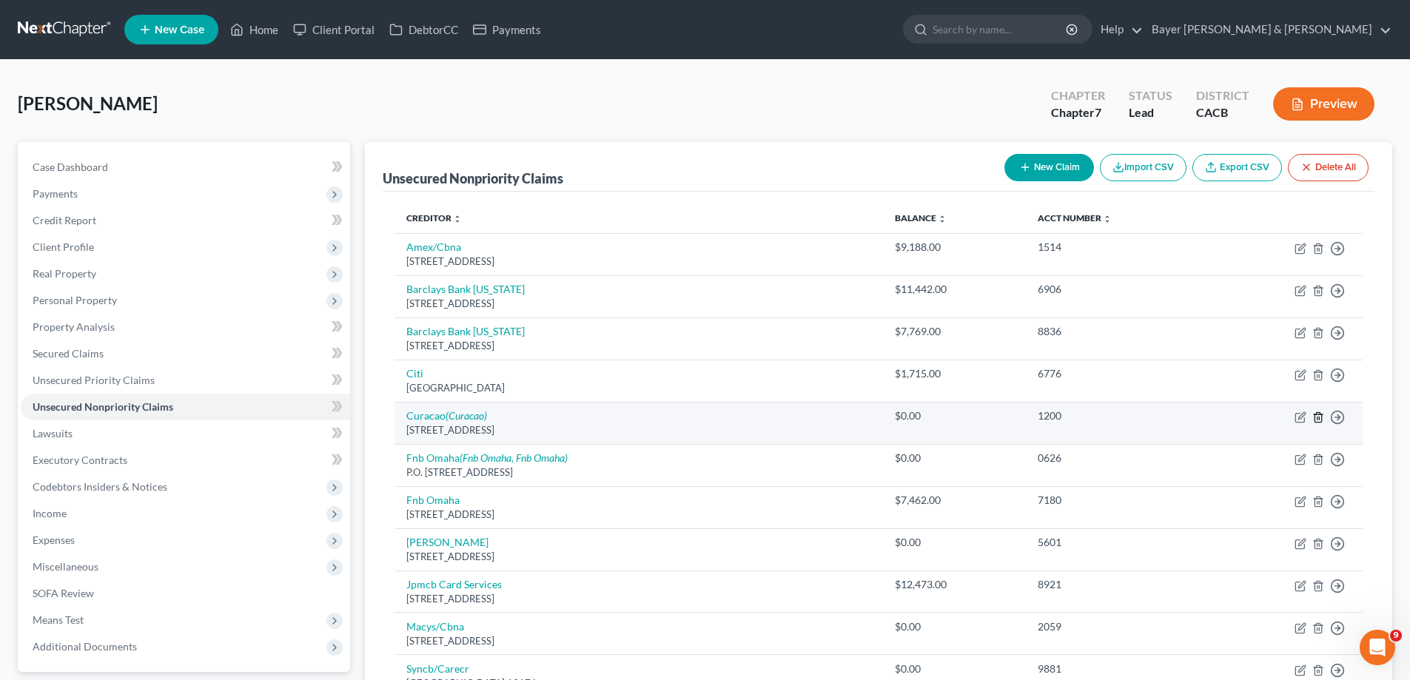
click at [1067, 418] on icon "button" at bounding box center [1317, 417] width 7 height 10
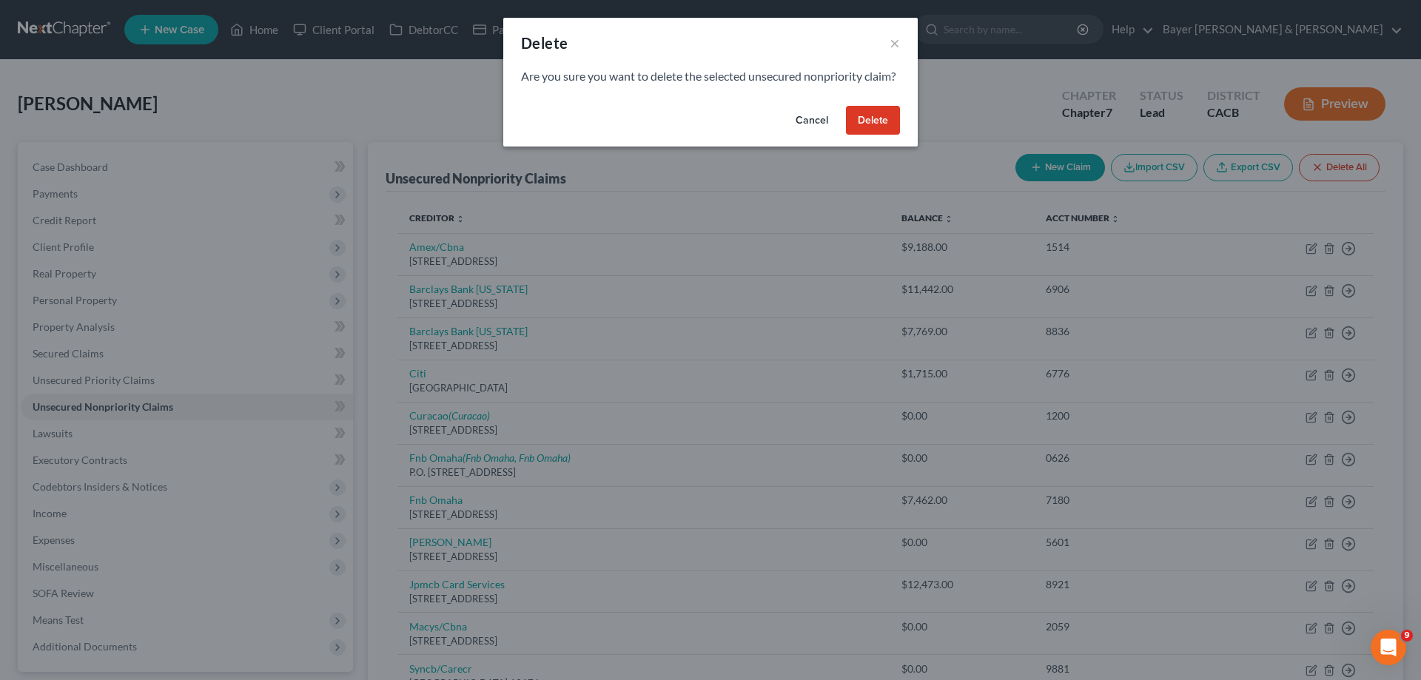
click at [879, 135] on button "Delete" at bounding box center [873, 121] width 54 height 30
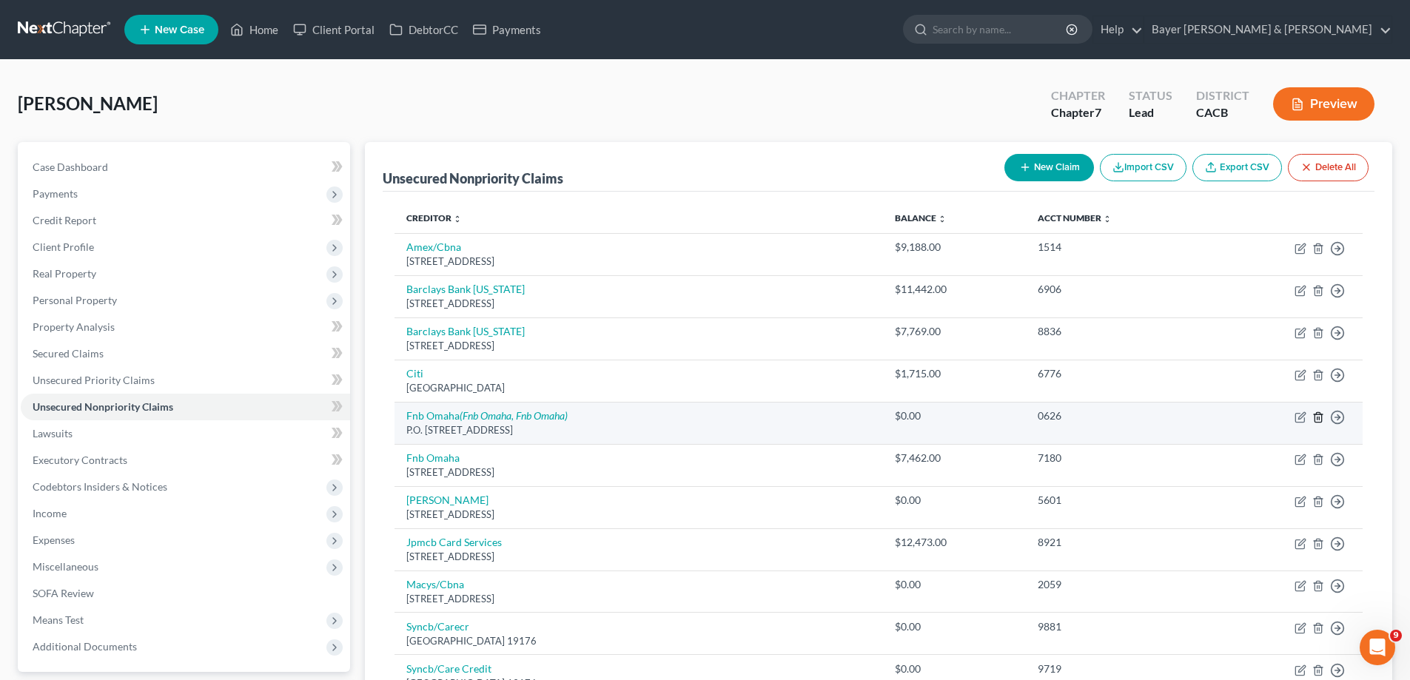
click at [1067, 414] on icon "button" at bounding box center [1317, 417] width 7 height 10
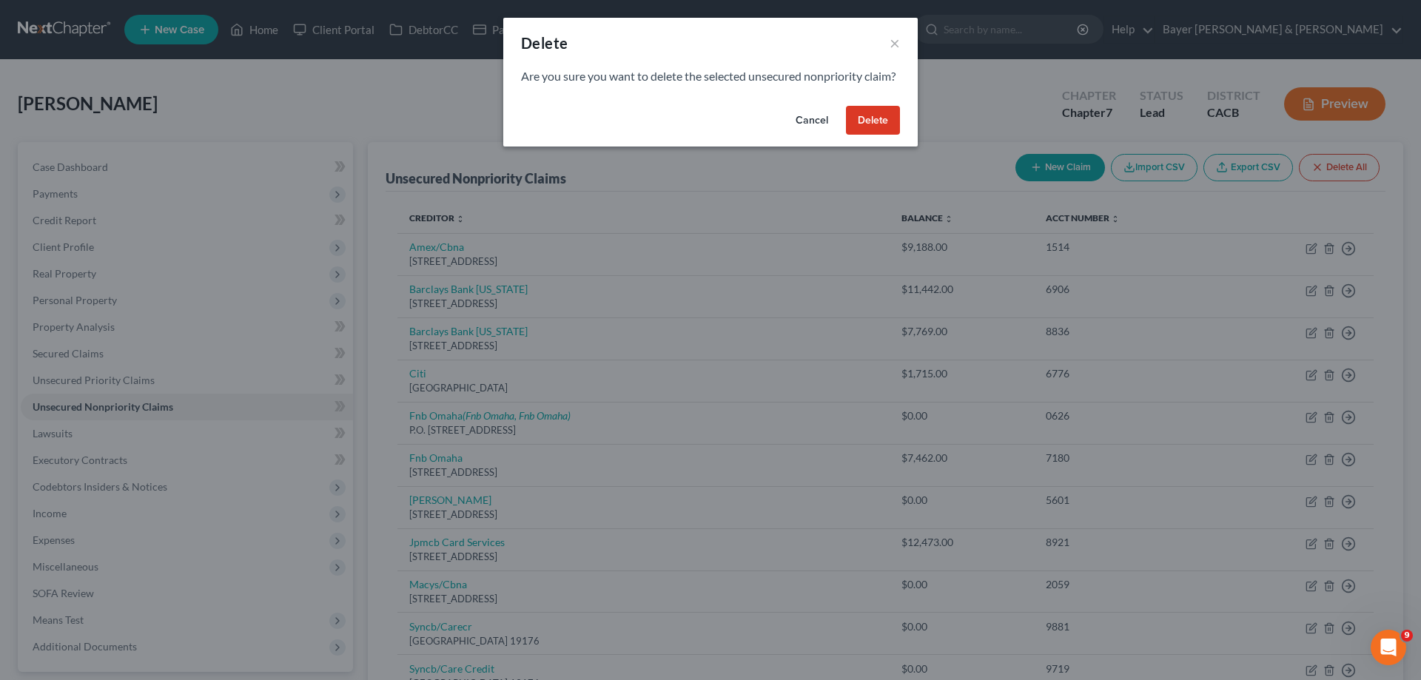
click at [885, 132] on button "Delete" at bounding box center [873, 121] width 54 height 30
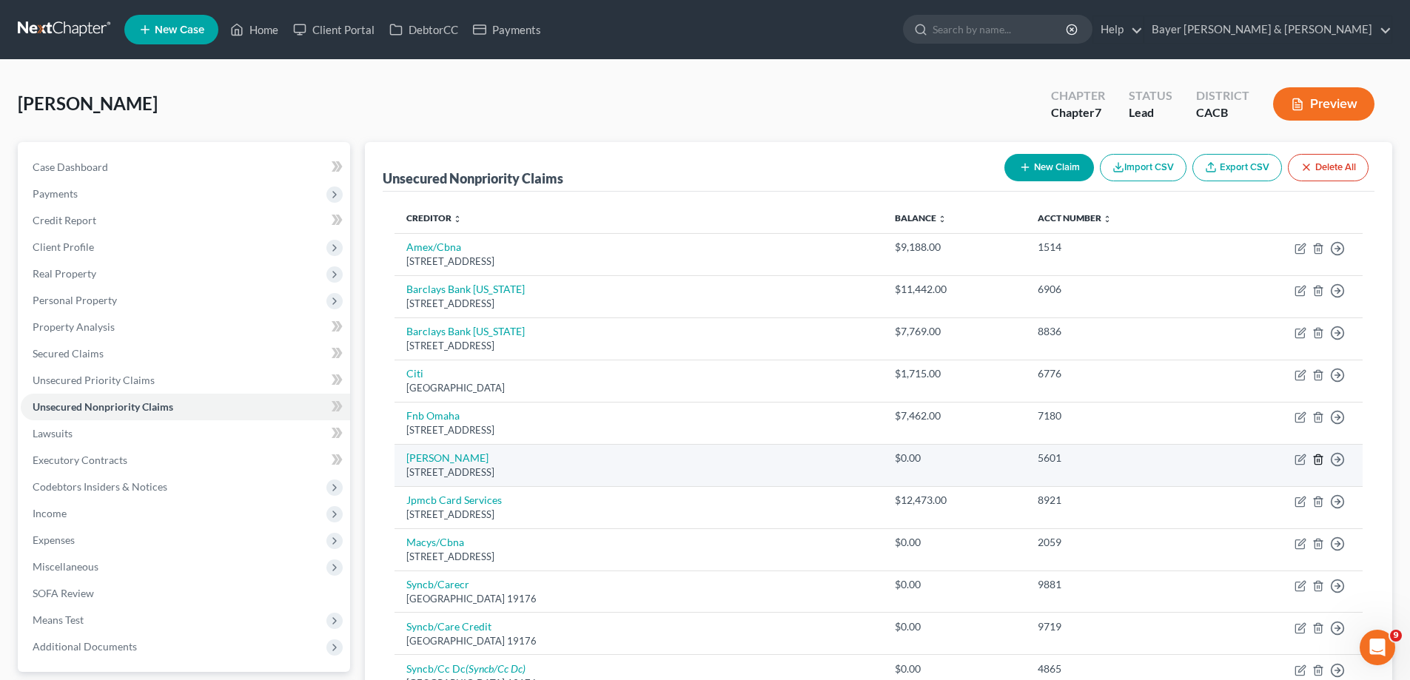
click at [1067, 431] on icon "button" at bounding box center [1317, 459] width 7 height 10
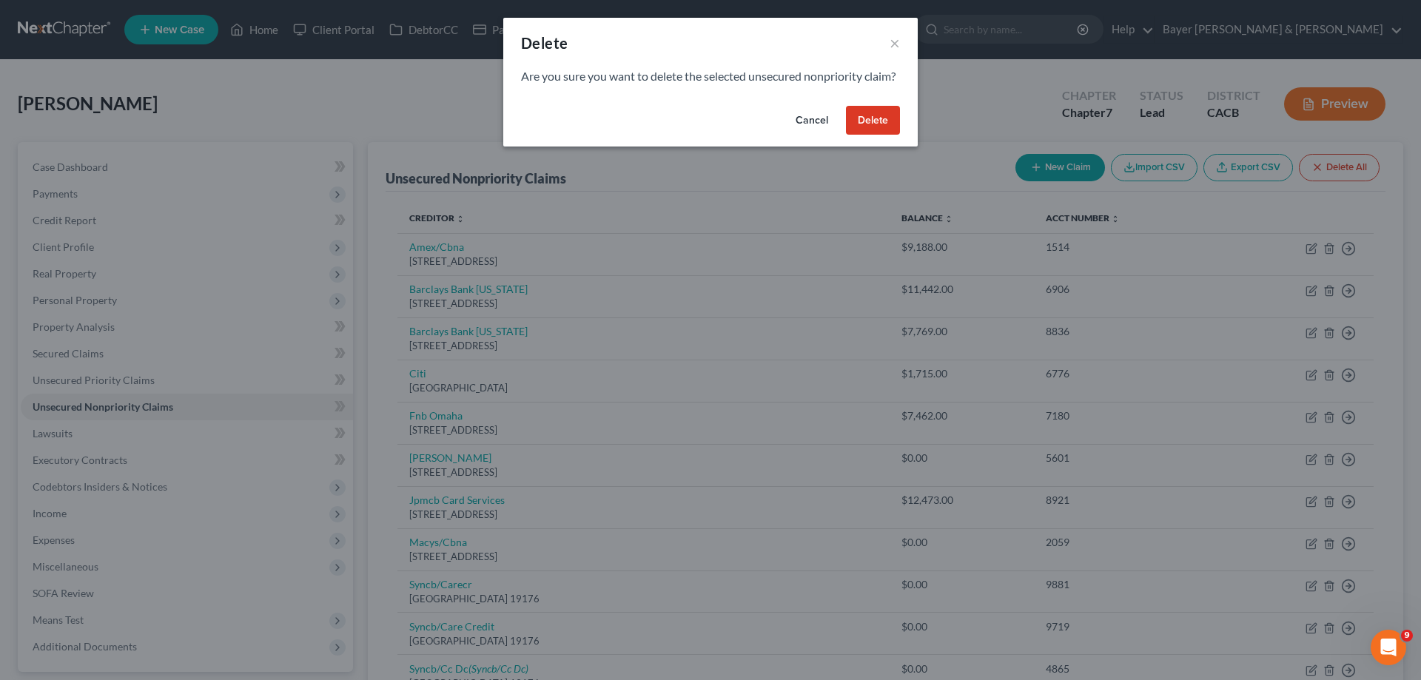
click at [874, 135] on button "Delete" at bounding box center [873, 121] width 54 height 30
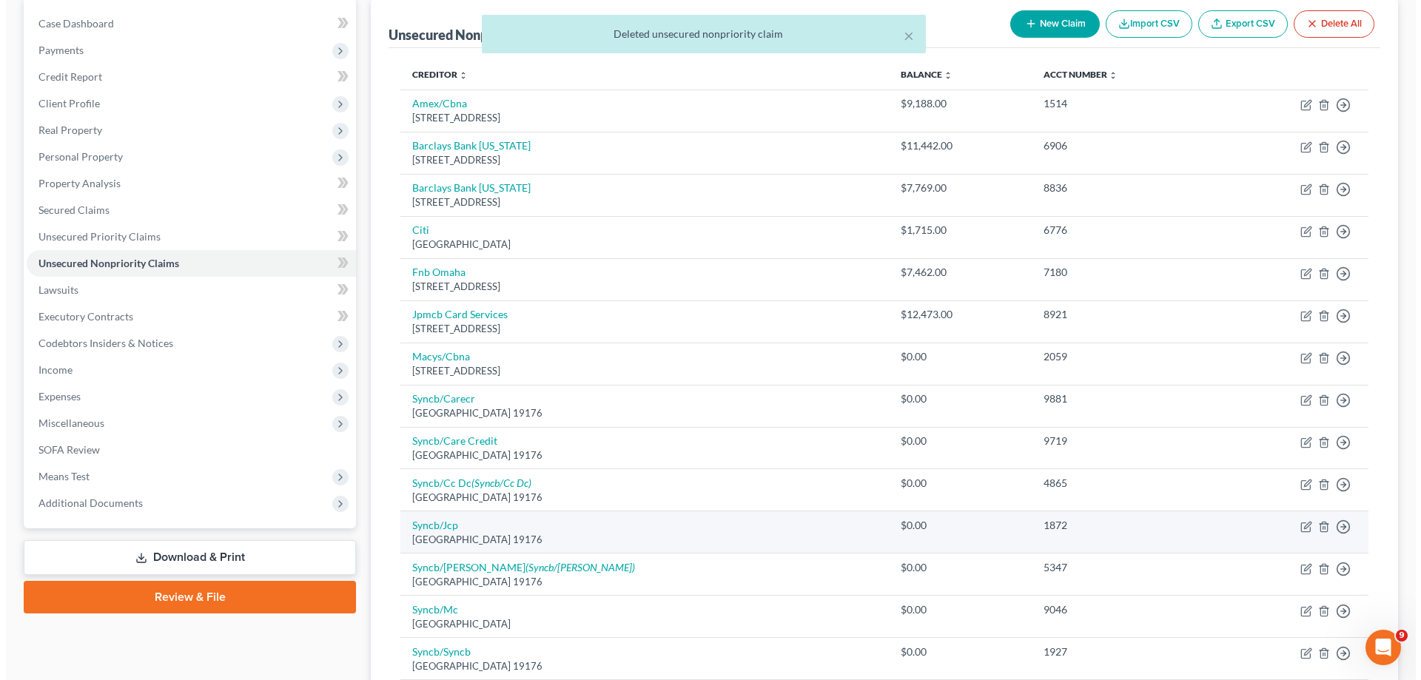
scroll to position [148, 0]
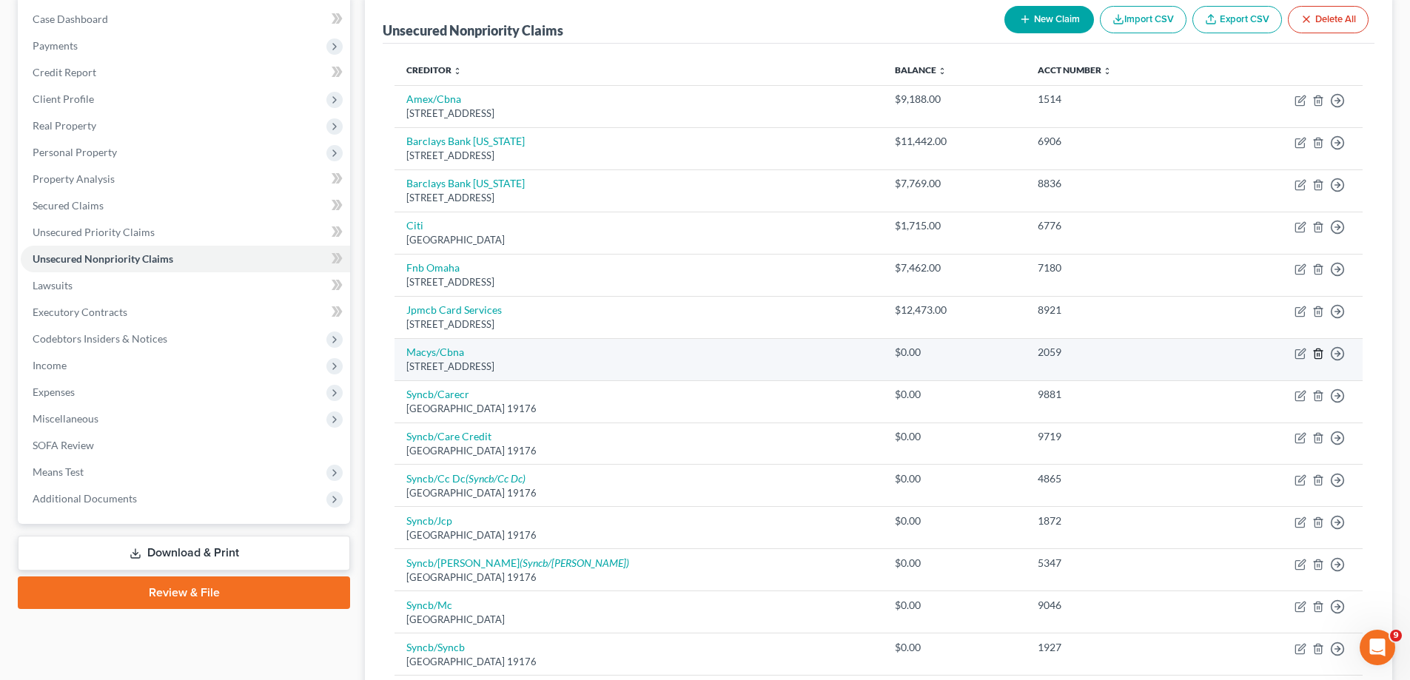
click at [1067, 350] on icon "button" at bounding box center [1317, 354] width 7 height 10
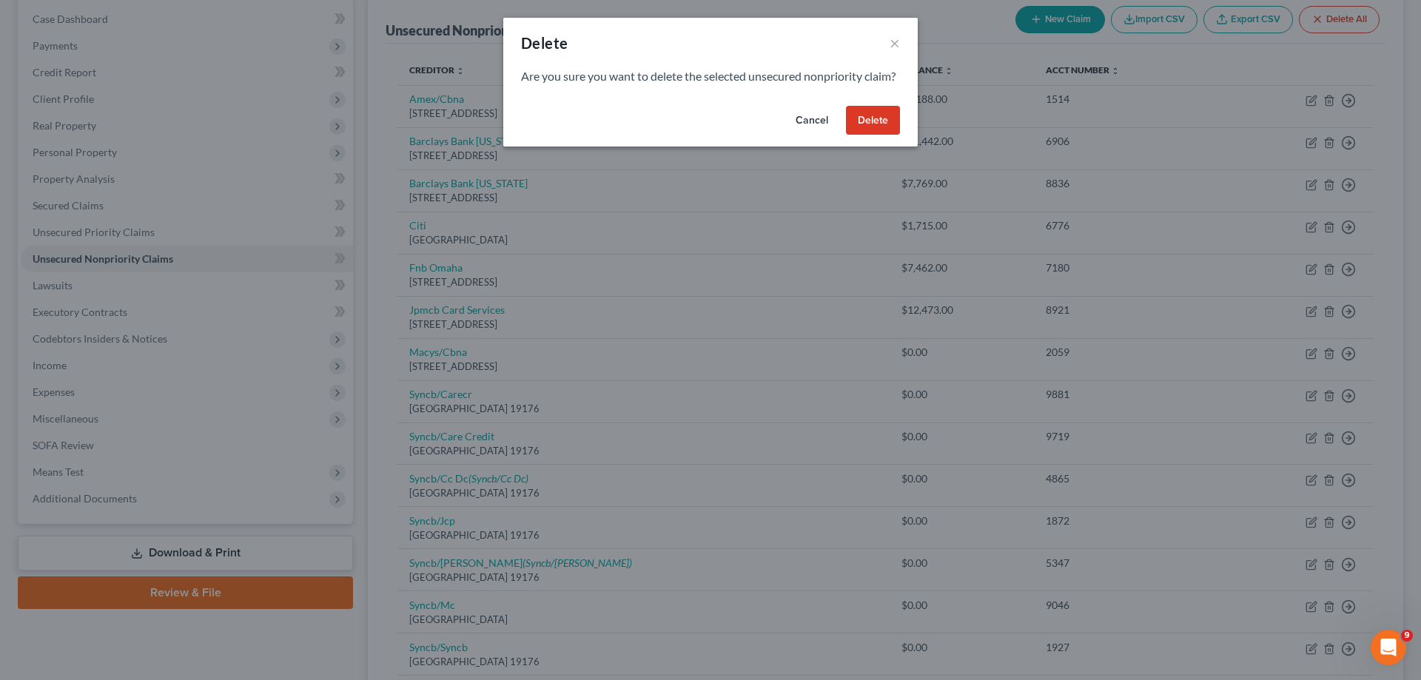
click at [863, 130] on button "Delete" at bounding box center [873, 121] width 54 height 30
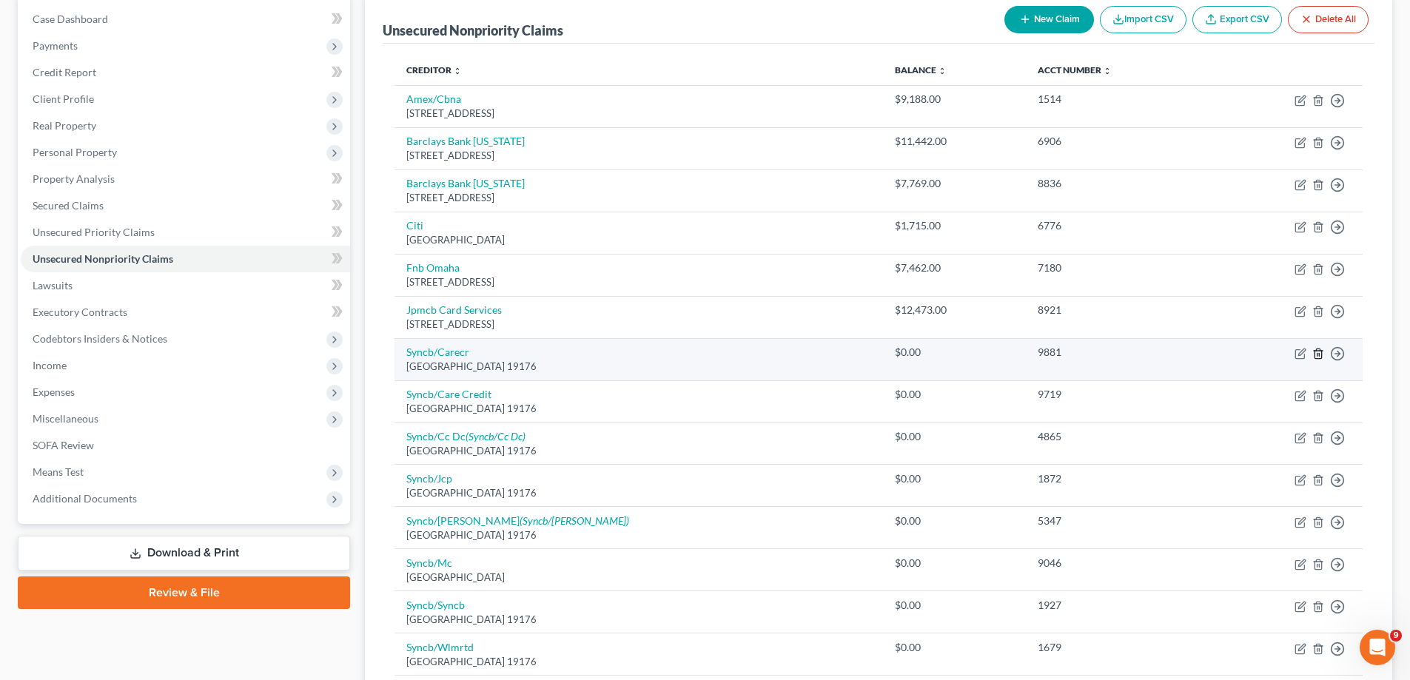
click at [1067, 350] on icon "button" at bounding box center [1318, 354] width 12 height 12
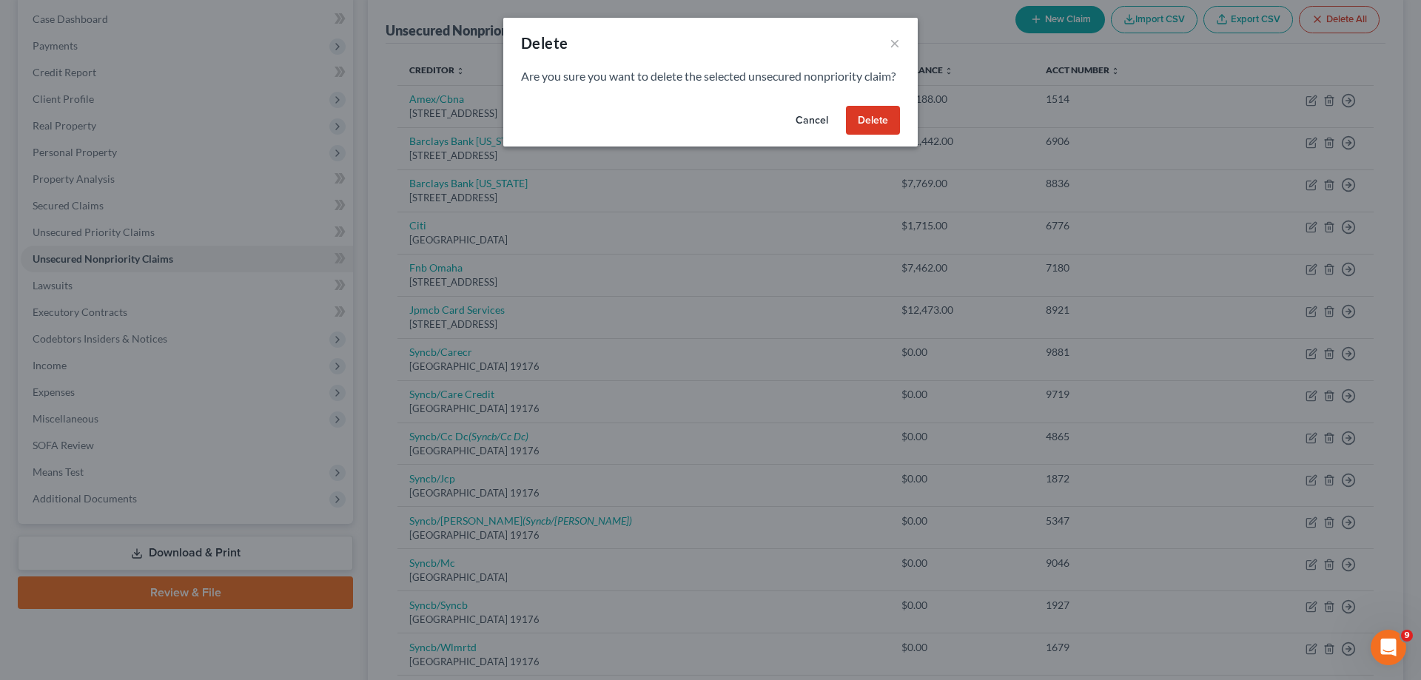
click at [870, 130] on button "Delete" at bounding box center [873, 121] width 54 height 30
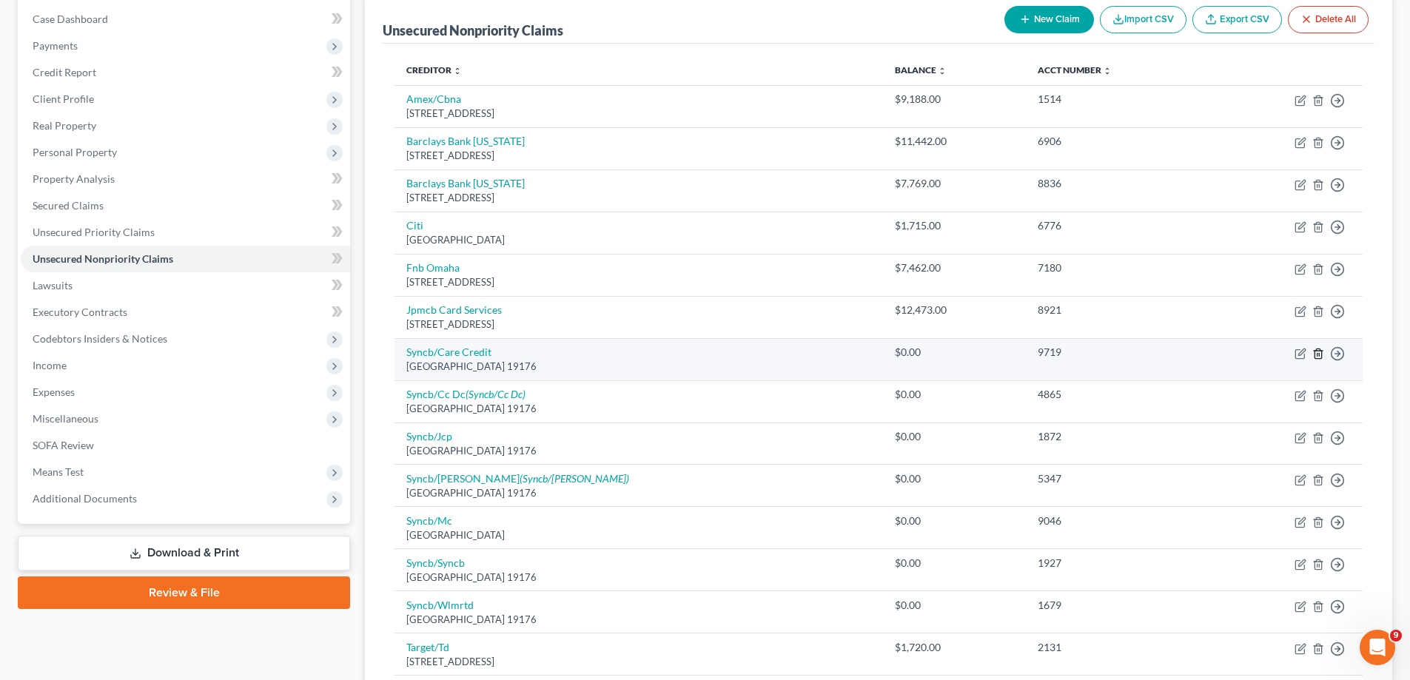
click at [1067, 353] on icon "button" at bounding box center [1318, 354] width 12 height 12
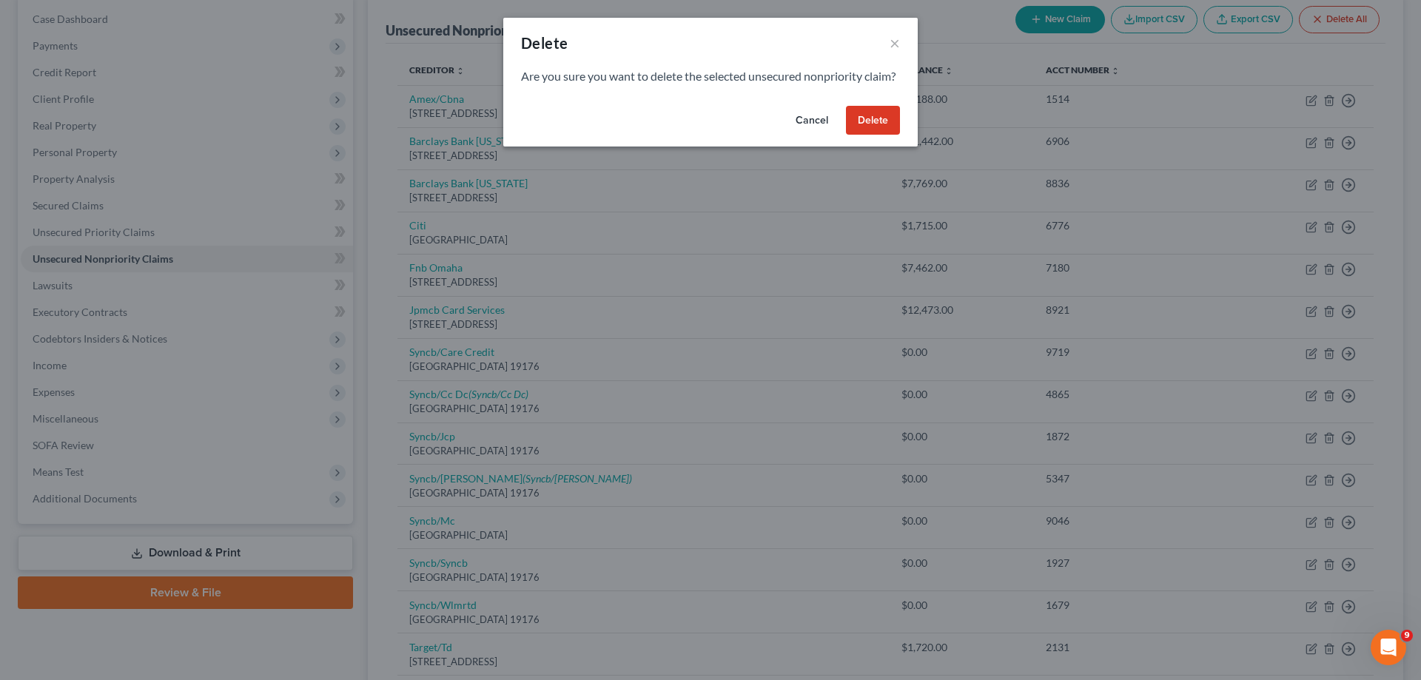
click at [873, 135] on button "Delete" at bounding box center [873, 121] width 54 height 30
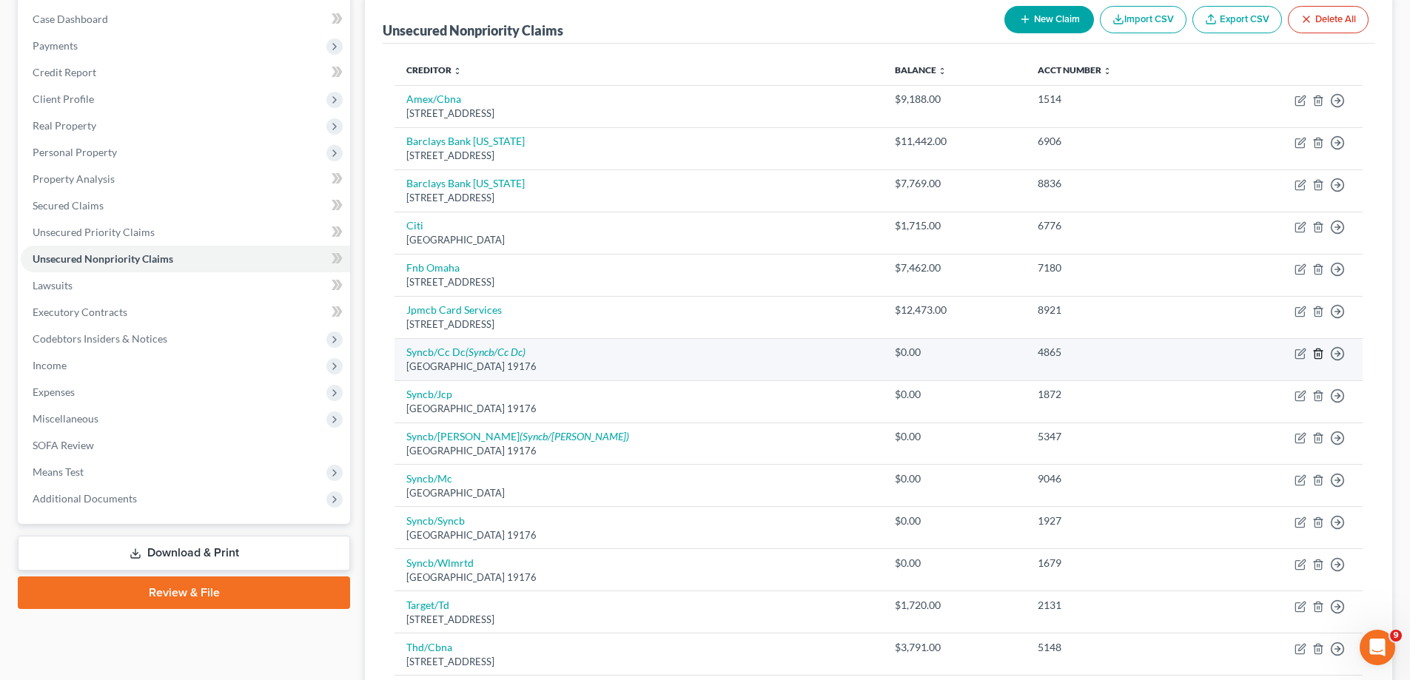
click at [1067, 356] on icon "button" at bounding box center [1318, 354] width 12 height 12
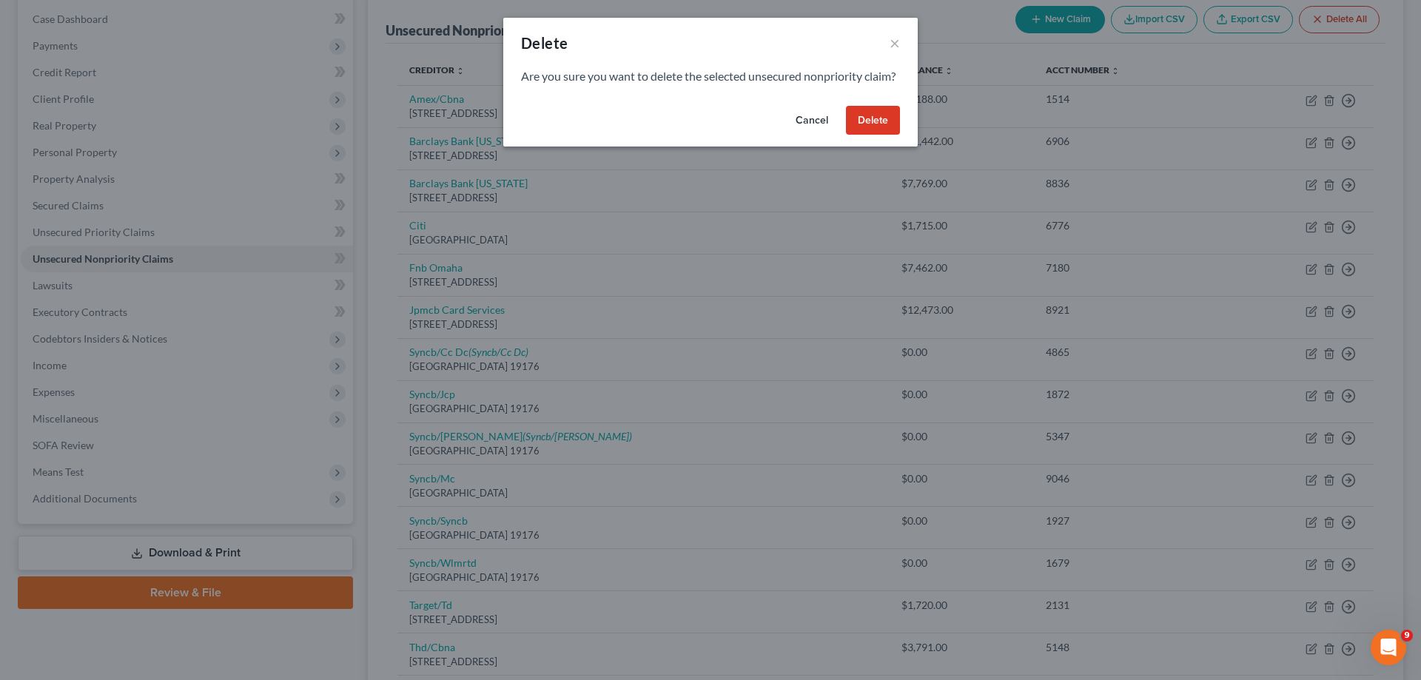
click at [868, 135] on button "Delete" at bounding box center [873, 121] width 54 height 30
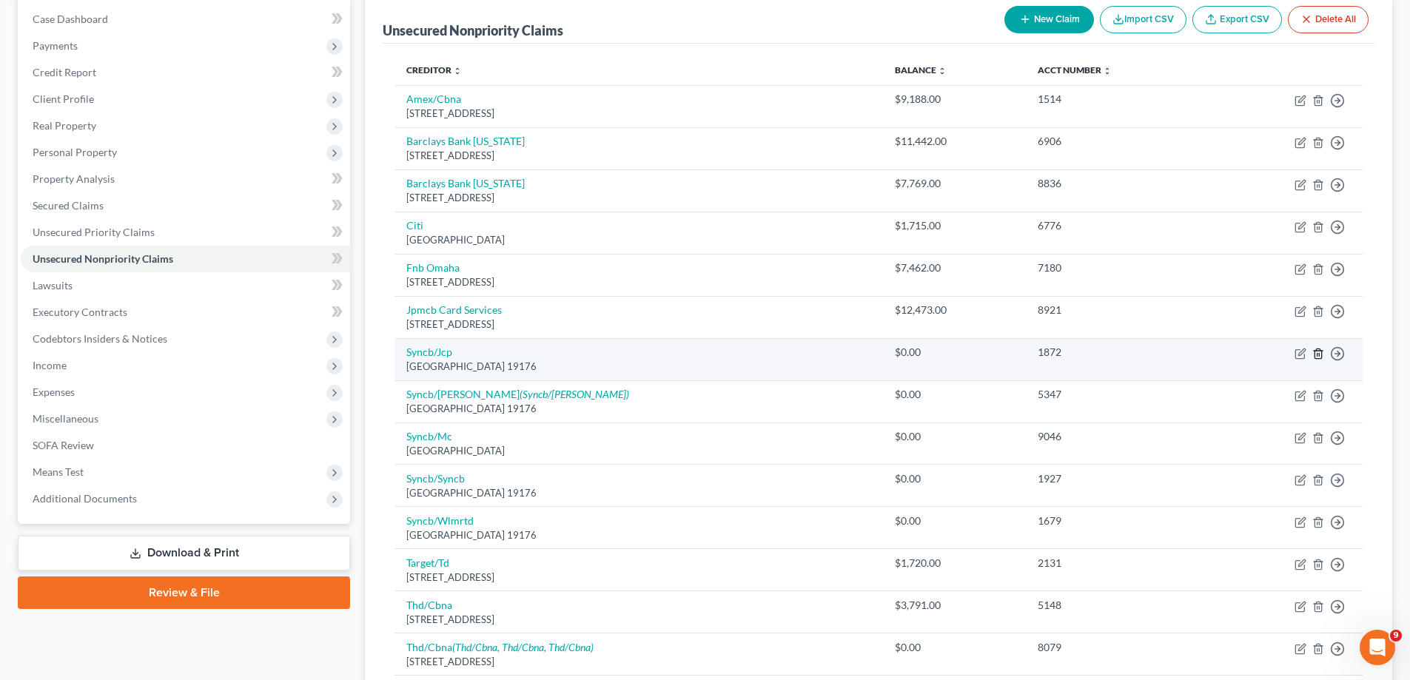
click at [1067, 353] on icon "button" at bounding box center [1318, 354] width 12 height 12
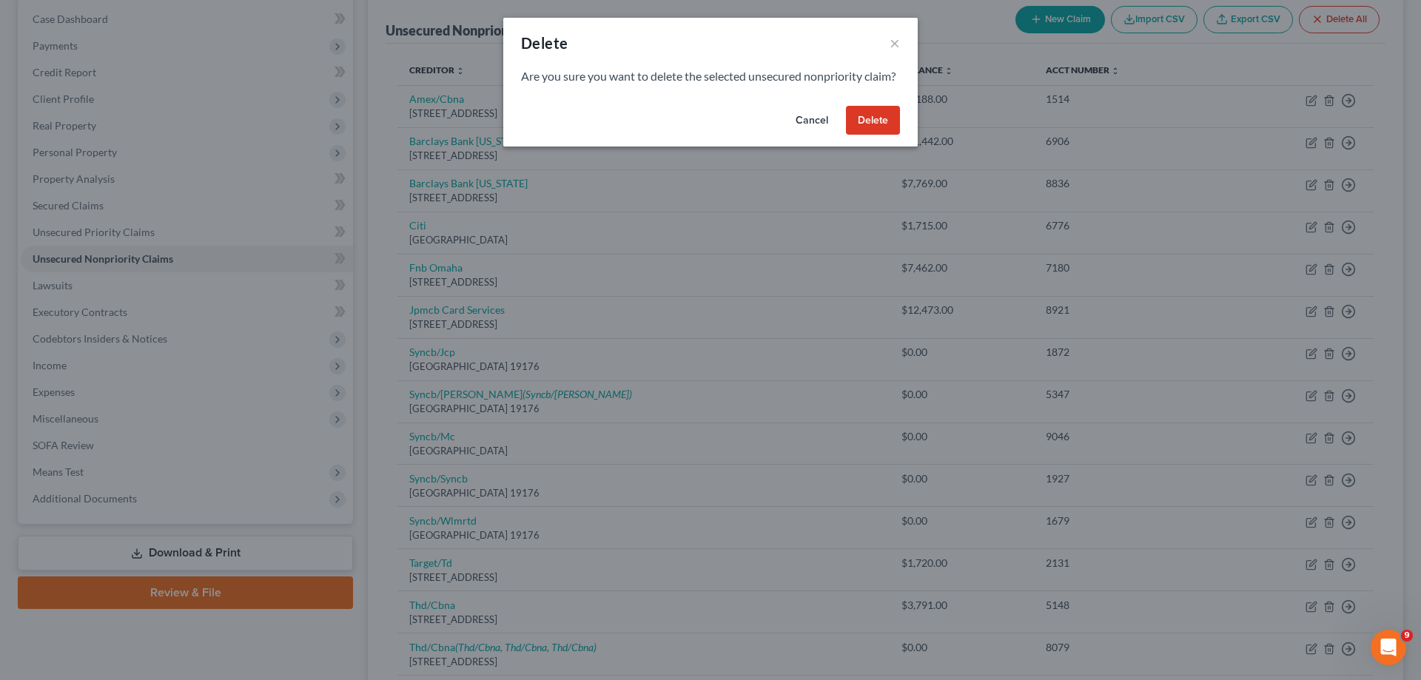
click at [847, 132] on button "Delete" at bounding box center [873, 121] width 54 height 30
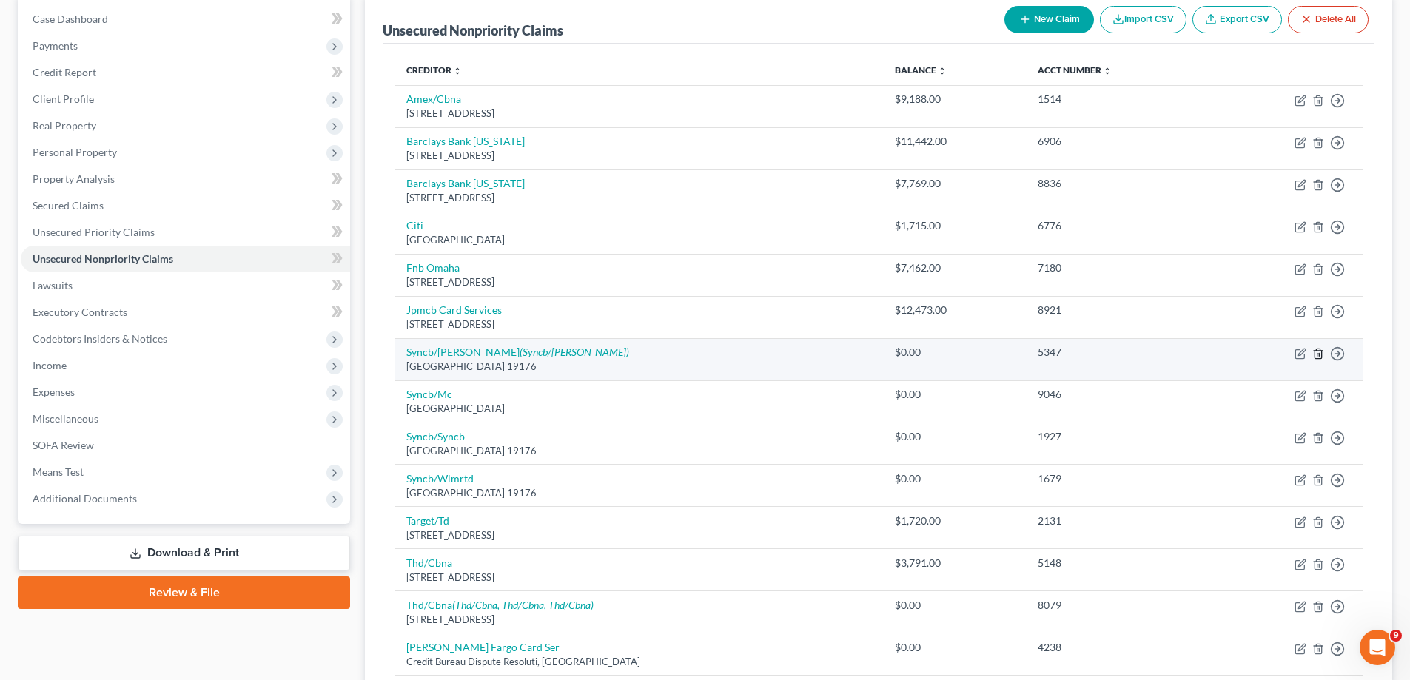
click at [1067, 354] on line "button" at bounding box center [1317, 354] width 0 height 3
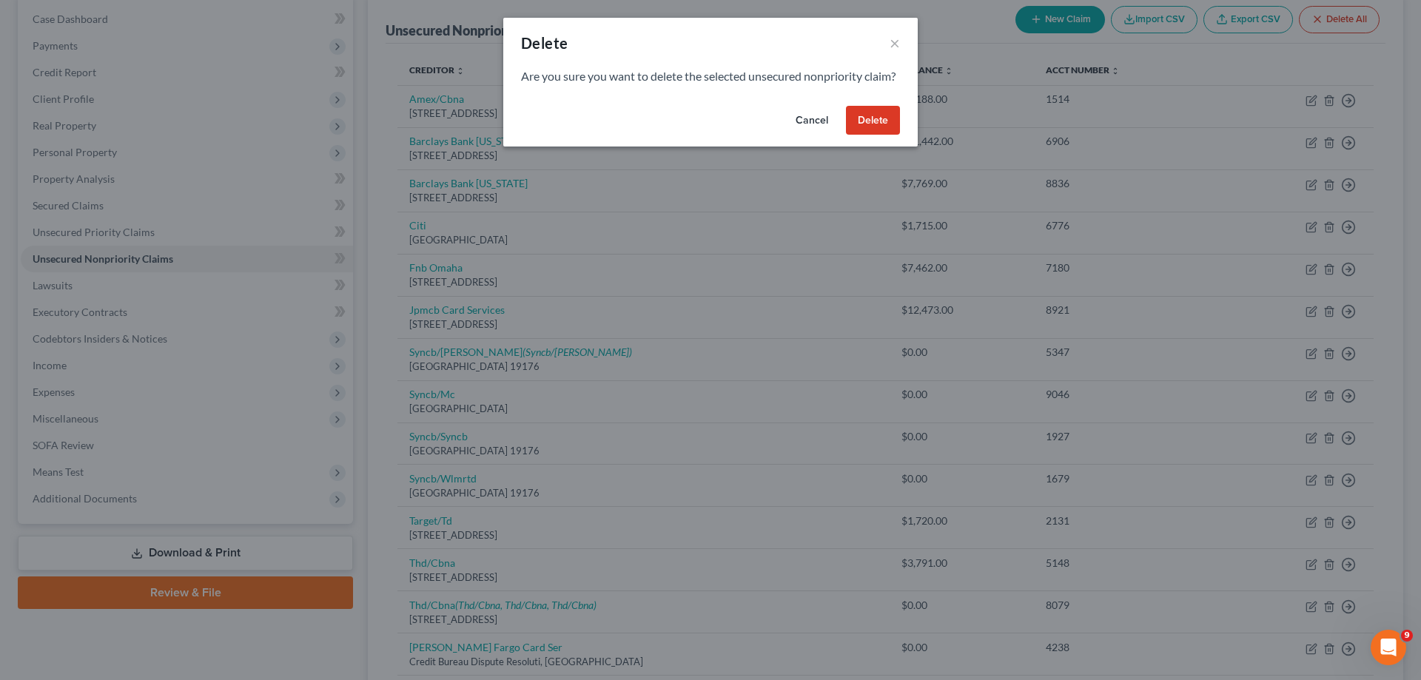
click at [871, 135] on button "Delete" at bounding box center [873, 121] width 54 height 30
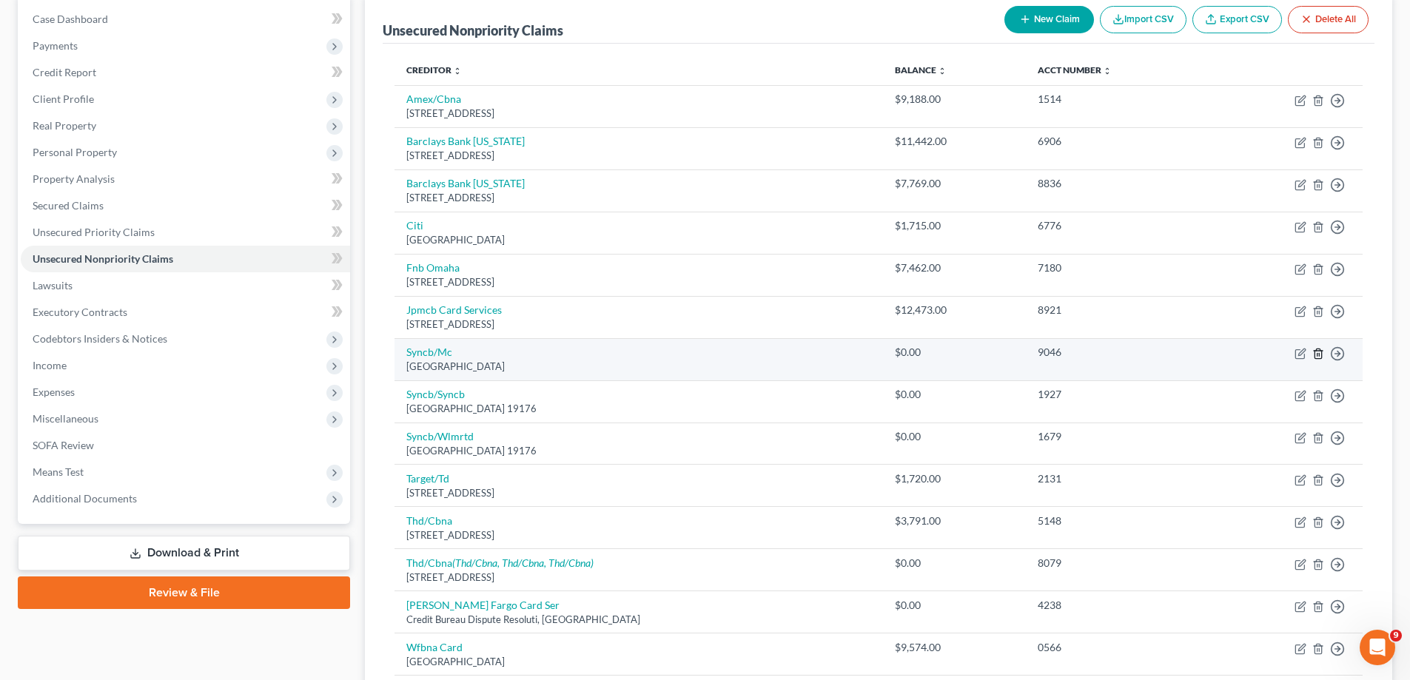
click at [1067, 351] on icon "button" at bounding box center [1317, 354] width 7 height 10
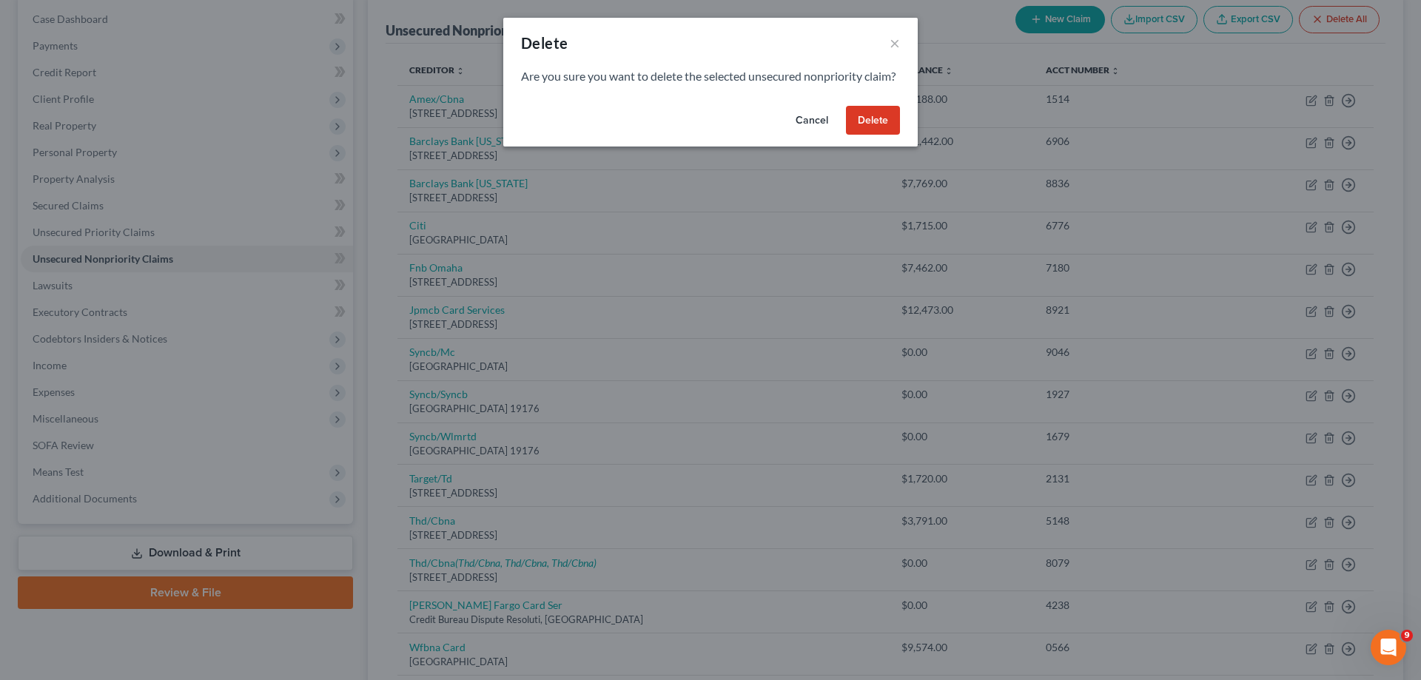
click at [879, 131] on button "Delete" at bounding box center [873, 121] width 54 height 30
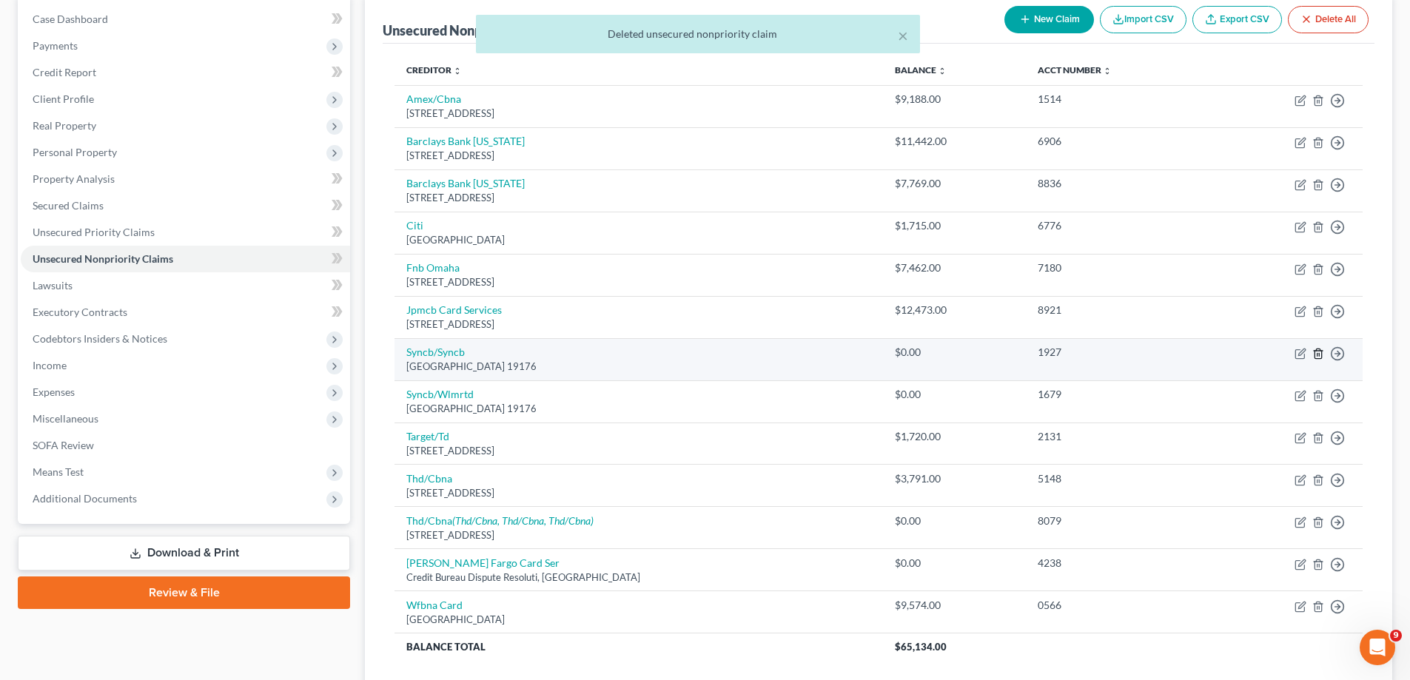
click at [1067, 355] on icon "button" at bounding box center [1318, 354] width 12 height 12
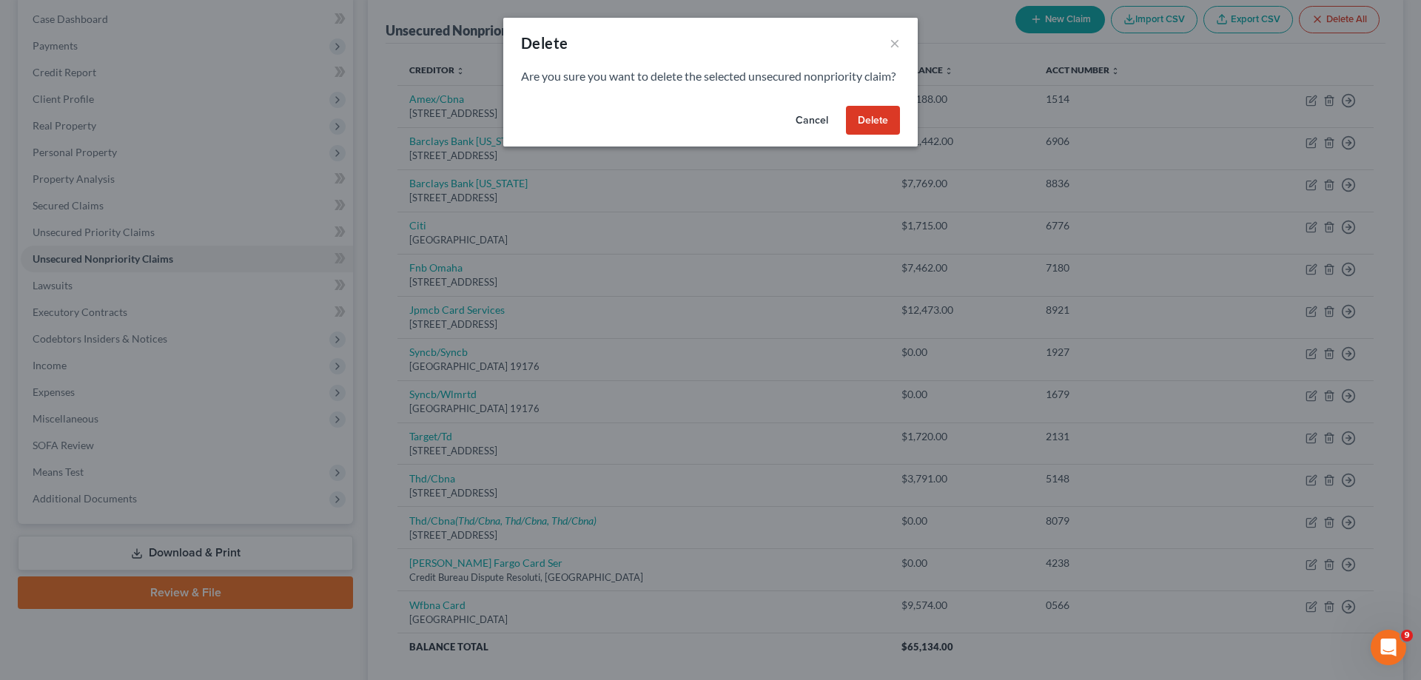
click at [867, 135] on button "Delete" at bounding box center [873, 121] width 54 height 30
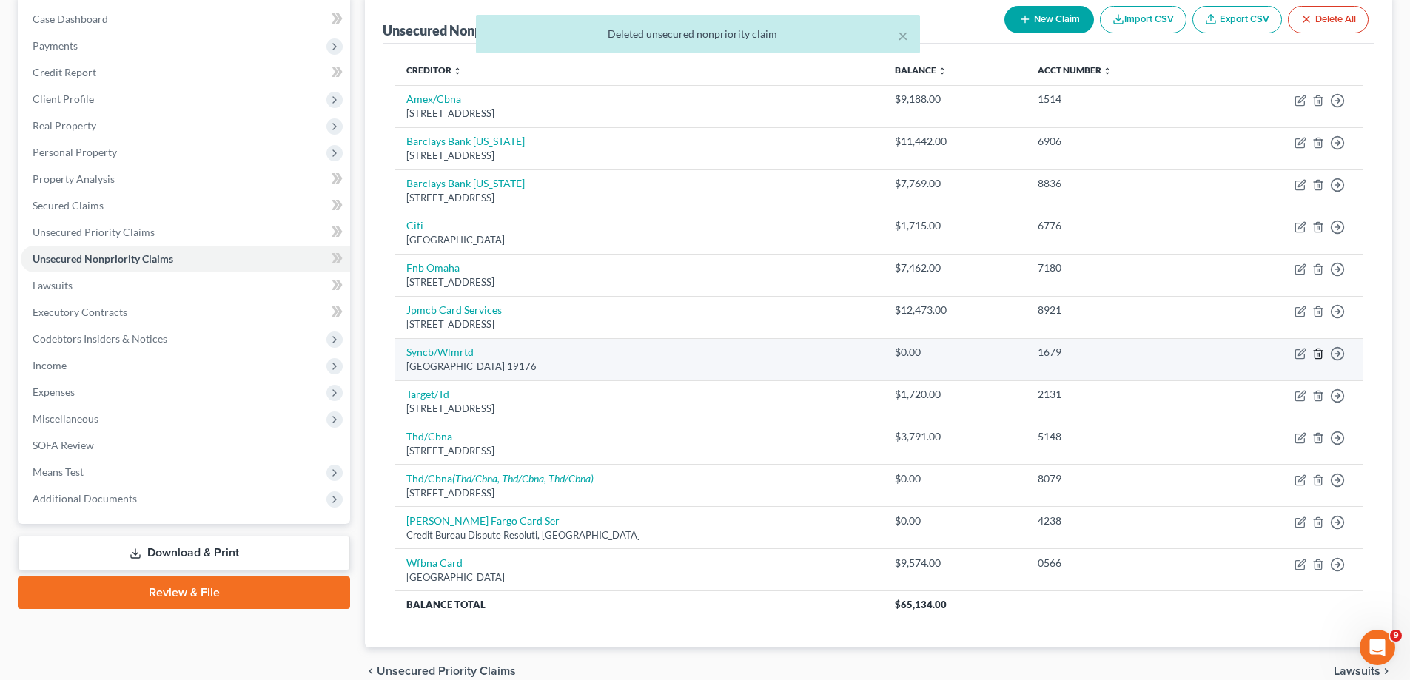
click at [1067, 351] on polyline "button" at bounding box center [1318, 351] width 9 height 0
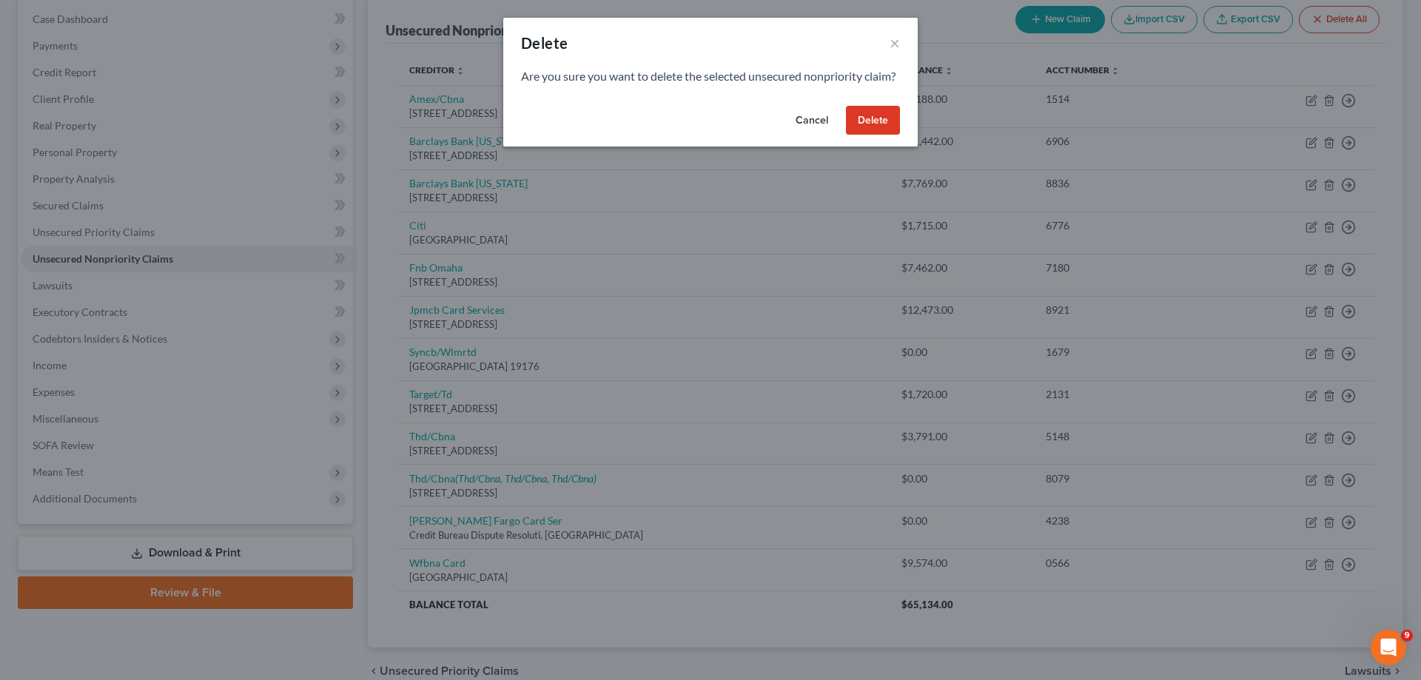
click at [870, 135] on button "Delete" at bounding box center [873, 121] width 54 height 30
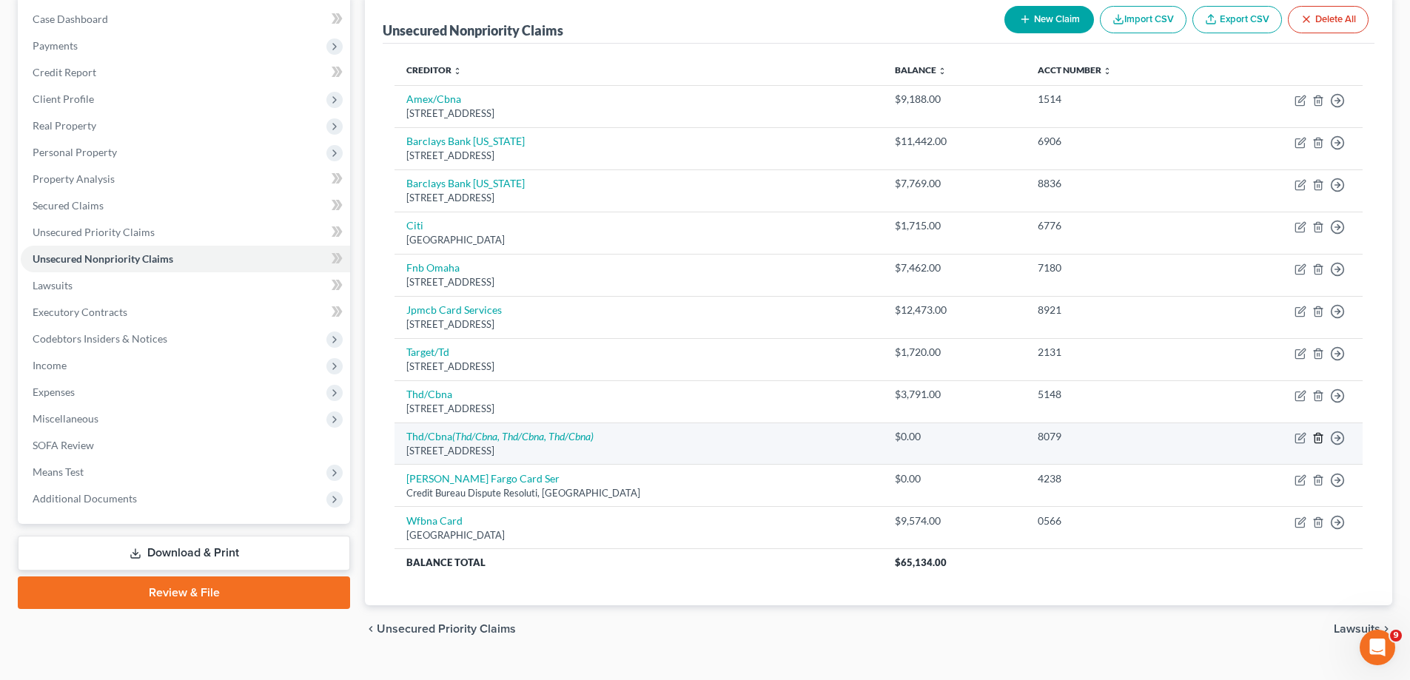
click at [1067, 431] on icon "button" at bounding box center [1318, 438] width 12 height 12
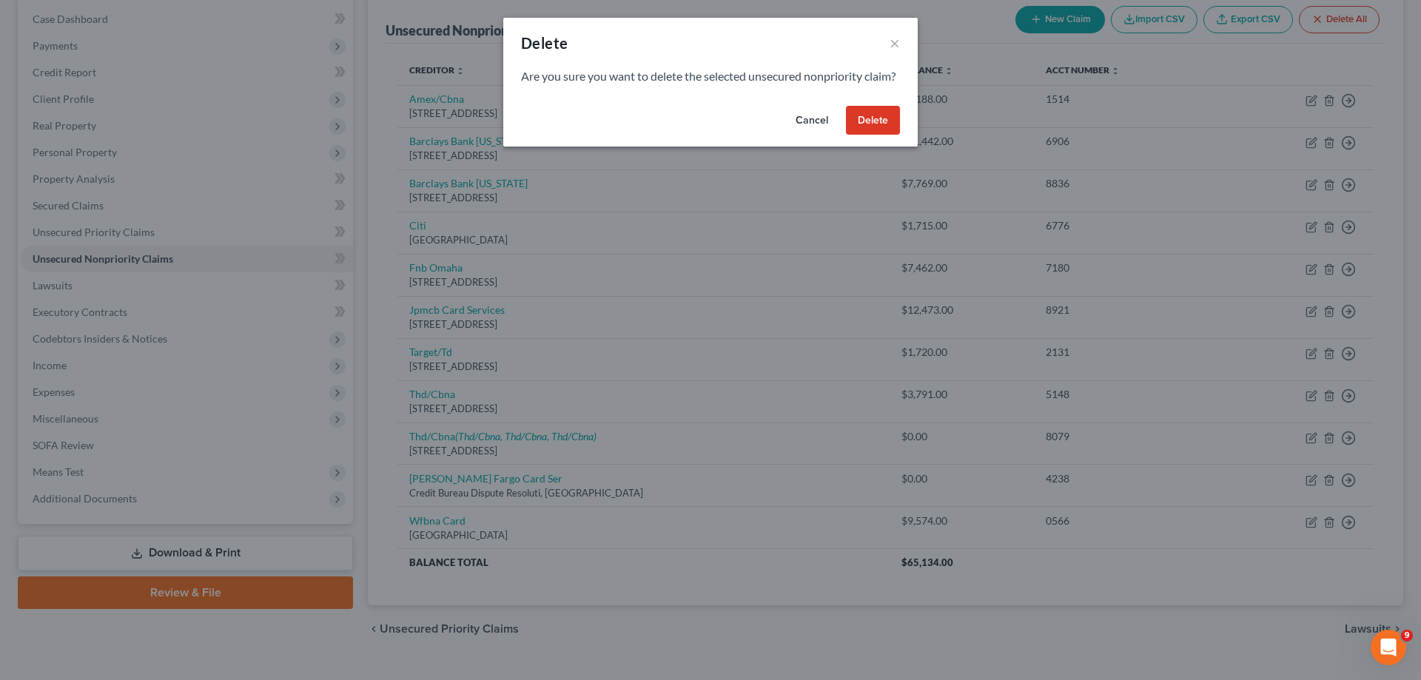
click at [865, 135] on button "Delete" at bounding box center [873, 121] width 54 height 30
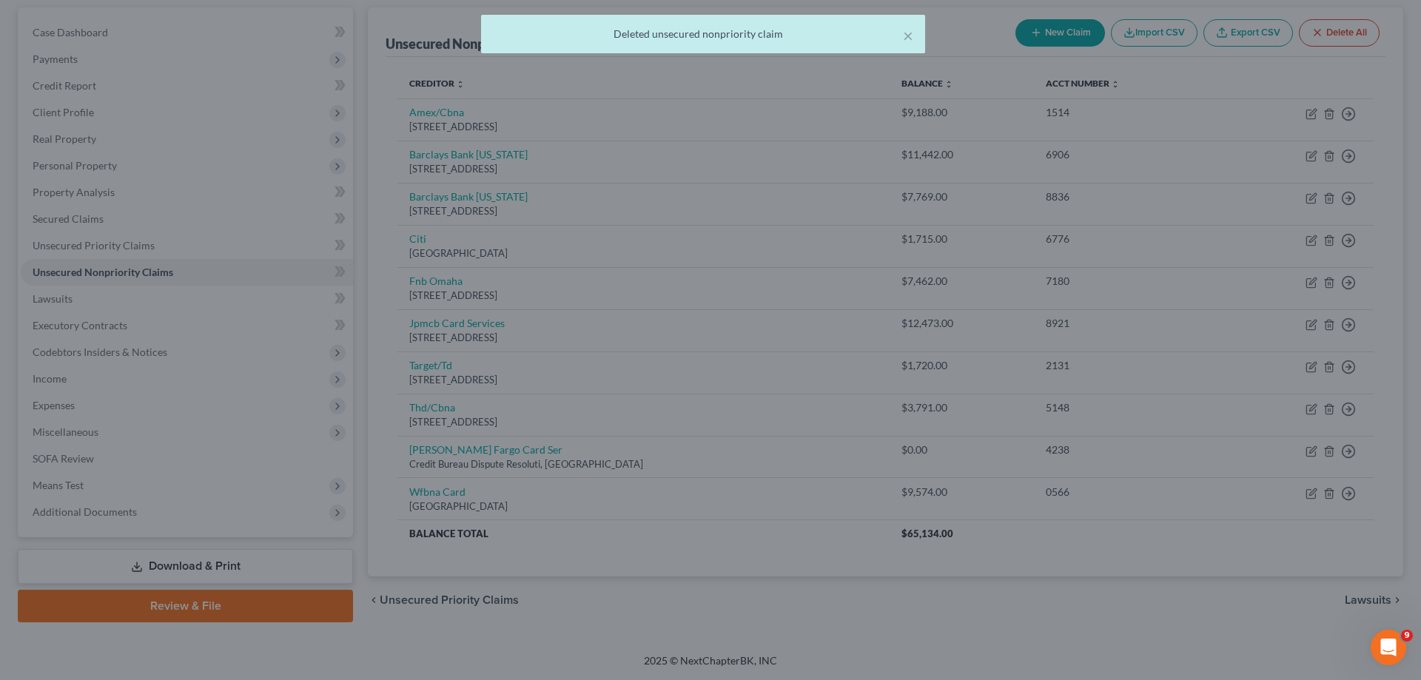
scroll to position [135, 0]
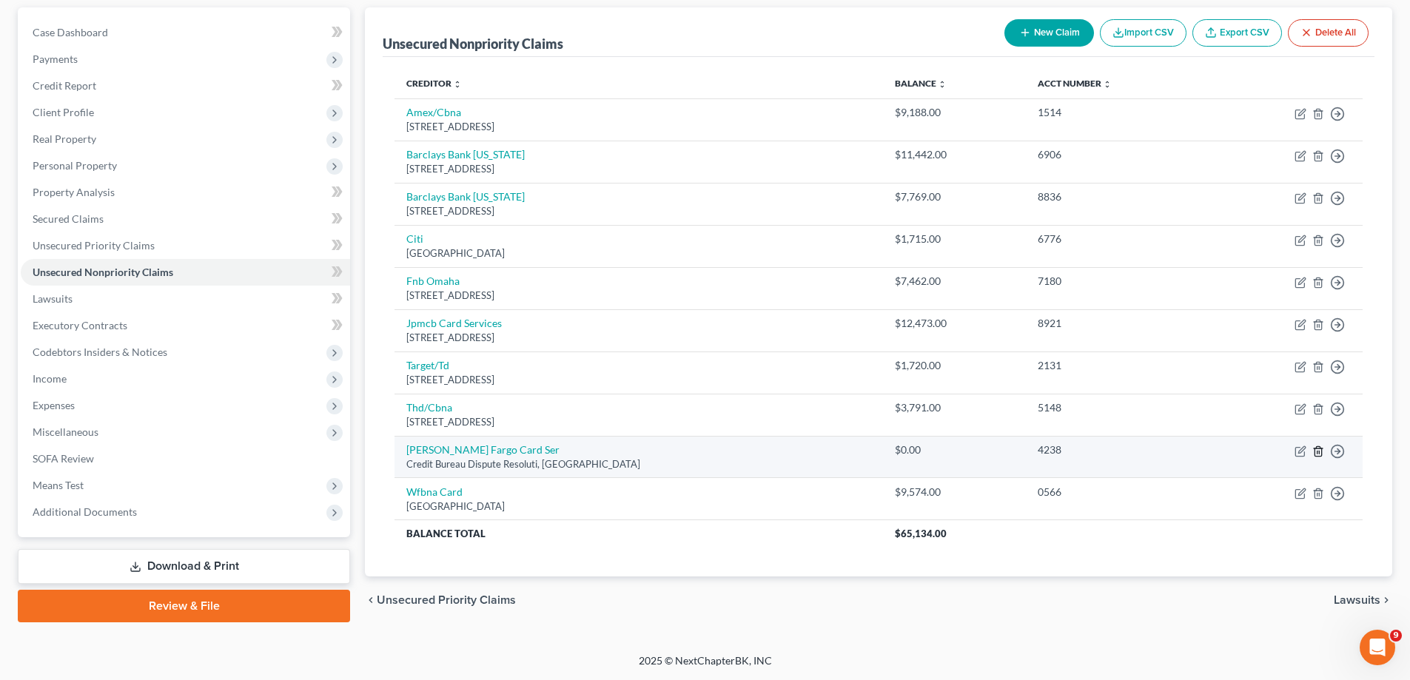
click at [1067, 431] on line "button" at bounding box center [1317, 452] width 0 height 3
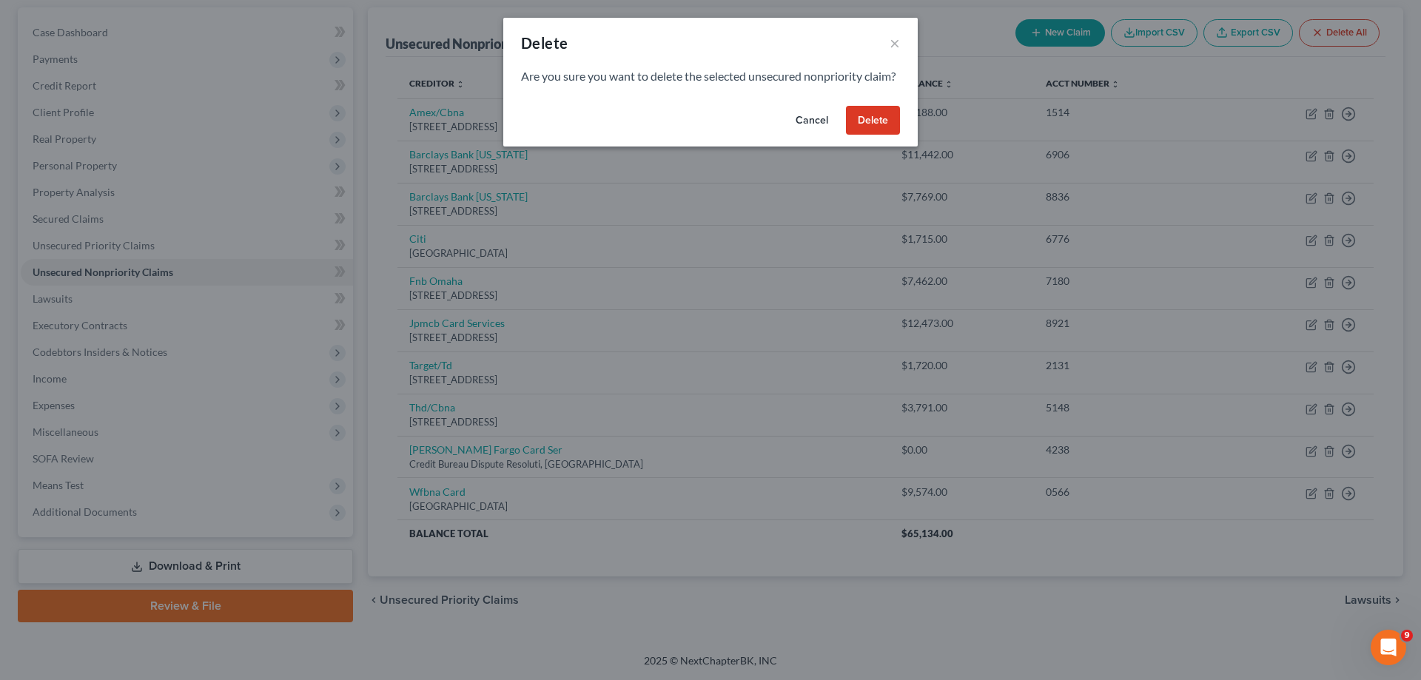
click at [849, 130] on button "Delete" at bounding box center [873, 121] width 54 height 30
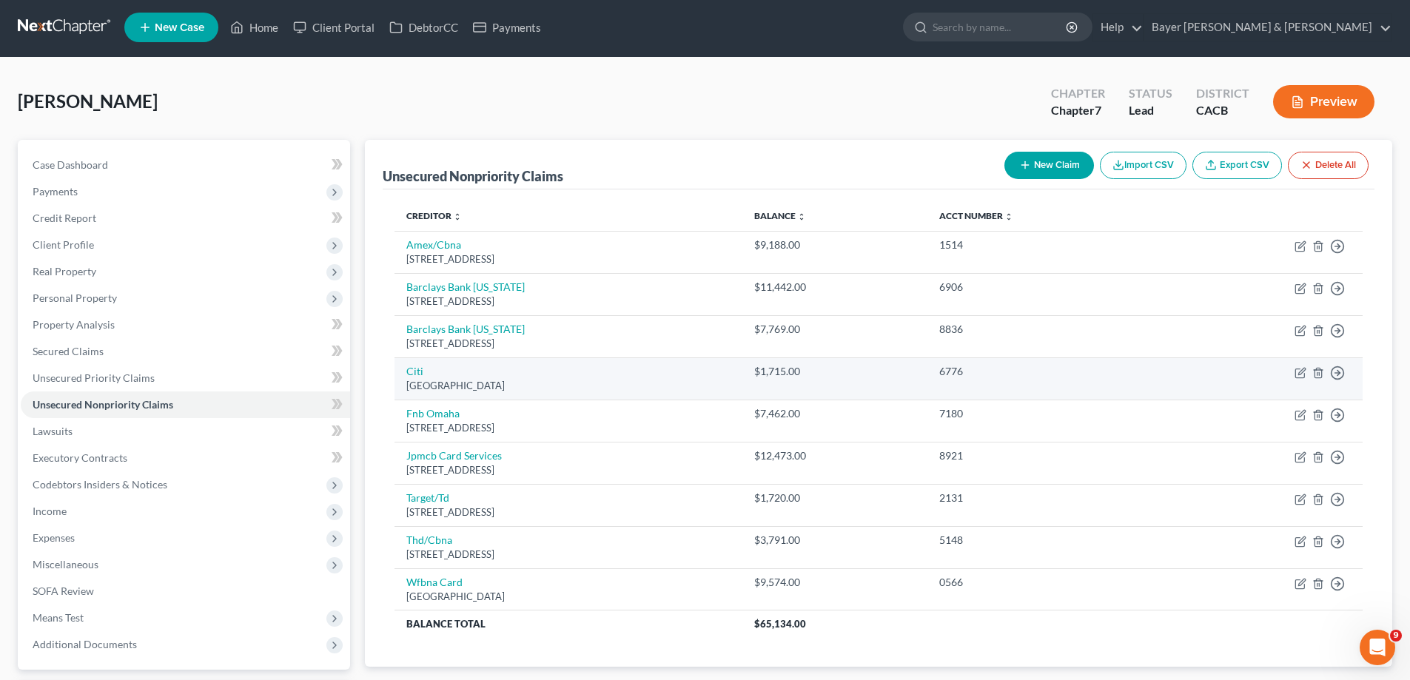
scroll to position [0, 0]
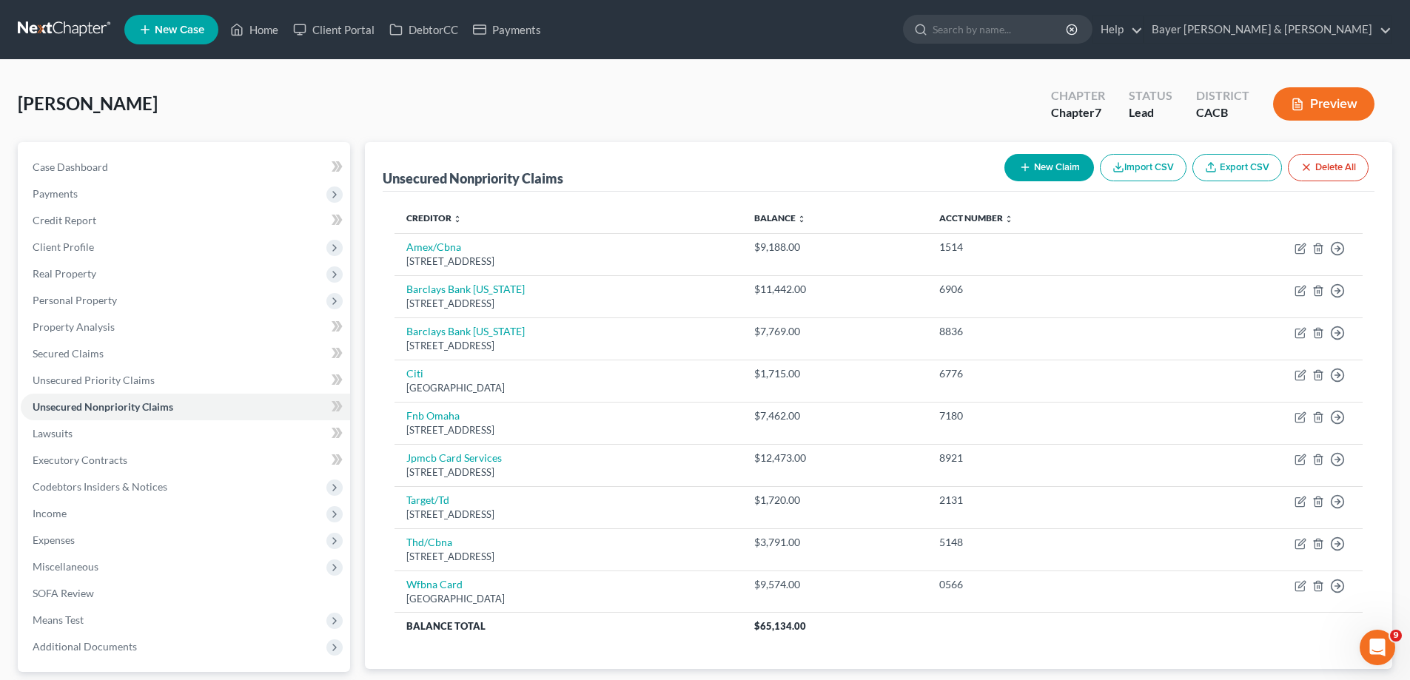
click at [1067, 106] on icon "button" at bounding box center [1297, 104] width 13 height 13
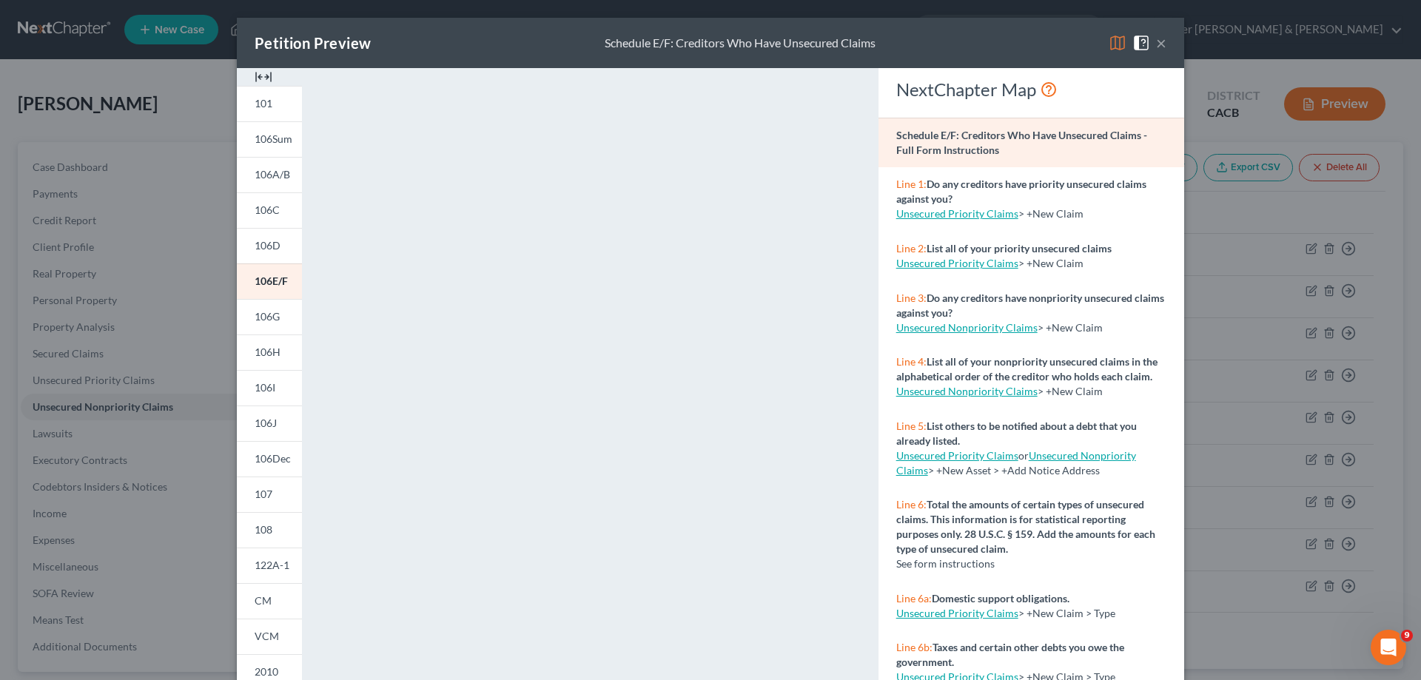
click at [1067, 44] on button "×" at bounding box center [1161, 43] width 10 height 18
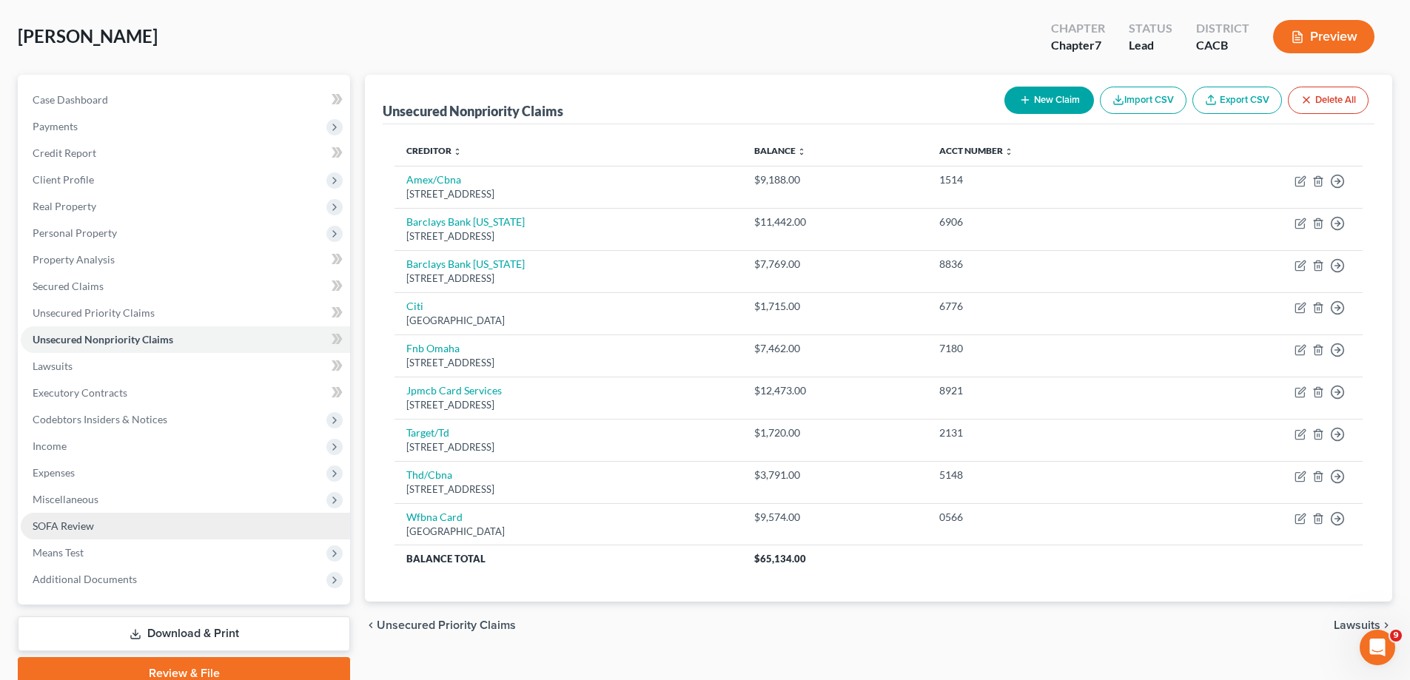
scroll to position [133, 0]
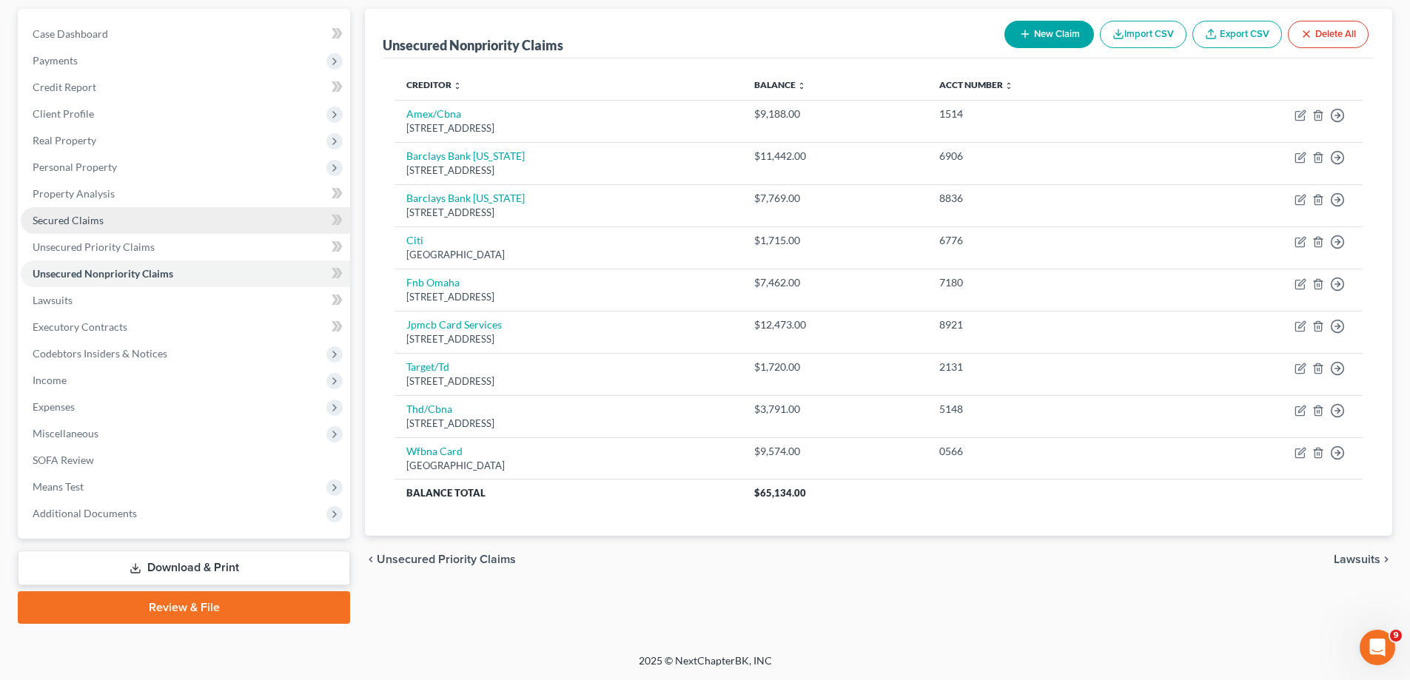
click at [177, 224] on link "Secured Claims" at bounding box center [185, 220] width 329 height 27
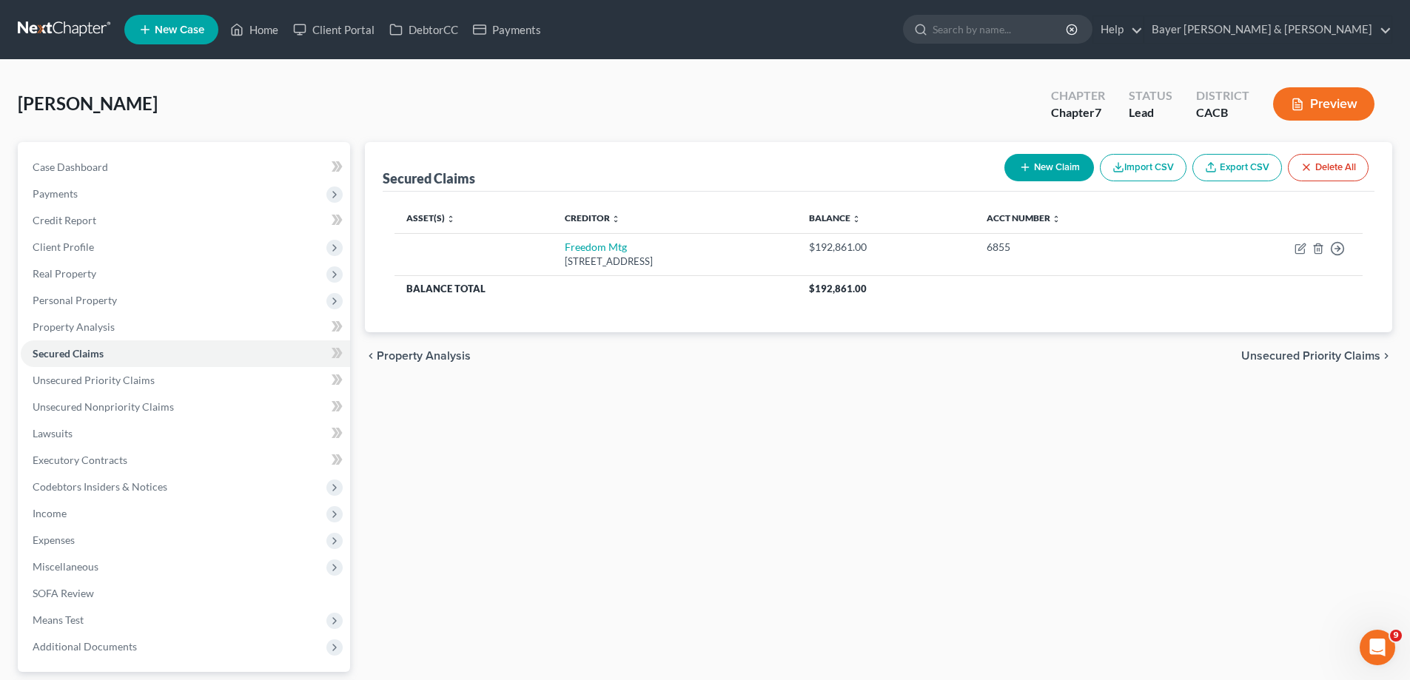
click at [1067, 104] on button "Preview" at bounding box center [1323, 103] width 101 height 33
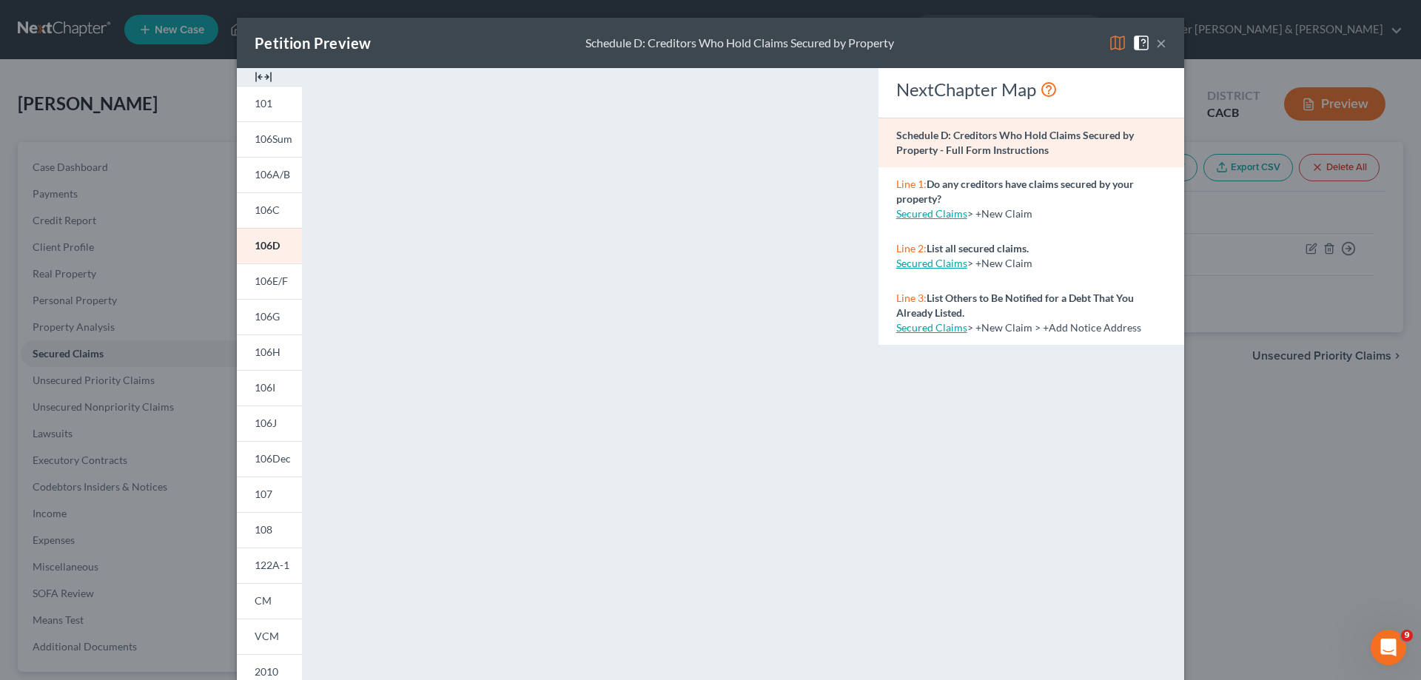
click at [1067, 40] on button "×" at bounding box center [1161, 43] width 10 height 18
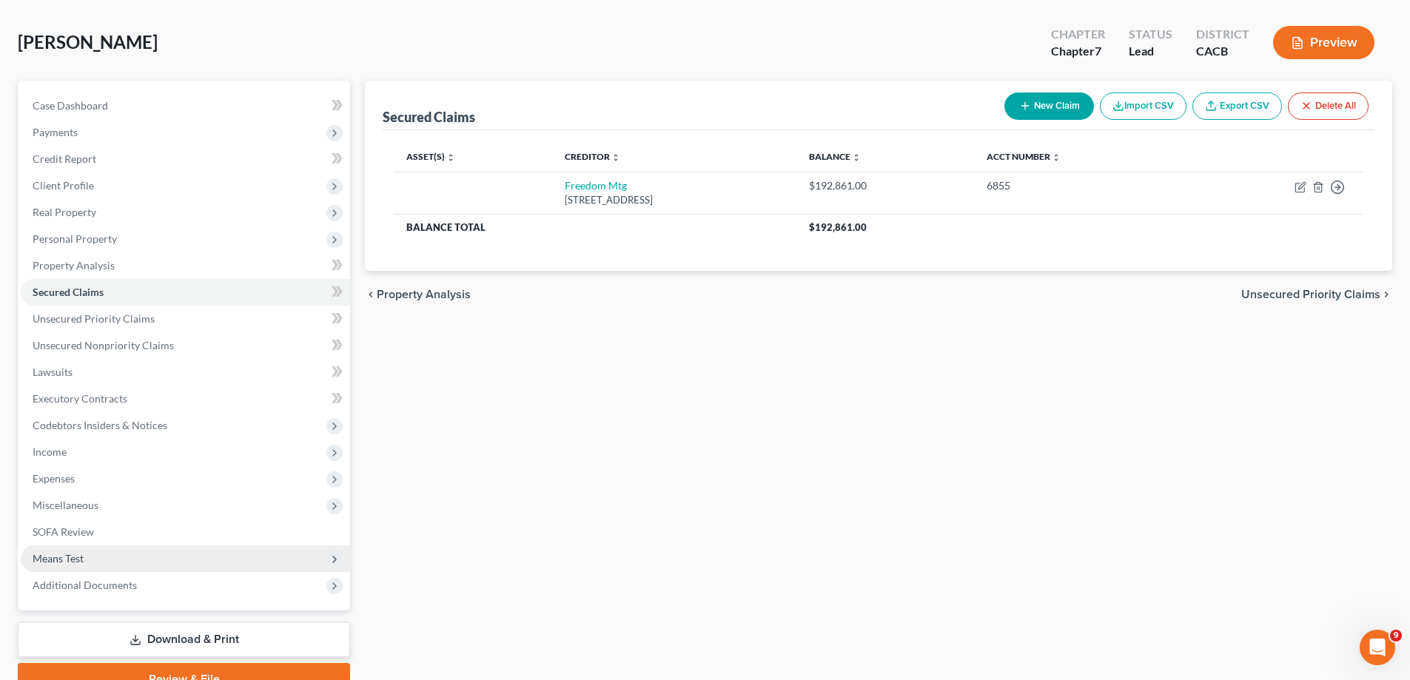
scroll to position [133, 0]
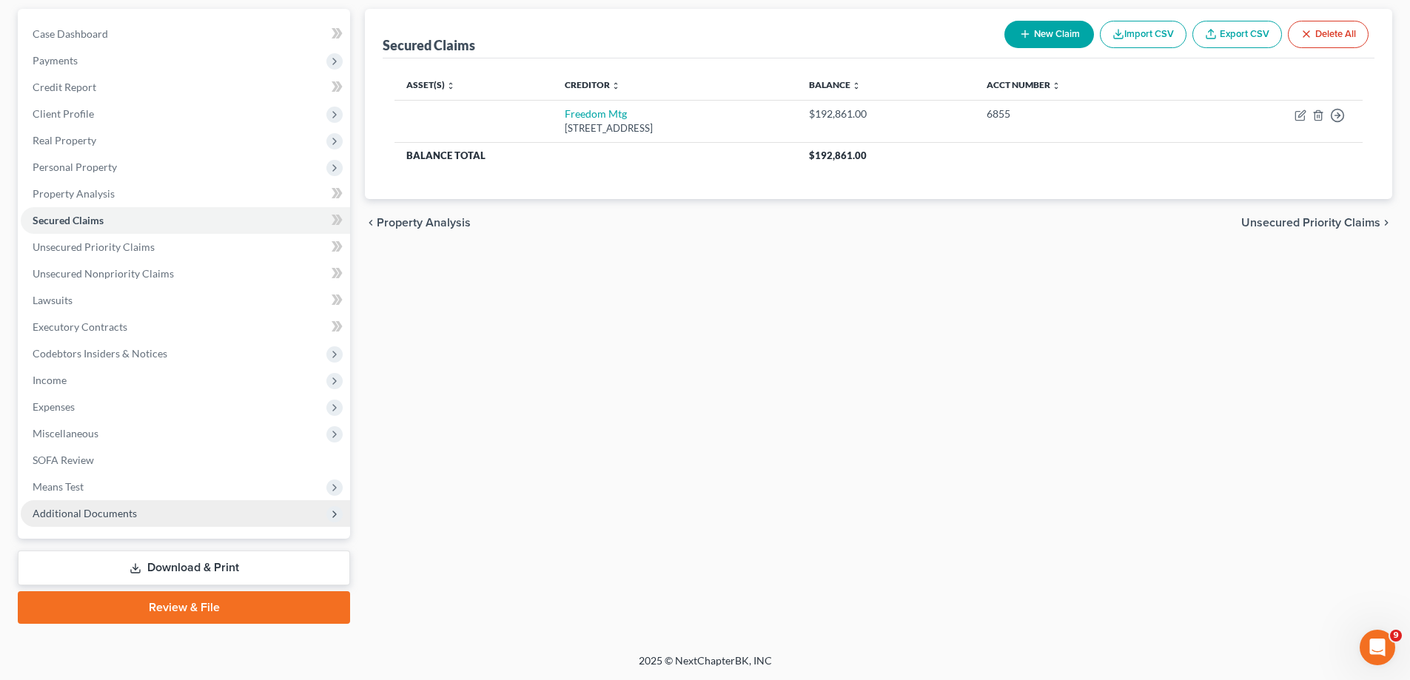
click at [195, 431] on span "Additional Documents" at bounding box center [185, 513] width 329 height 27
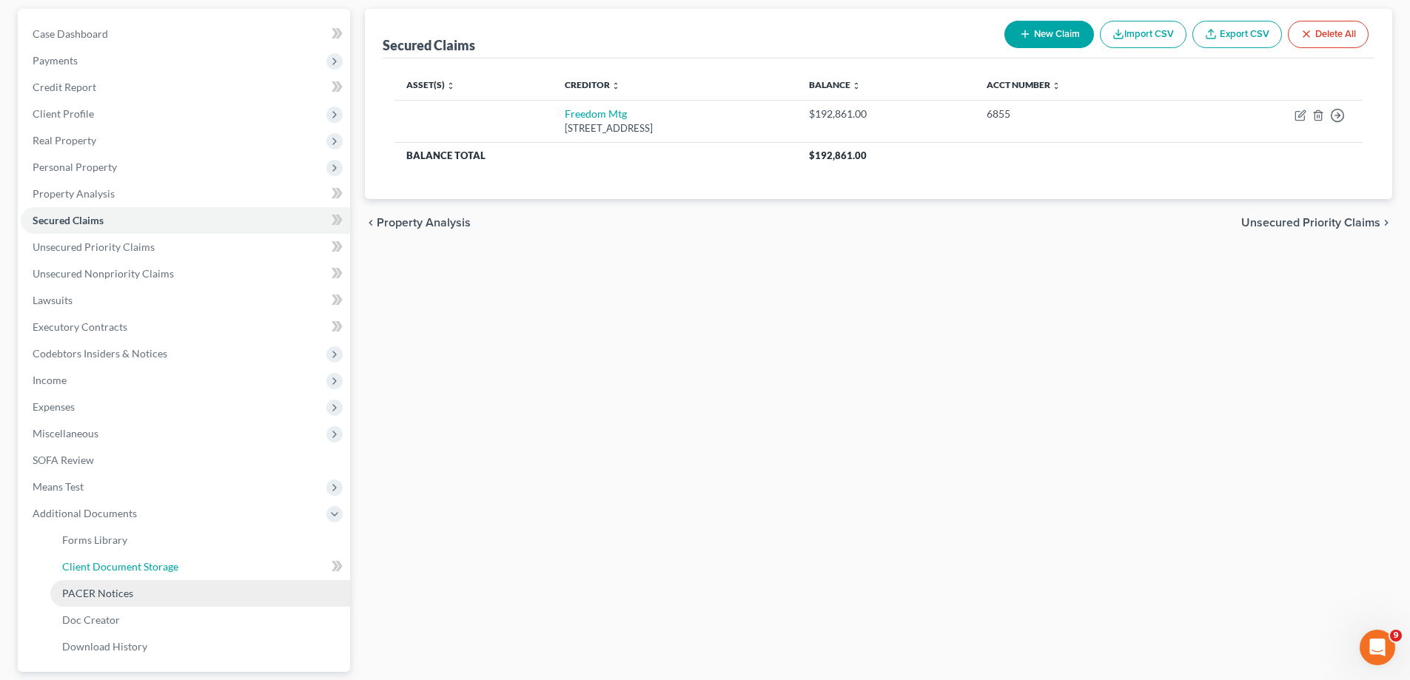
drag, startPoint x: 195, startPoint y: 574, endPoint x: 216, endPoint y: 582, distance: 22.3
click at [195, 431] on link "Client Document Storage" at bounding box center [200, 567] width 300 height 27
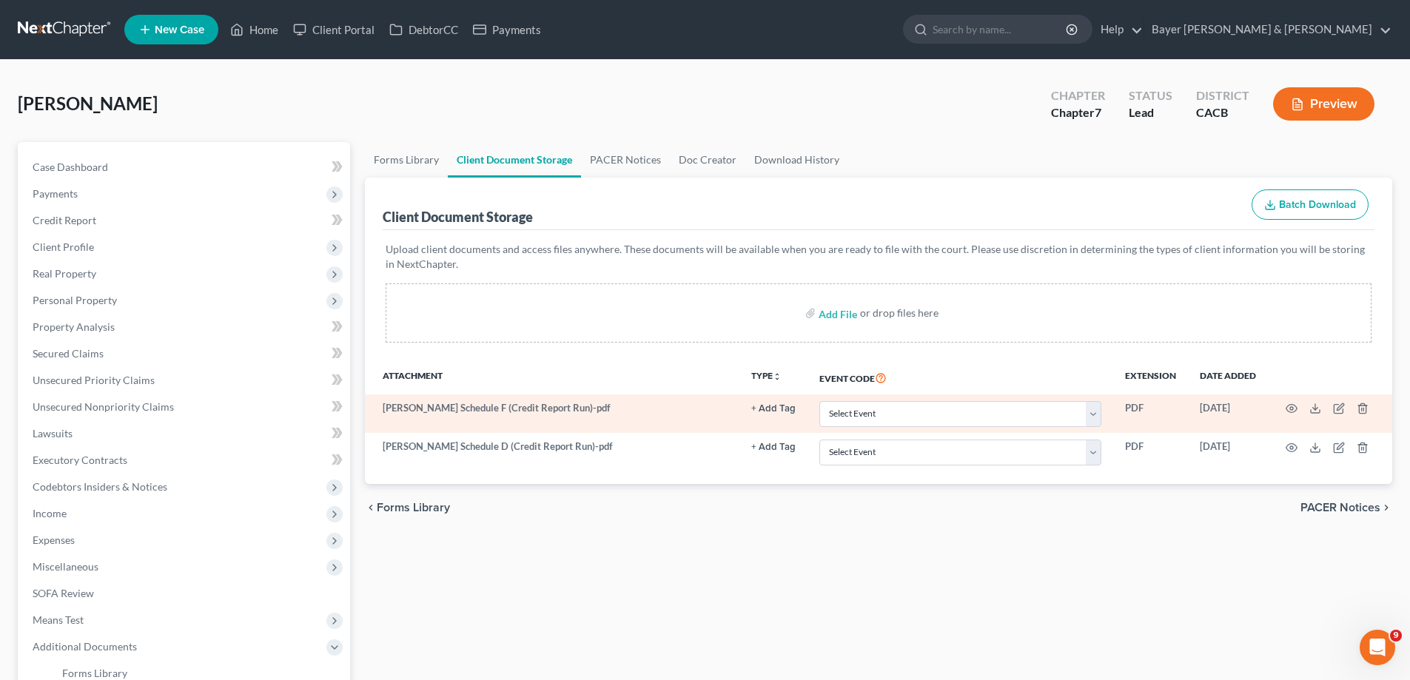
click at [504, 407] on td "[PERSON_NAME] Schedule F (Credit Report Run)-pdf" at bounding box center [552, 413] width 375 height 38
click at [1067, 408] on icon at bounding box center [1315, 409] width 12 height 12
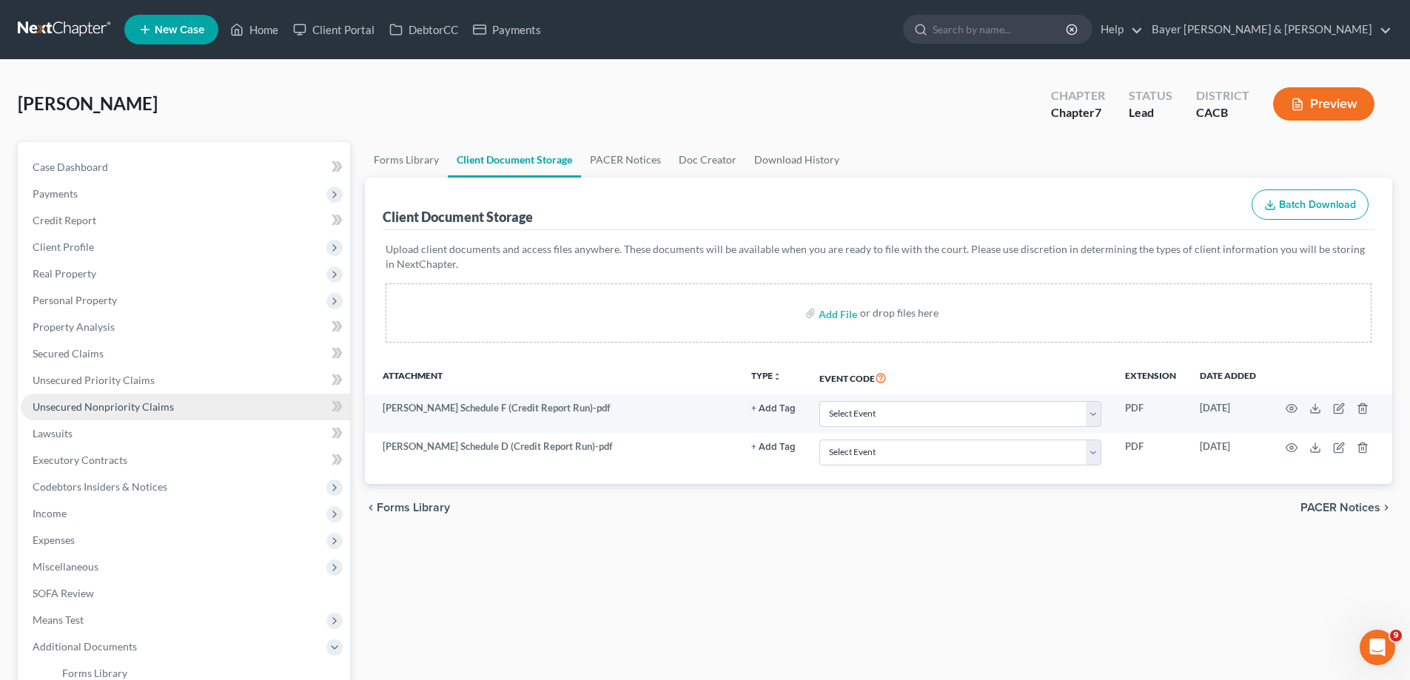
click at [133, 401] on span "Unsecured Nonpriority Claims" at bounding box center [103, 406] width 141 height 13
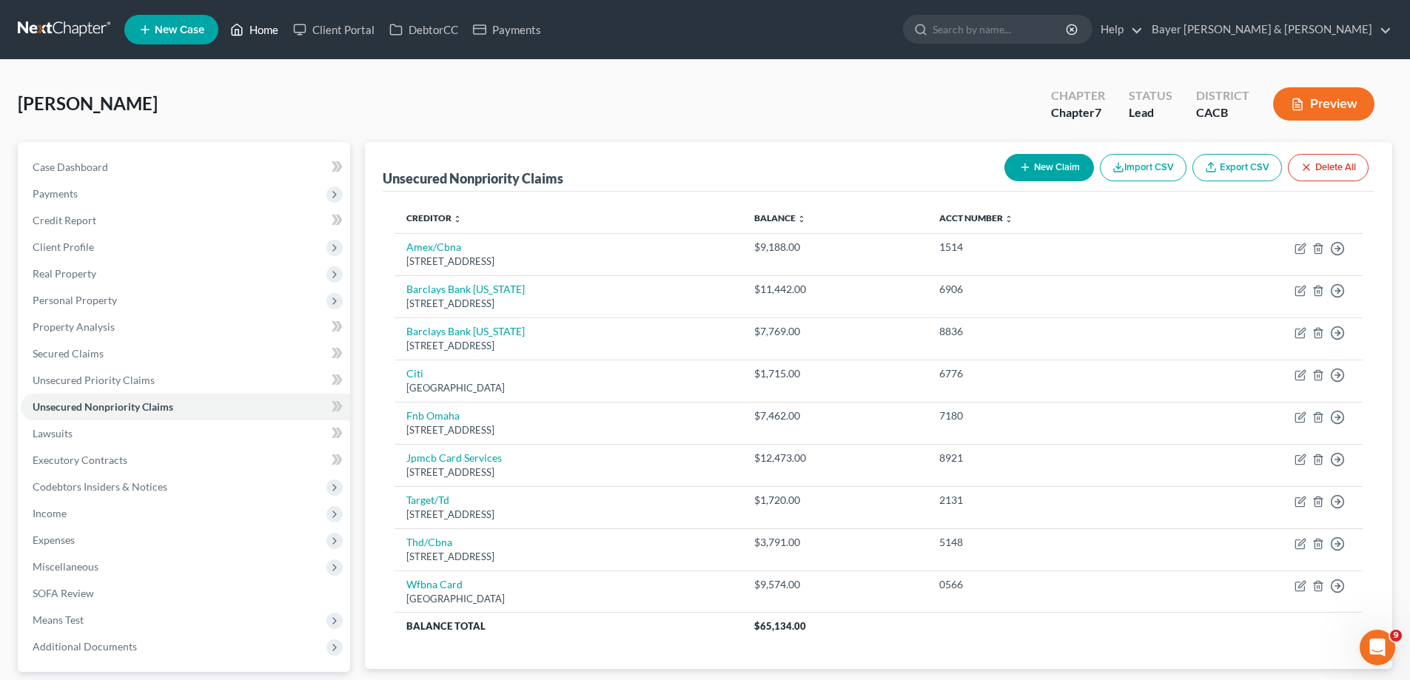
click at [260, 27] on link "Home" at bounding box center [254, 29] width 63 height 27
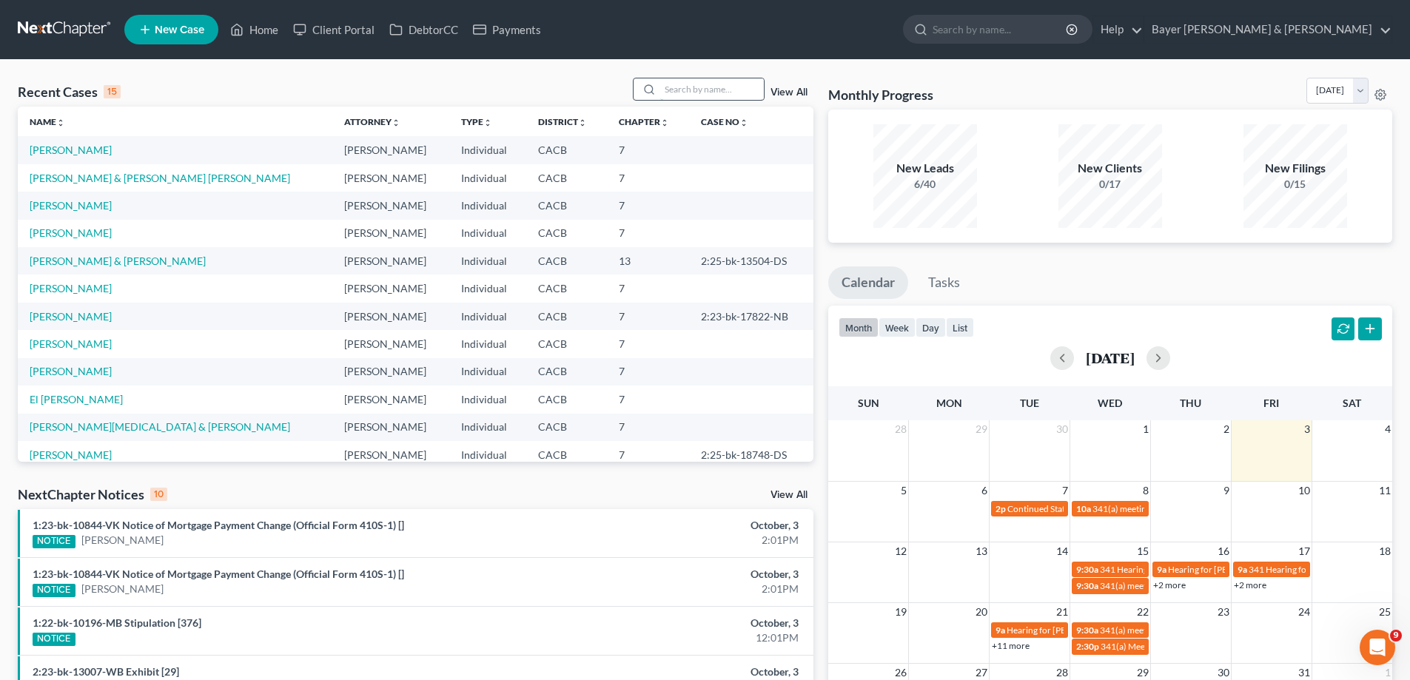
click at [733, 85] on input "search" at bounding box center [712, 88] width 104 height 21
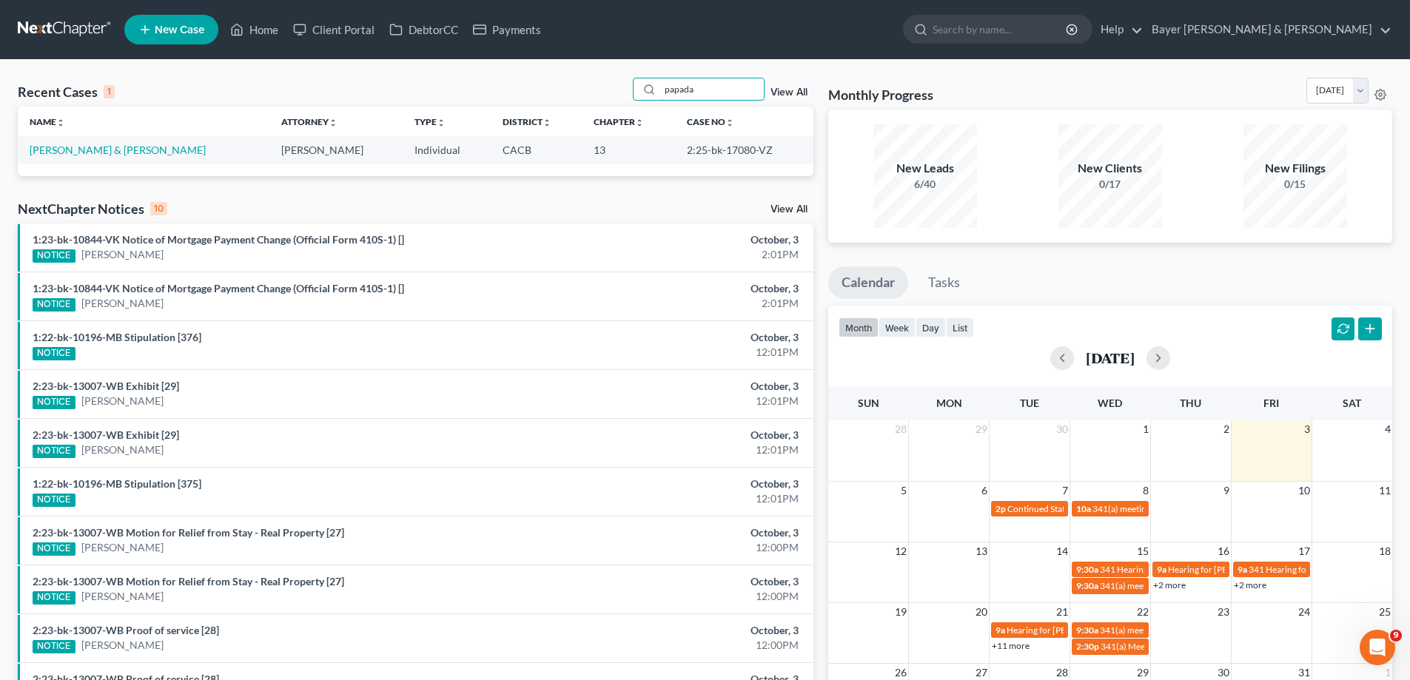
type input "papada"
click at [74, 141] on td "[PERSON_NAME] & [PERSON_NAME]" at bounding box center [144, 149] width 252 height 27
click at [78, 146] on link "[PERSON_NAME] & [PERSON_NAME]" at bounding box center [118, 150] width 176 height 13
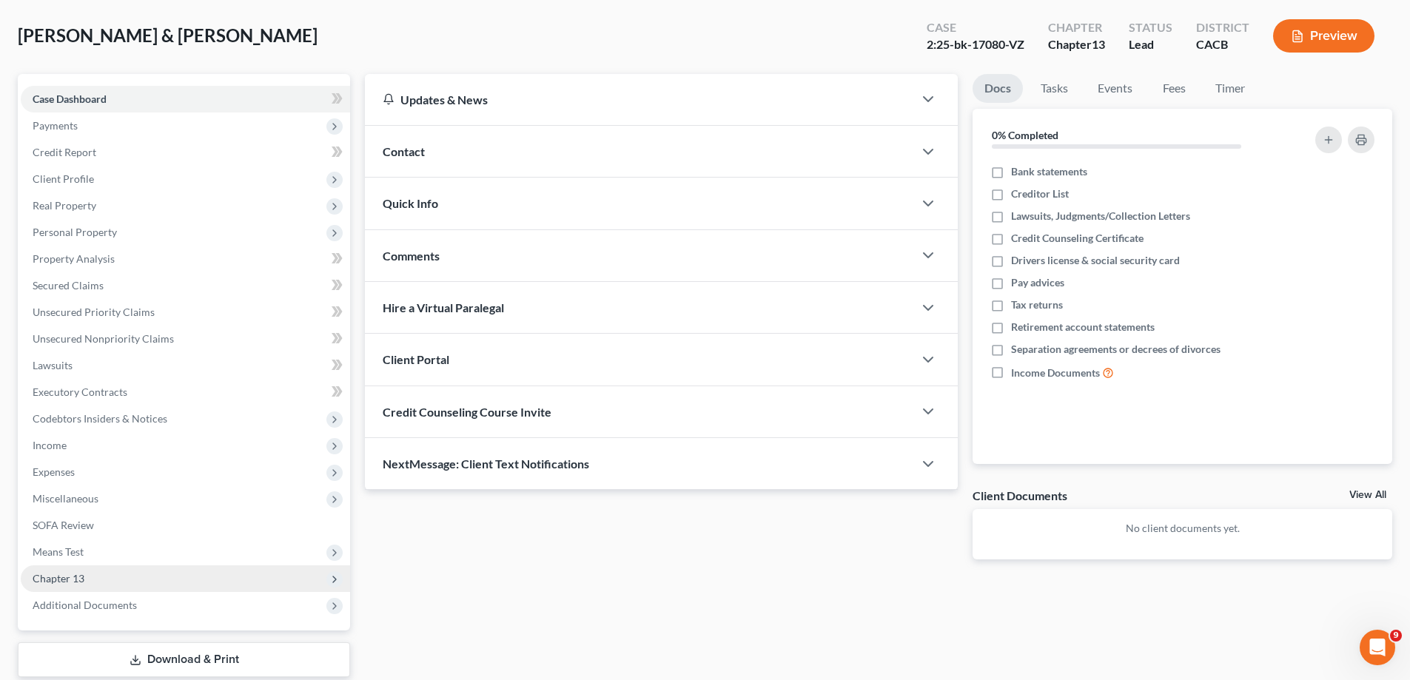
scroll to position [160, 0]
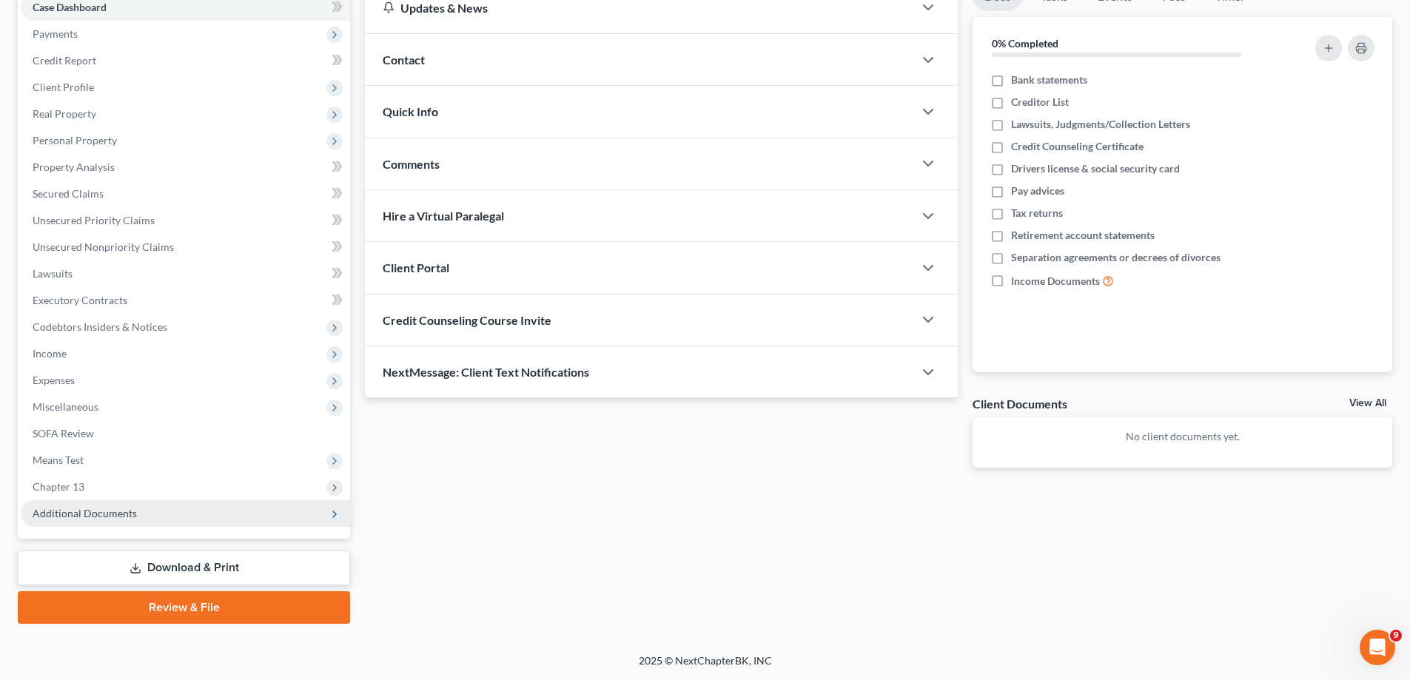
click at [212, 431] on span "Additional Documents" at bounding box center [185, 513] width 329 height 27
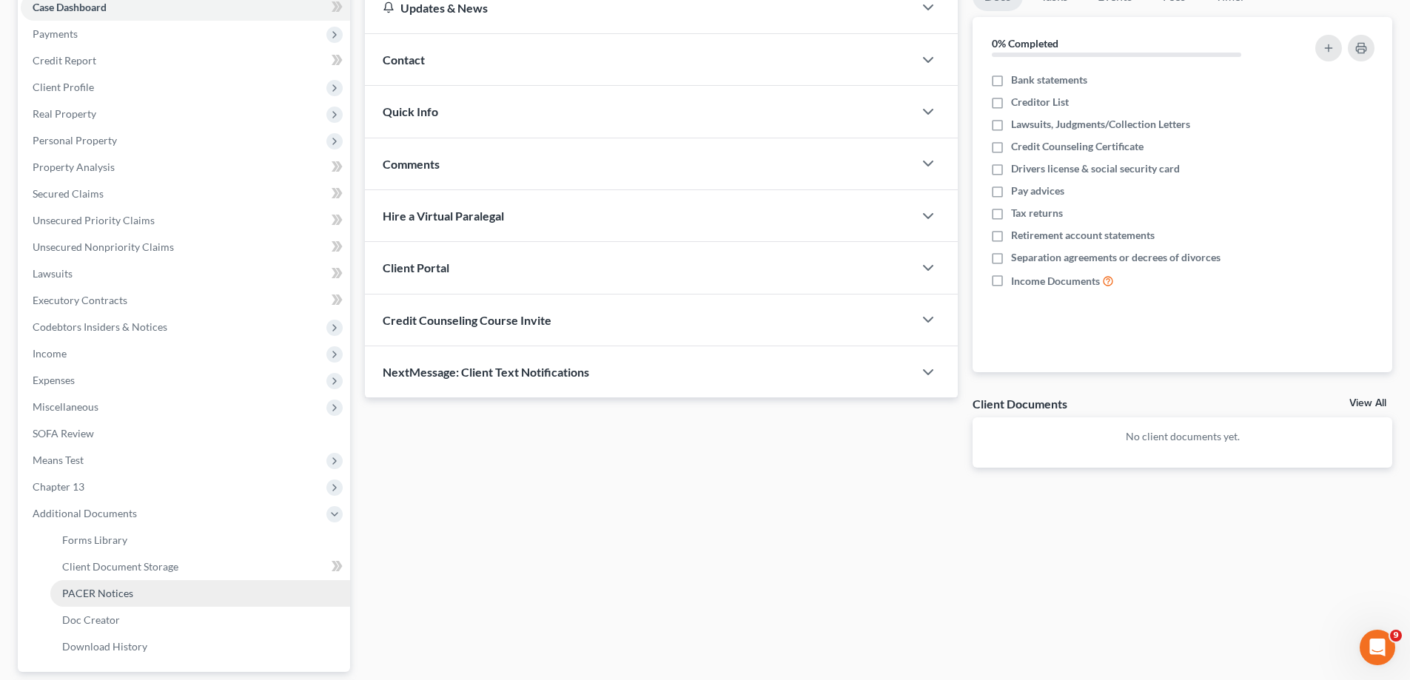
click at [167, 431] on link "PACER Notices" at bounding box center [200, 593] width 300 height 27
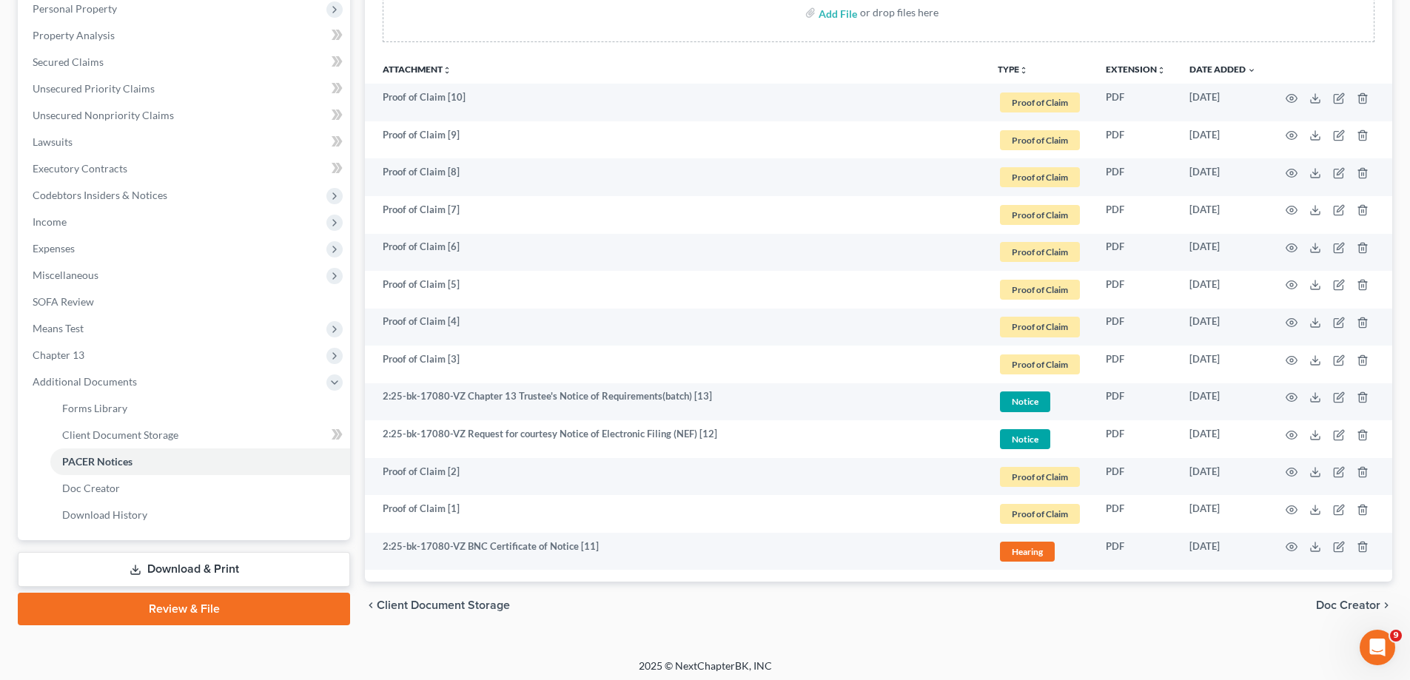
scroll to position [296, 0]
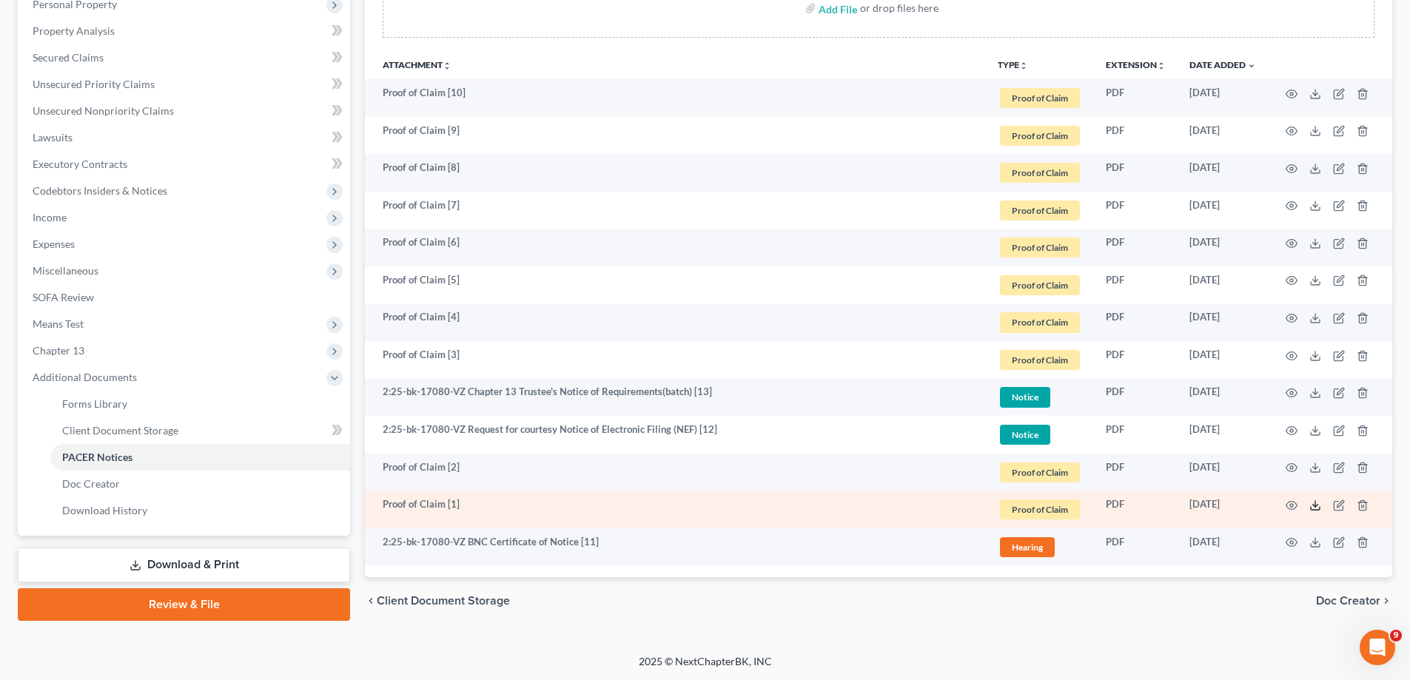
click at [1067, 431] on icon at bounding box center [1315, 506] width 12 height 12
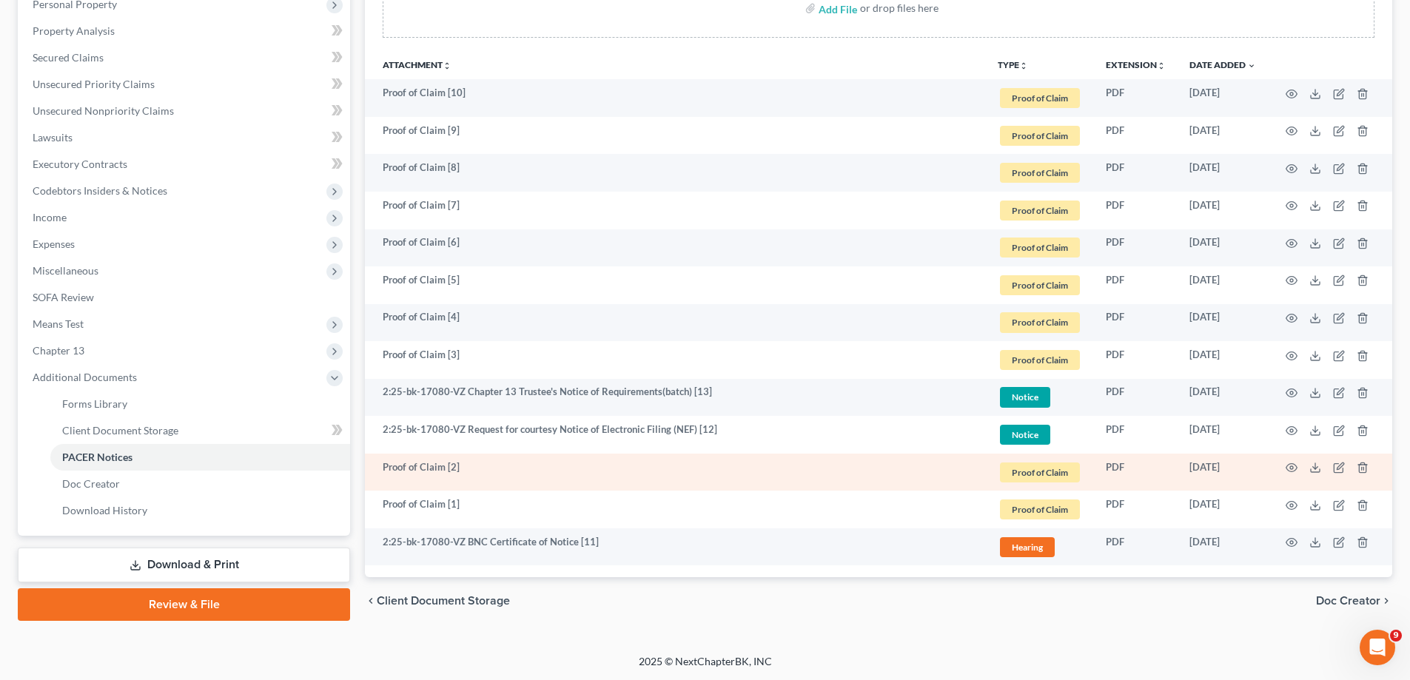
click at [1067, 431] on td at bounding box center [1330, 473] width 124 height 38
click at [1067, 431] on icon at bounding box center [1315, 468] width 12 height 12
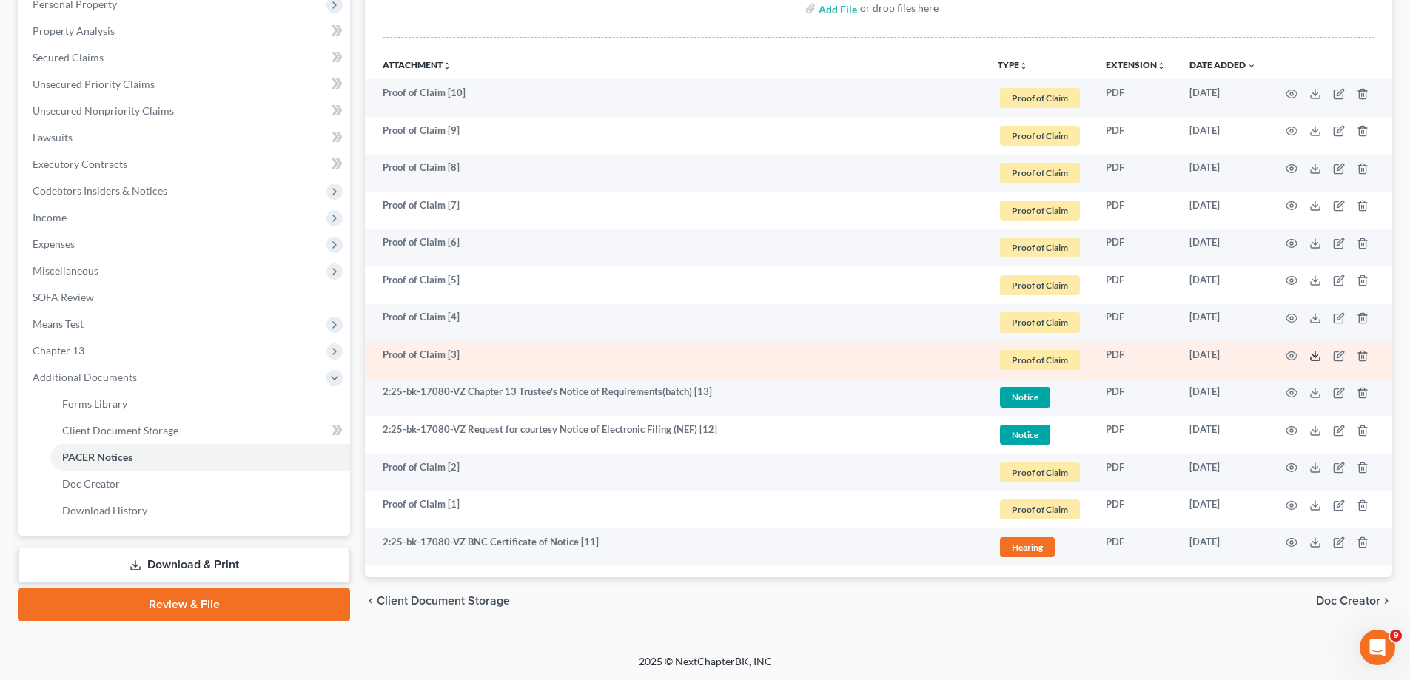
click at [1067, 352] on icon at bounding box center [1315, 356] width 12 height 12
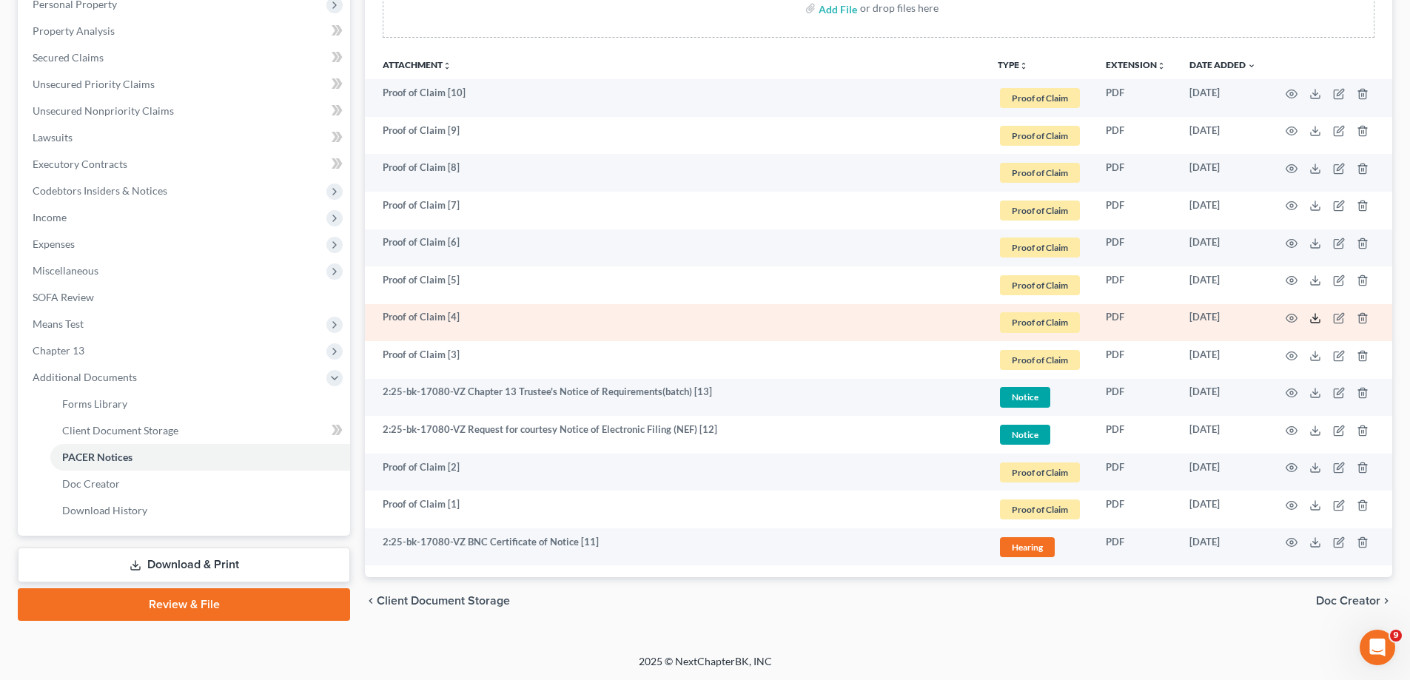
click at [1067, 316] on icon at bounding box center [1315, 318] width 12 height 12
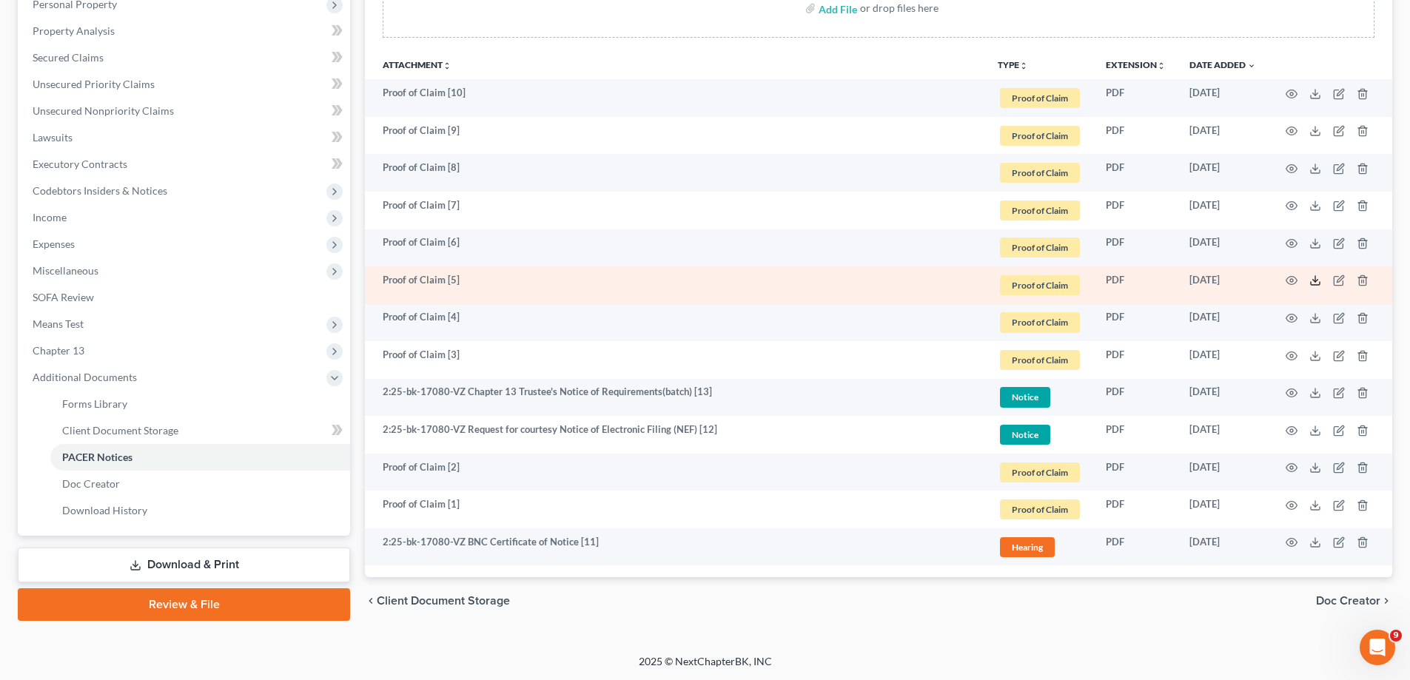
click at [1067, 278] on icon at bounding box center [1315, 281] width 12 height 12
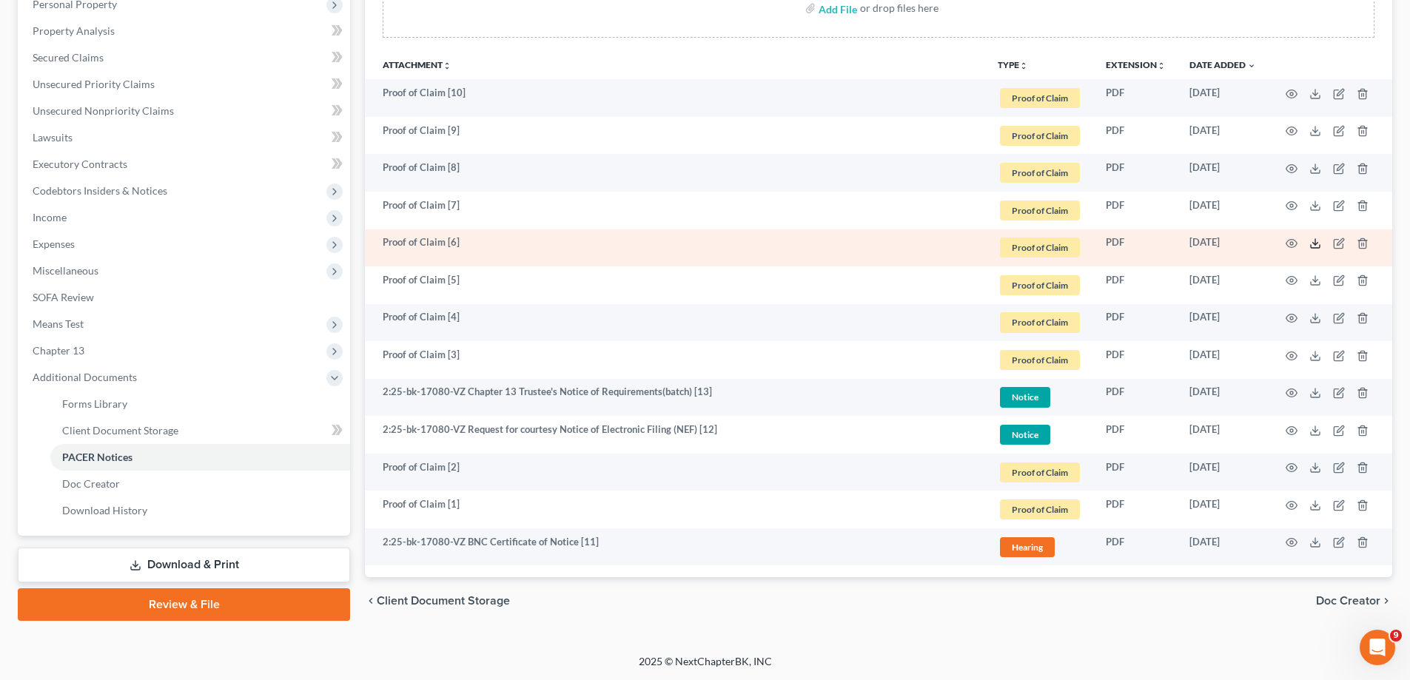
click at [1067, 245] on icon at bounding box center [1315, 244] width 12 height 12
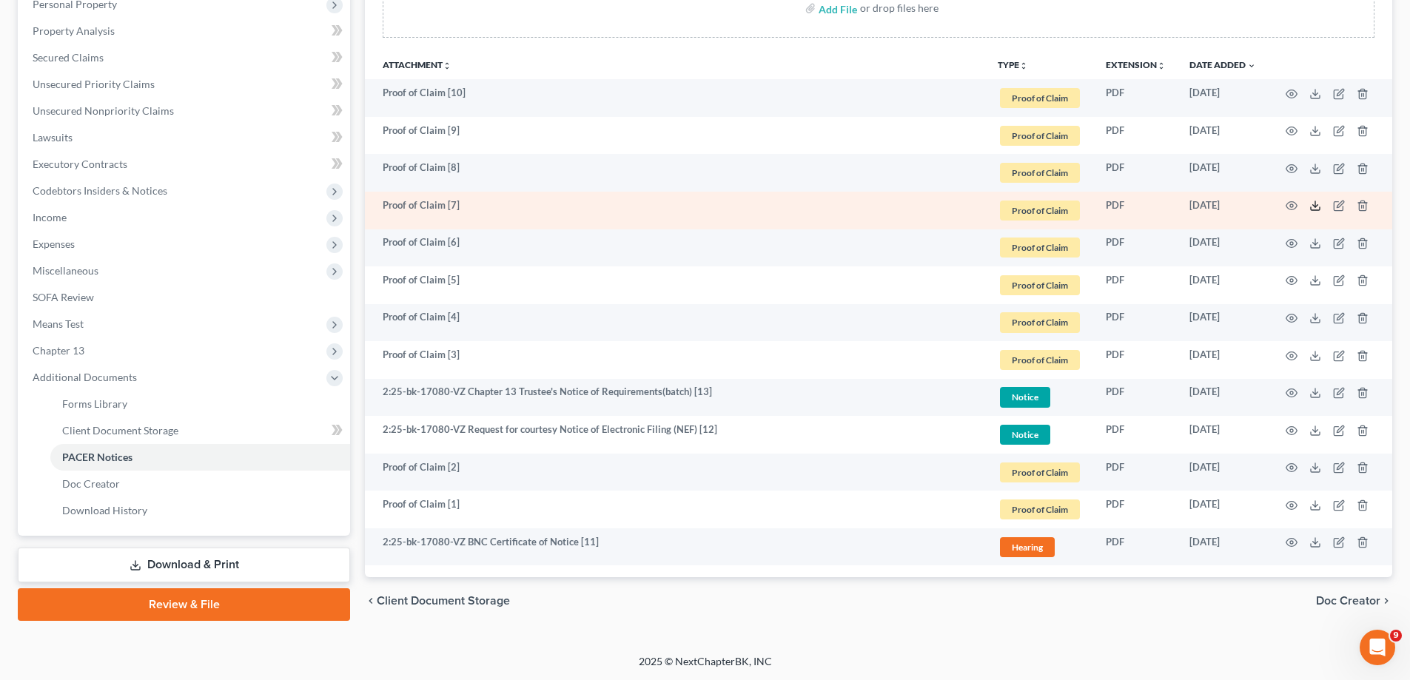
click at [1067, 204] on line at bounding box center [1315, 204] width 0 height 6
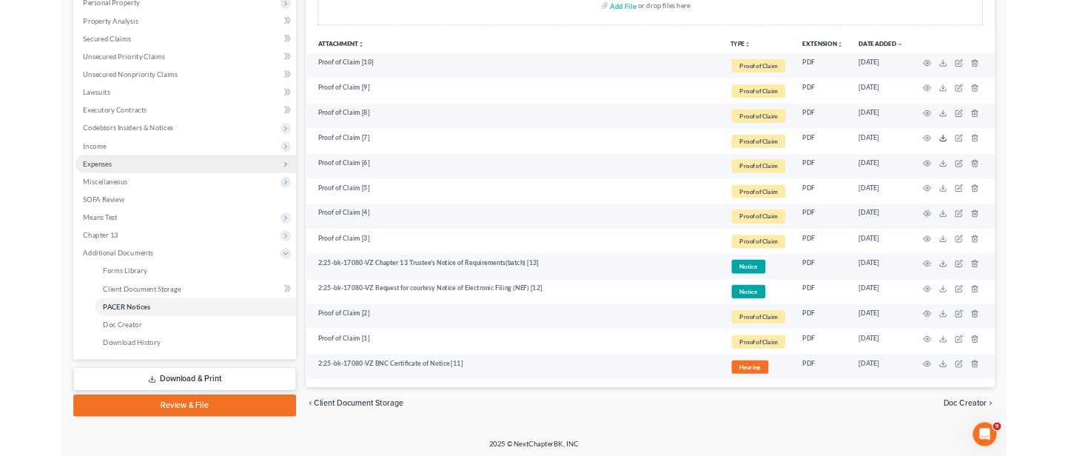
scroll to position [0, 0]
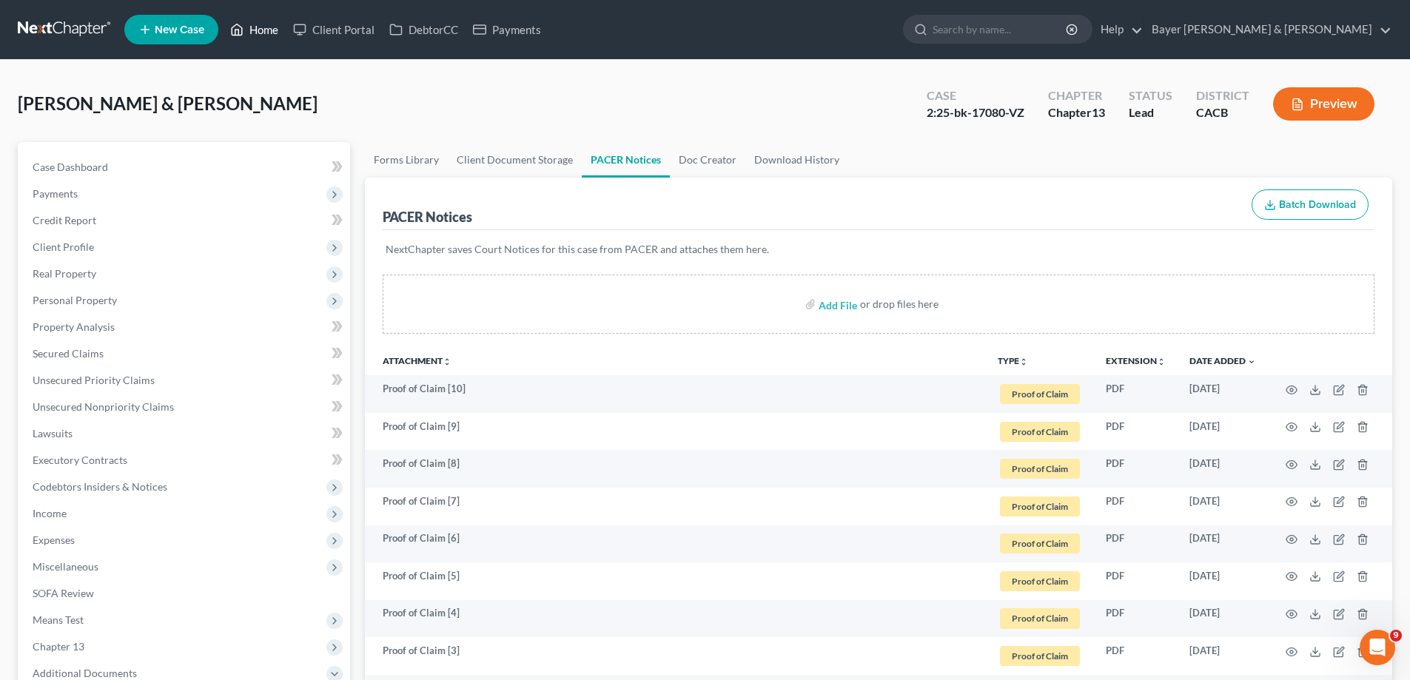
click at [255, 28] on link "Home" at bounding box center [254, 29] width 63 height 27
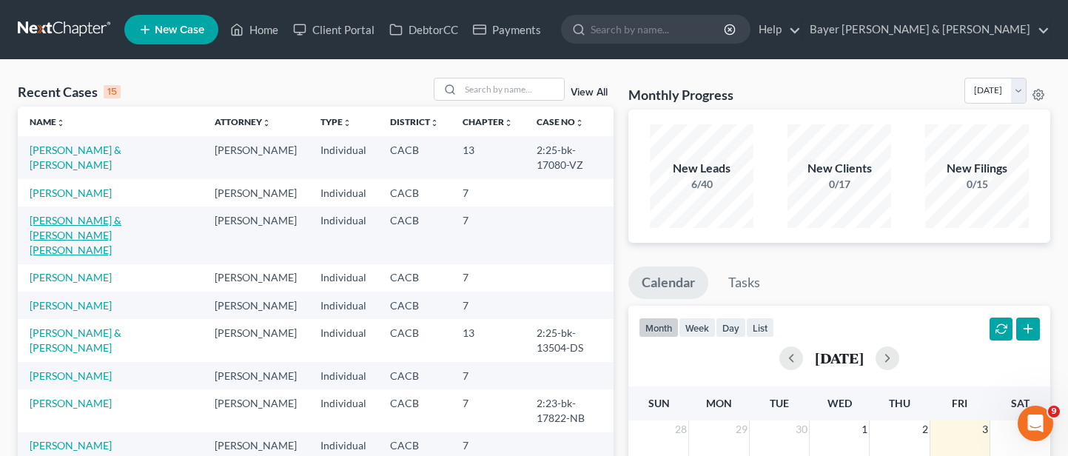
click at [98, 243] on link "[PERSON_NAME] & [PERSON_NAME] [PERSON_NAME]" at bounding box center [76, 235] width 92 height 42
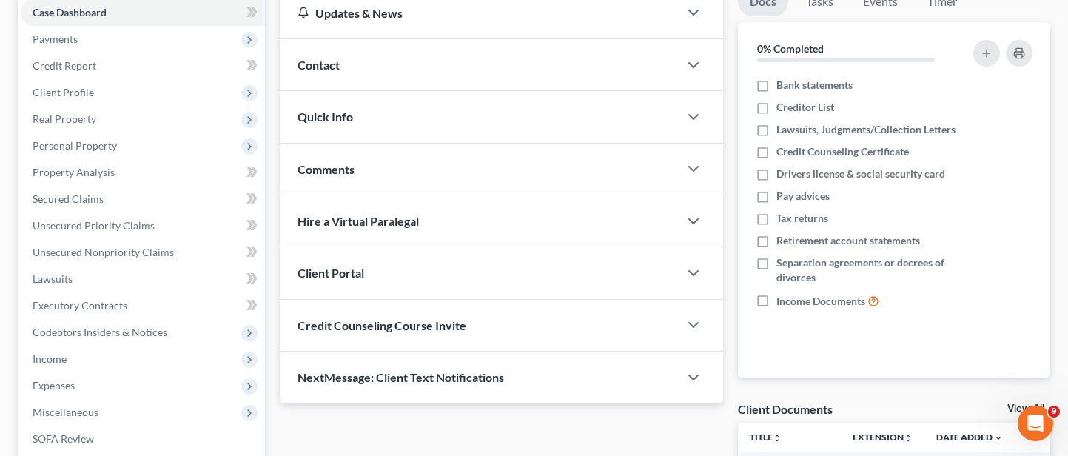
scroll to position [222, 0]
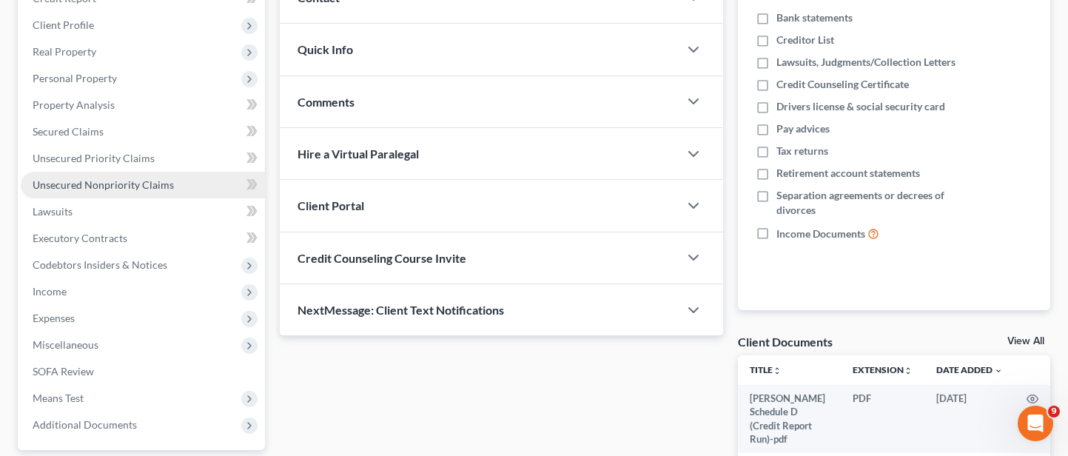
click at [156, 179] on span "Unsecured Nonpriority Claims" at bounding box center [103, 184] width 141 height 13
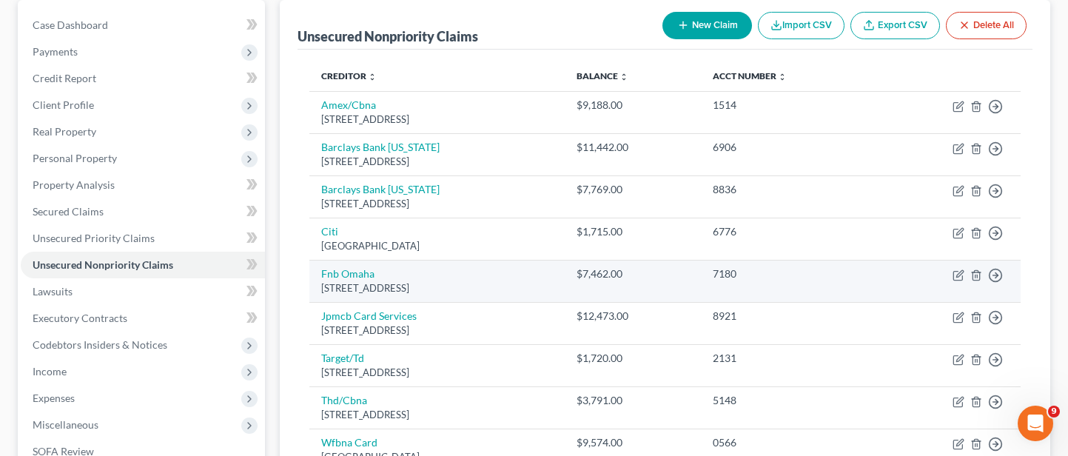
scroll to position [148, 0]
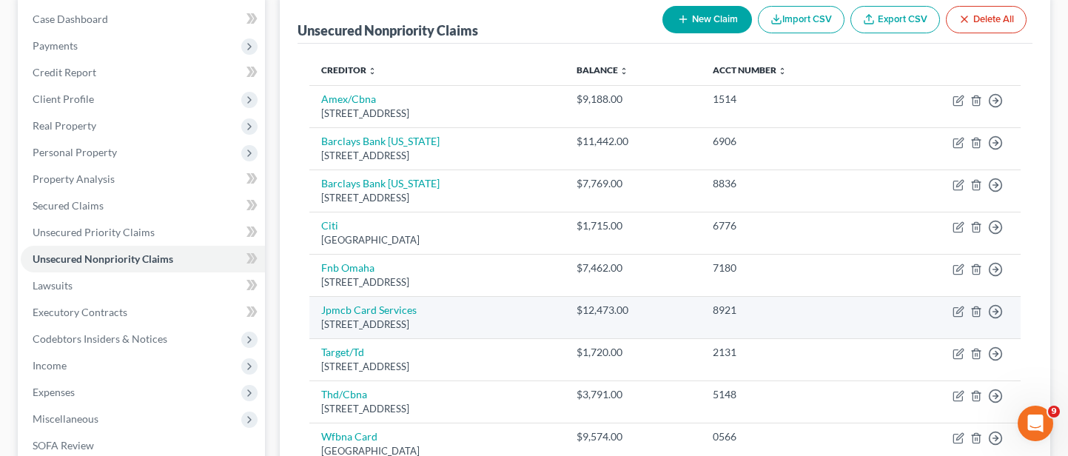
drag, startPoint x: 594, startPoint y: 342, endPoint x: 576, endPoint y: 298, distance: 47.4
click at [565, 342] on td "Target/[GEOGRAPHIC_DATA]" at bounding box center [437, 359] width 256 height 42
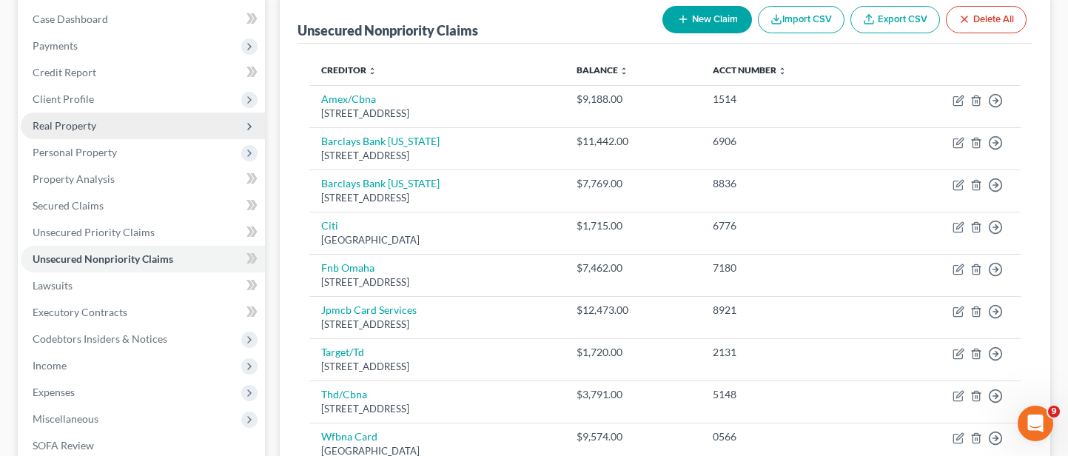
drag, startPoint x: 135, startPoint y: 124, endPoint x: 139, endPoint y: 152, distance: 29.1
click at [135, 124] on span "Real Property" at bounding box center [143, 126] width 244 height 27
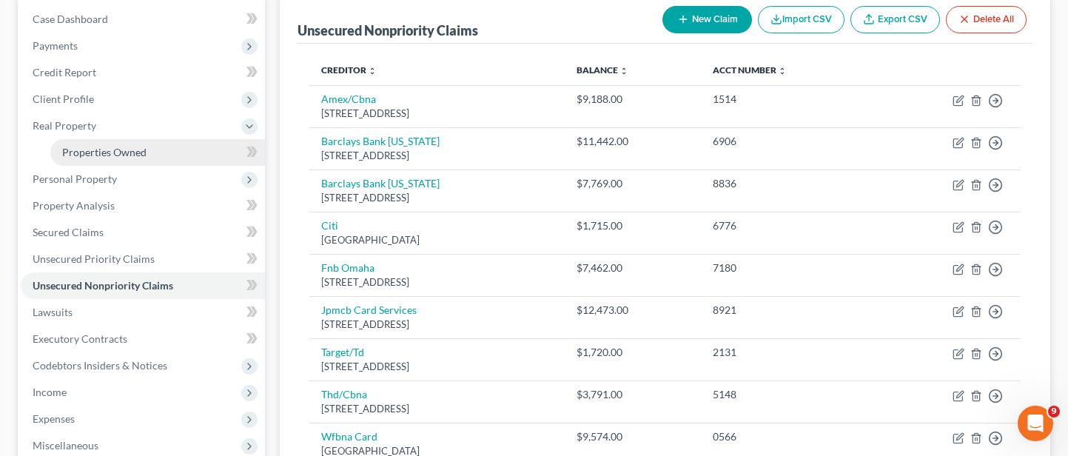
click at [186, 161] on link "Properties Owned" at bounding box center [157, 152] width 215 height 27
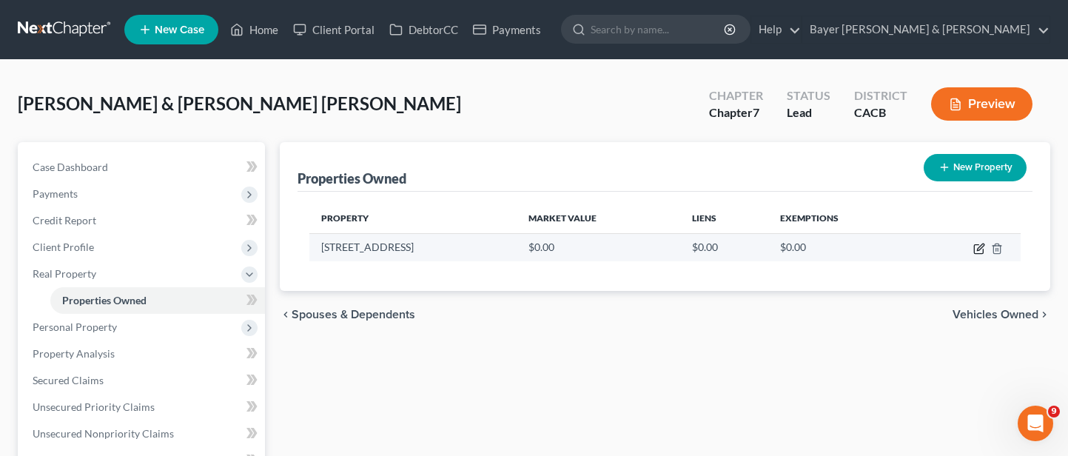
click at [977, 249] on icon "button" at bounding box center [979, 249] width 12 height 12
select select "4"
select select "18"
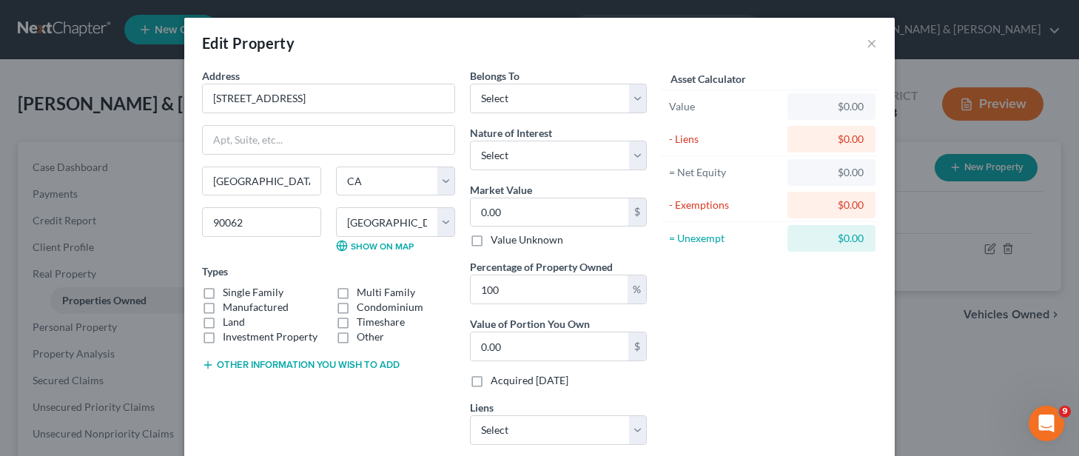
click at [223, 289] on label "Single Family" at bounding box center [253, 292] width 61 height 15
click at [229, 289] on input "Single Family" at bounding box center [234, 290] width 10 height 10
checkbox input "true"
click at [617, 167] on select "Select Fee Simple Joint Tenant Life Estate Equitable Interest Future Interest T…" at bounding box center [558, 156] width 177 height 30
select select "0"
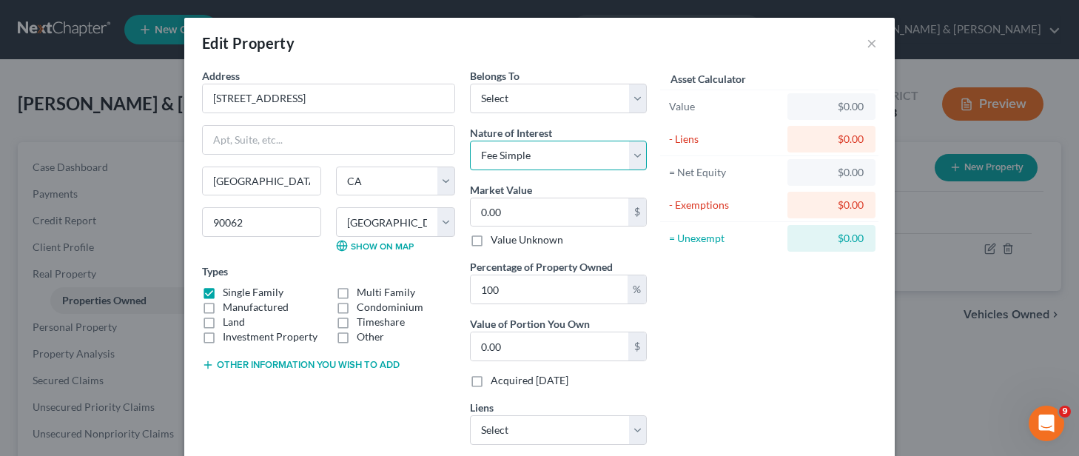
click at [470, 141] on select "Select Fee Simple Joint Tenant Life Estate Equitable Interest Future Interest T…" at bounding box center [558, 156] width 177 height 30
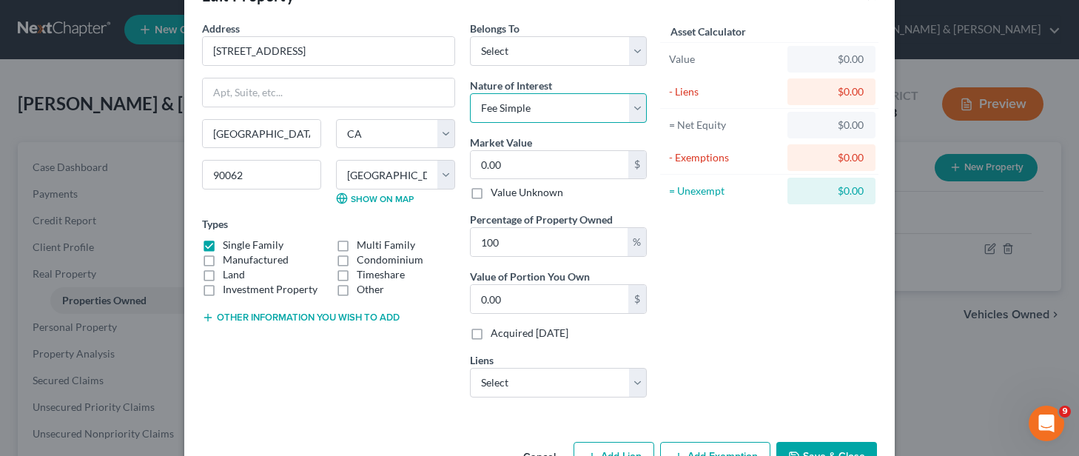
scroll to position [74, 0]
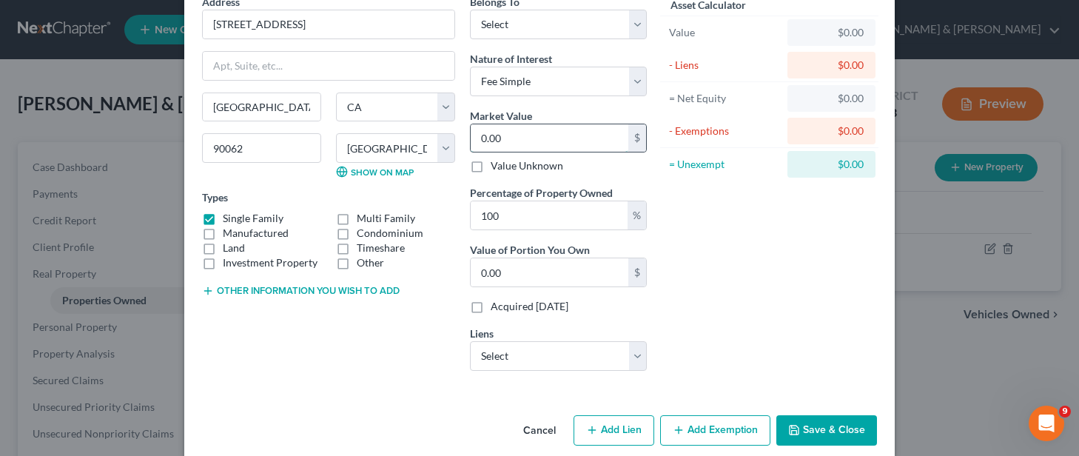
drag, startPoint x: 536, startPoint y: 130, endPoint x: 514, endPoint y: 132, distance: 22.4
click at [535, 130] on input "0.00" at bounding box center [550, 138] width 158 height 28
type input "5"
type input "5.00"
type input "56"
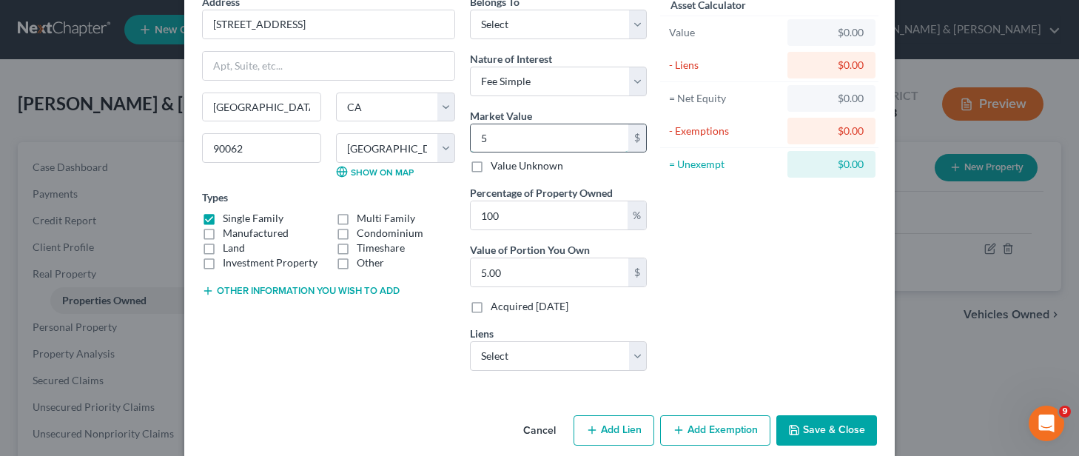
type input "56.00"
type input "560"
type input "560.00"
type input "5600"
type input "5,600.00"
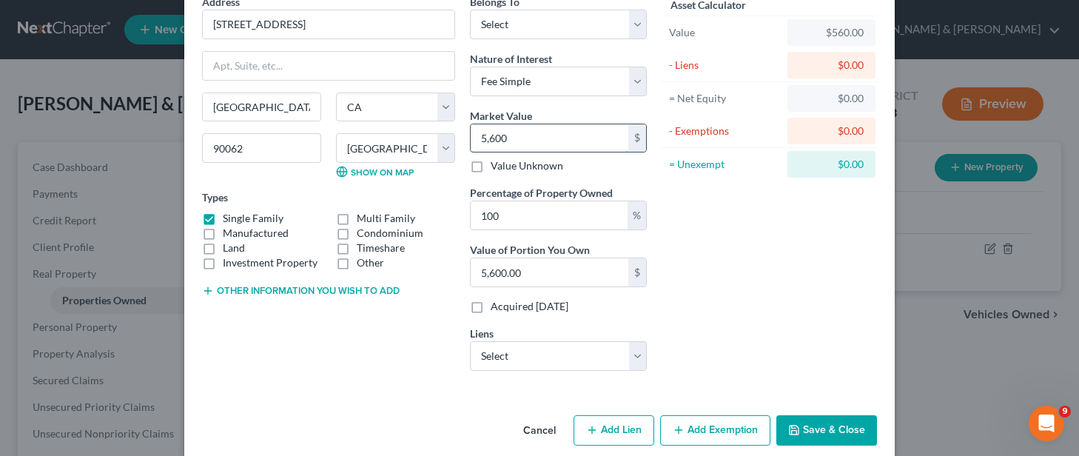
type input "5,6000"
type input "56,000.00"
type input "56,0000"
type input "560,000.00"
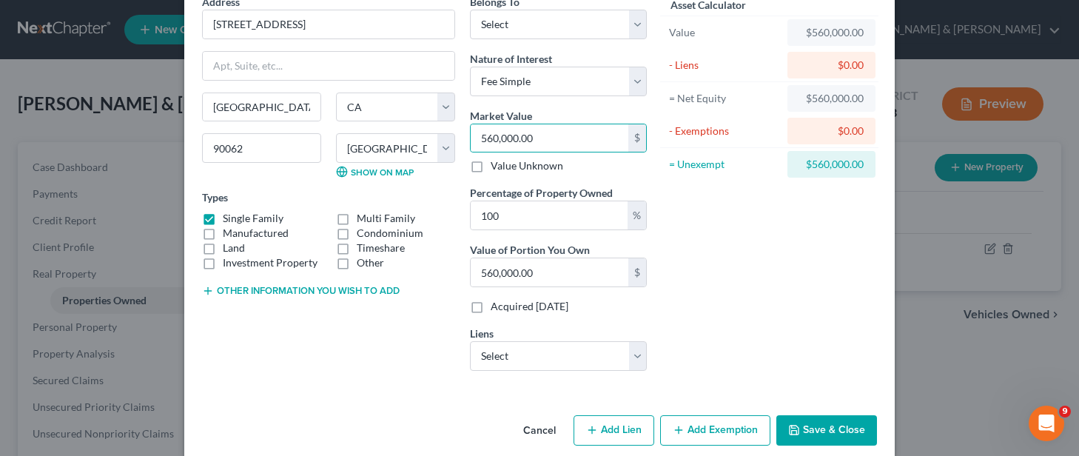
click at [748, 324] on div "Asset Calculator Value $560,000.00 - Liens $0.00 = Net Equity $560,000.00 - Exe…" at bounding box center [769, 188] width 230 height 389
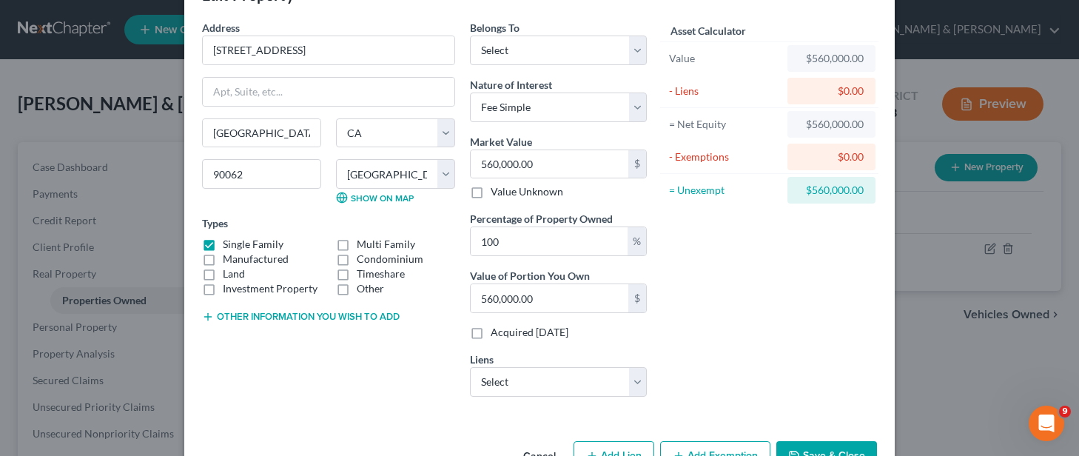
scroll to position [93, 0]
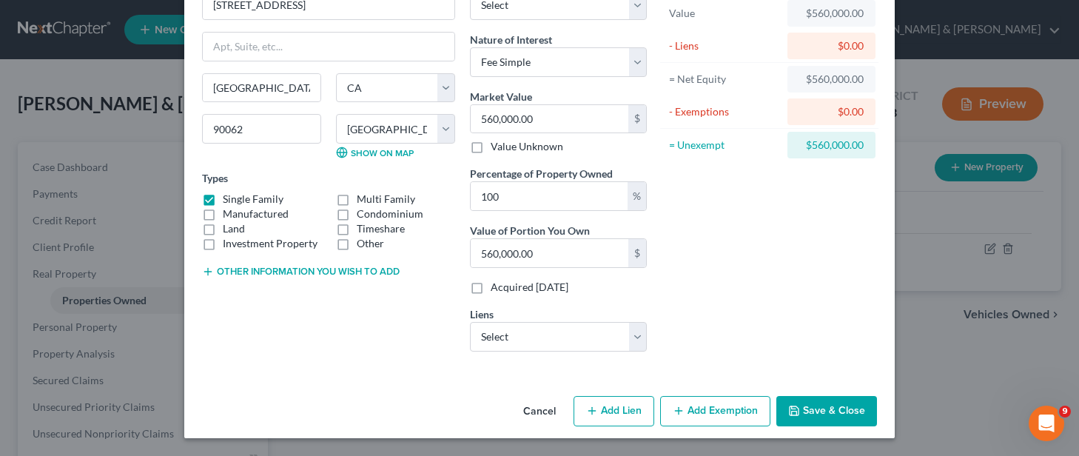
click at [810, 411] on button "Save & Close" at bounding box center [826, 411] width 101 height 31
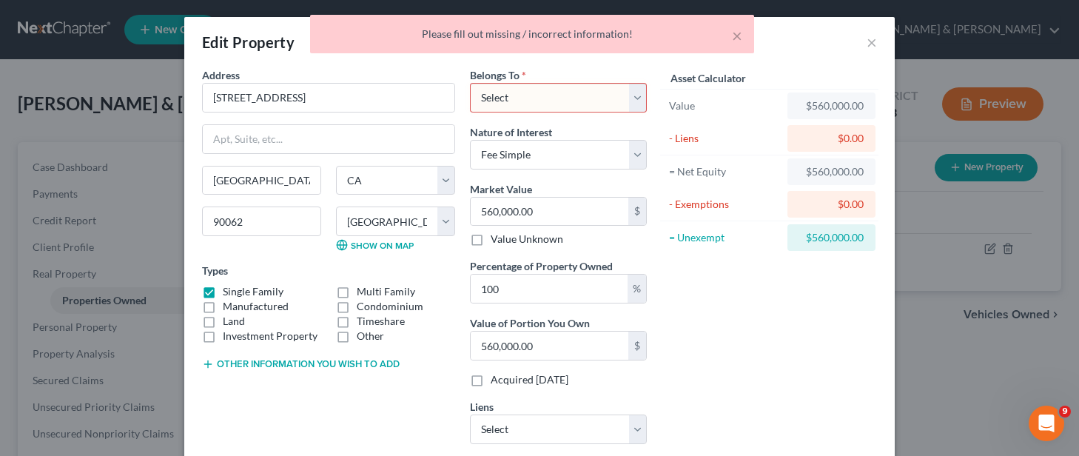
scroll to position [0, 0]
click at [584, 103] on select "Select Debtor 1 Only Debtor 2 Only Debtor 1 And Debtor 2 Only At Least One Of T…" at bounding box center [558, 99] width 177 height 30
select select "2"
click at [470, 84] on select "Select Debtor 1 Only Debtor 2 Only Debtor 1 And Debtor 2 Only At Least One Of T…" at bounding box center [558, 99] width 177 height 30
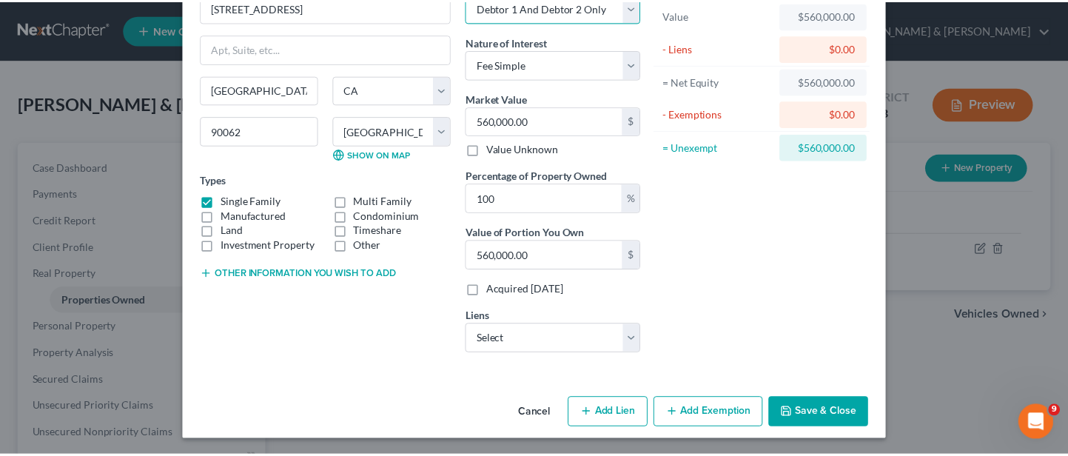
scroll to position [93, 0]
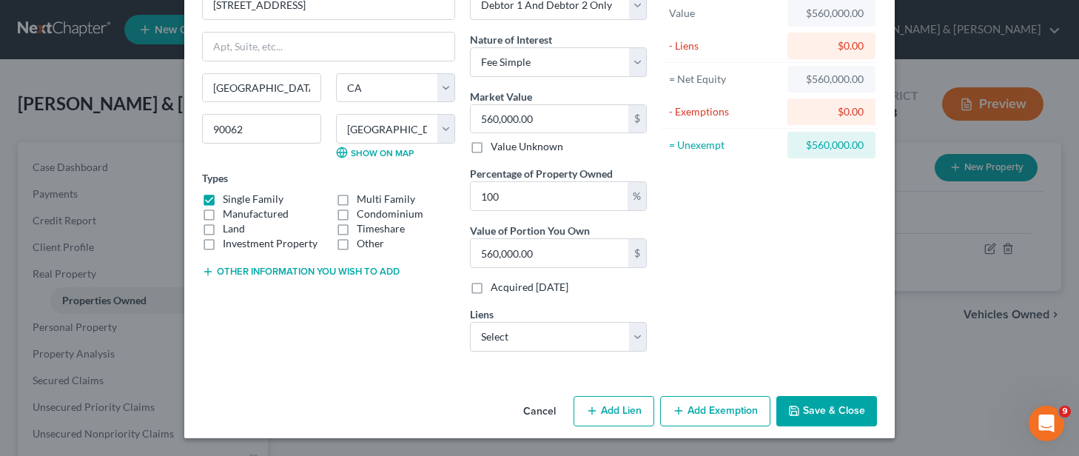
click at [822, 409] on button "Save & Close" at bounding box center [826, 411] width 101 height 31
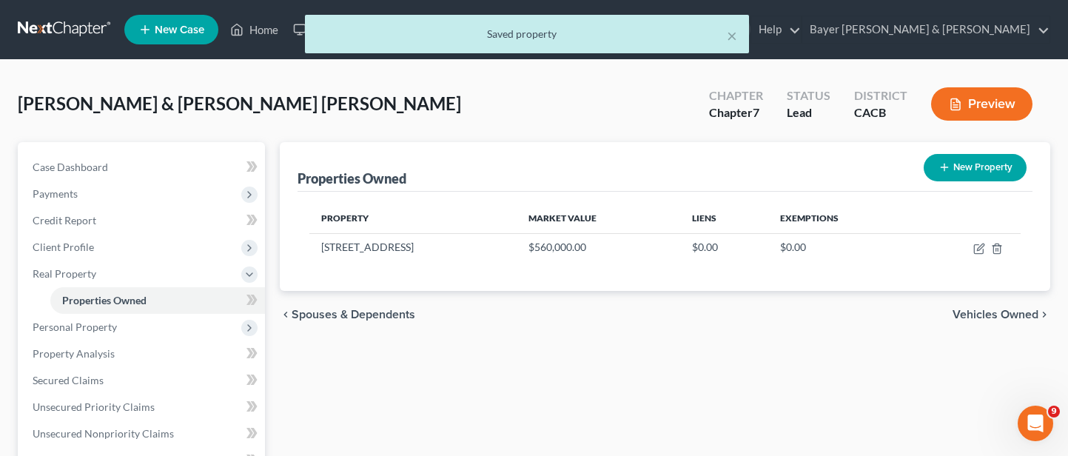
click at [263, 27] on div "× Saved property" at bounding box center [527, 38] width 1068 height 46
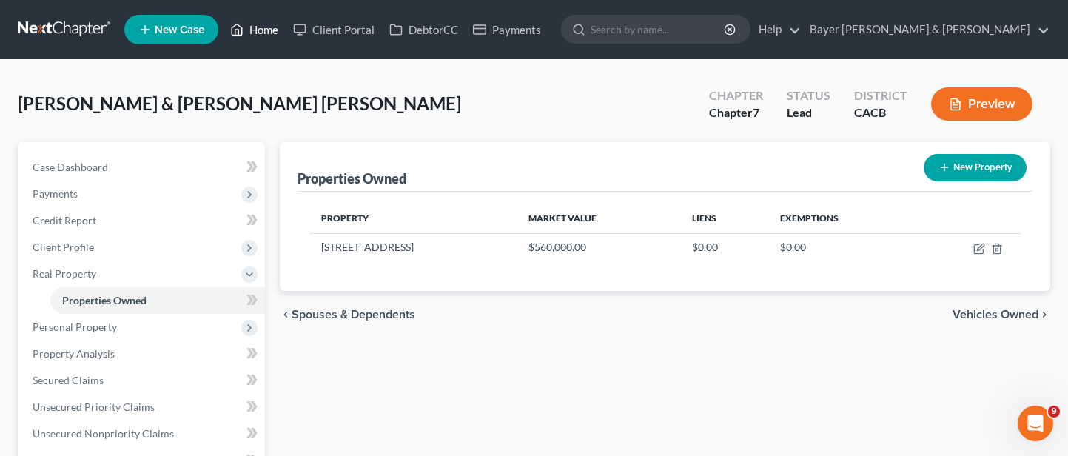
click at [258, 26] on link "Home" at bounding box center [254, 29] width 63 height 27
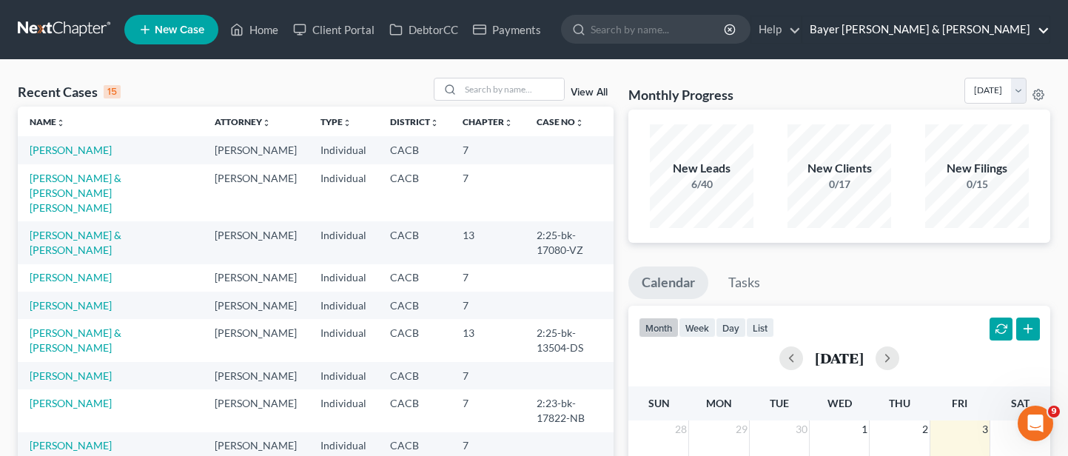
click at [978, 33] on link "Bayer [PERSON_NAME] & [PERSON_NAME]" at bounding box center [925, 29] width 247 height 27
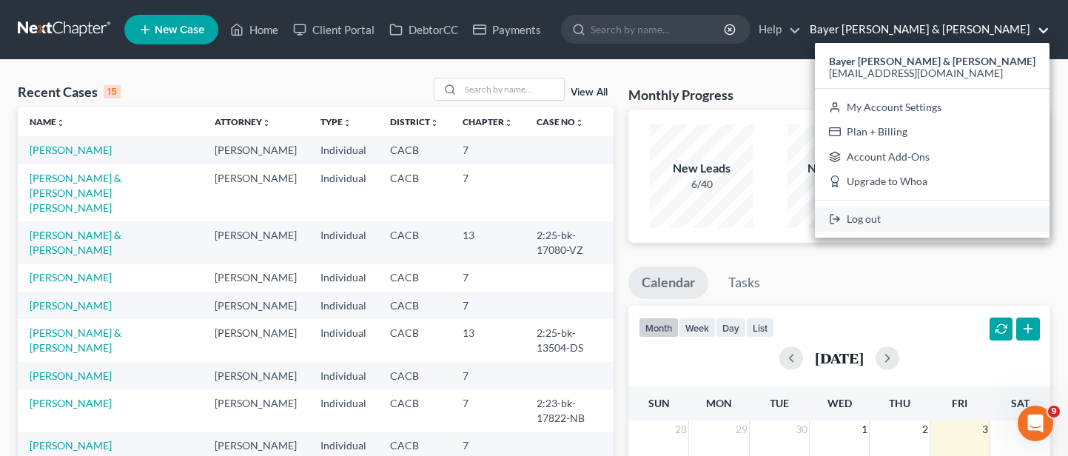
click at [964, 220] on link "Log out" at bounding box center [932, 218] width 235 height 25
